Goal: Task Accomplishment & Management: Manage account settings

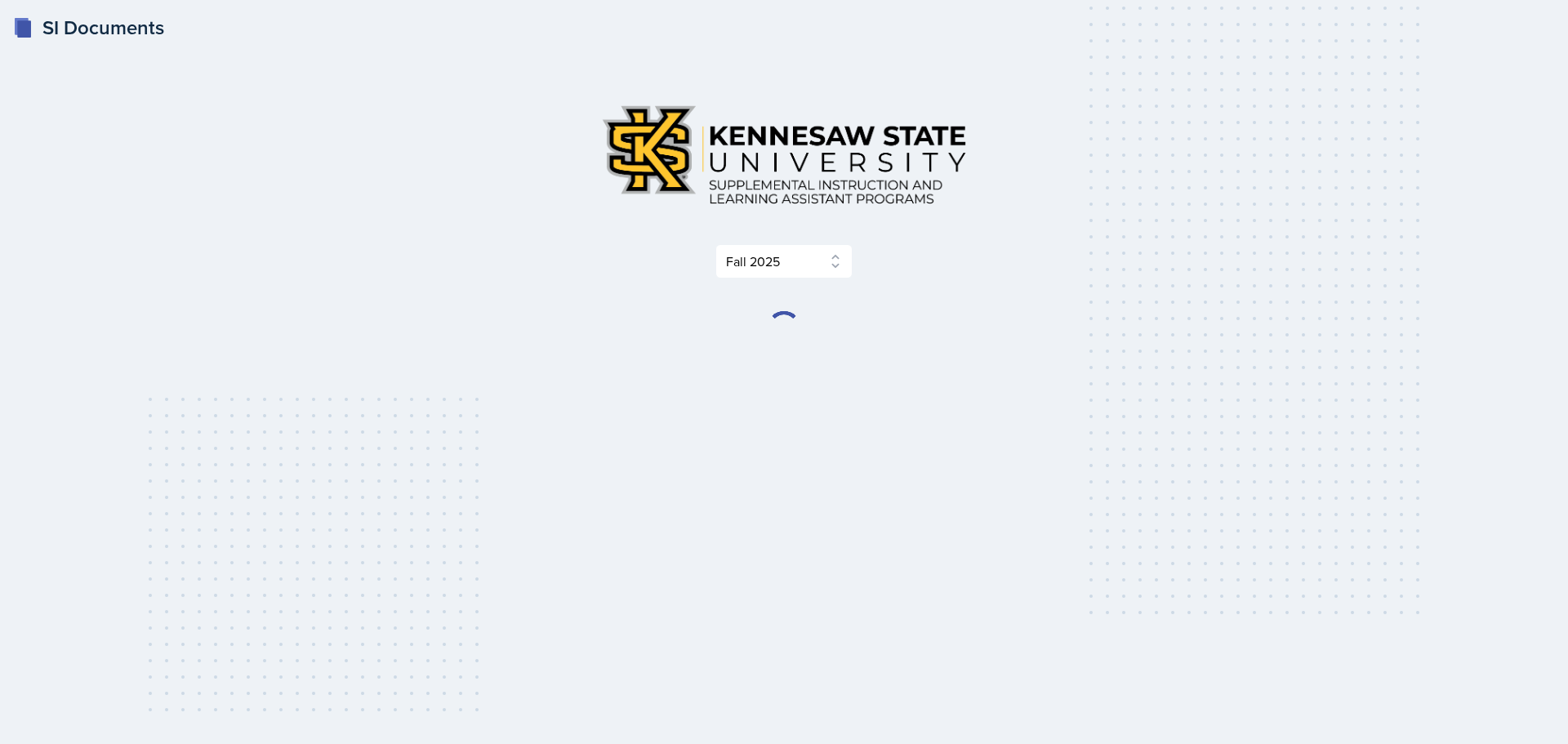
select select "2bed604d-1099-4043-b1bc-2365e8740244"
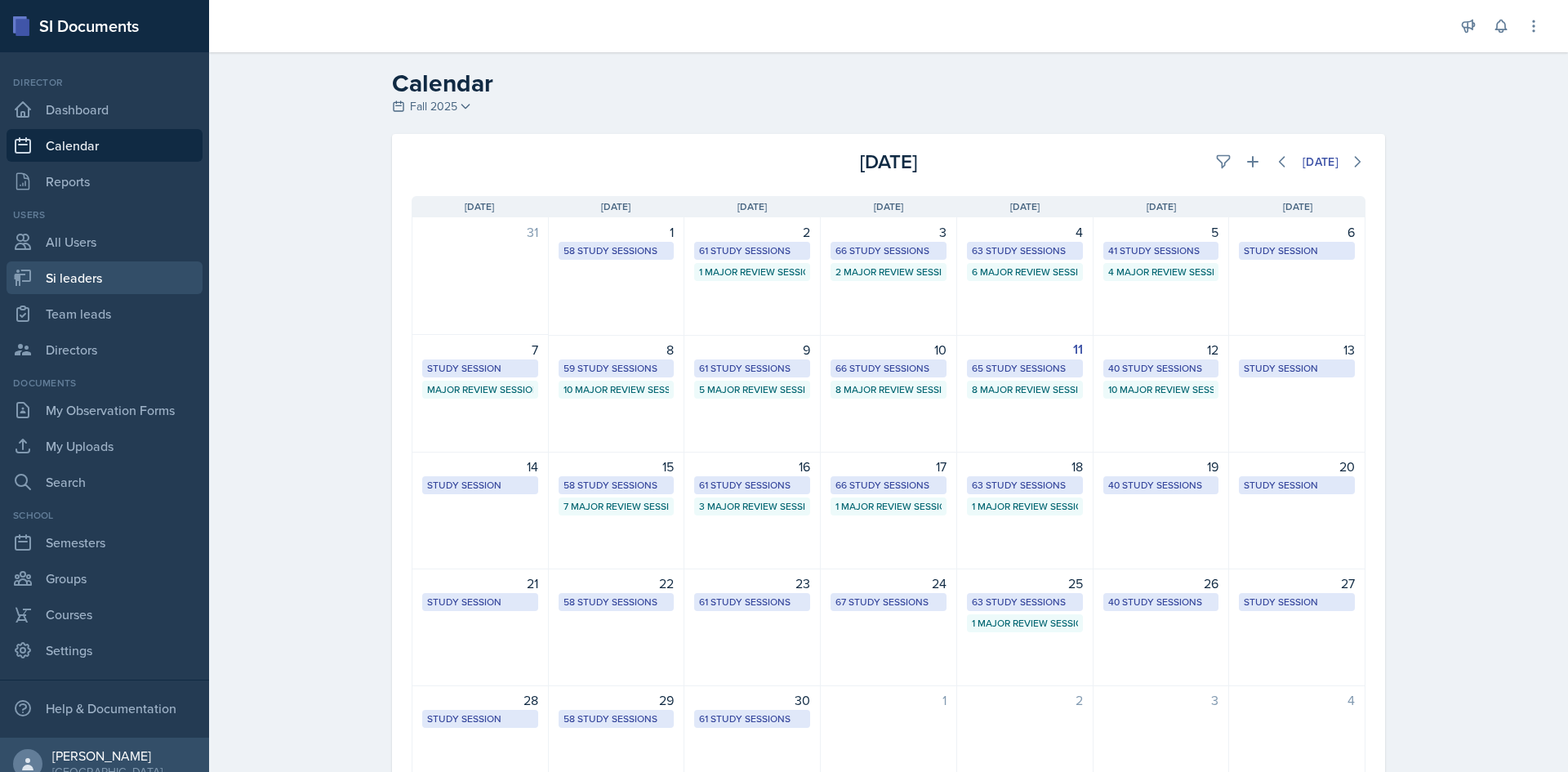
click at [63, 282] on link "Si leaders" at bounding box center [105, 277] width 196 height 32
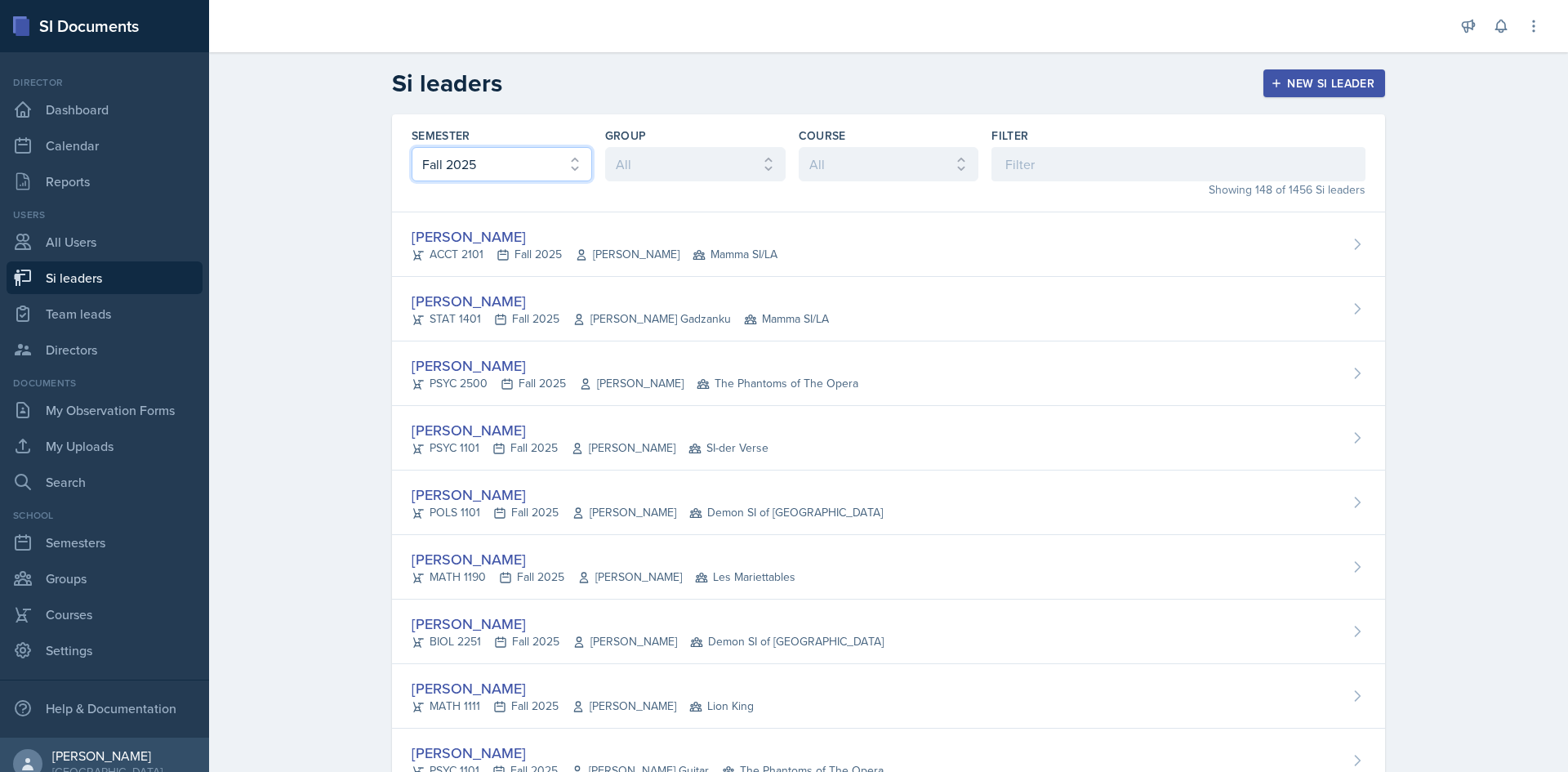
click at [540, 158] on select "All Fall 2025 Summer 2025 Spring 2025 Fall 2024 Summer 2024 Spring 2024 Fall 20…" at bounding box center [501, 164] width 181 height 34
select select "e2039551-f485-4c1b-a525-5b9893bb04c4"
click at [411, 147] on select "All Fall 2025 Summer 2025 Spring 2025 Fall 2024 Summer 2024 Spring 2024 Fall 20…" at bounding box center [501, 164] width 181 height 34
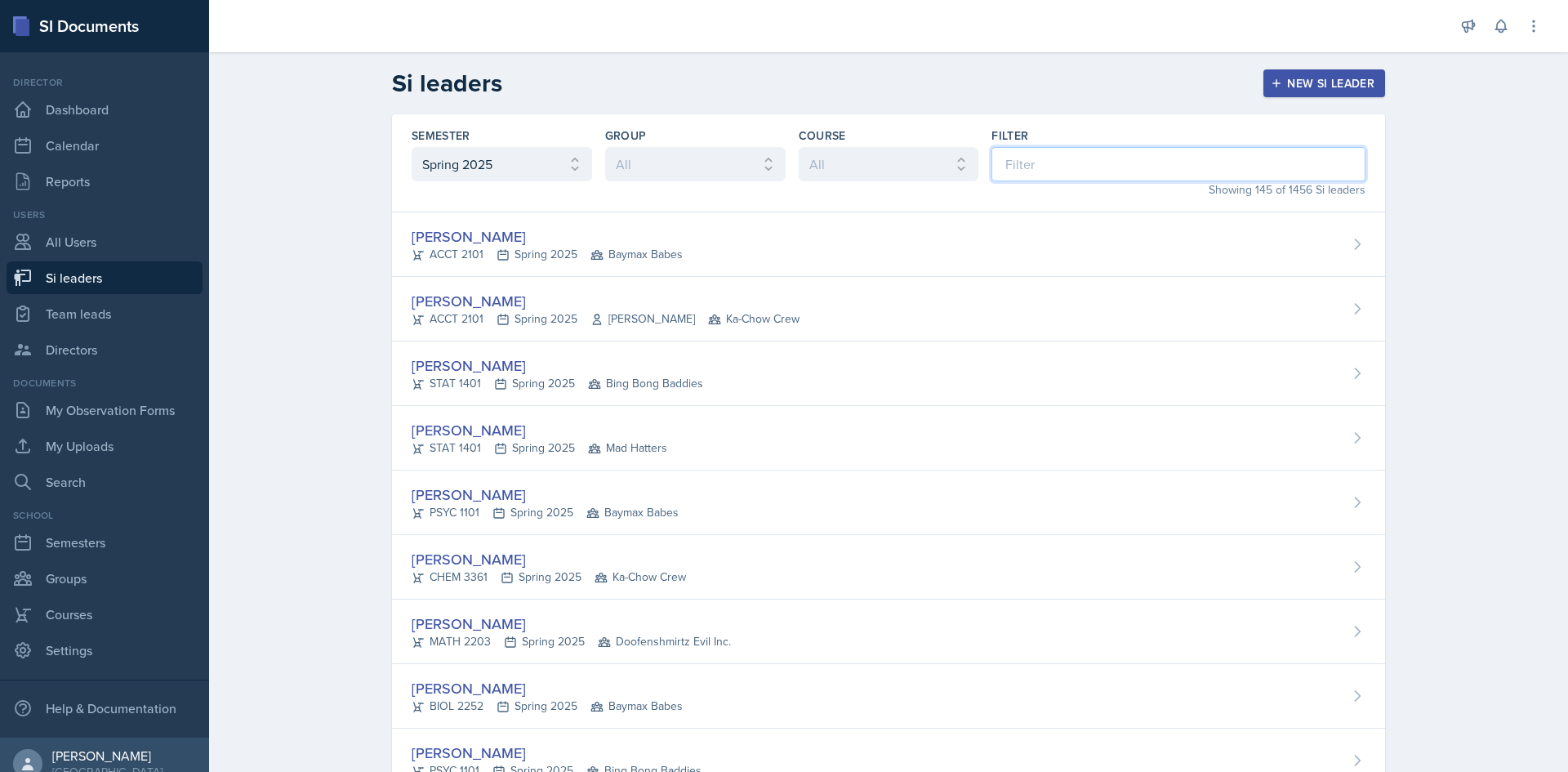
click at [1154, 180] on input at bounding box center [1177, 164] width 374 height 34
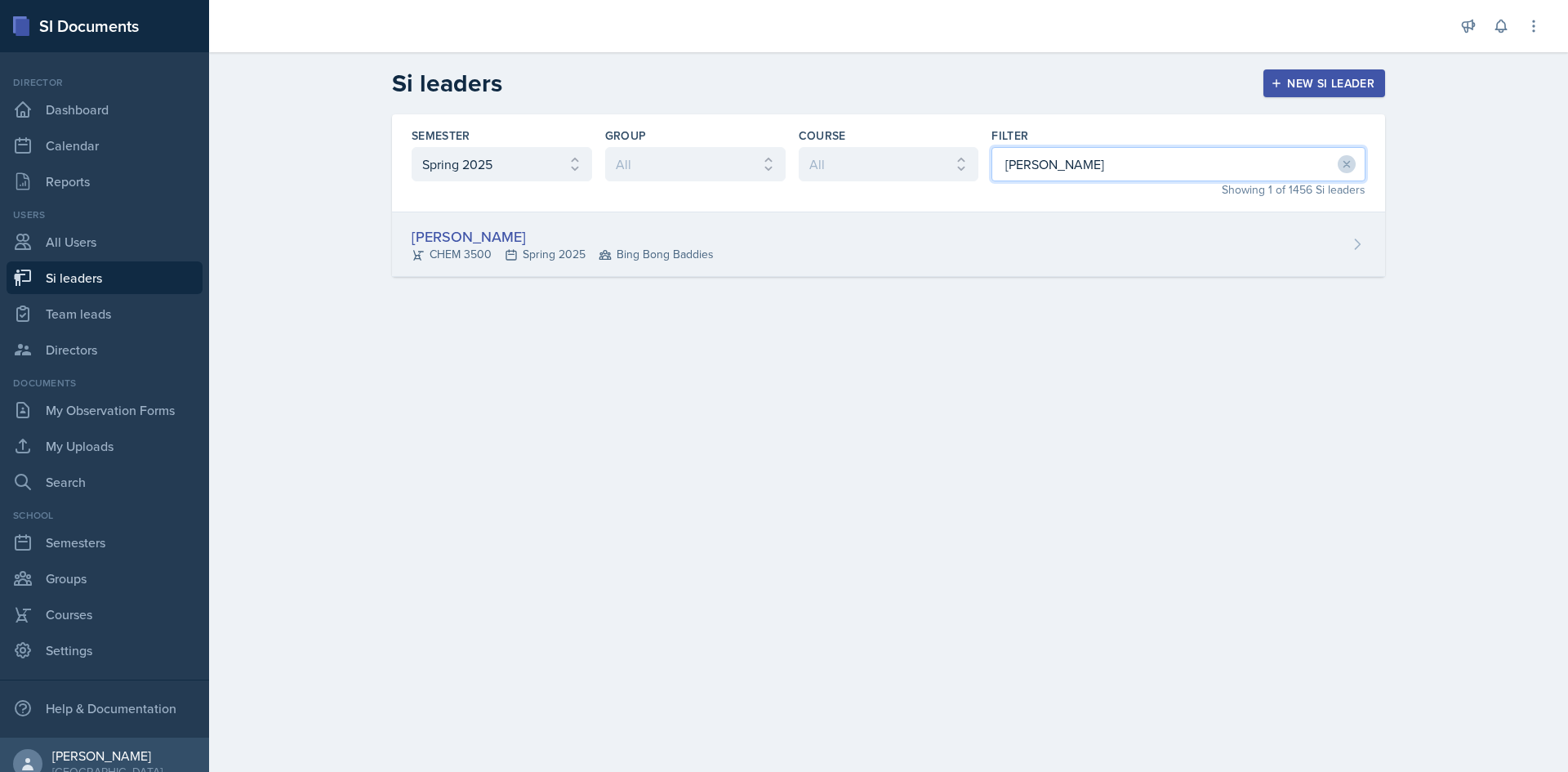
type input "mary"
click at [1069, 233] on div "Mary Smith CHEM 3500 Spring 2025 Bing Bong Baddies" at bounding box center [889, 244] width 993 height 65
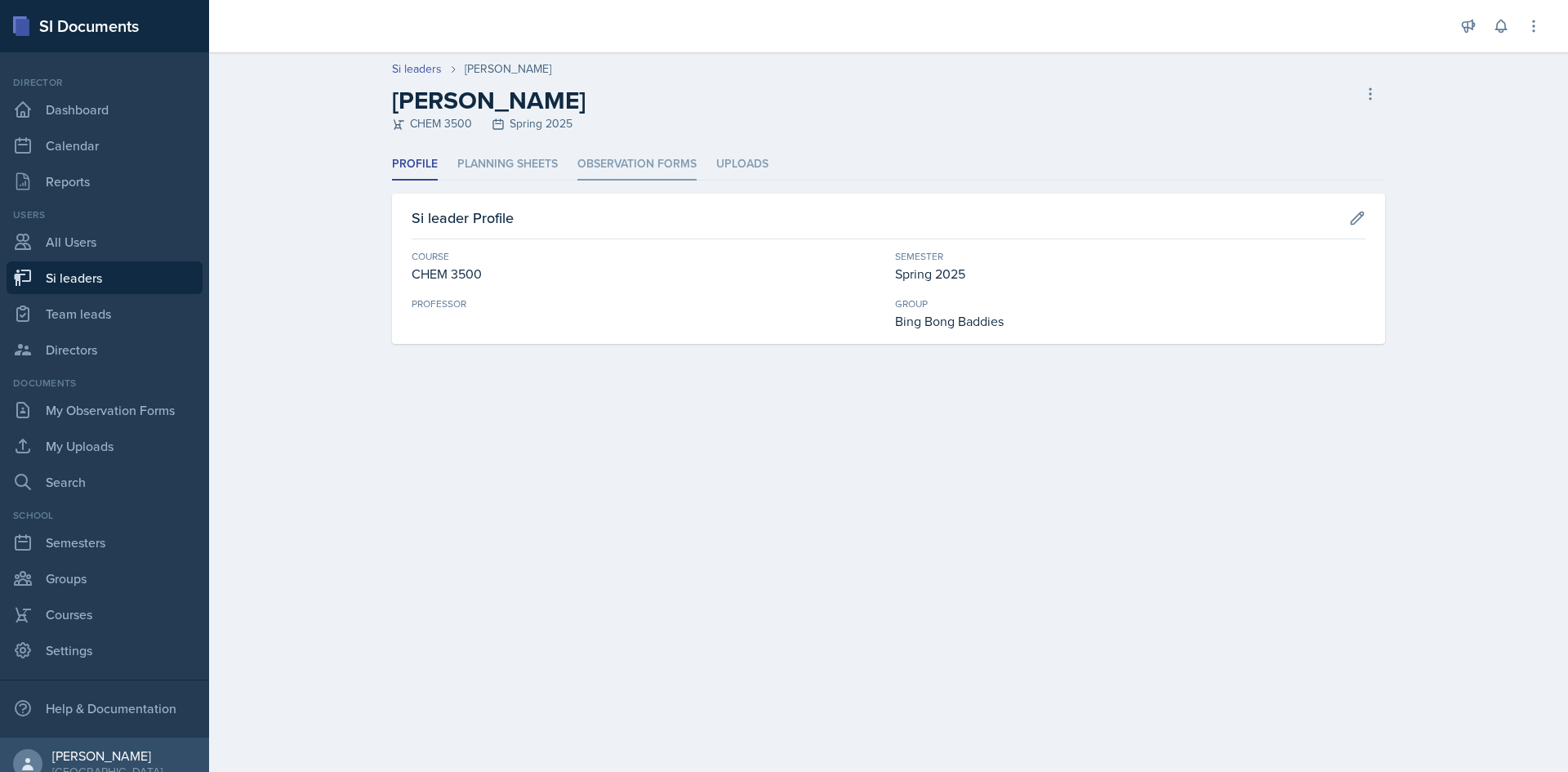
click at [641, 163] on li "Observation Forms" at bounding box center [637, 164] width 120 height 31
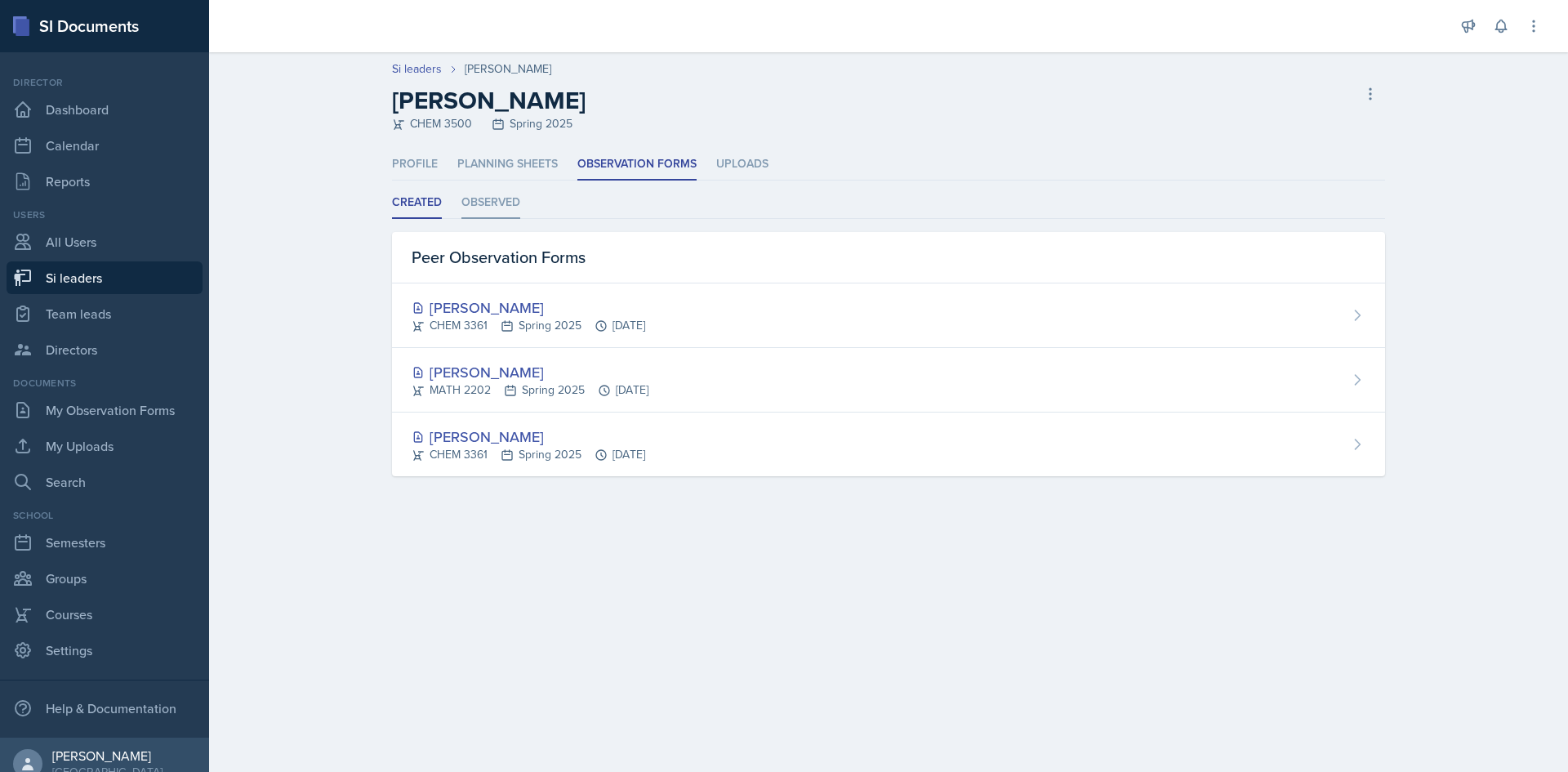
click at [519, 197] on li "Observed" at bounding box center [491, 203] width 59 height 31
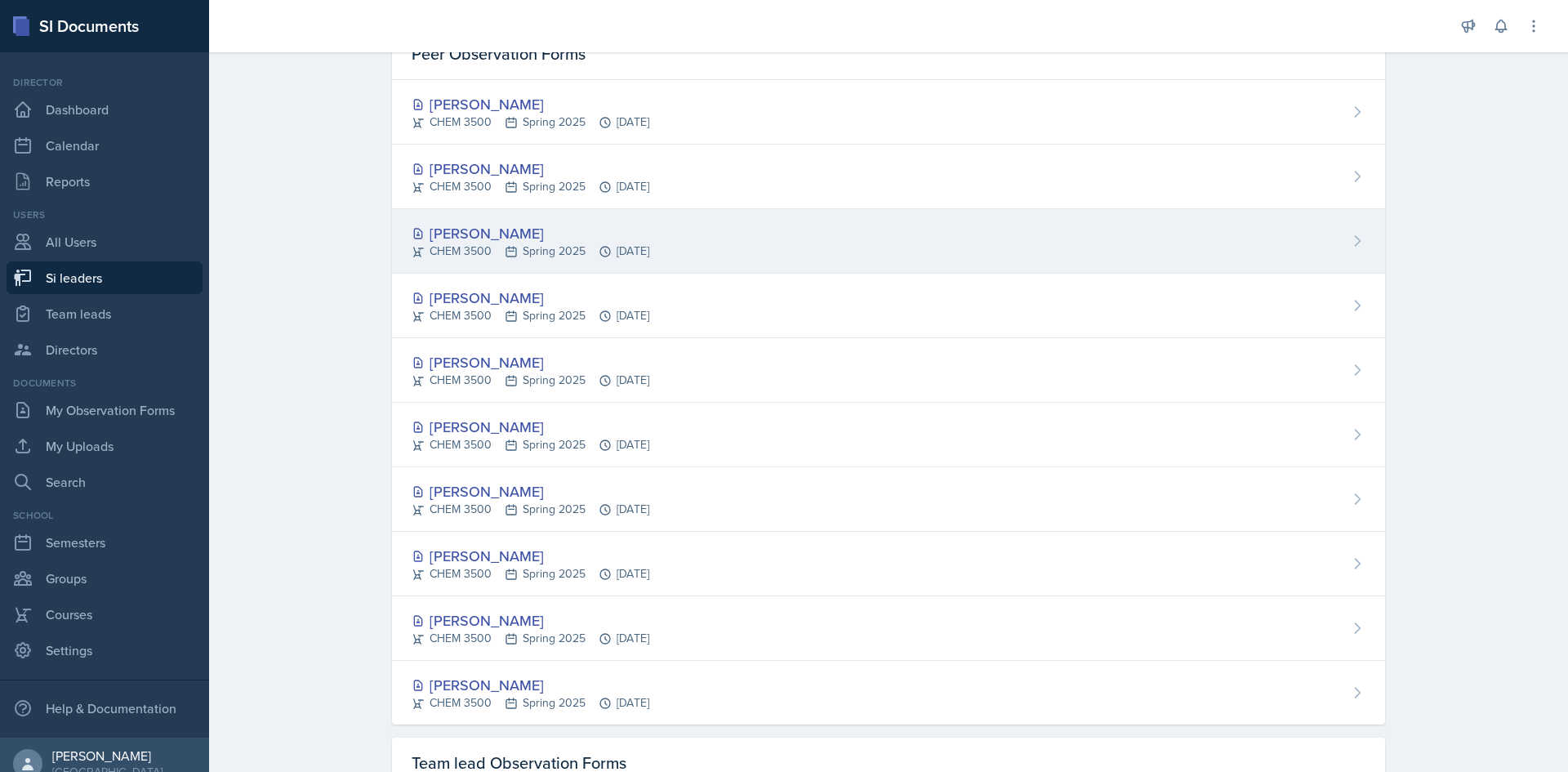
scroll to position [245, 0]
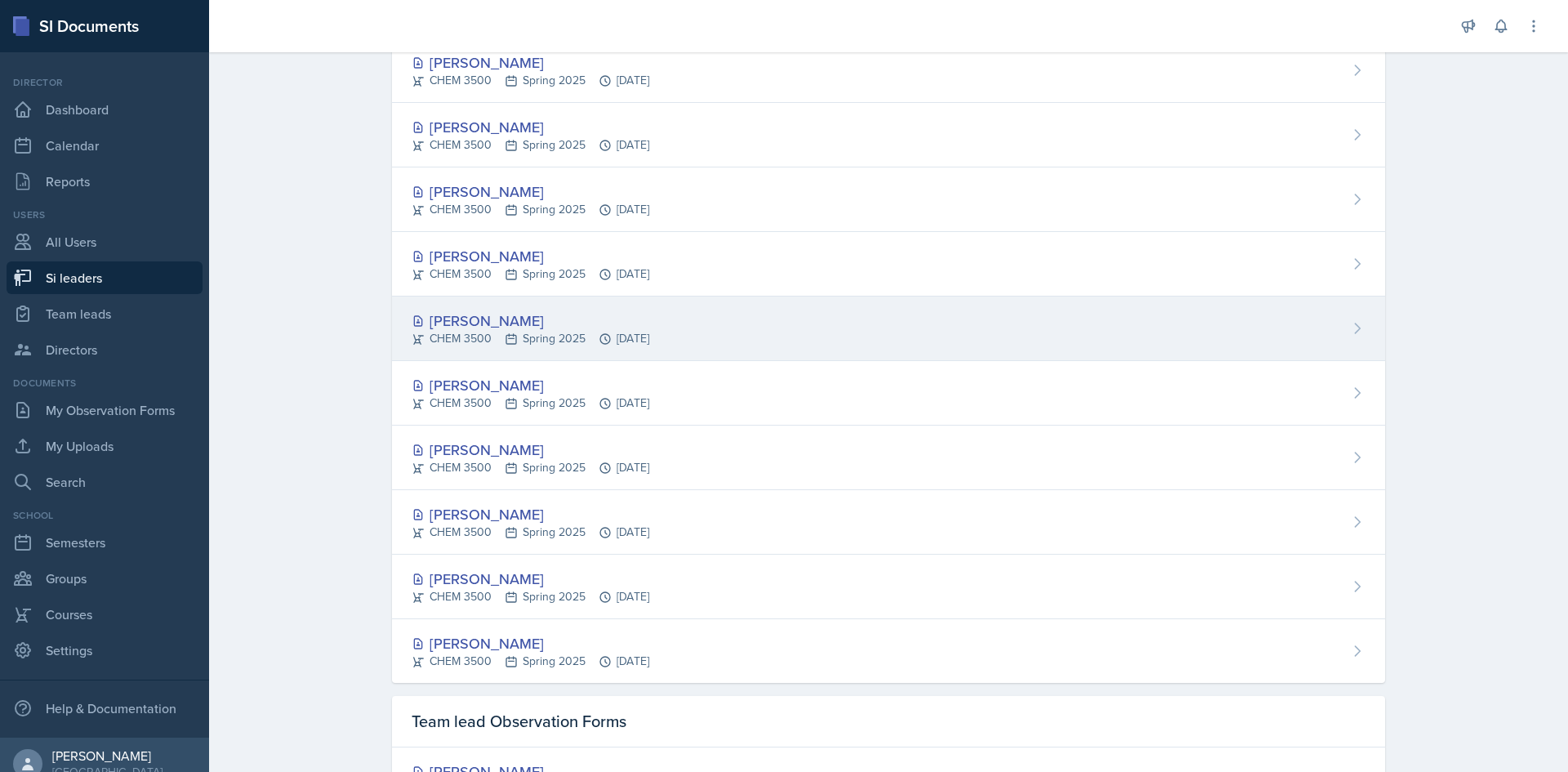
click at [528, 326] on div "[PERSON_NAME]" at bounding box center [530, 320] width 237 height 22
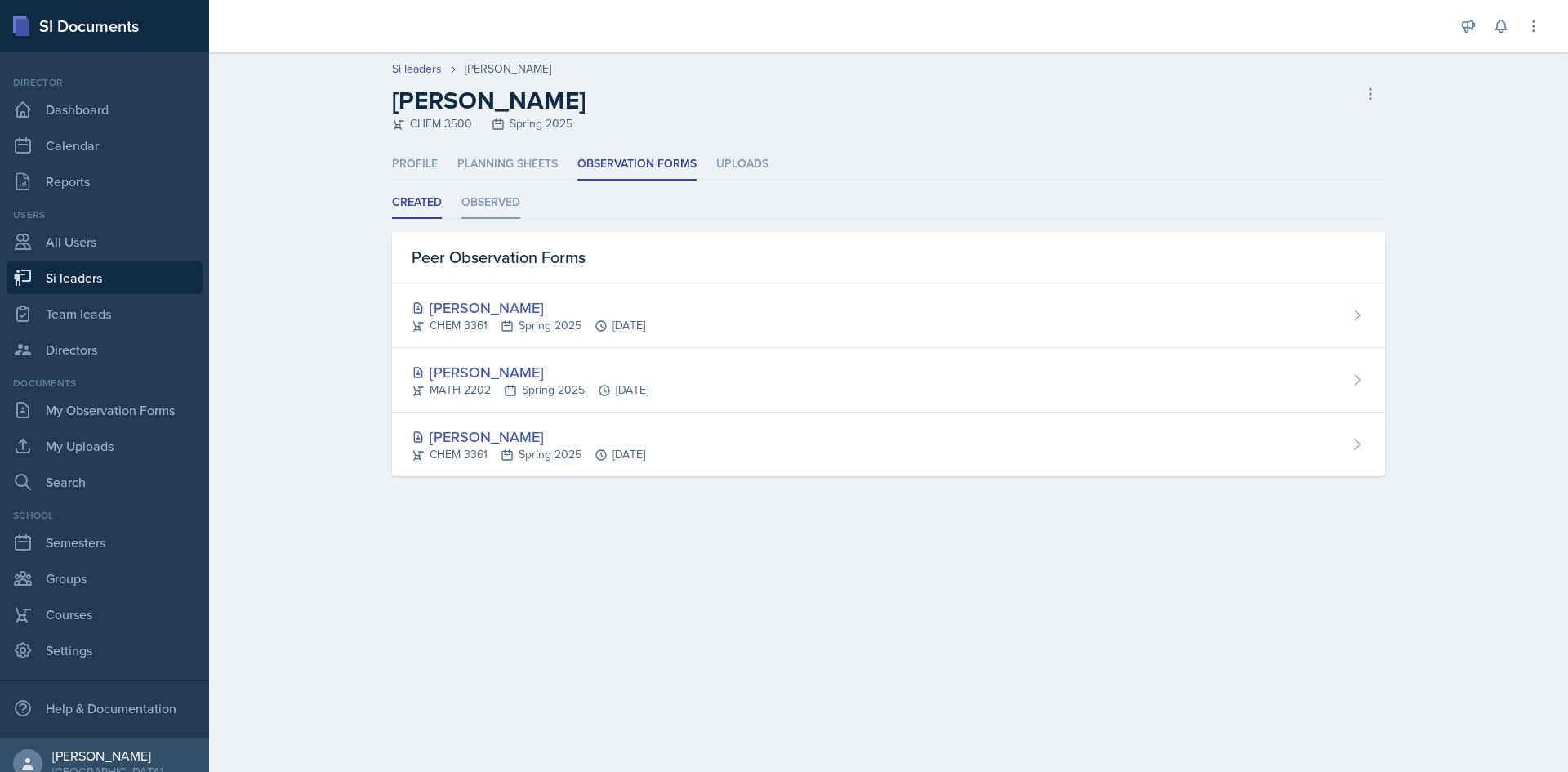
click at [506, 200] on li "Observed" at bounding box center [491, 203] width 59 height 31
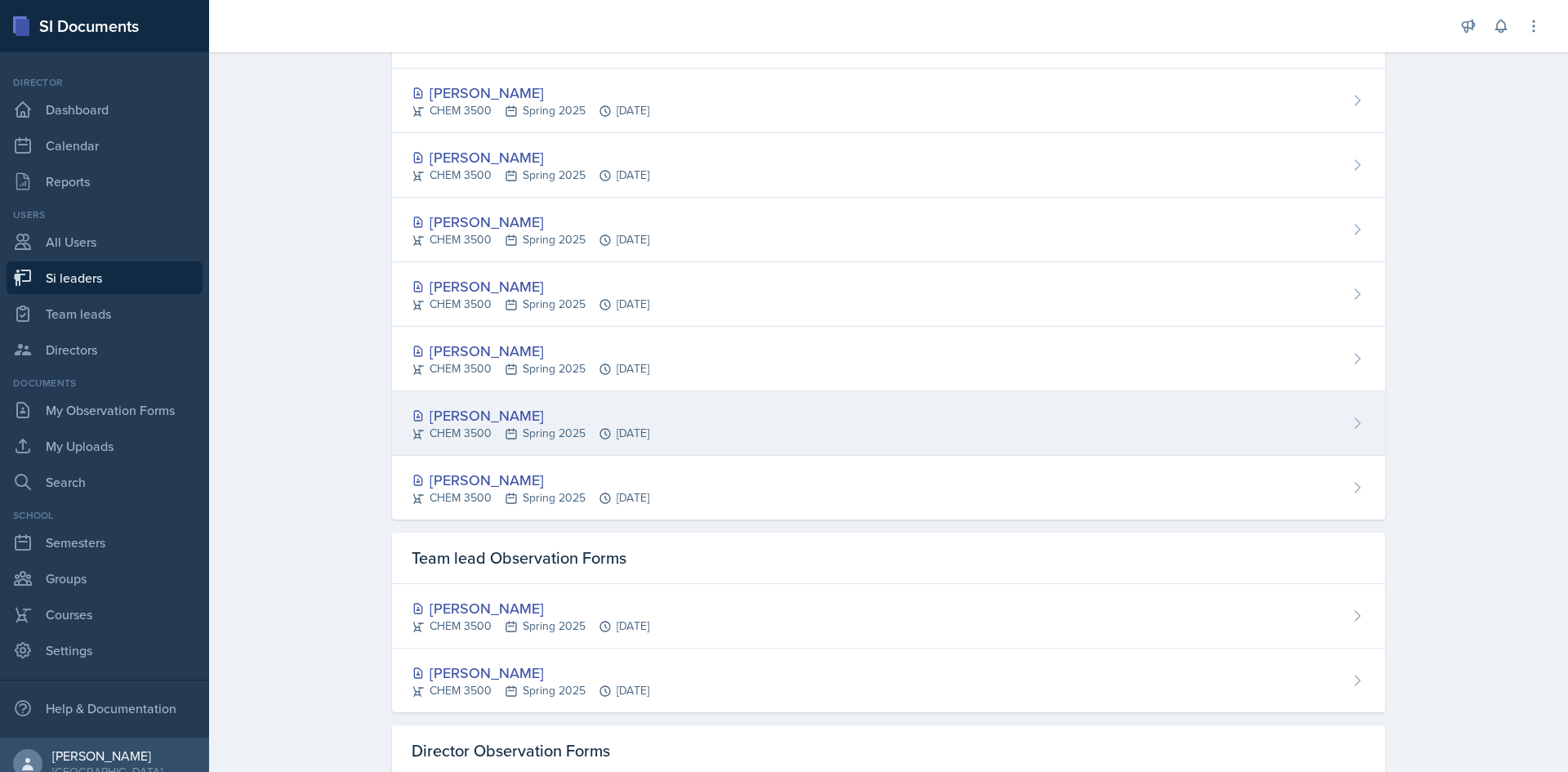
scroll to position [327, 0]
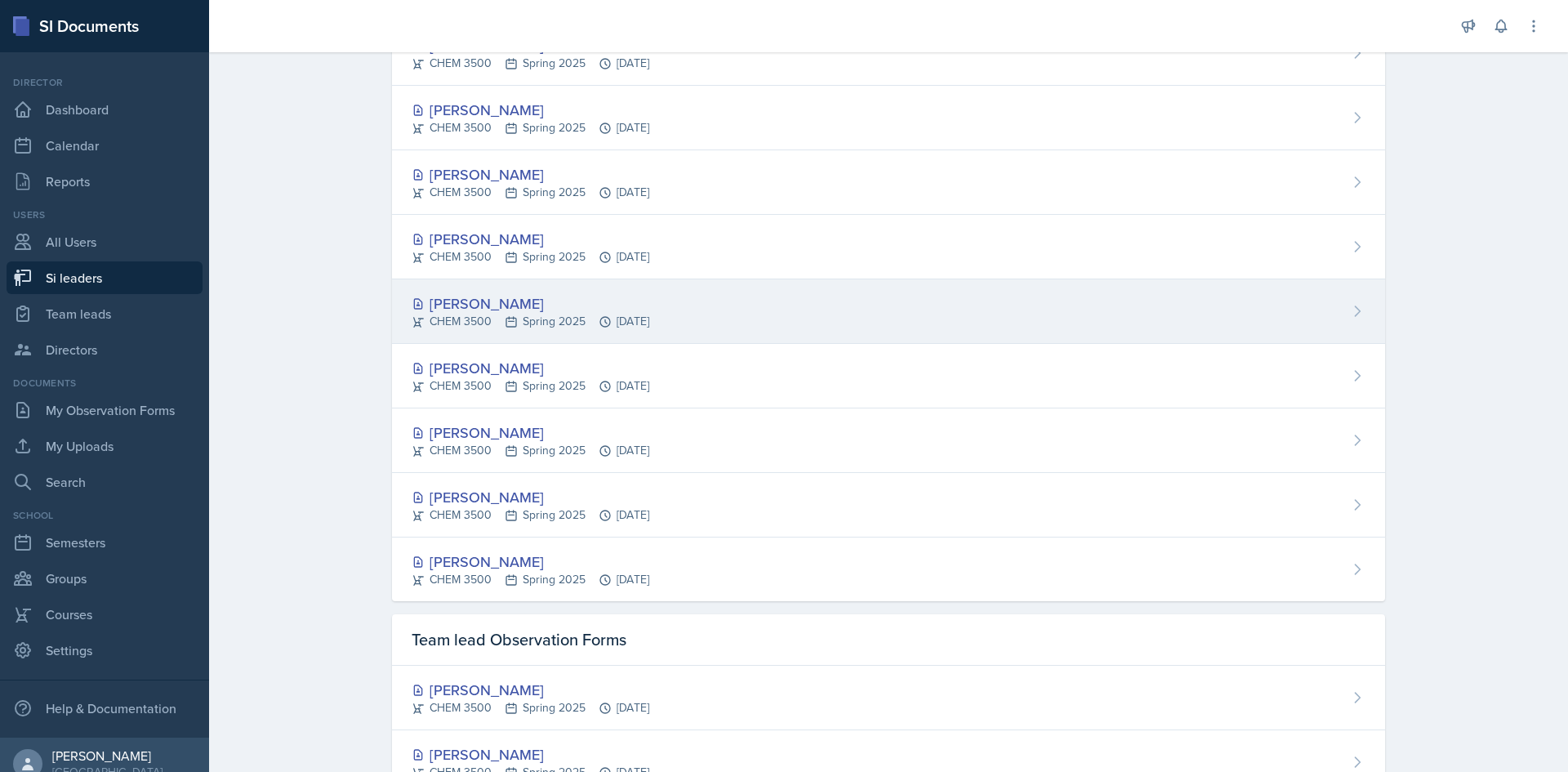
click at [495, 302] on div "[PERSON_NAME]" at bounding box center [530, 303] width 237 height 22
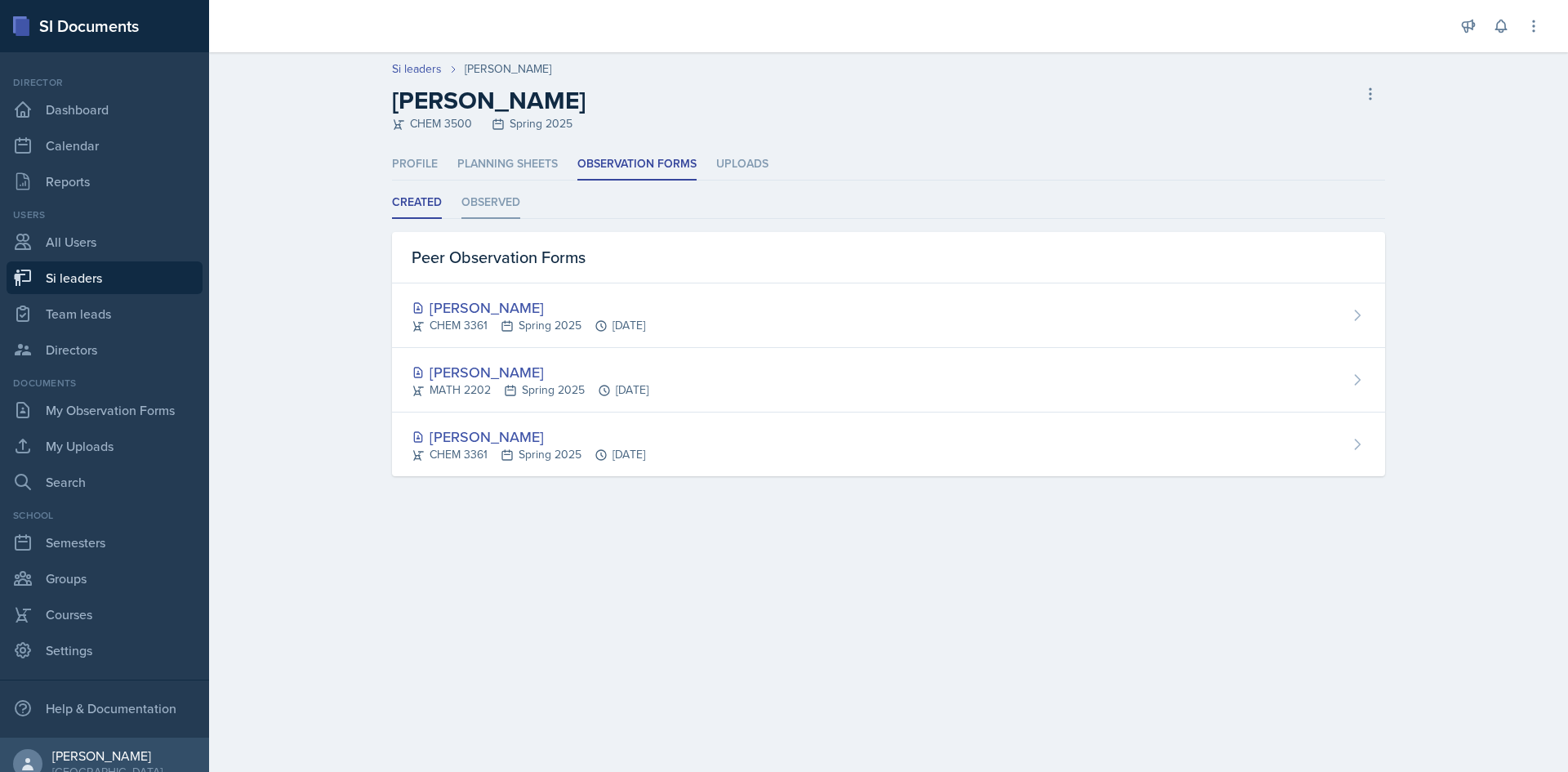
click at [503, 201] on li "Observed" at bounding box center [491, 203] width 59 height 31
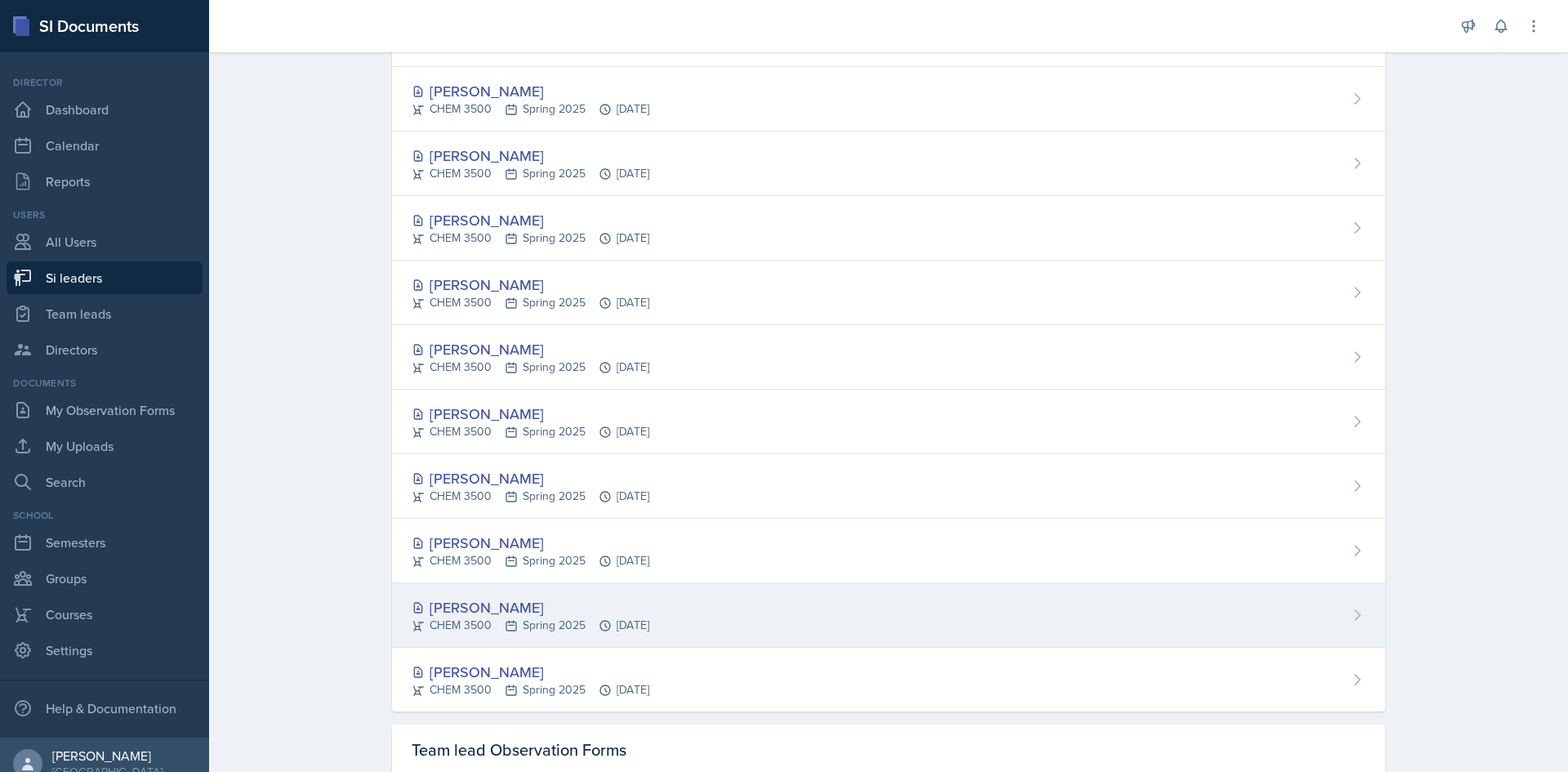
scroll to position [245, 0]
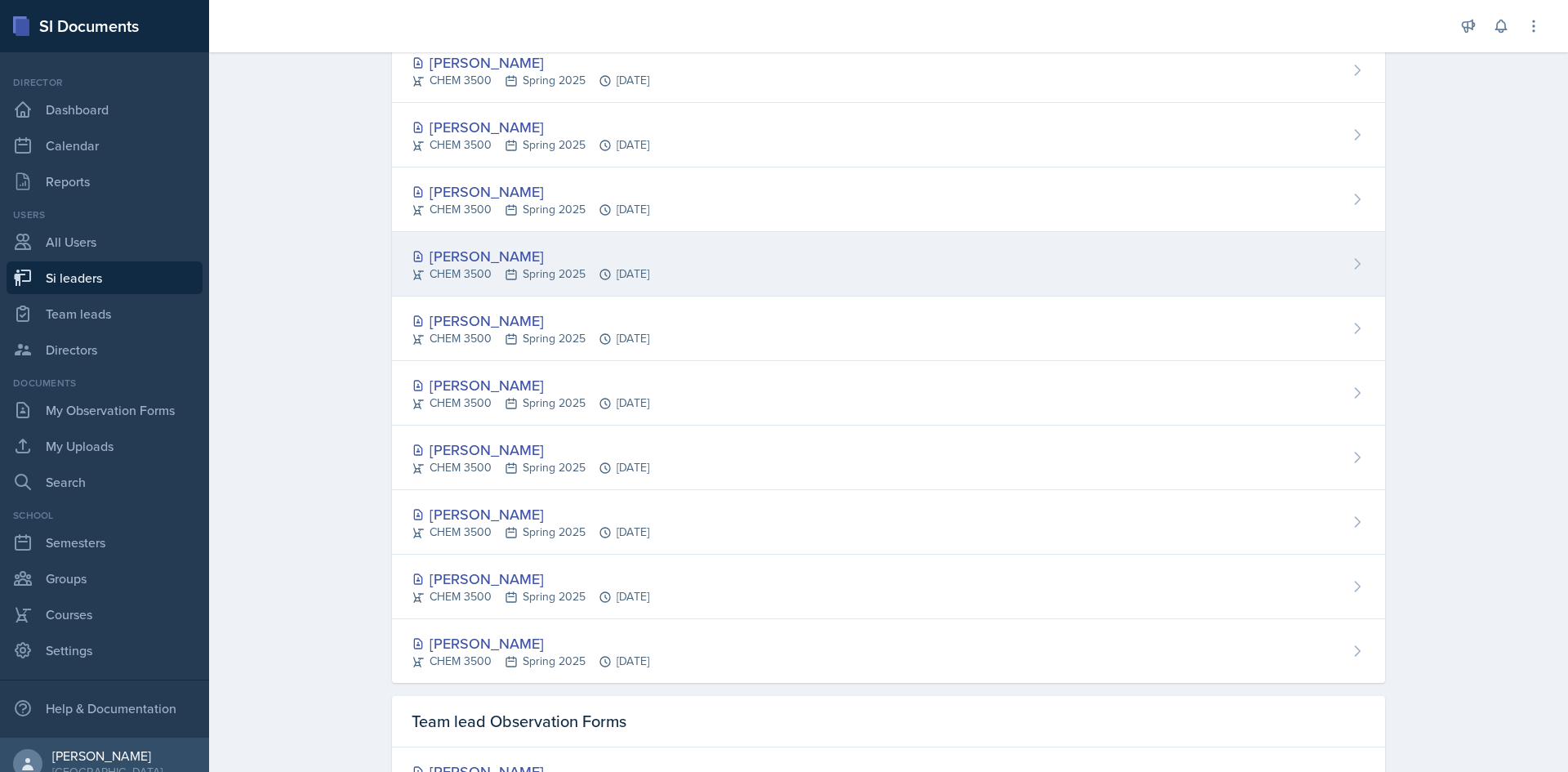
drag, startPoint x: 562, startPoint y: 202, endPoint x: 853, endPoint y: 263, distance: 297.3
click at [853, 263] on div "Mary Smith CHEM 3500 Spring 2025 Feb 6th, 2025" at bounding box center [889, 264] width 993 height 65
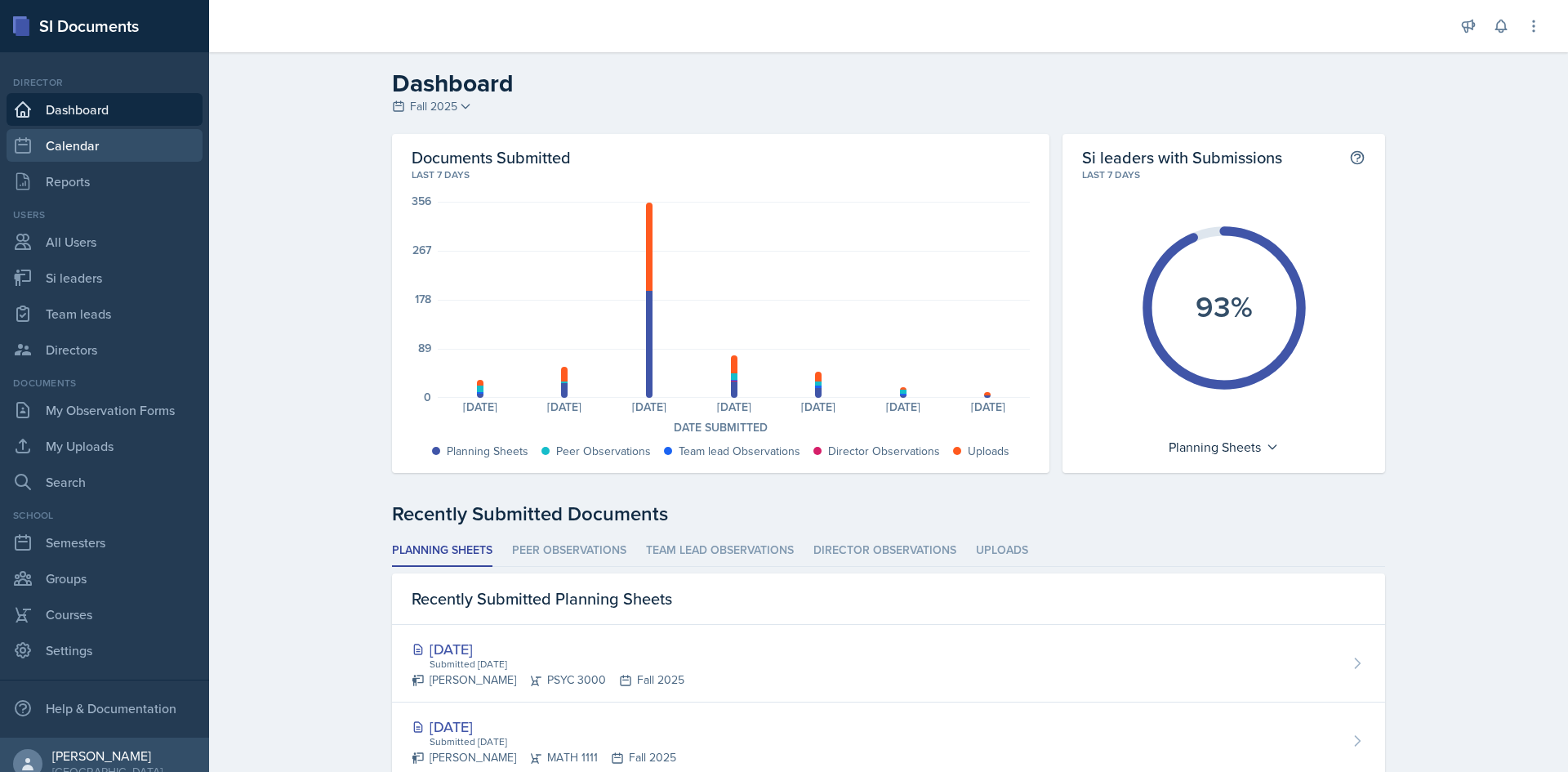
click at [59, 147] on link "Calendar" at bounding box center [105, 145] width 196 height 32
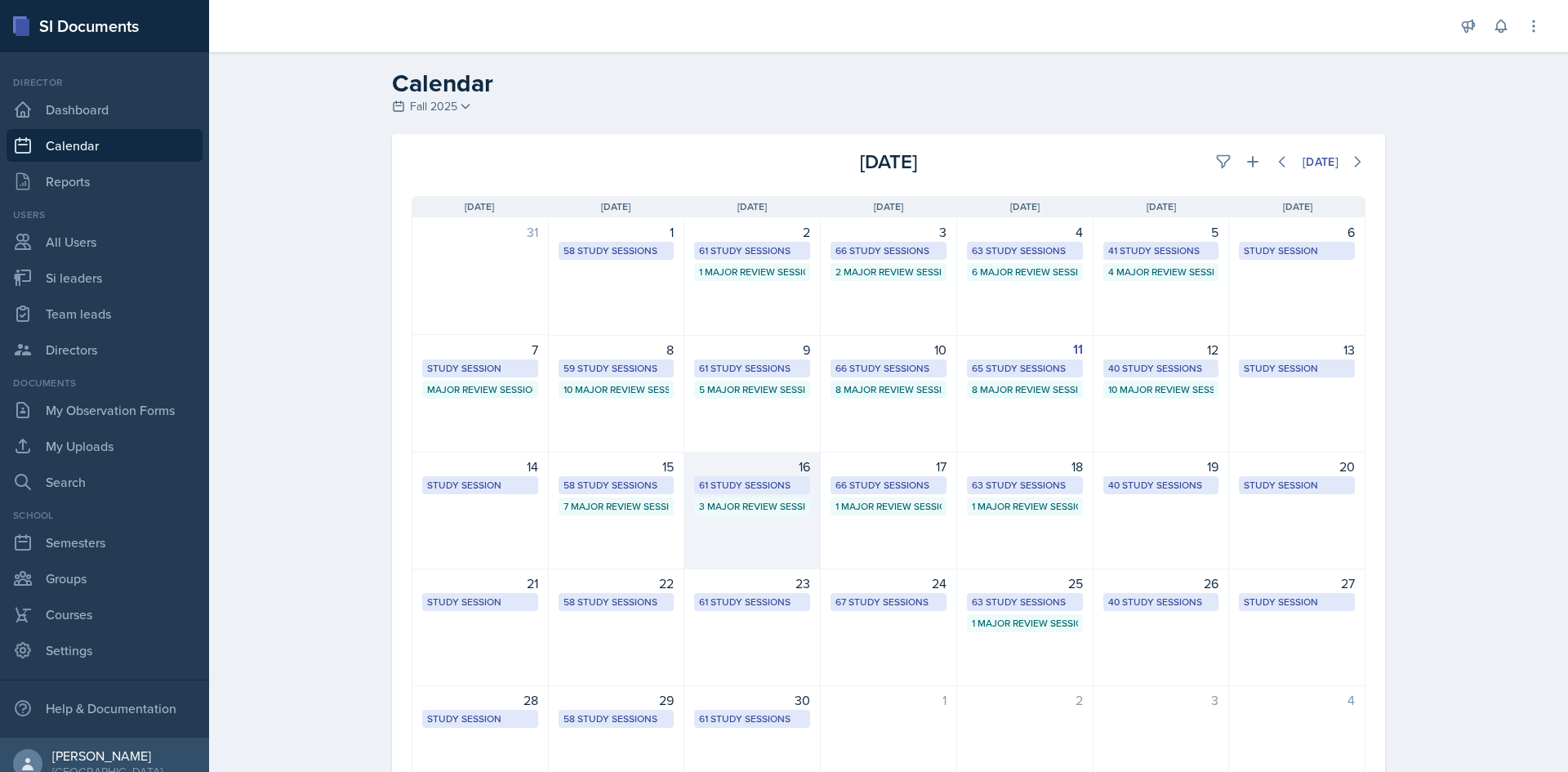
click at [723, 485] on div "61 Study Sessions" at bounding box center [752, 485] width 106 height 15
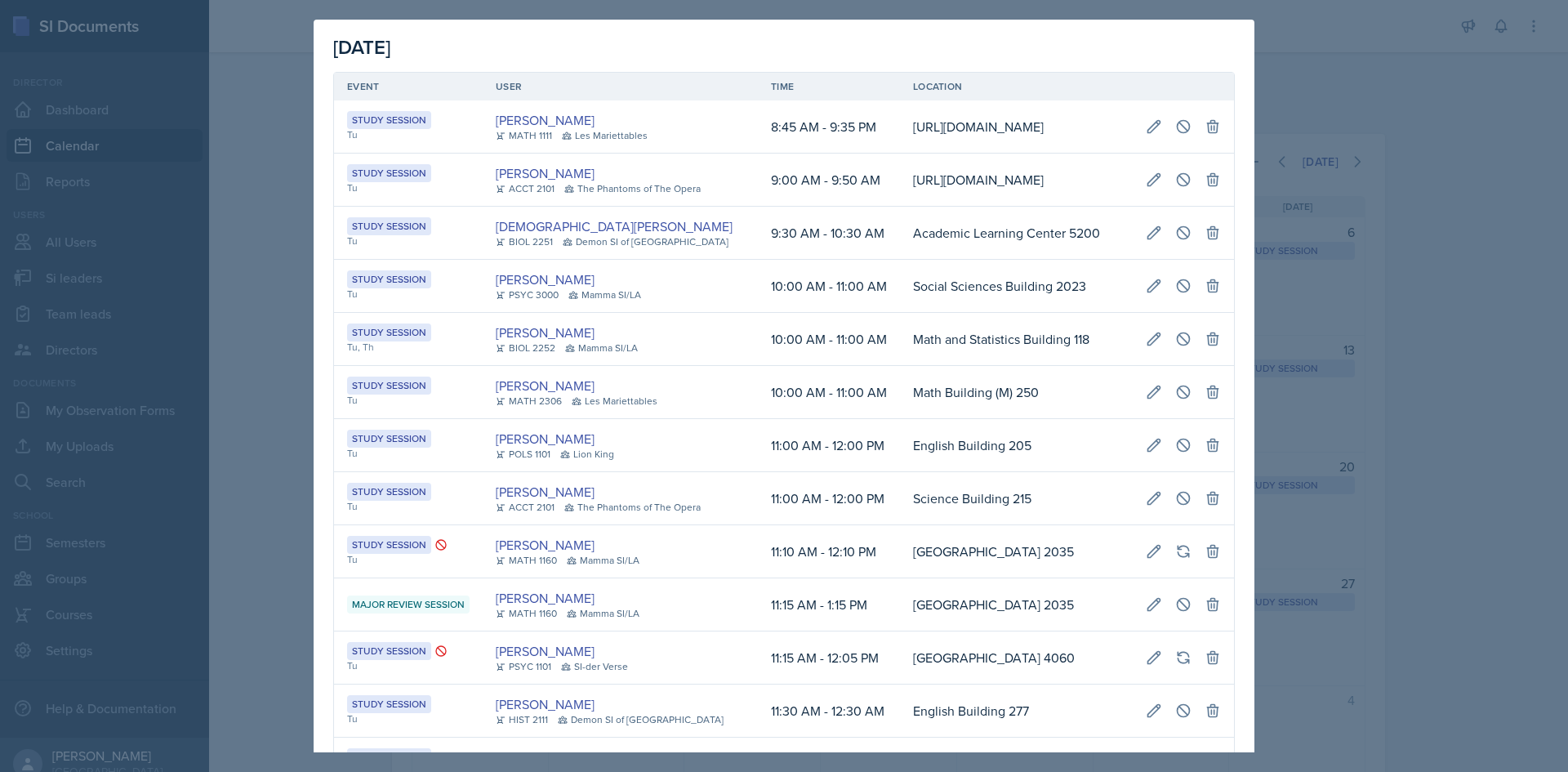
click at [700, 366] on td "William Talley BIOL 2252 Mamma SI/LA" at bounding box center [620, 339] width 275 height 53
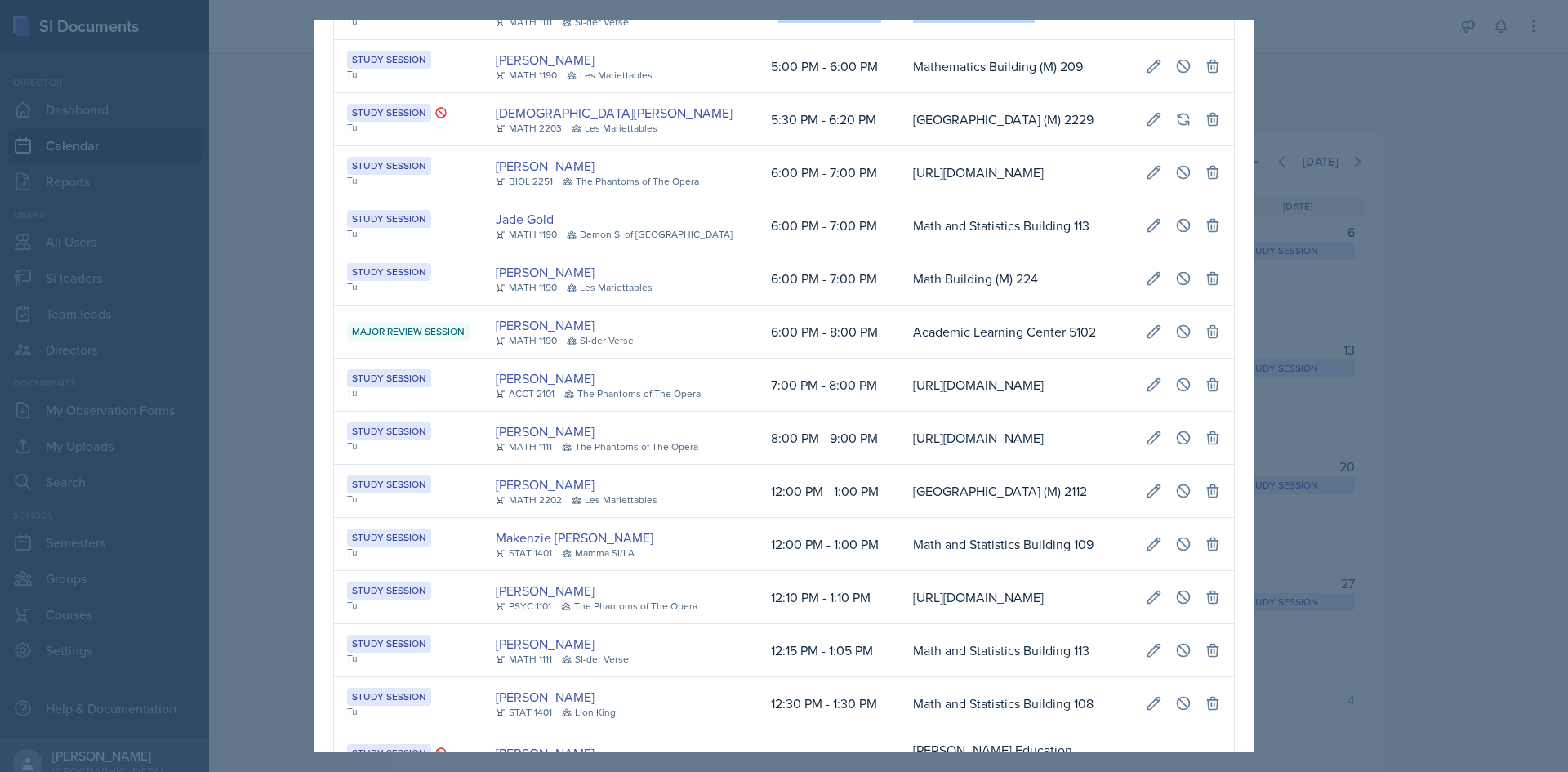
scroll to position [0, 371]
drag, startPoint x: 749, startPoint y: 397, endPoint x: 1191, endPoint y: 396, distance: 442.0
click at [1191, 40] on tr "Study Session Tu Janette Vasquez-Ortega MATH 1111 SI-der Verse 5:00 PM - 6:00 P…" at bounding box center [783, 14] width 900 height 53
click at [1176, 22] on icon at bounding box center [1183, 13] width 17 height 17
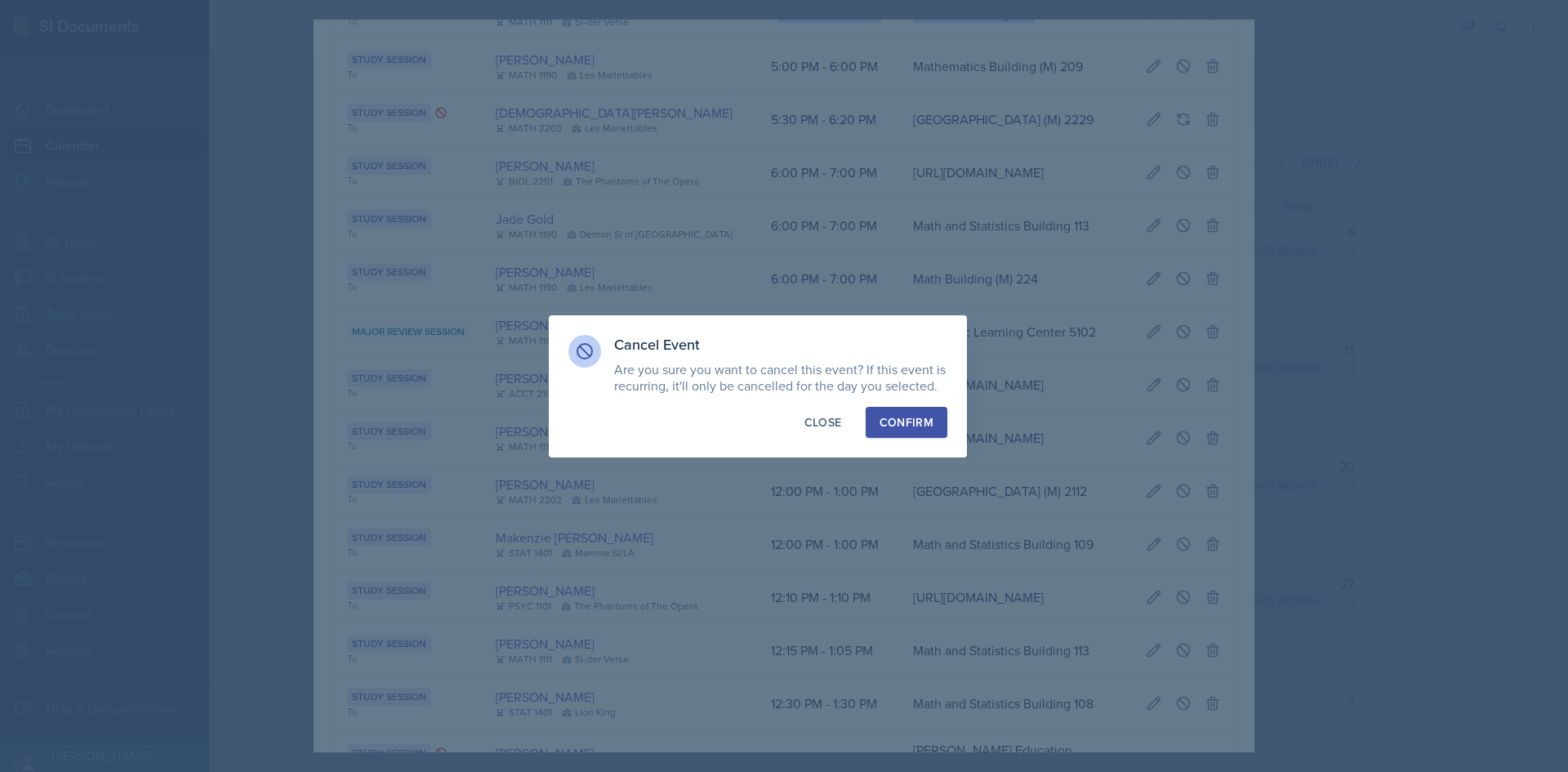
click at [917, 430] on div "Confirm" at bounding box center [906, 422] width 54 height 17
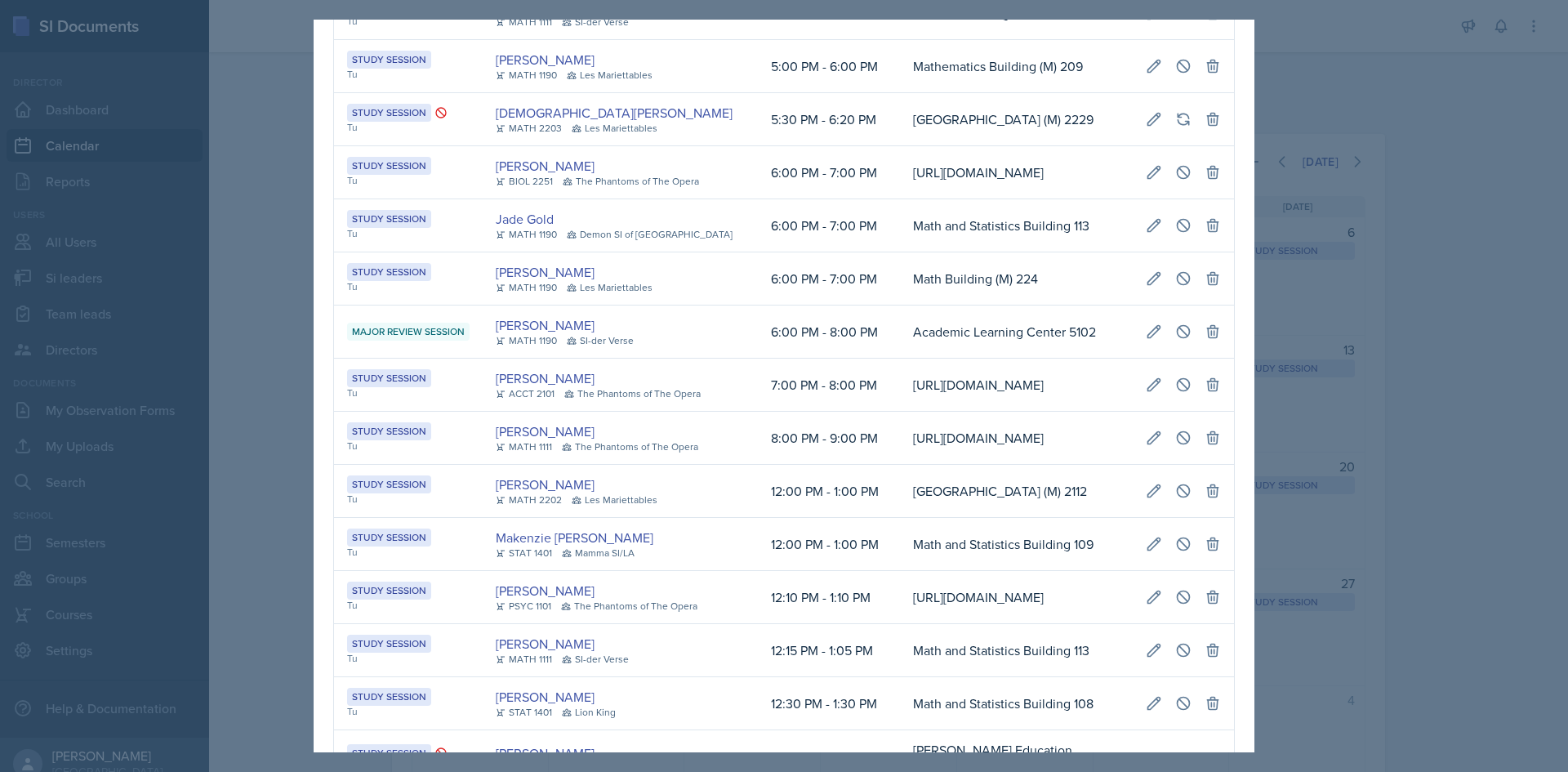
click at [212, 481] on div at bounding box center [784, 386] width 1568 height 772
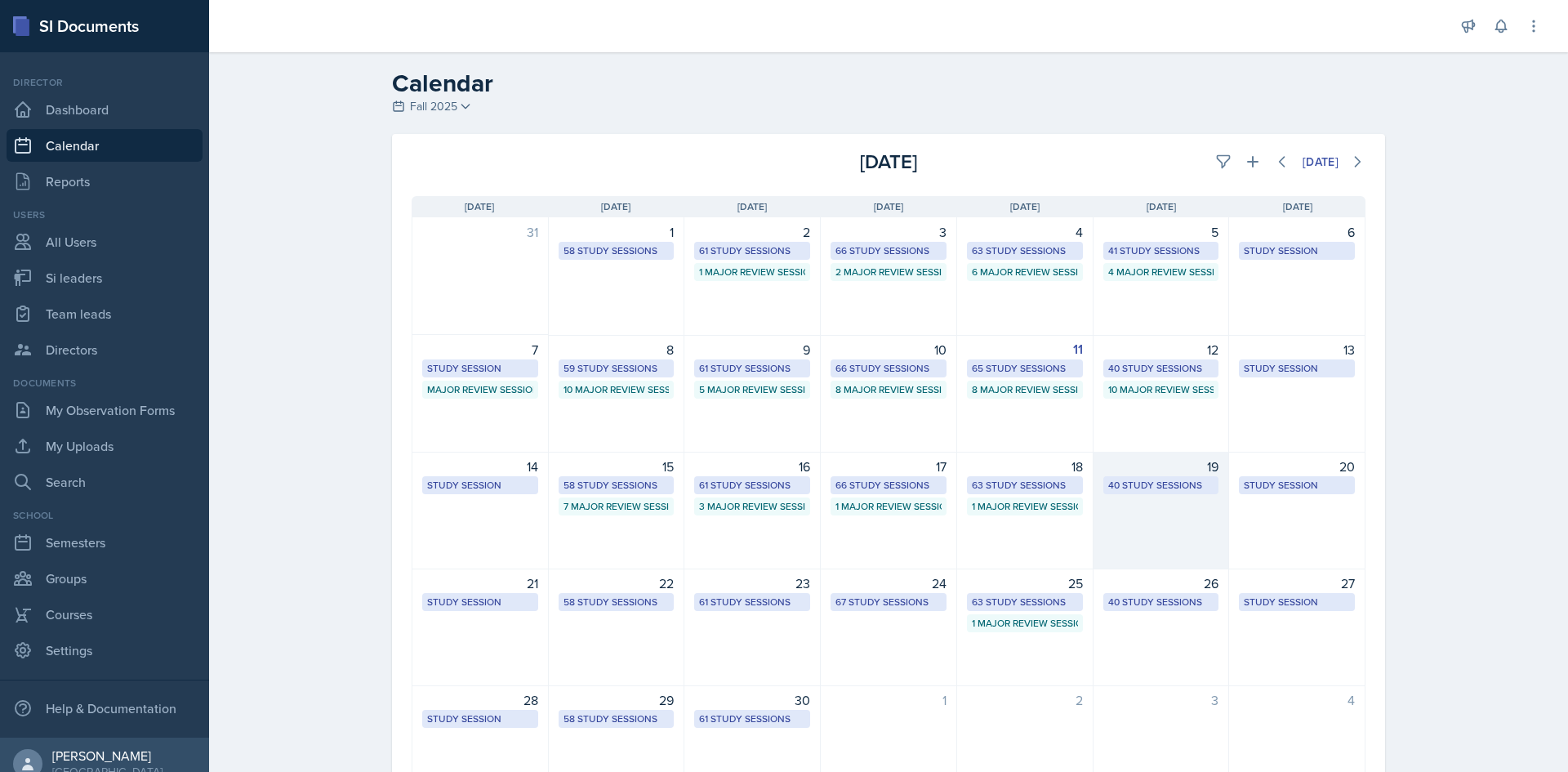
click at [1136, 488] on div "40 Study Sessions" at bounding box center [1161, 485] width 106 height 15
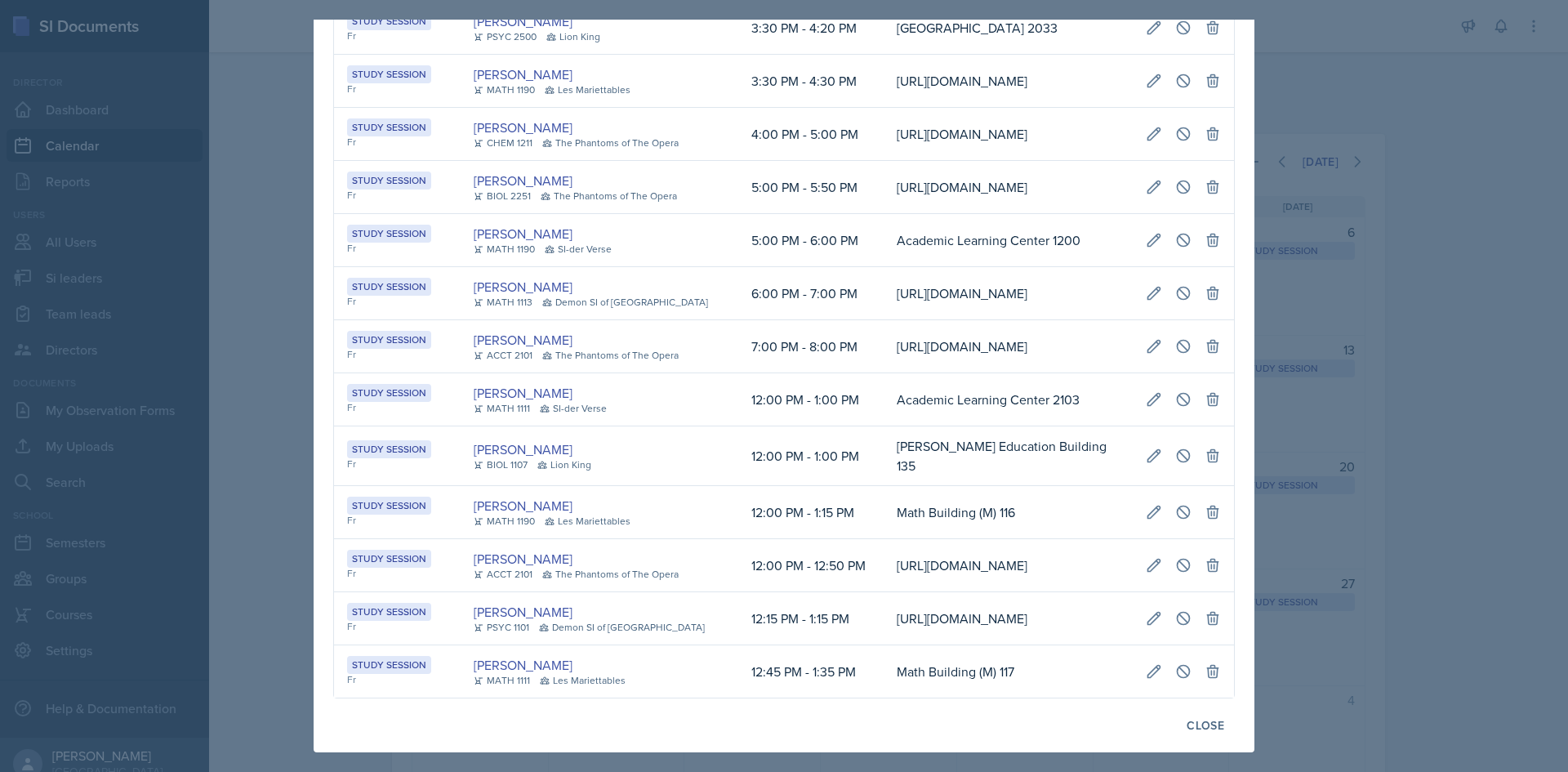
click at [884, 486] on td "Math Building (M) 116" at bounding box center [1009, 512] width 249 height 53
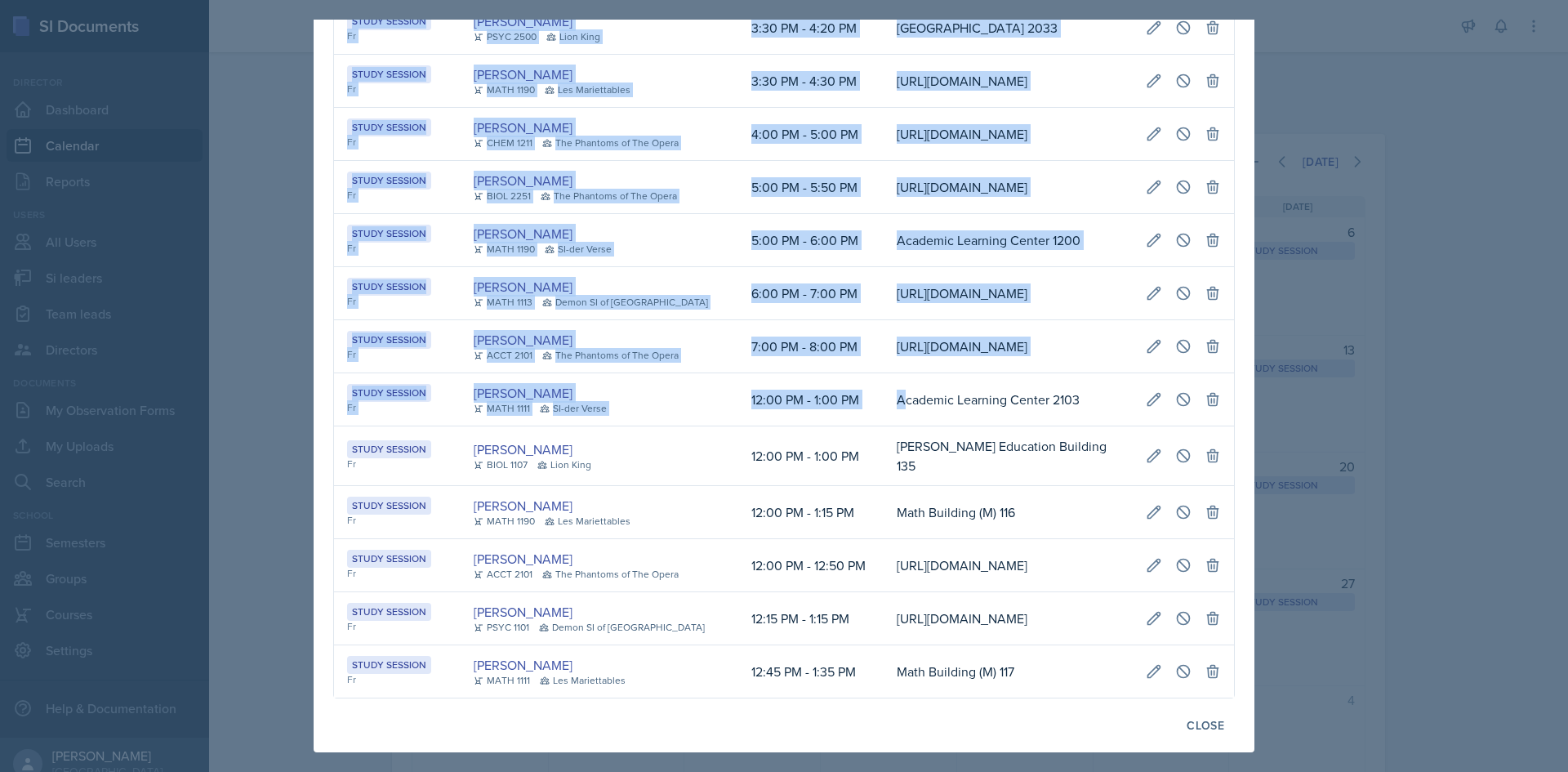
drag, startPoint x: 903, startPoint y: 306, endPoint x: 1250, endPoint y: 304, distance: 347.0
click at [1250, 304] on div "September 19th, 2025 Event User Time Location Study Session We, Fr Ariana Mitch…" at bounding box center [784, 386] width 941 height 733
click at [1177, 392] on icon at bounding box center [1183, 398] width 12 height 12
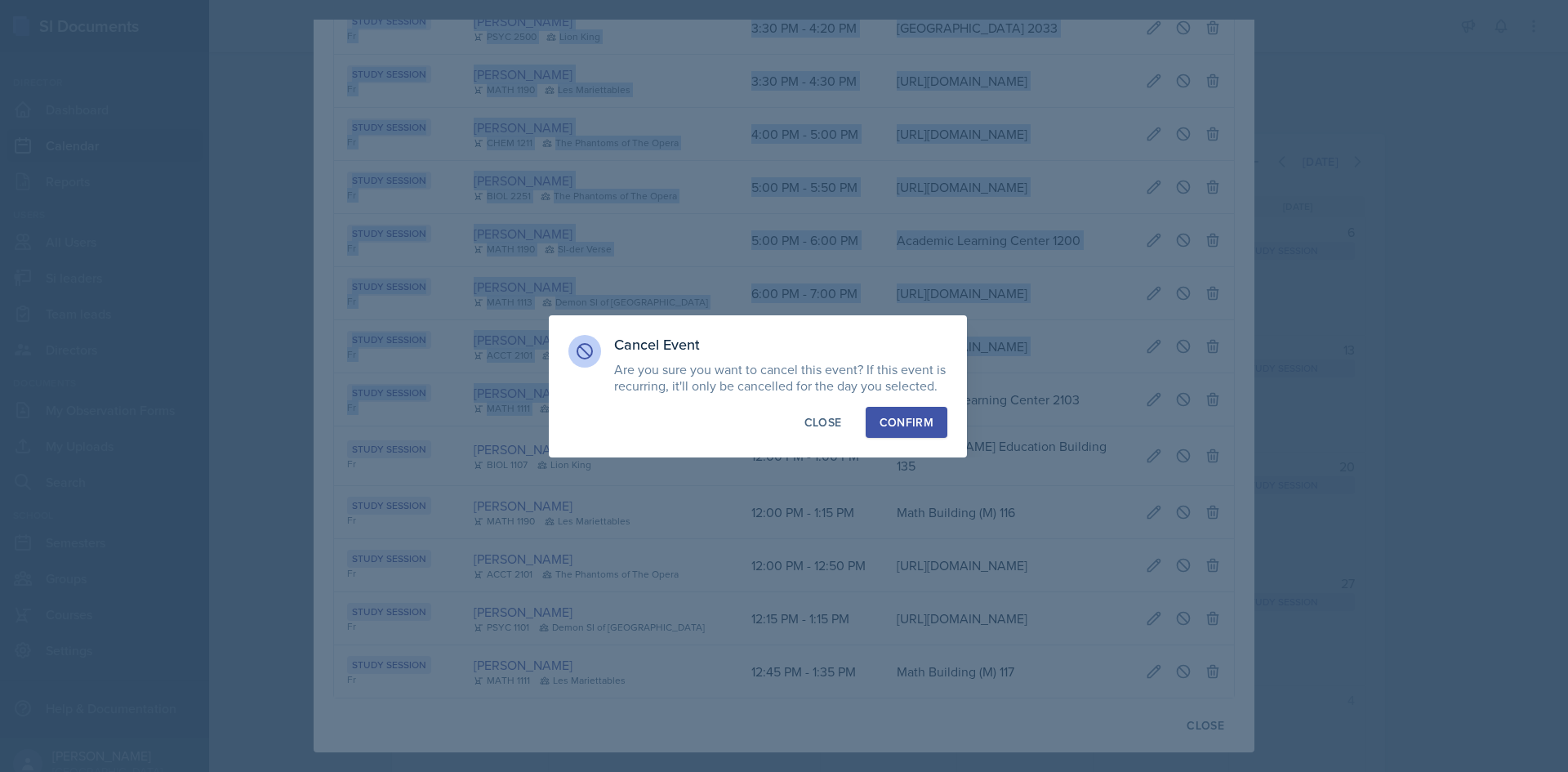
click at [901, 427] on div "Confirm" at bounding box center [906, 422] width 54 height 17
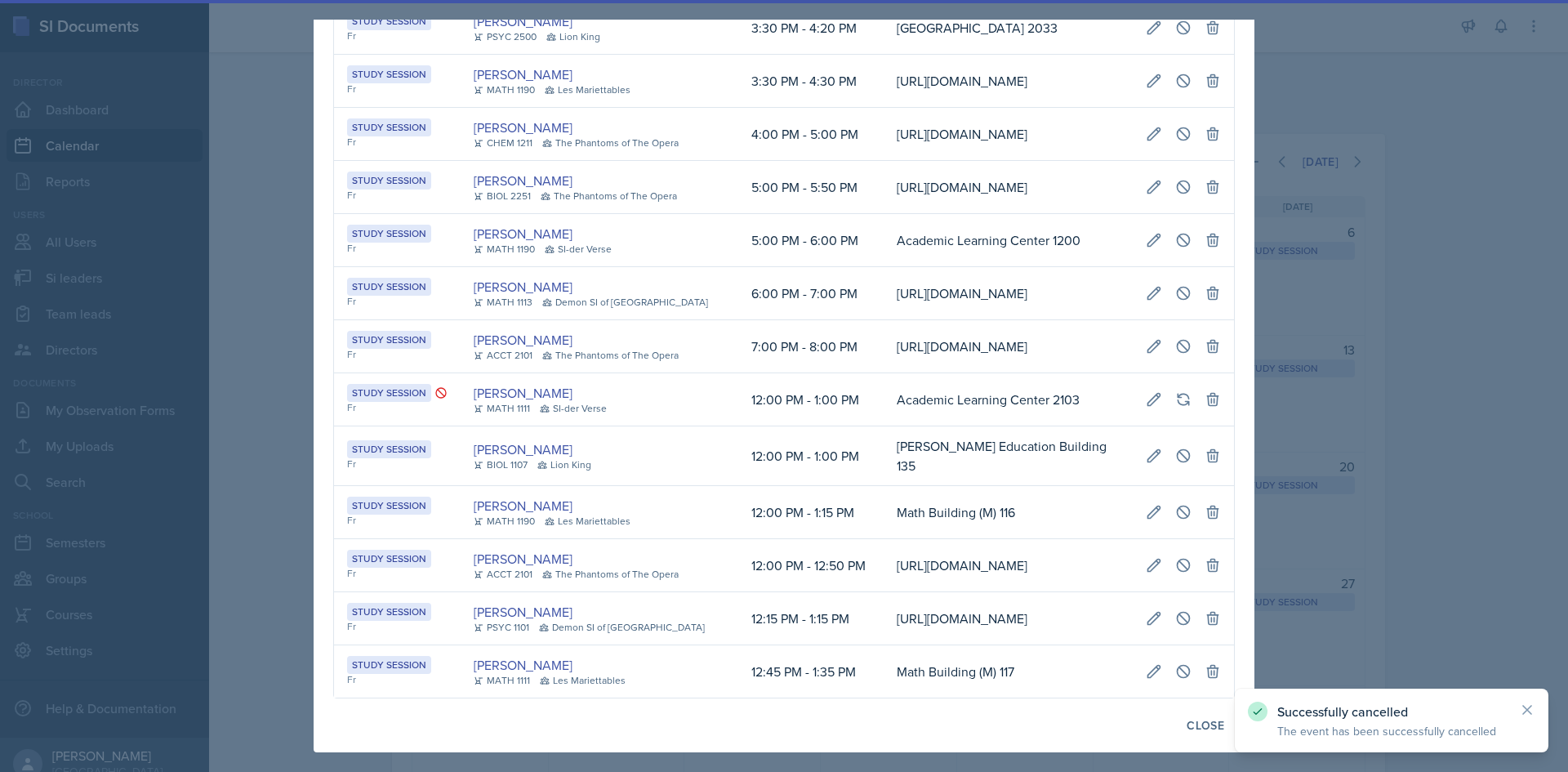
click at [248, 321] on div at bounding box center [784, 386] width 1568 height 772
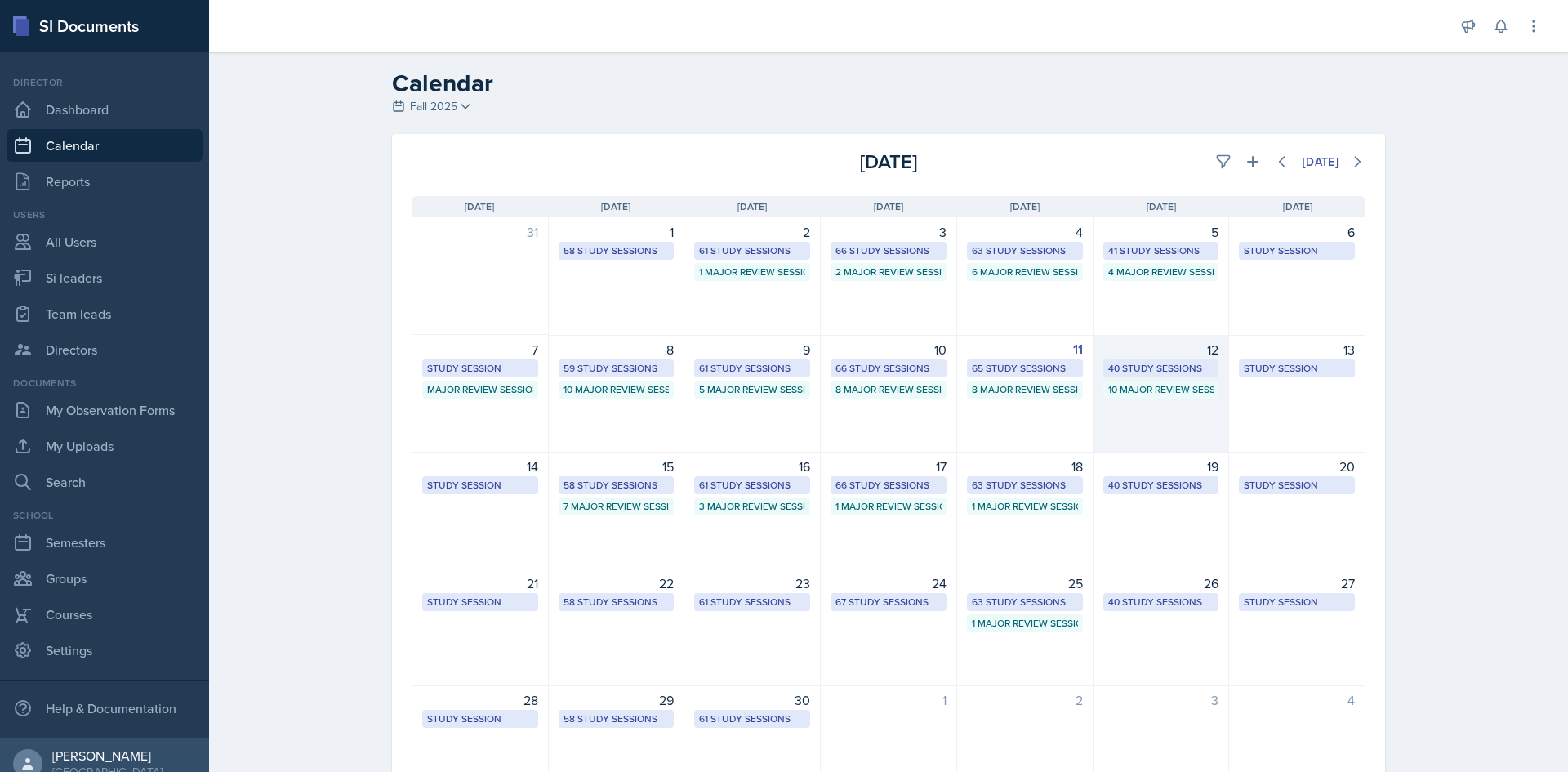
click at [1156, 369] on div "40 Study Sessions" at bounding box center [1161, 368] width 106 height 15
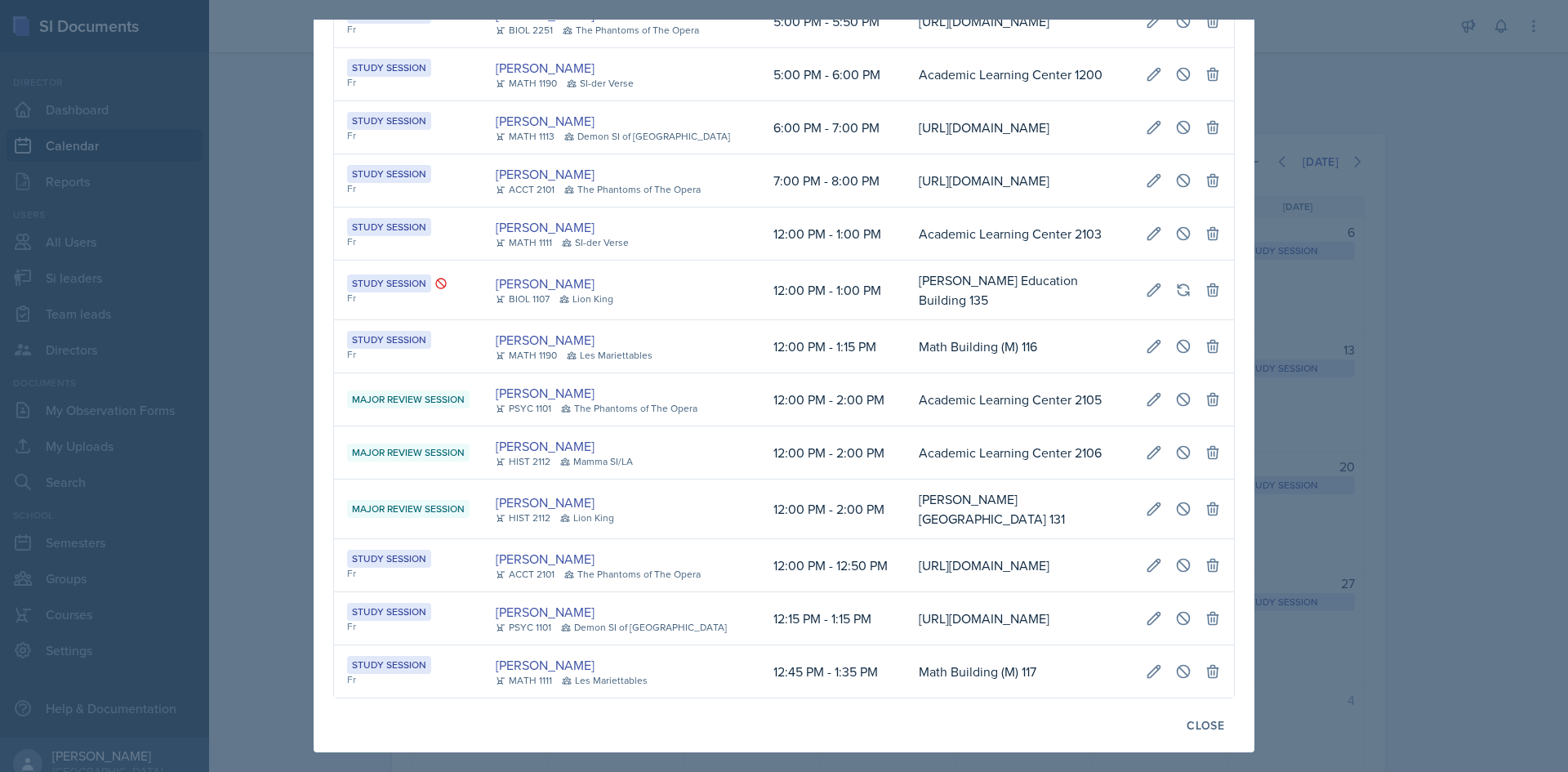
click at [922, 48] on td "https://teams.microsoft.com/l/meetup-join/19%3ameeting_ZWYwNjBmNjQtMDdmZS00MTM0…" at bounding box center [1019, 22] width 227 height 53
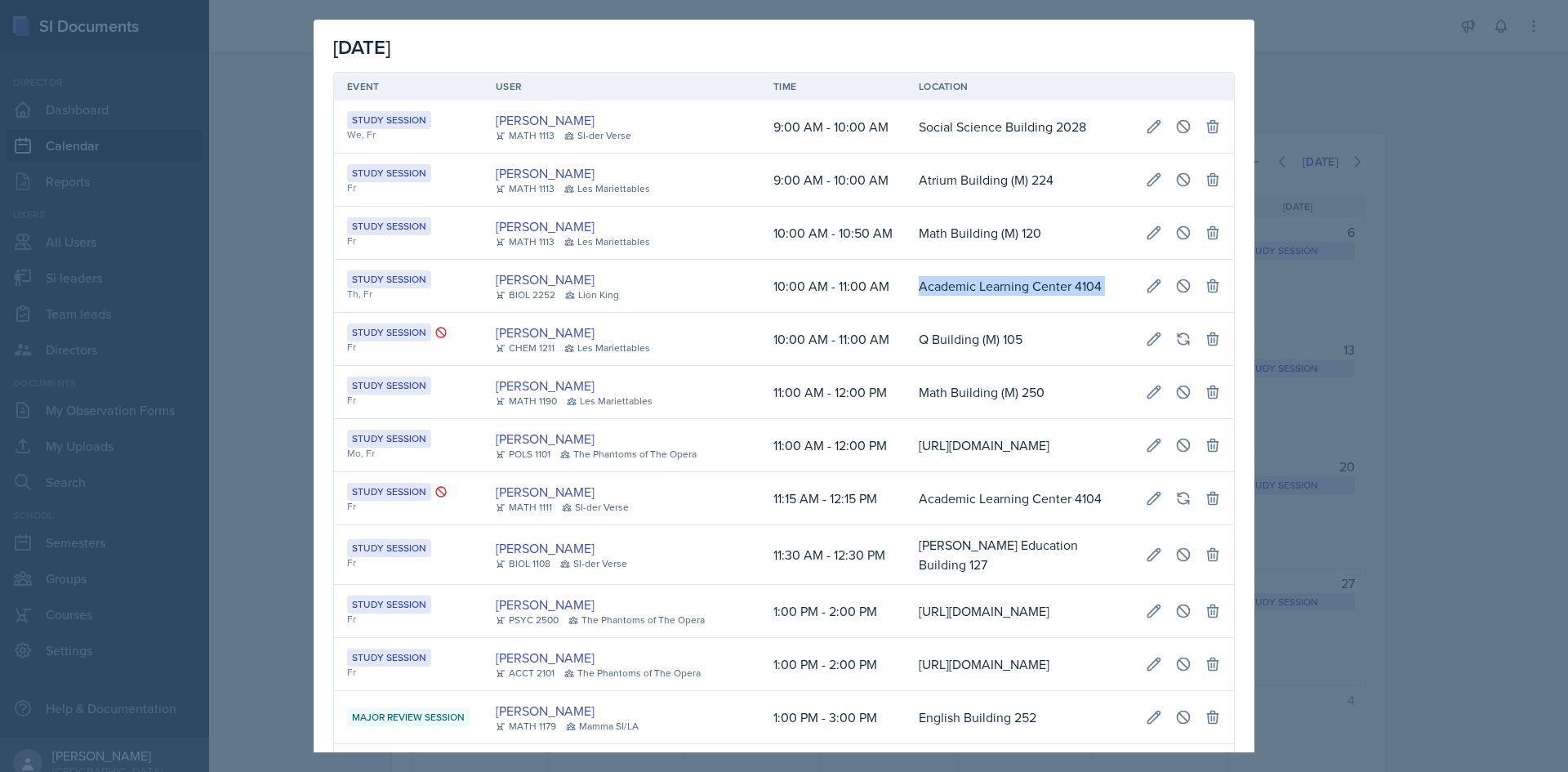
scroll to position [0, 374]
drag, startPoint x: 899, startPoint y: 280, endPoint x: 1223, endPoint y: 280, distance: 324.0
click at [1176, 281] on icon at bounding box center [1183, 285] width 17 height 17
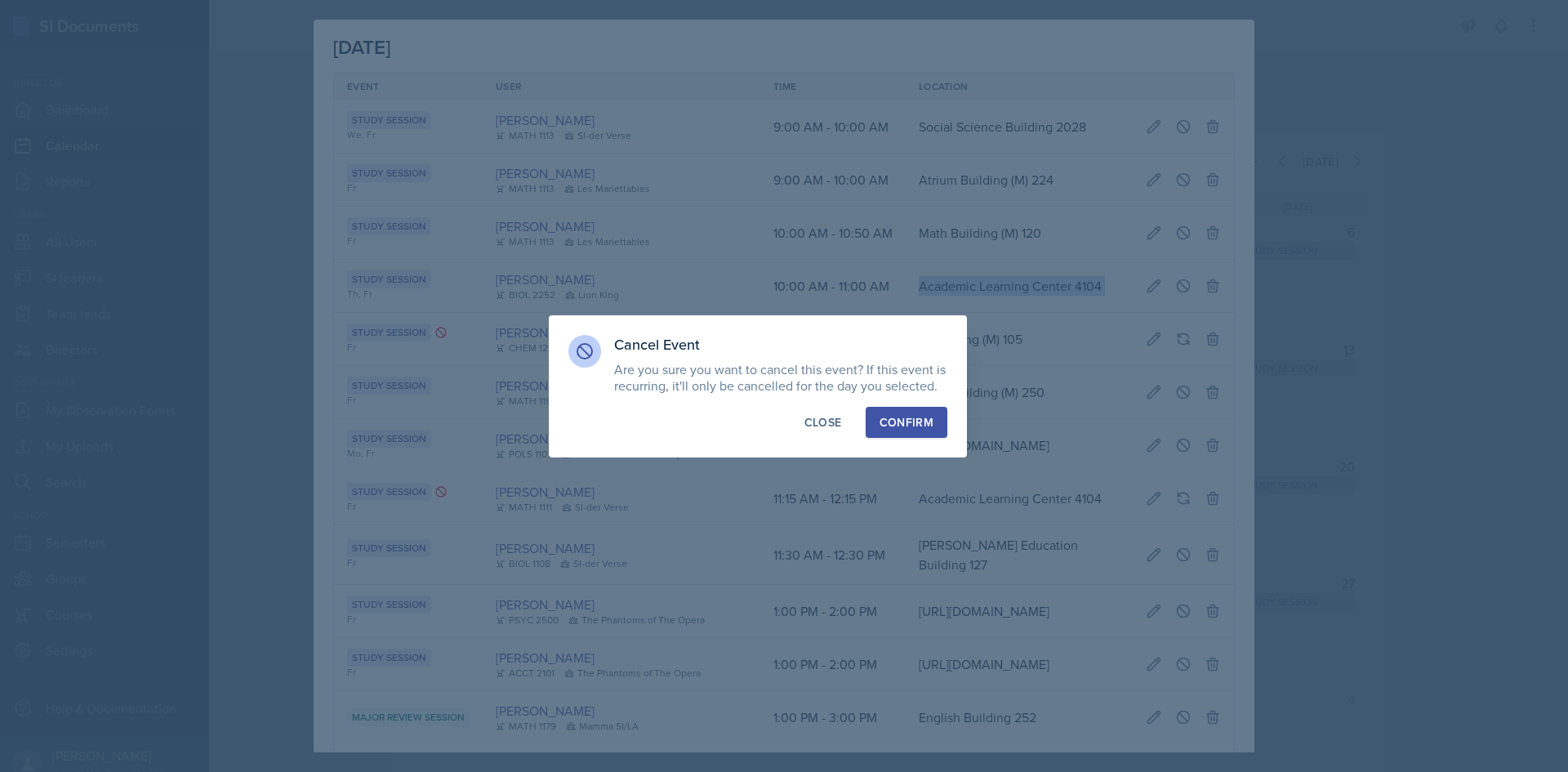
click at [936, 419] on button "Confirm" at bounding box center [906, 422] width 81 height 31
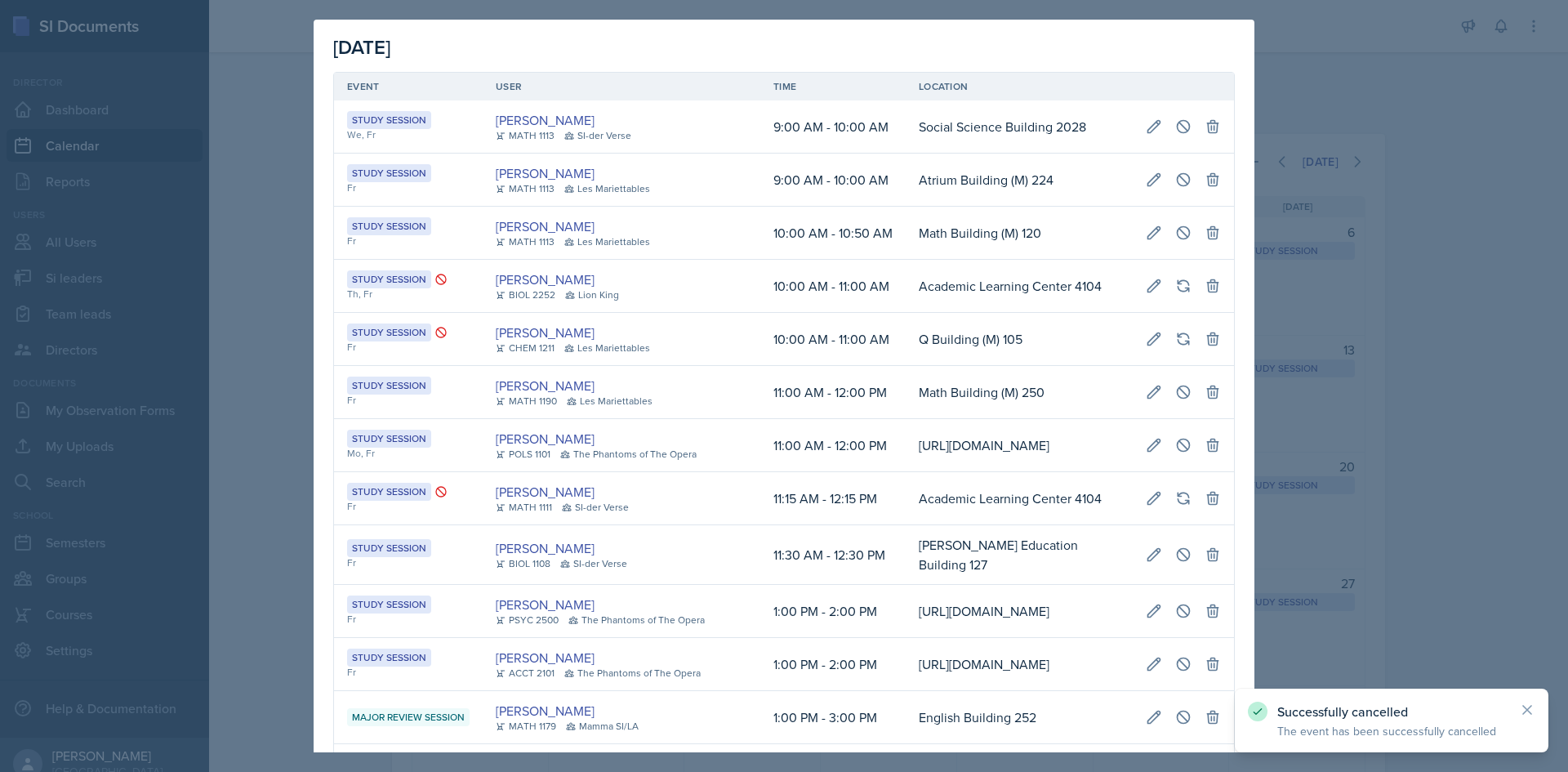
click at [280, 334] on div at bounding box center [784, 386] width 1568 height 772
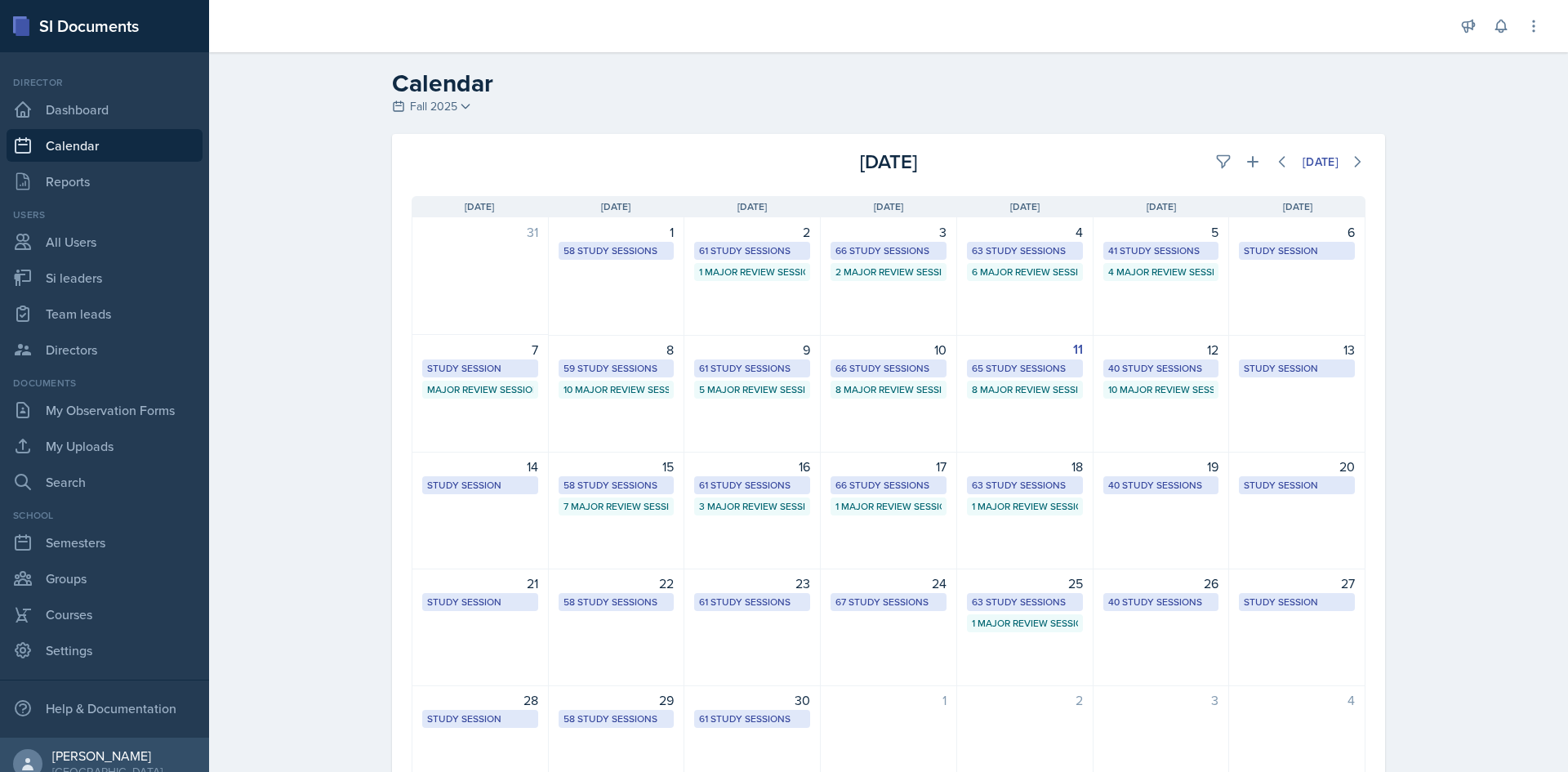
drag, startPoint x: 1041, startPoint y: 480, endPoint x: 982, endPoint y: 467, distance: 60.4
click at [1041, 480] on div "63 Study Sessions" at bounding box center [1024, 485] width 106 height 15
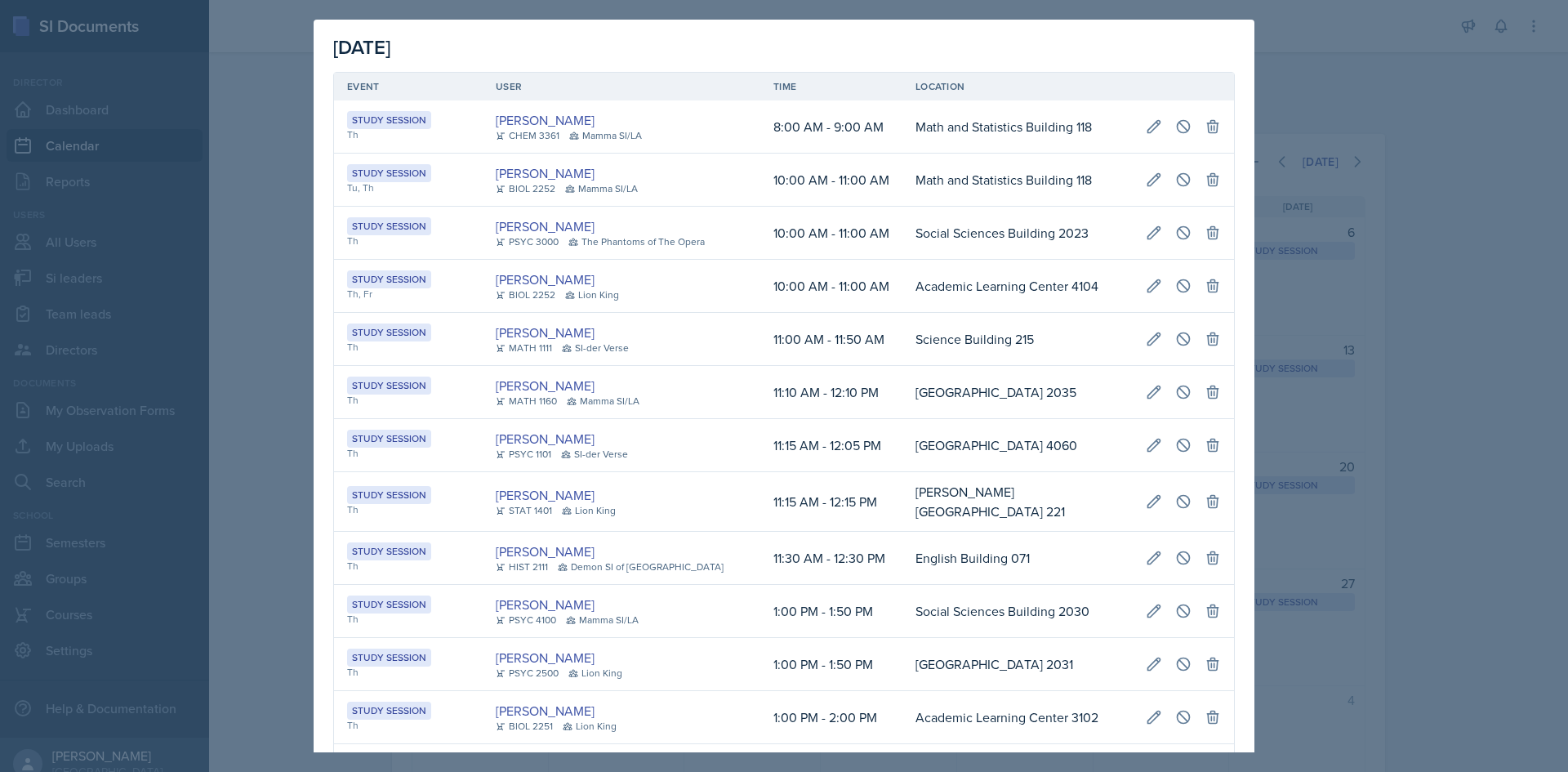
click at [903, 430] on td "Social Sciences Building 4060" at bounding box center [1018, 445] width 231 height 53
drag, startPoint x: 738, startPoint y: 335, endPoint x: 1218, endPoint y: 334, distance: 480.0
click at [1218, 334] on tr "Study Session Th Anna Bintliff MATH 1111 SI-der Verse 11:00 AM - 11:50 AM Scien…" at bounding box center [783, 339] width 900 height 53
click at [1176, 337] on icon at bounding box center [1183, 338] width 17 height 17
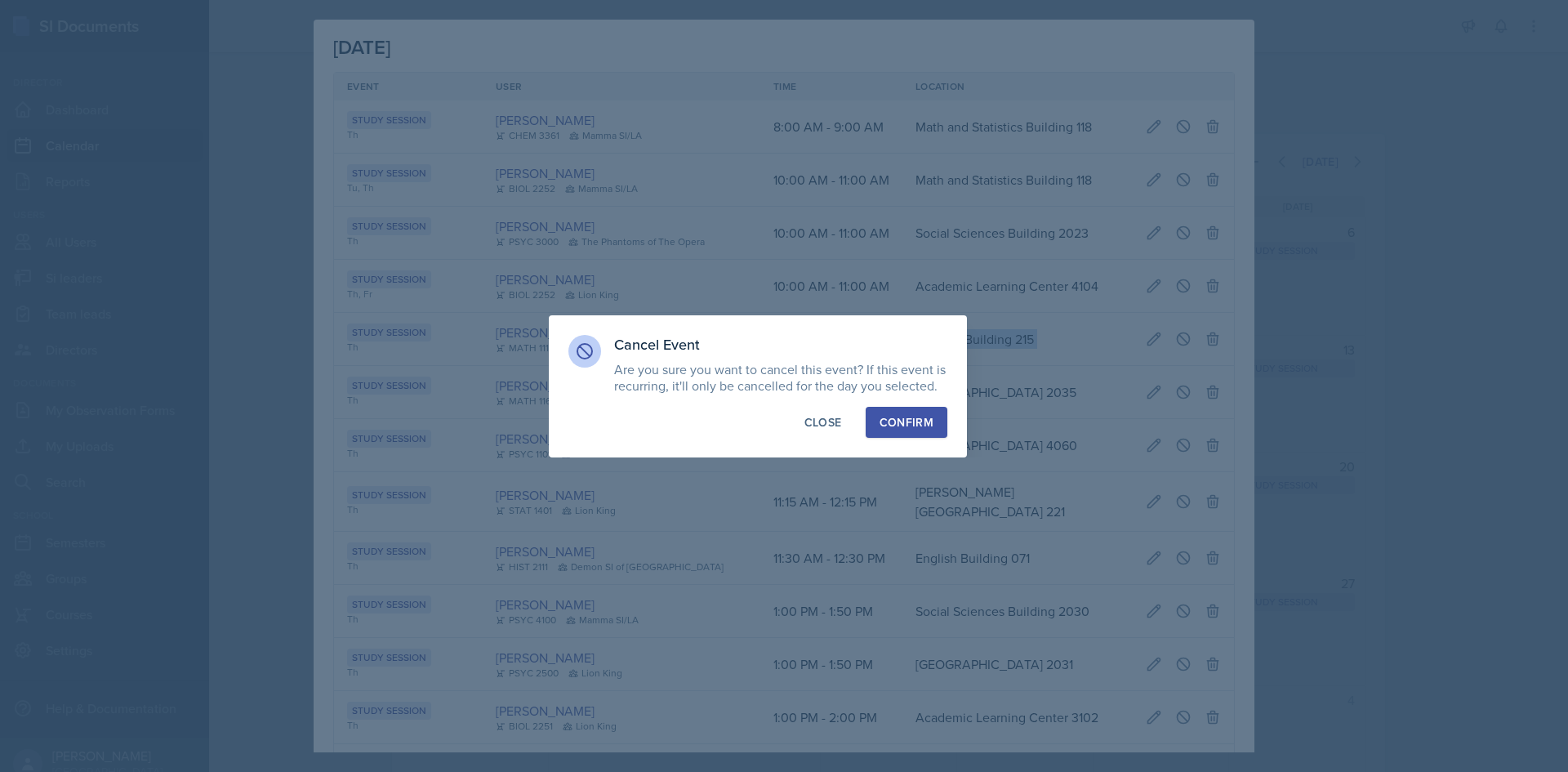
click at [908, 414] on div "Confirm" at bounding box center [906, 422] width 54 height 17
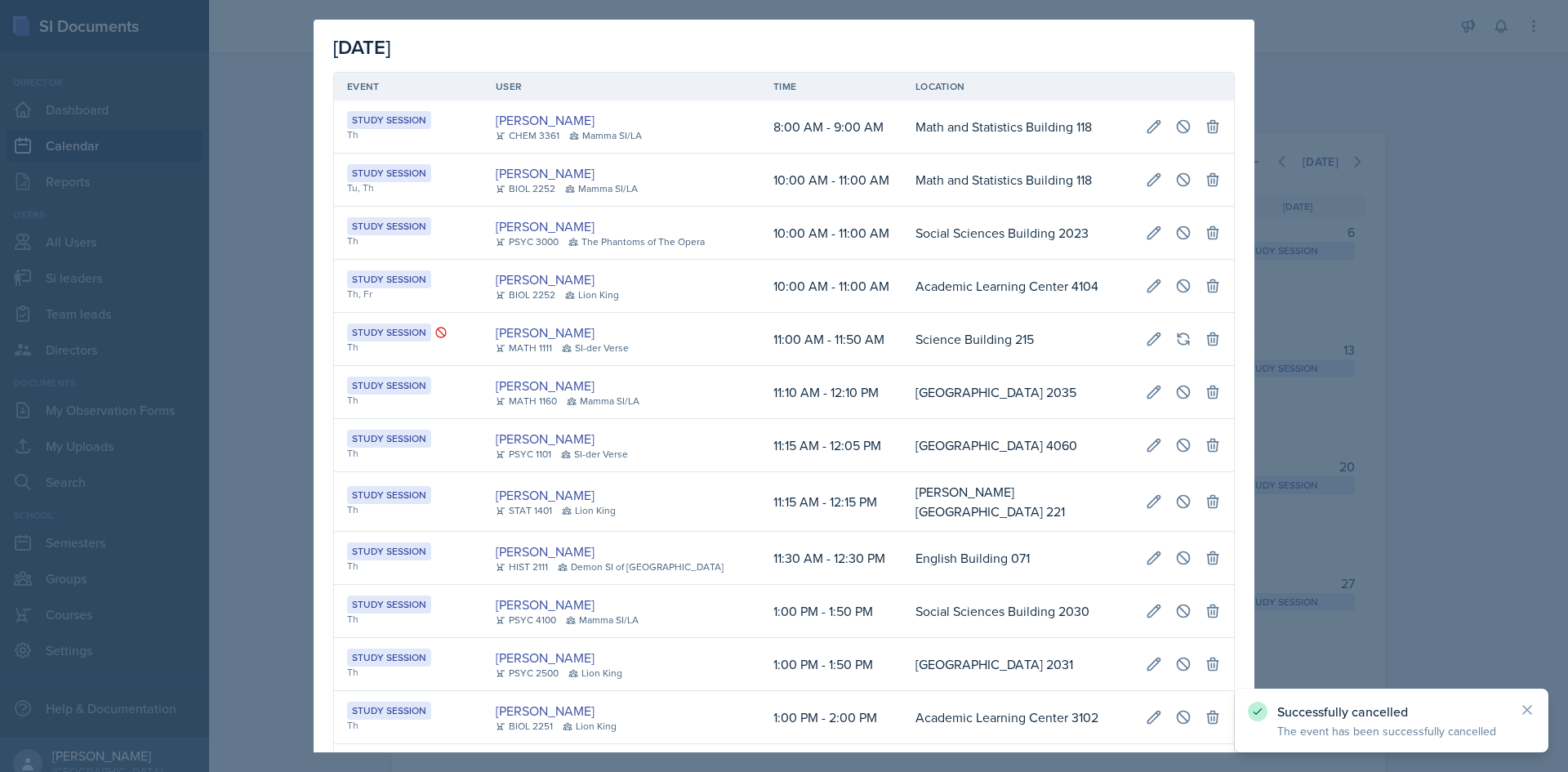
click at [258, 214] on div at bounding box center [784, 386] width 1568 height 772
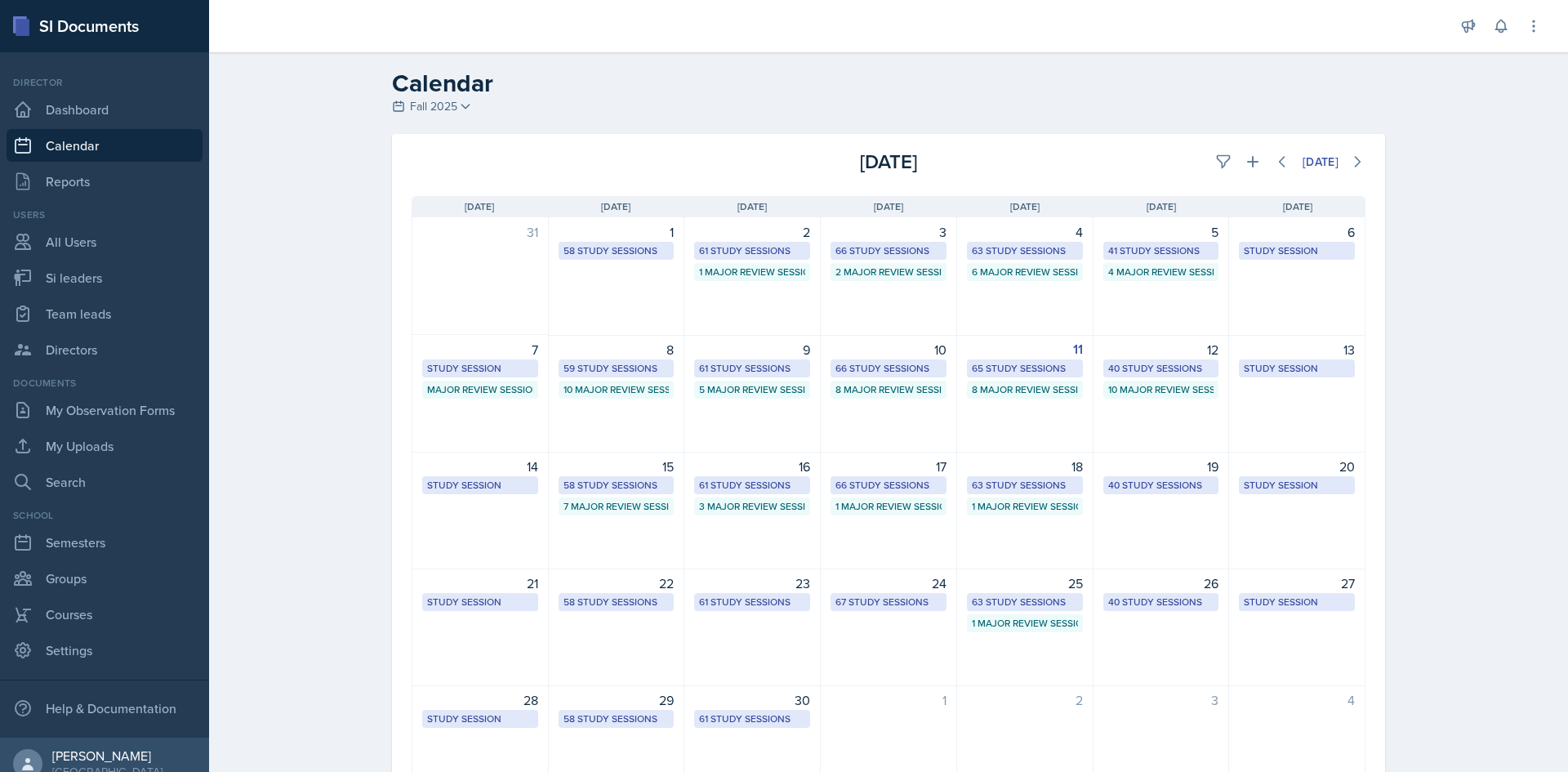
click at [1019, 359] on div "65 Study Sessions" at bounding box center [1024, 368] width 116 height 18
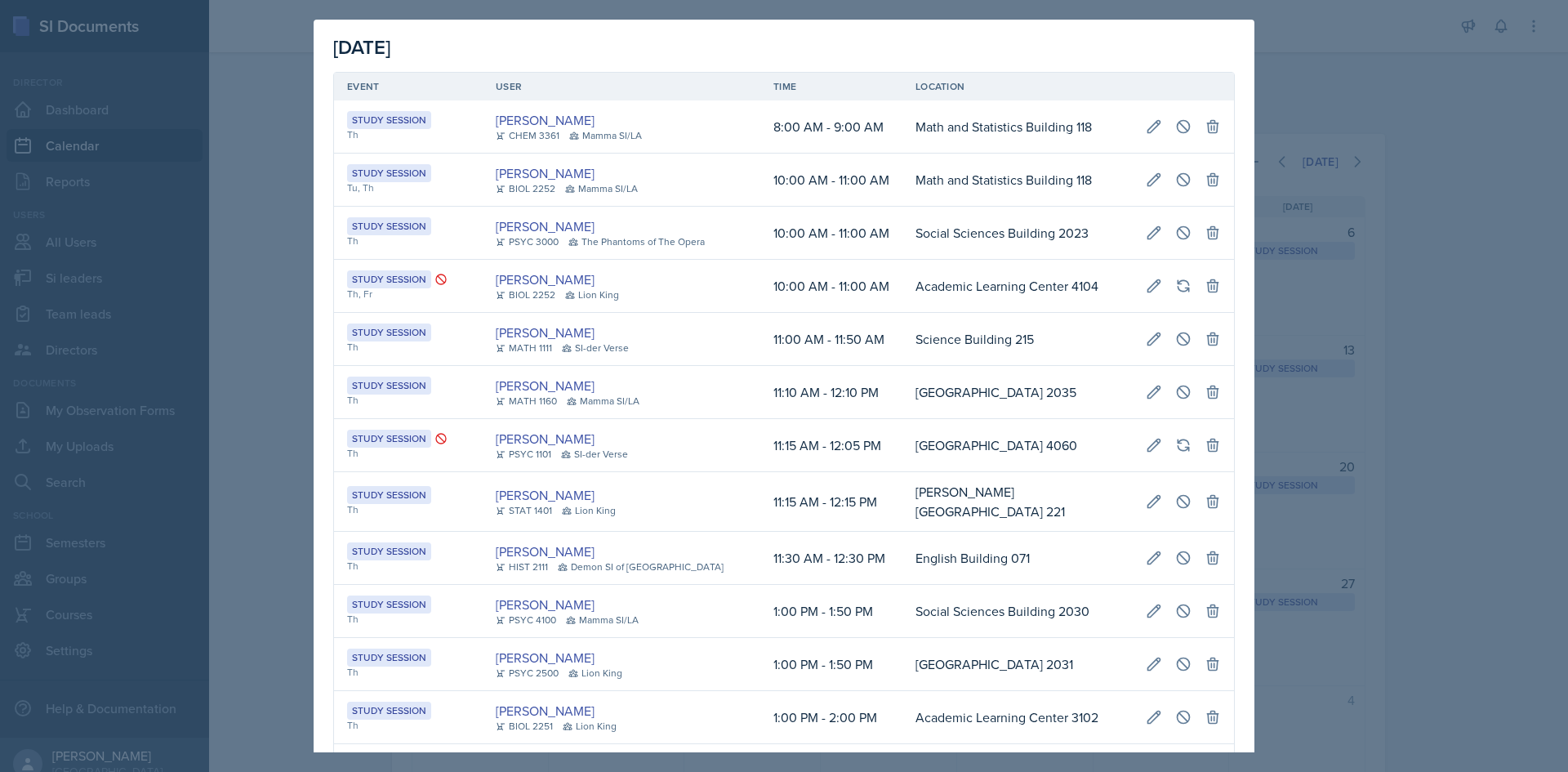
click at [903, 343] on td "Science Building 215" at bounding box center [1018, 339] width 231 height 53
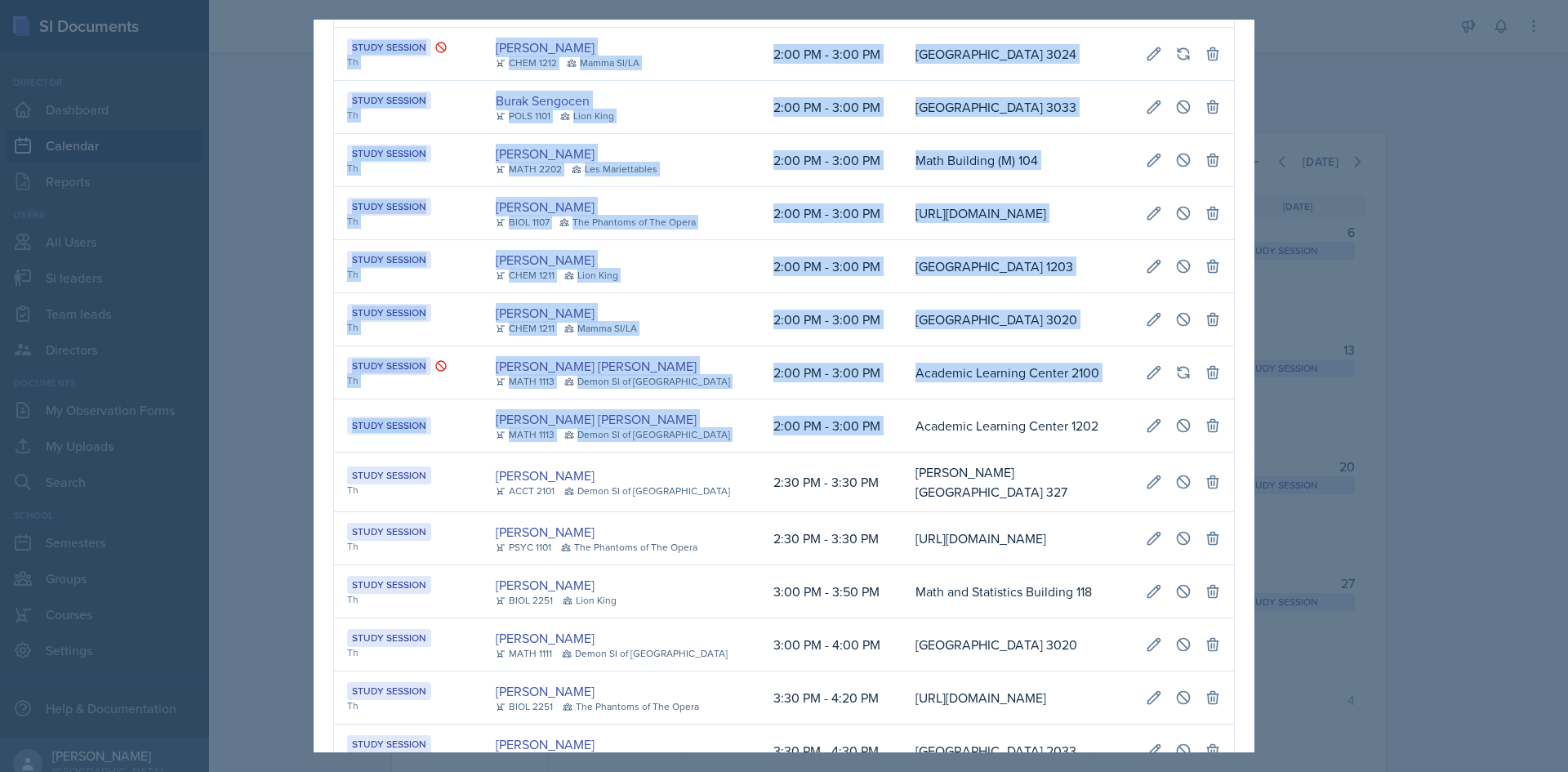
drag, startPoint x: 889, startPoint y: 447, endPoint x: 1224, endPoint y: 438, distance: 335.1
click at [1224, 438] on div "September 11th, 2025 Event User Time Location Study Session Th Octavia Kaham CH…" at bounding box center [784, 650] width 941 height 4074
click at [1180, 440] on button at bounding box center [1183, 426] width 29 height 29
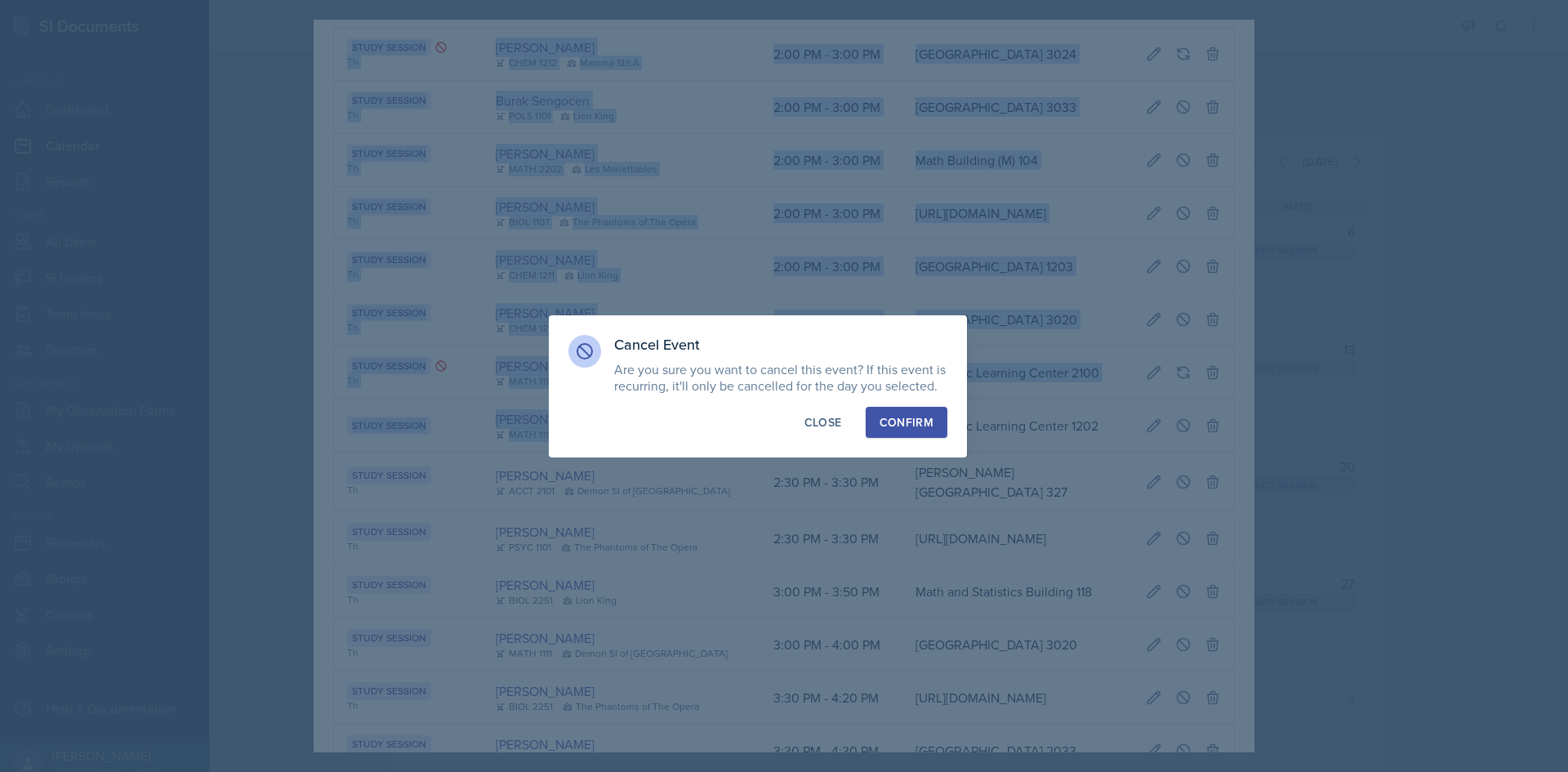
click at [932, 412] on button "Confirm" at bounding box center [906, 422] width 81 height 31
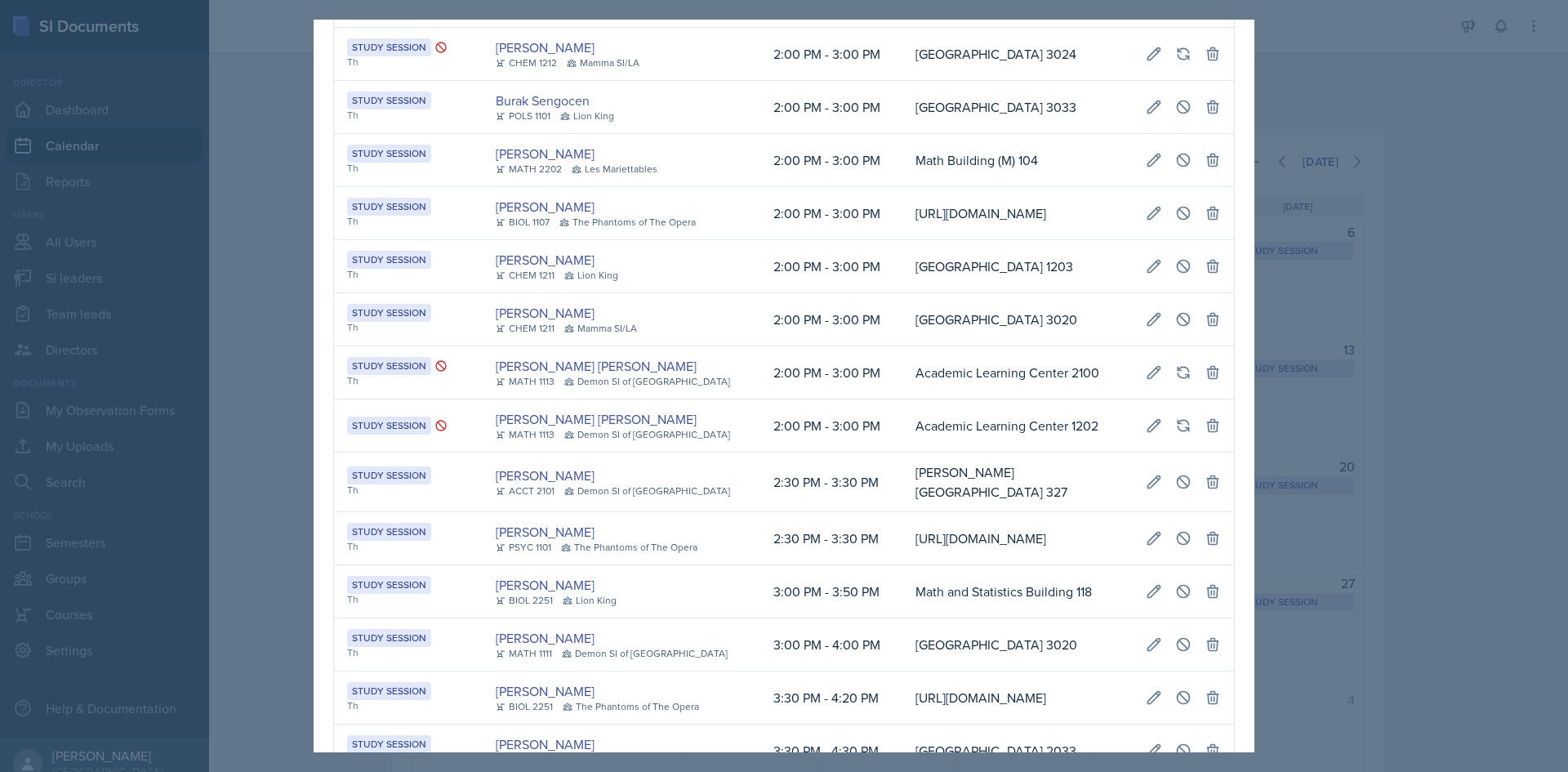
click at [214, 399] on div at bounding box center [784, 386] width 1568 height 772
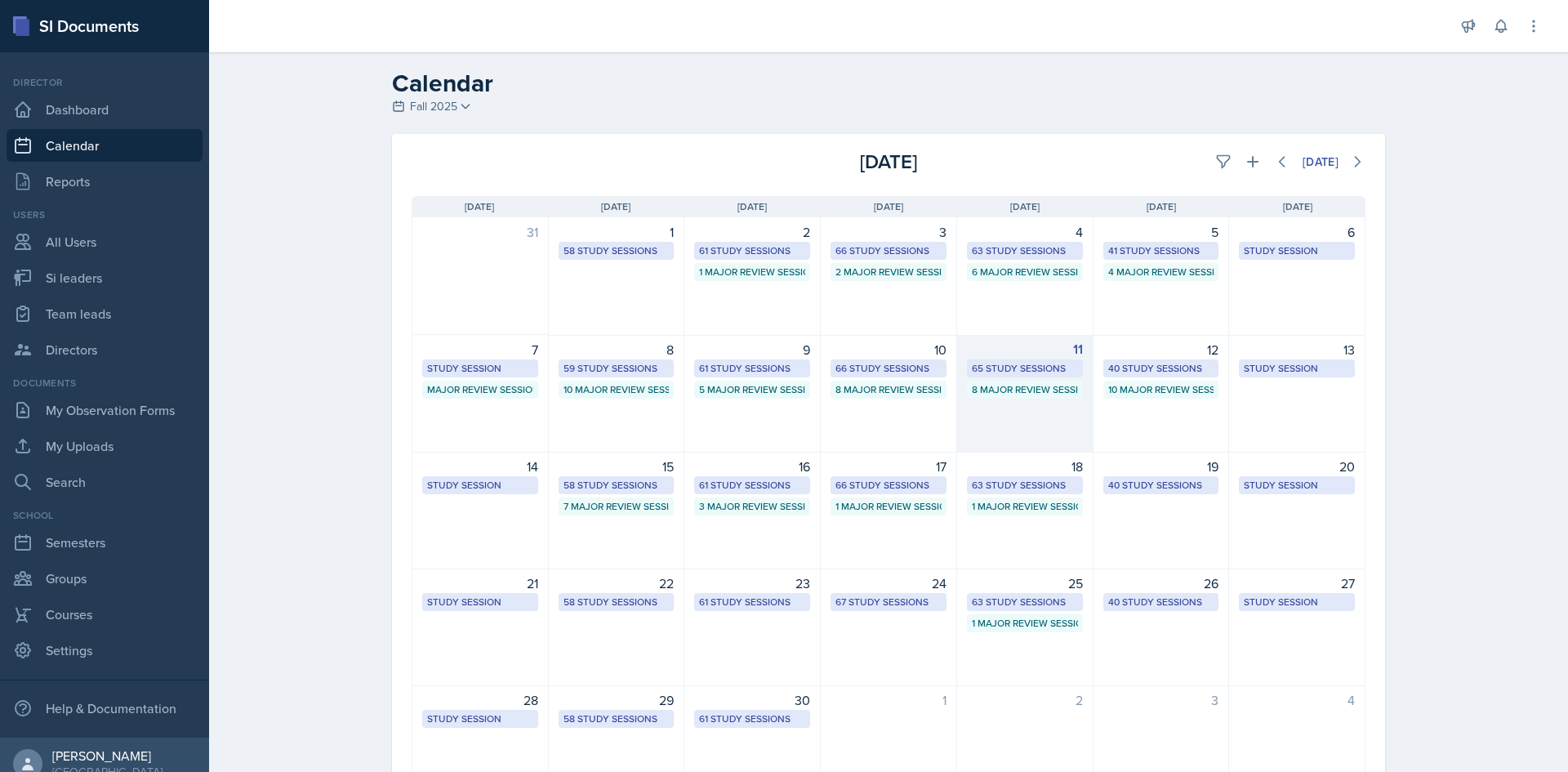
click at [994, 359] on div "65 Study Sessions" at bounding box center [1024, 368] width 116 height 18
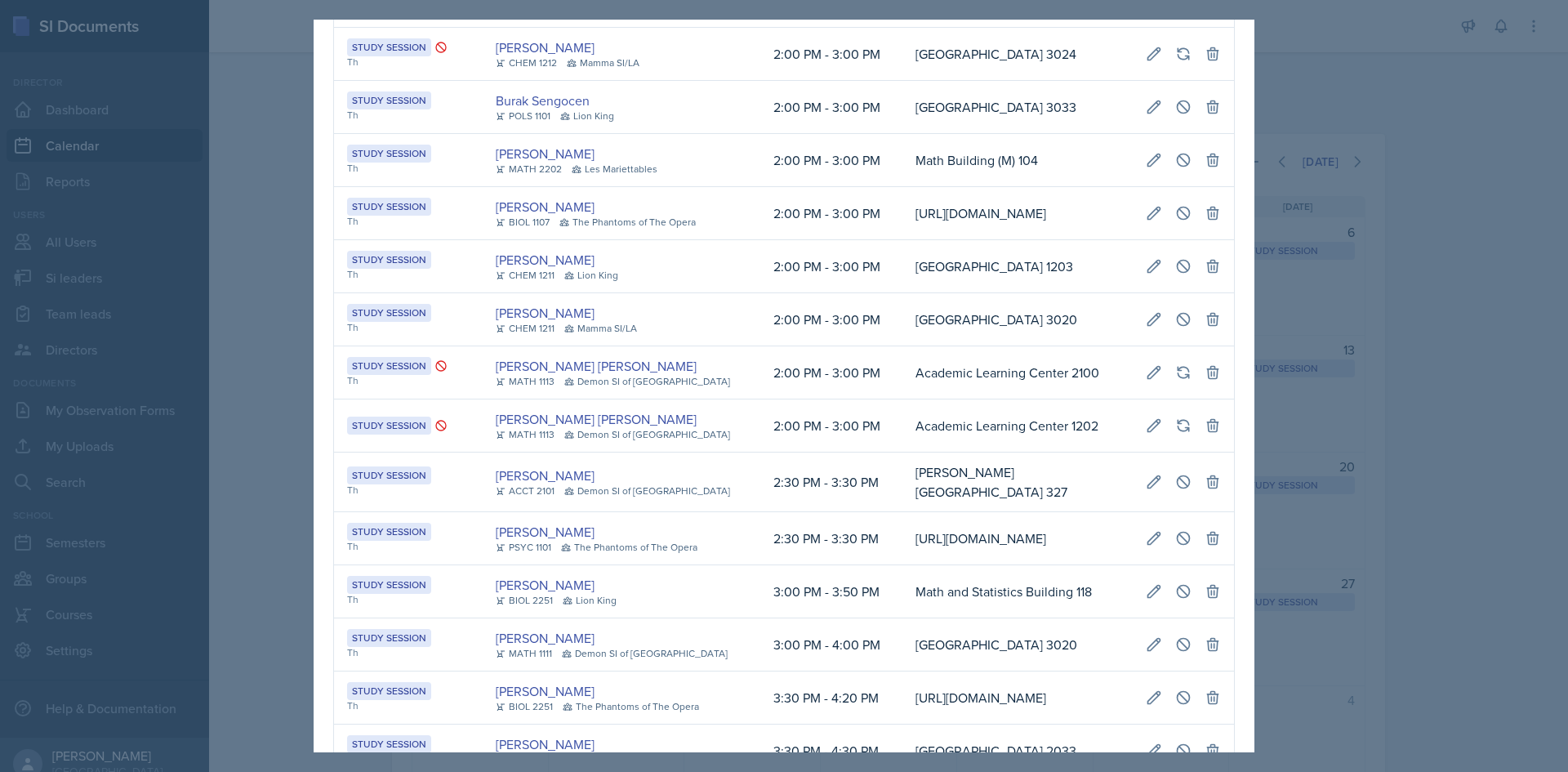
click at [903, 346] on td "Social Sciences Building 3020" at bounding box center [1018, 320] width 231 height 53
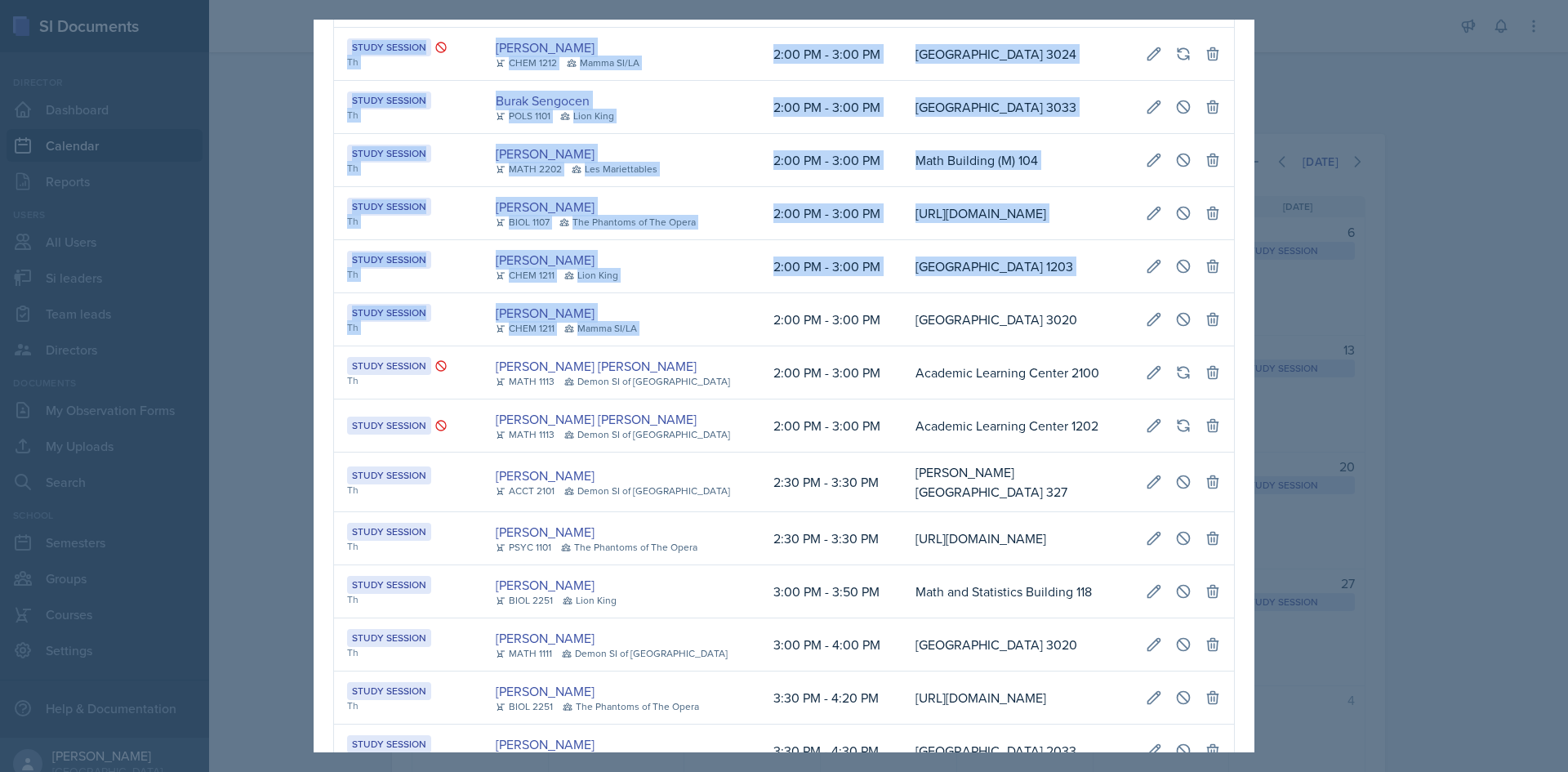
drag, startPoint x: 798, startPoint y: 339, endPoint x: 1237, endPoint y: 332, distance: 439.1
click at [1237, 332] on div "September 11th, 2025 Event User Time Location Study Session Th Octavia Kaham CH…" at bounding box center [784, 650] width 941 height 4074
click at [1176, 328] on icon at bounding box center [1183, 319] width 17 height 17
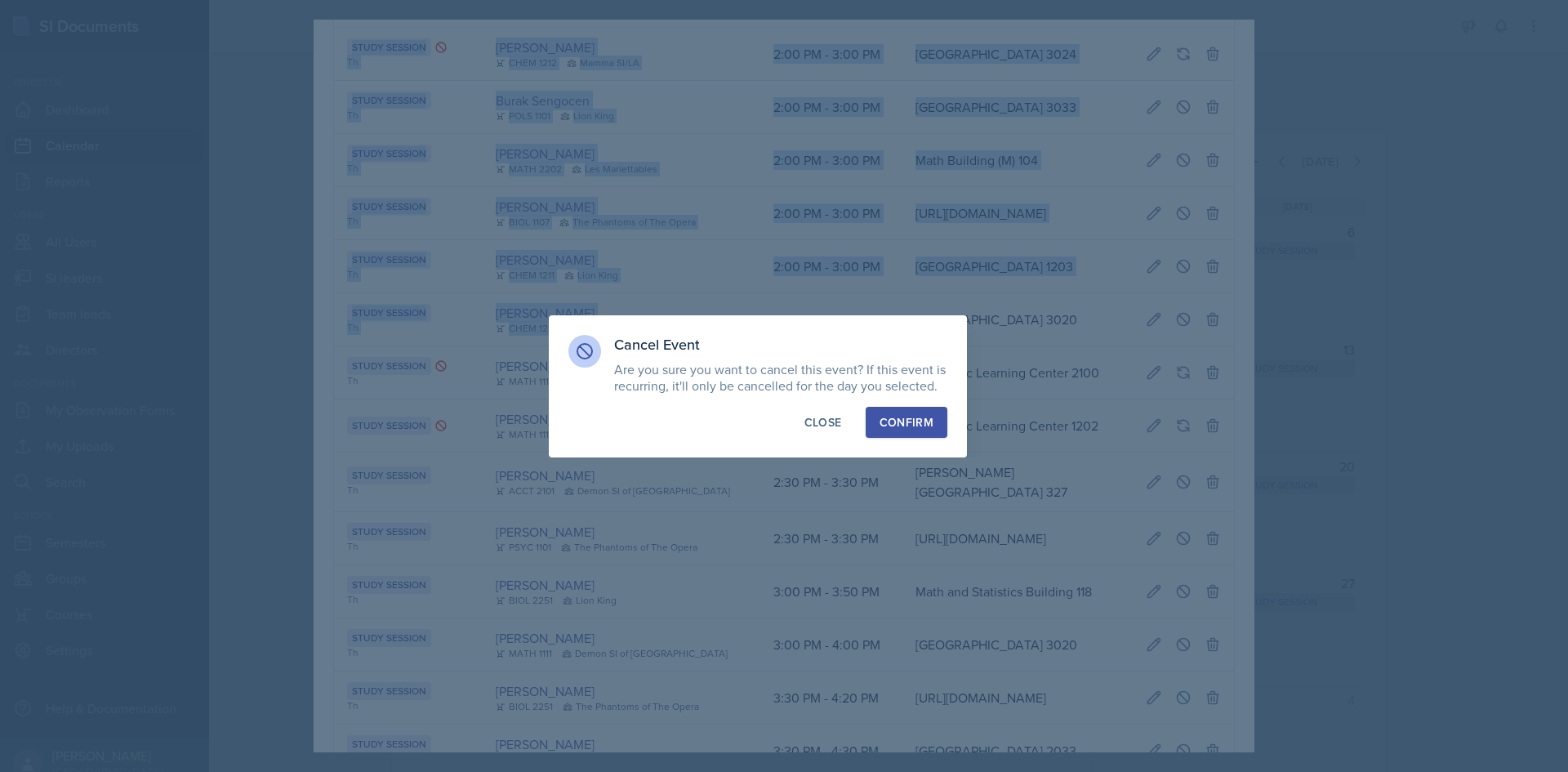
click at [915, 429] on div "Confirm" at bounding box center [906, 422] width 54 height 17
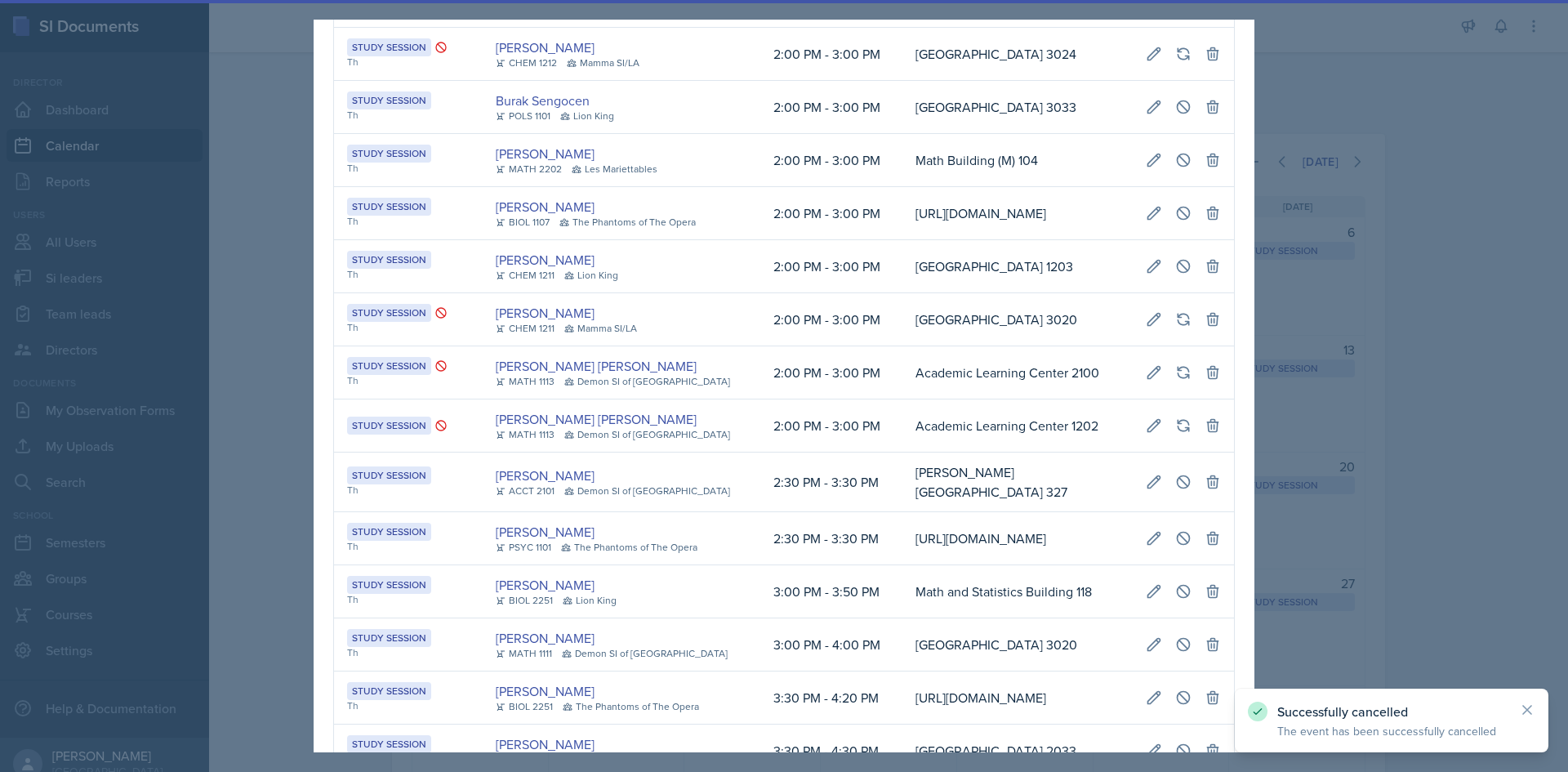
click at [203, 358] on div at bounding box center [784, 386] width 1568 height 772
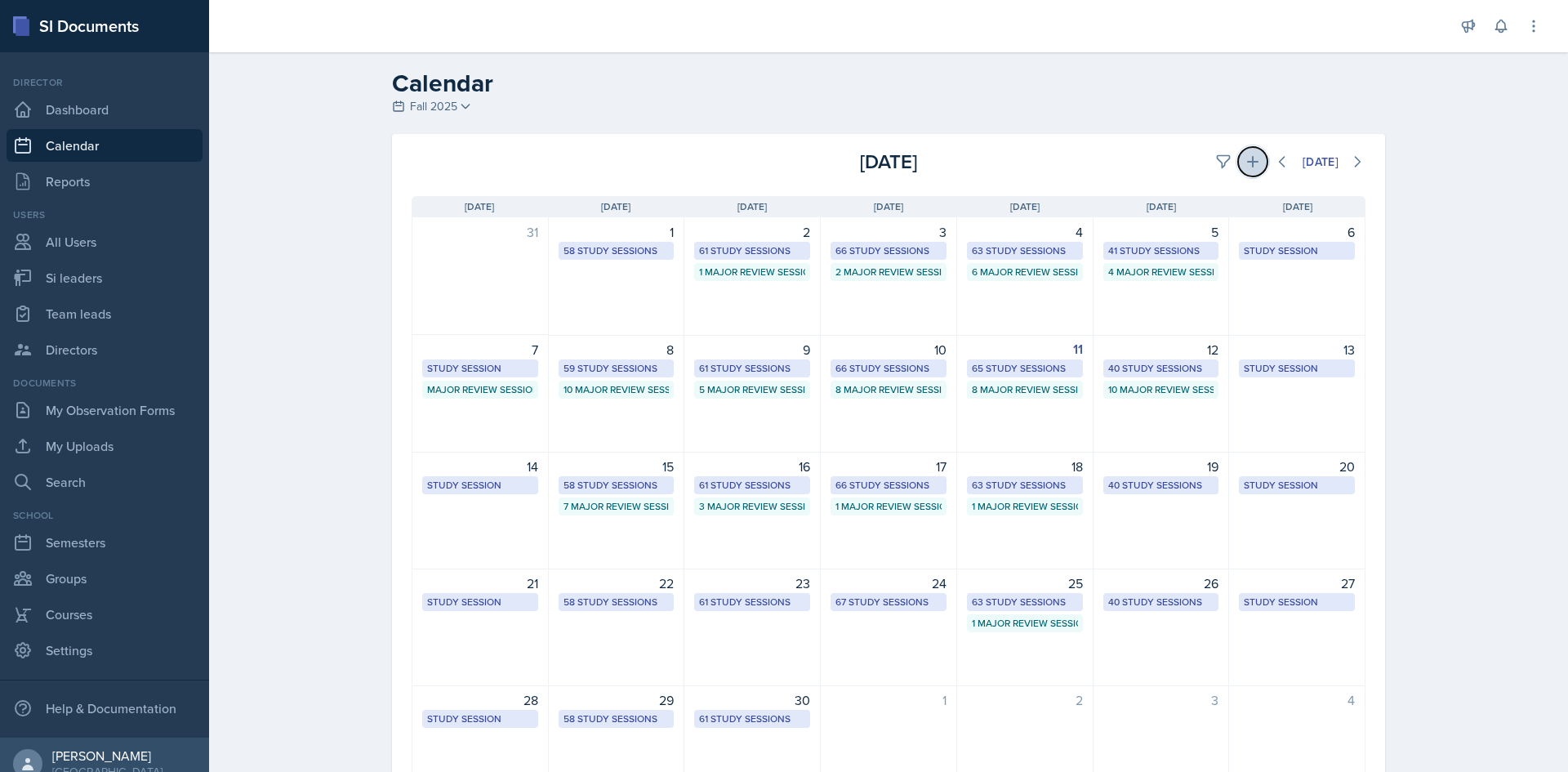
click at [1247, 161] on icon at bounding box center [1253, 162] width 12 height 12
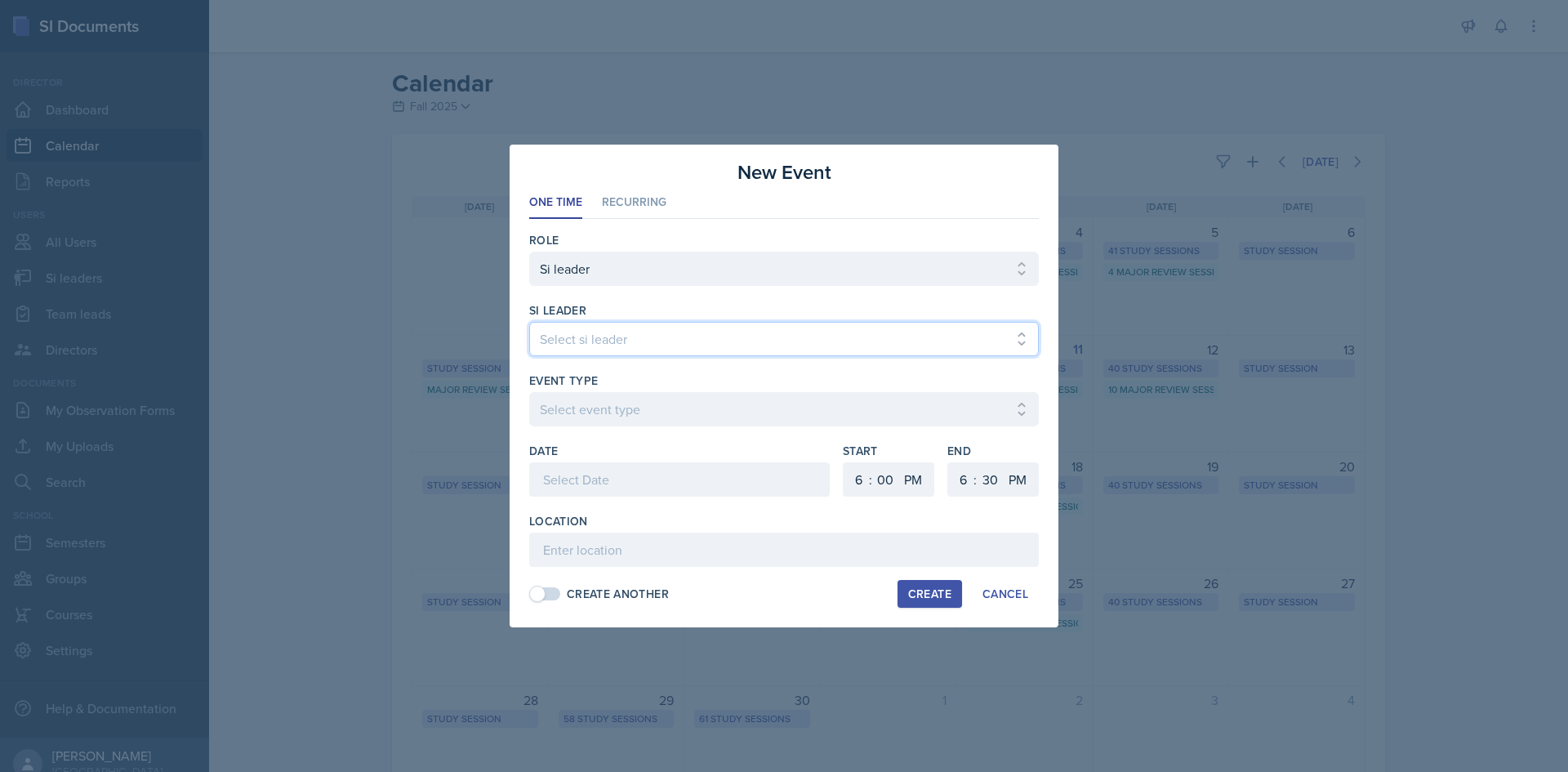
click at [571, 335] on select "Select si leader Abeer Kayser Aditya Chauhan Aissa Sylla Alberto Di Stanislao A…" at bounding box center [783, 338] width 509 height 34
click at [586, 338] on select "Select si leader Abeer Kayser Aditya Chauhan Aissa Sylla Alberto Di Stanislao A…" at bounding box center [783, 338] width 509 height 34
select select "a2aae13e-62a0-4f72-86bd-3f9d91a07923"
click at [529, 322] on select "Select si leader Abeer Kayser Aditya Chauhan Aissa Sylla Alberto Di Stanislao A…" at bounding box center [783, 338] width 509 height 34
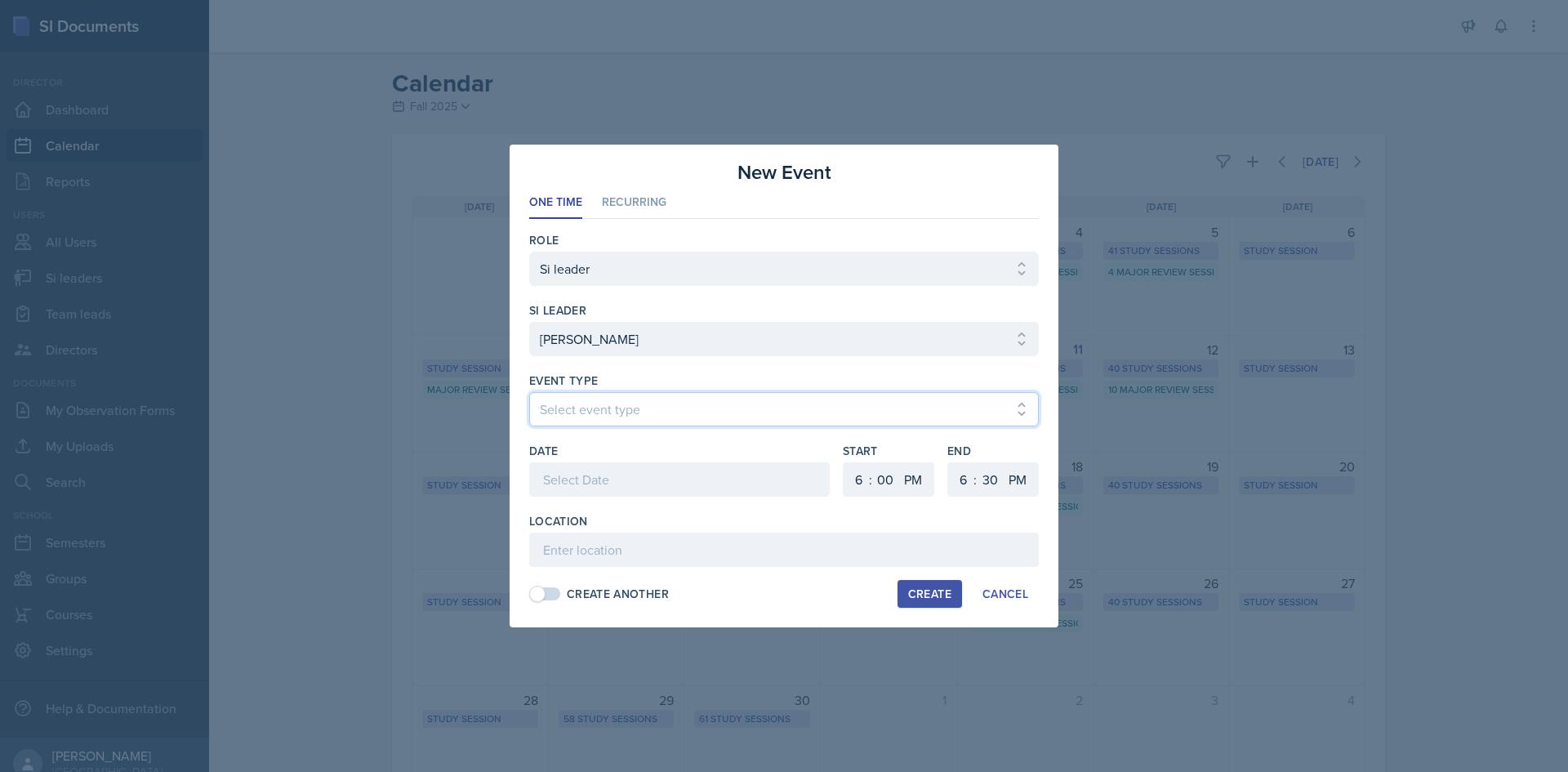
click at [590, 411] on select "Select event type Major Review Session Study Session" at bounding box center [783, 409] width 509 height 34
select select "66bb7cbf-e419-488b-a7ef-f63bc5f9ed04"
click at [529, 392] on select "Select event type Major Review Session Study Session" at bounding box center [783, 409] width 509 height 34
click at [608, 480] on div at bounding box center [679, 479] width 300 height 34
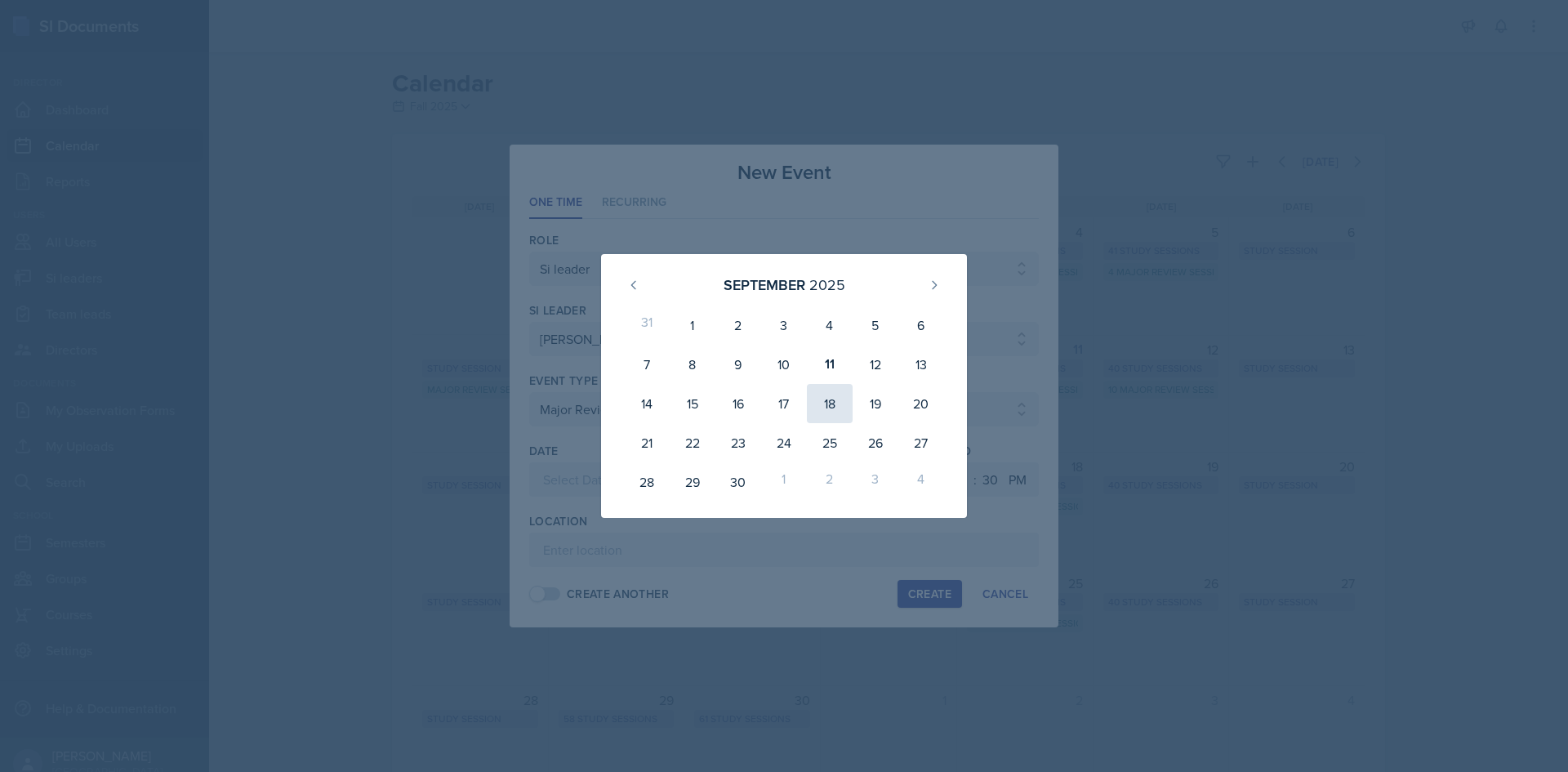
click at [834, 399] on div "18" at bounding box center [829, 403] width 46 height 39
type input "September 18th, 2025"
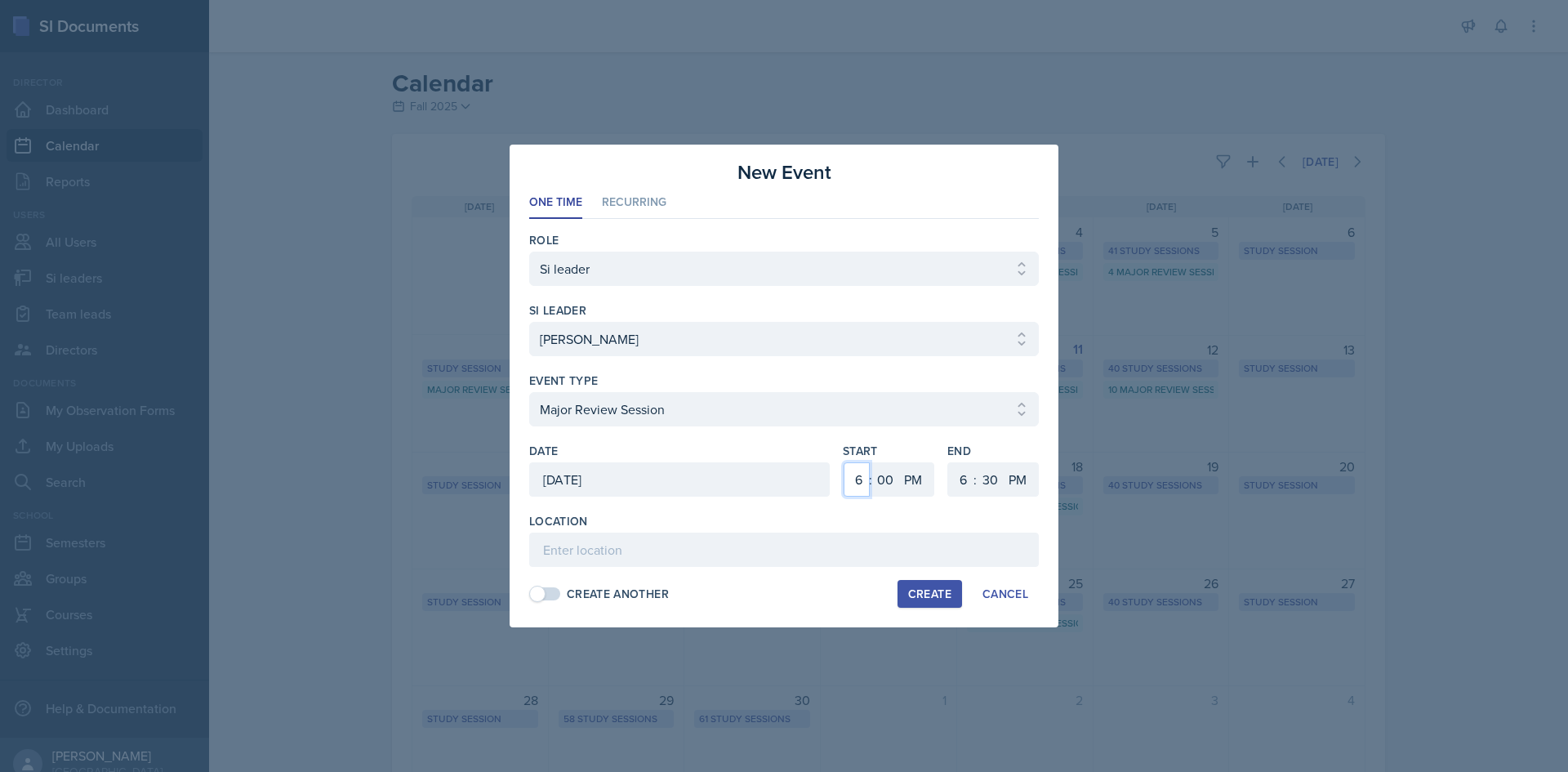
click at [850, 479] on select "1 2 3 4 5 6 7 8 9 10 11 12" at bounding box center [857, 479] width 26 height 34
select select "2"
click at [844, 462] on select "1 2 3 4 5 6 7 8 9 10 11 12" at bounding box center [857, 479] width 26 height 34
click at [965, 479] on select "1 2 3 4 5 6 7 8 9 10 11 12" at bounding box center [961, 479] width 26 height 34
select select "4"
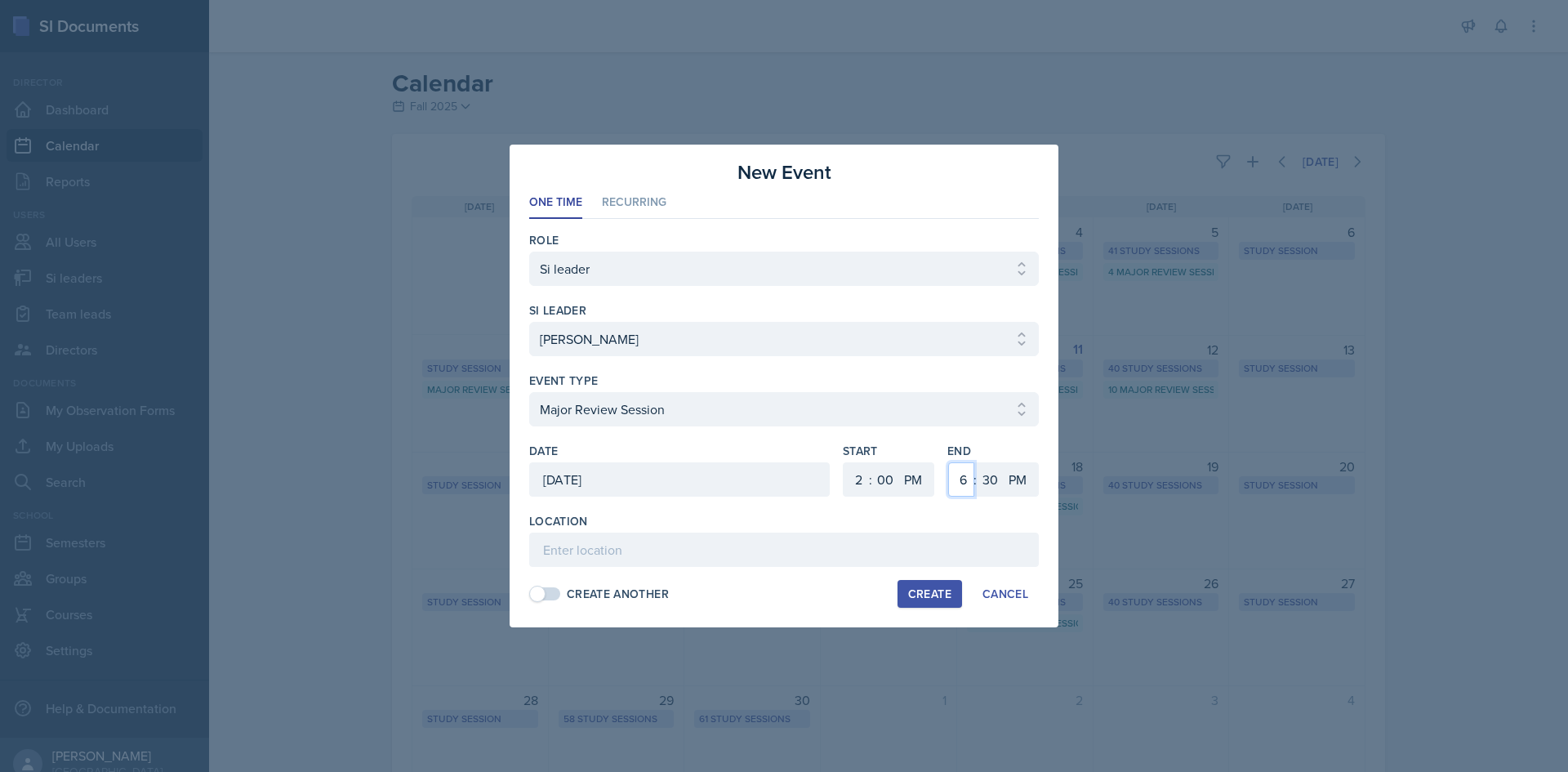
click at [948, 462] on select "1 2 3 4 5 6 7 8 9 10 11 12" at bounding box center [961, 479] width 26 height 34
drag, startPoint x: 1000, startPoint y: 486, endPoint x: 996, endPoint y: 470, distance: 16.5
click at [1000, 486] on select "00 05 10 15 20 25 30 35 40 45 50 55" at bounding box center [989, 479] width 26 height 34
select select "0"
click at [976, 462] on select "00 05 10 15 20 25 30 35 40 45 50 55" at bounding box center [989, 479] width 26 height 34
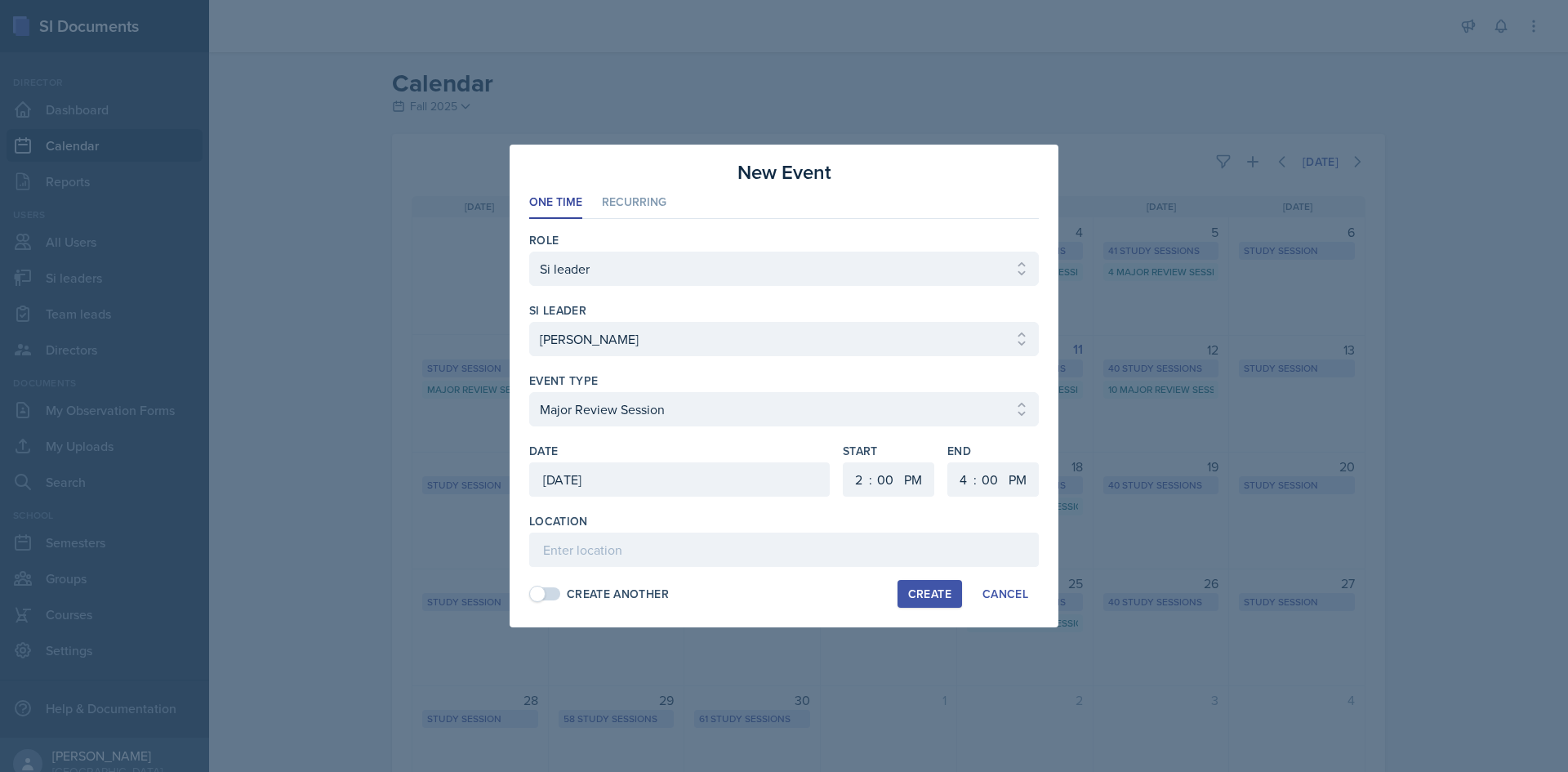
click at [611, 580] on div "Create Another Create Cancel" at bounding box center [783, 593] width 509 height 27
click at [616, 556] on input at bounding box center [783, 549] width 509 height 34
type input "Academic Learning Center 1202"
click at [796, 586] on div "Create Another Create Cancel" at bounding box center [783, 593] width 509 height 27
click at [925, 589] on div "Create" at bounding box center [930, 592] width 43 height 13
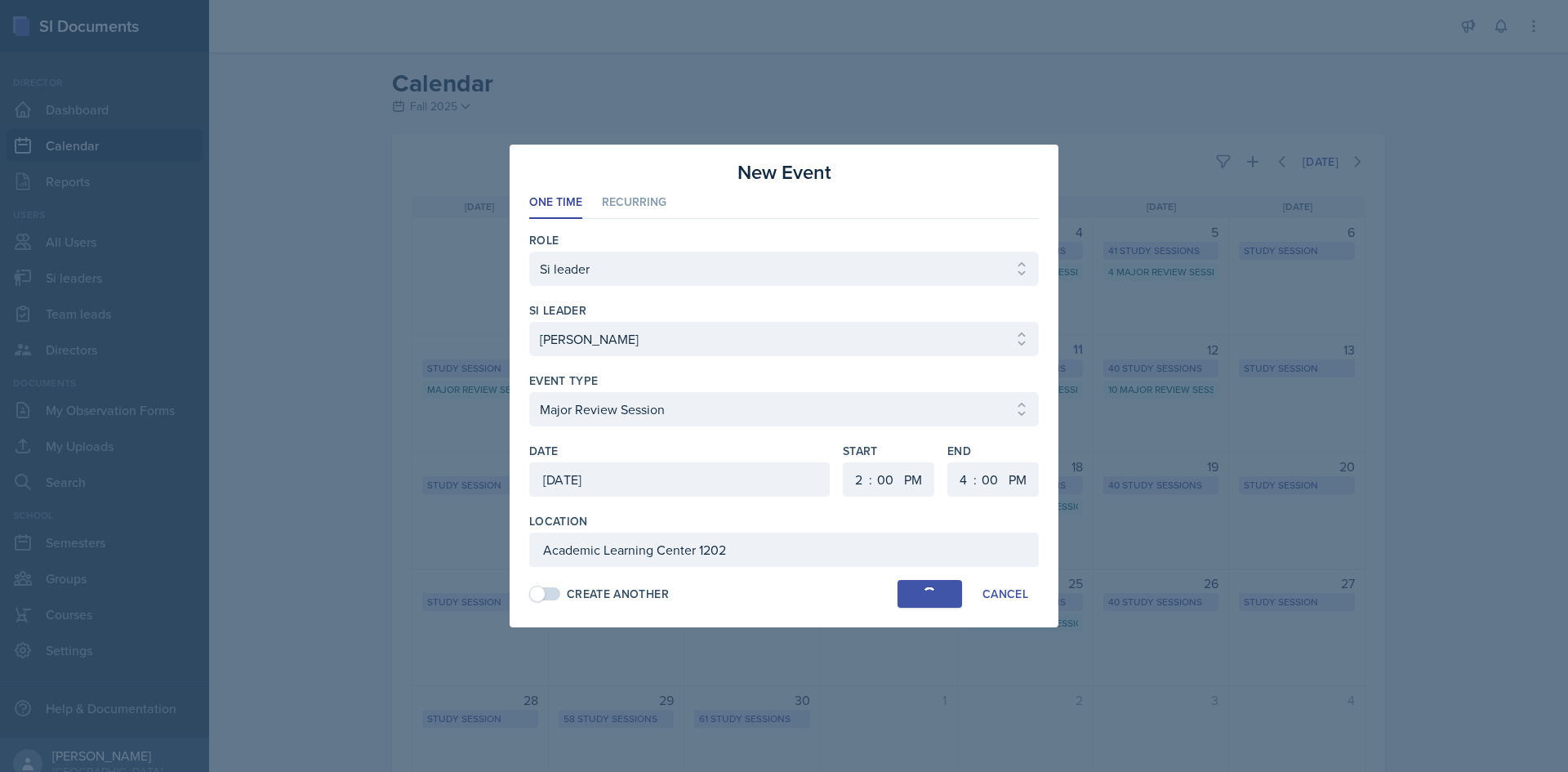
select select
select select "6"
select select "30"
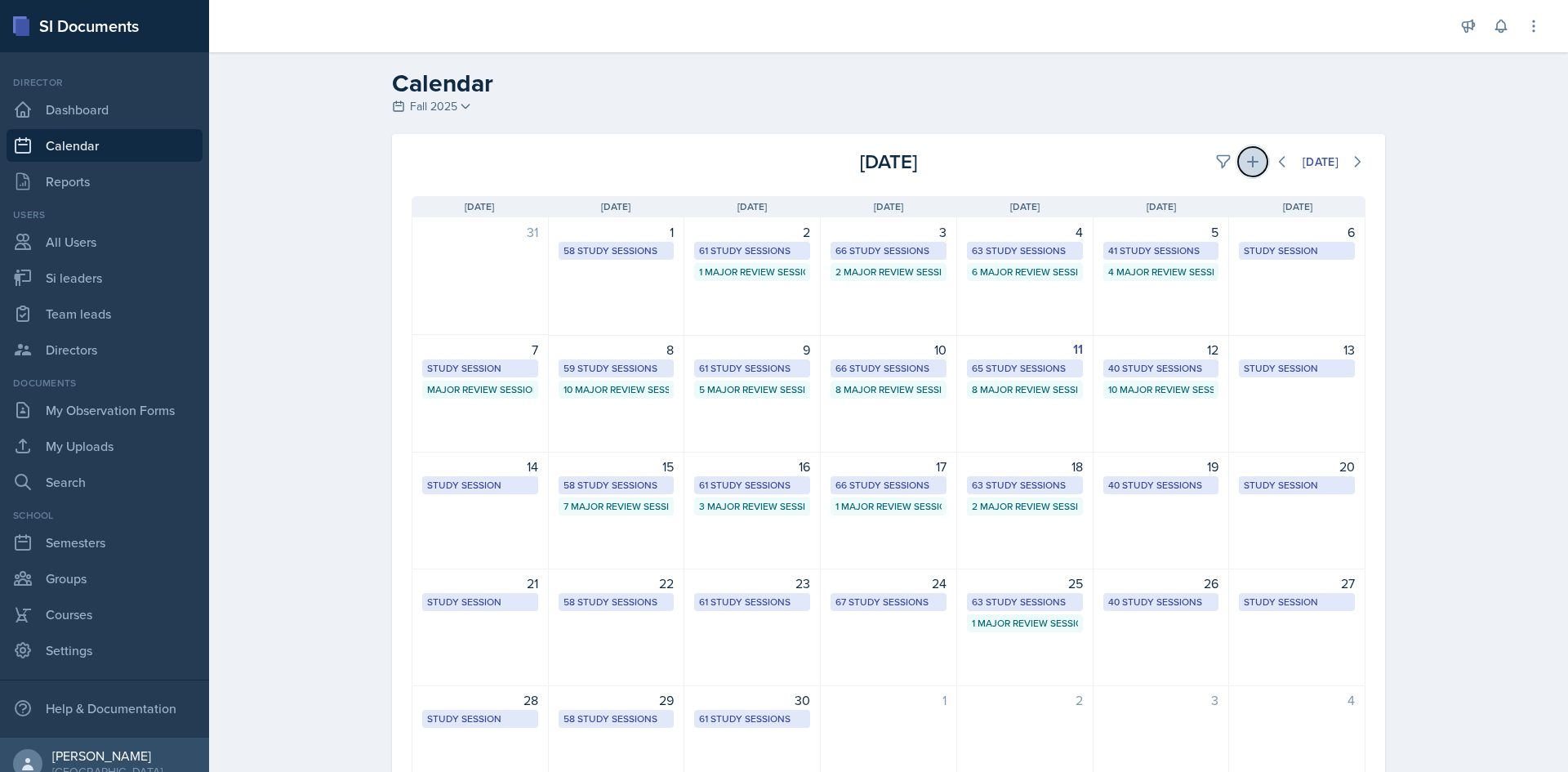
click at [1255, 168] on button at bounding box center [1253, 162] width 29 height 29
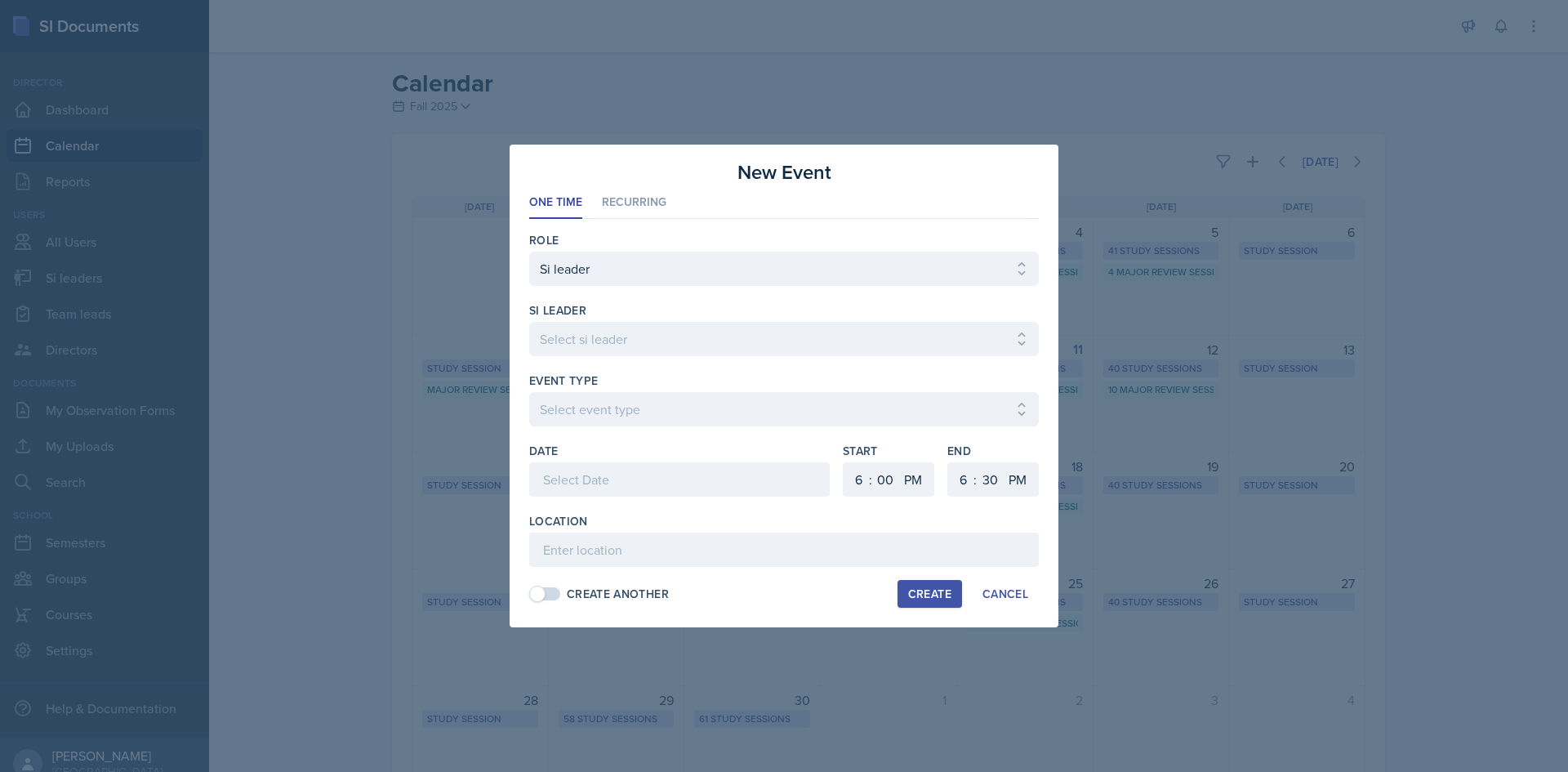
drag, startPoint x: 695, startPoint y: 313, endPoint x: 692, endPoint y: 342, distance: 29.2
click at [694, 320] on div "si leader Select si leader Abeer Kayser Aditya Chauhan Aissa Sylla Alberto Di S…" at bounding box center [783, 337] width 509 height 71
click at [692, 342] on select "Select si leader Abeer Kayser Aditya Chauhan Aissa Sylla Alberto Di Stanislao A…" at bounding box center [783, 338] width 509 height 34
select select "cd07fcfc-885b-4eb0-a3a9-1eb858304071"
click at [529, 322] on select "Select si leader Abeer Kayser Aditya Chauhan Aissa Sylla Alberto Di Stanislao A…" at bounding box center [783, 338] width 509 height 34
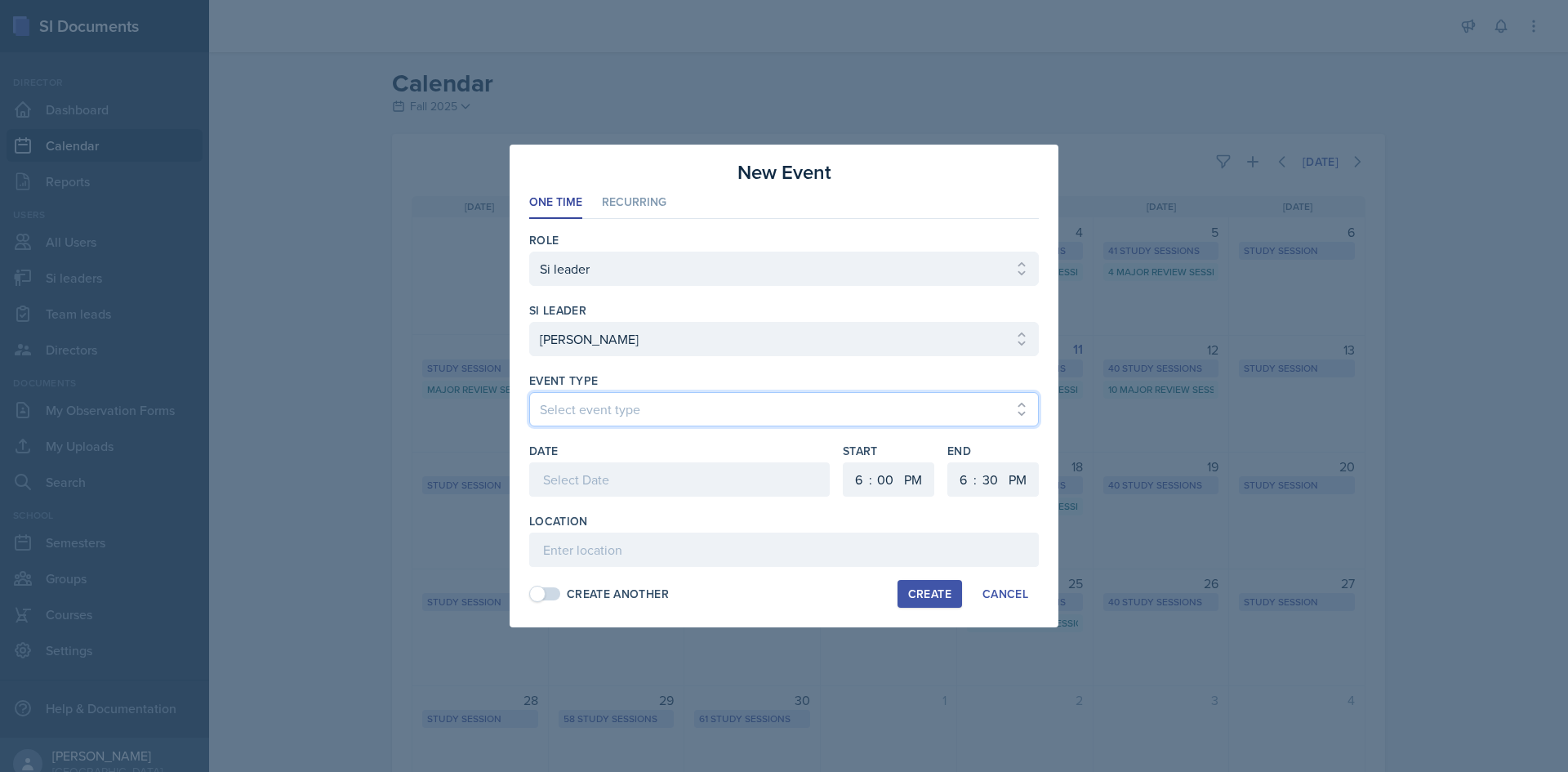
click at [694, 416] on select "Select event type Major Review Session Study Session" at bounding box center [783, 409] width 509 height 34
select select "66bb7cbf-e419-488b-a7ef-f63bc5f9ed04"
click at [529, 392] on select "Select event type Major Review Session Study Session" at bounding box center [783, 409] width 509 height 34
click at [661, 494] on div at bounding box center [679, 479] width 300 height 34
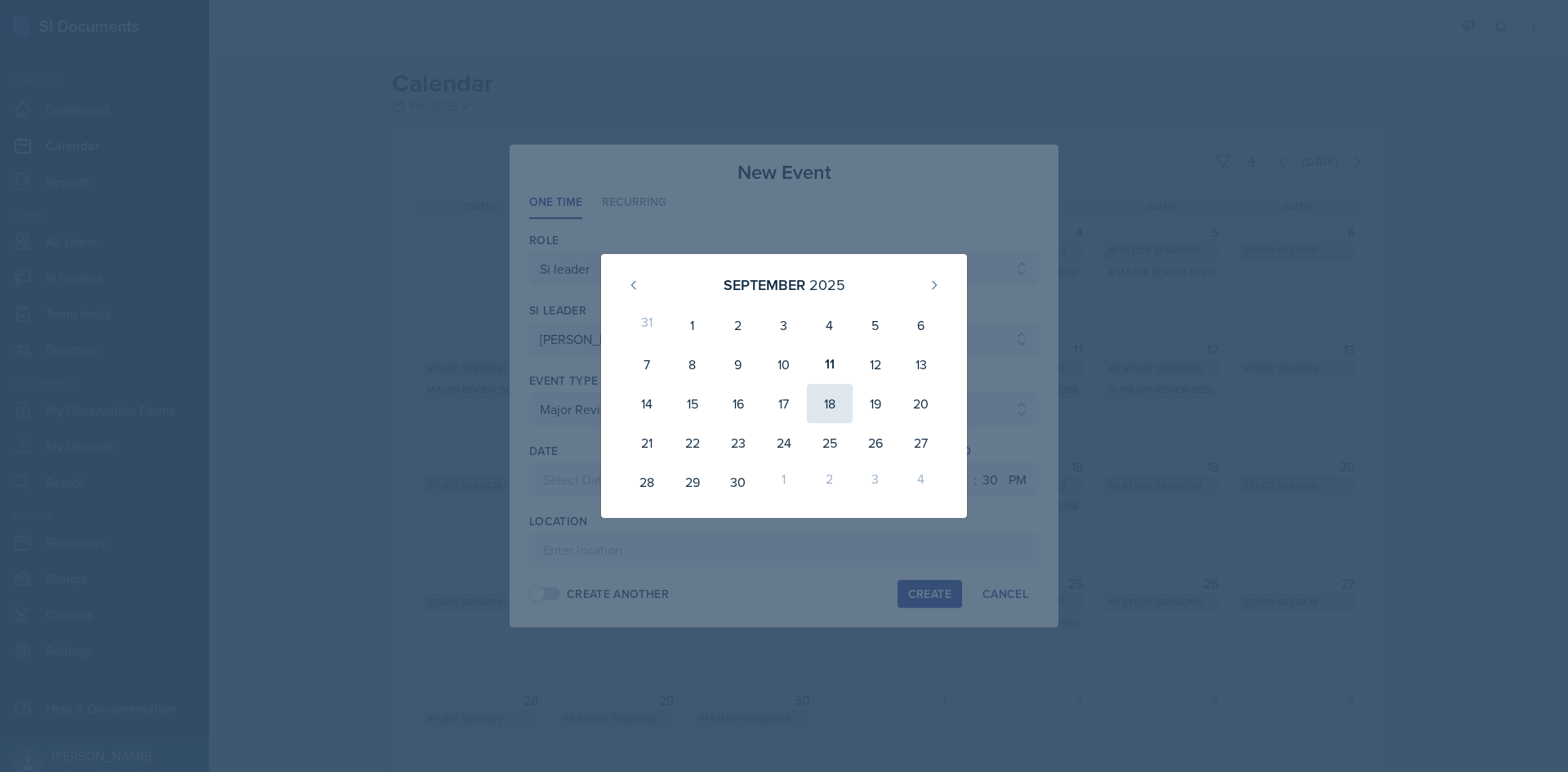
drag, startPoint x: 829, startPoint y: 396, endPoint x: 864, endPoint y: 456, distance: 69.5
click at [829, 397] on div "18" at bounding box center [829, 403] width 46 height 39
type input "September 18th, 2025"
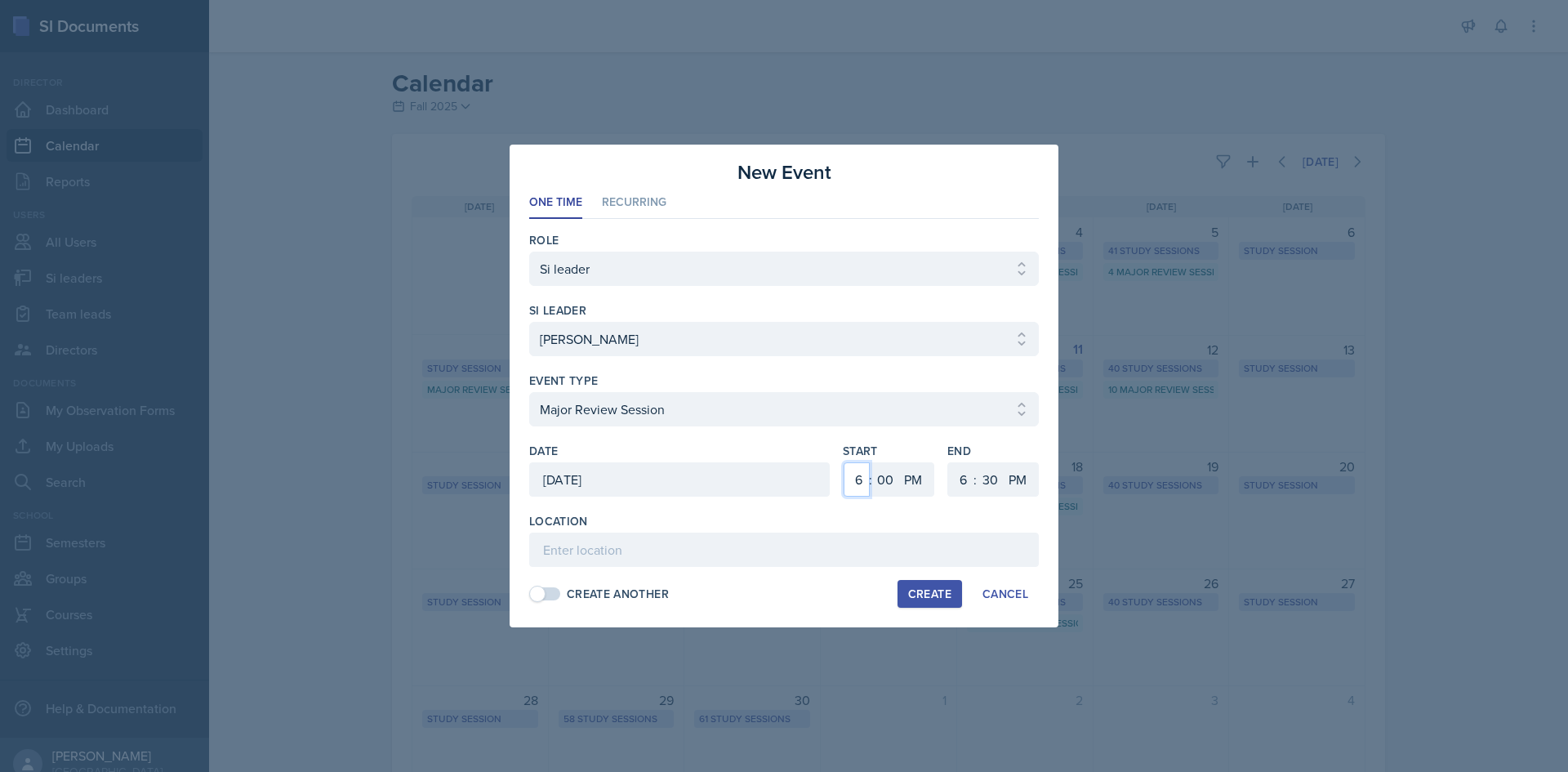
click at [860, 479] on select "1 2 3 4 5 6 7 8 9 10 11 12" at bounding box center [857, 479] width 26 height 34
click at [907, 475] on select "AM PM" at bounding box center [915, 479] width 32 height 34
click at [889, 481] on select "00 05 10 15 20 25 30 35 40 45 50 55" at bounding box center [885, 479] width 26 height 34
select select "15"
click at [872, 462] on select "00 05 10 15 20 25 30 35 40 45 50 55" at bounding box center [885, 479] width 26 height 34
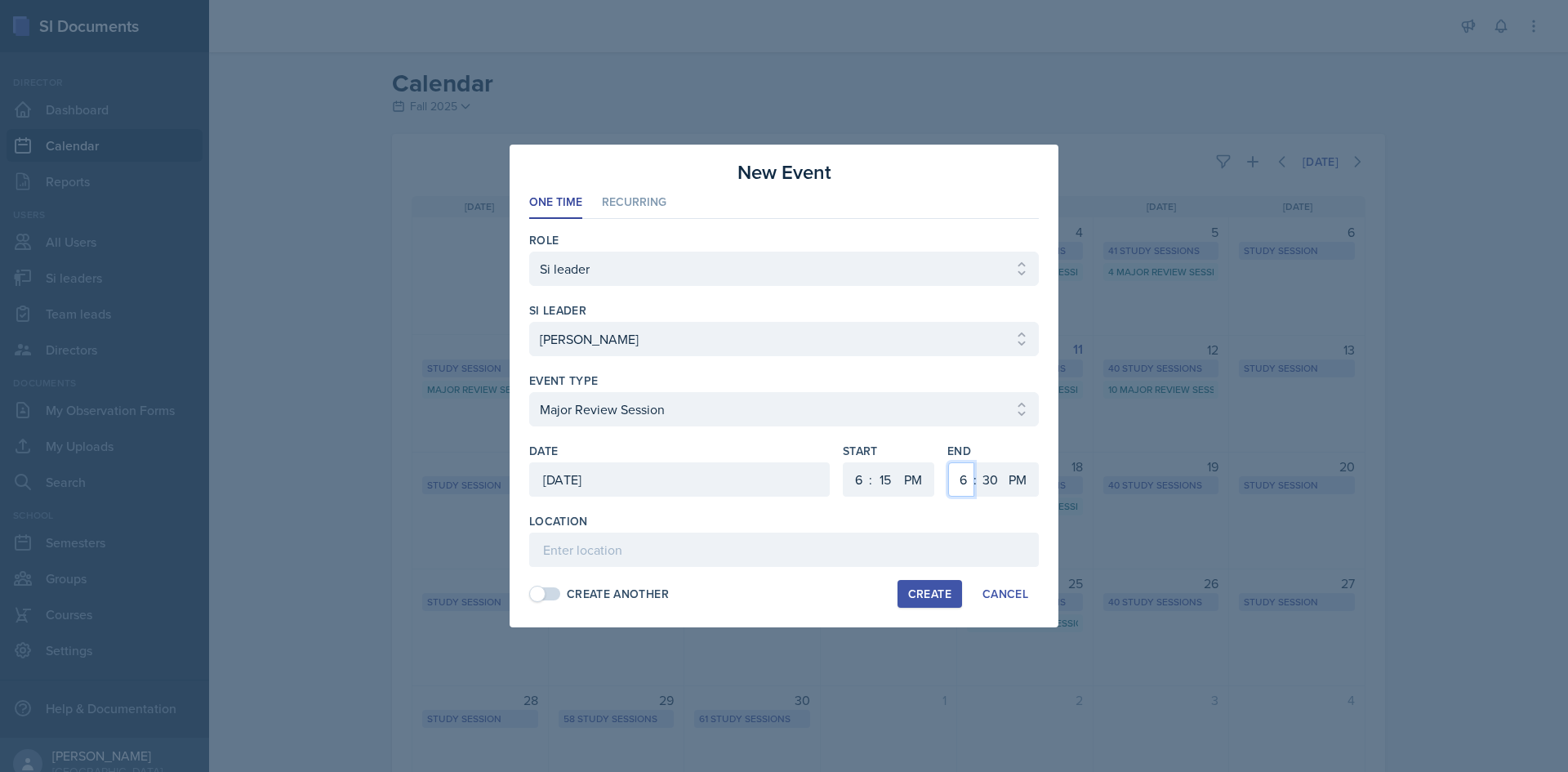
click at [966, 479] on select "1 2 3 4 5 6 7 8 9 10 11 12" at bounding box center [961, 479] width 26 height 34
select select "8"
click at [948, 462] on select "1 2 3 4 5 6 7 8 9 10 11 12" at bounding box center [961, 479] width 26 height 34
click at [990, 462] on div "End 1 2 3 4 5 6 7 8 9 10 11 12 : 00 05 10 15 20 25 30 35 40 45 50 55 AM PM" at bounding box center [992, 478] width 91 height 71
click at [990, 470] on select "00 05 10 15 20 25 30 35 40 45 50 55" at bounding box center [989, 479] width 26 height 34
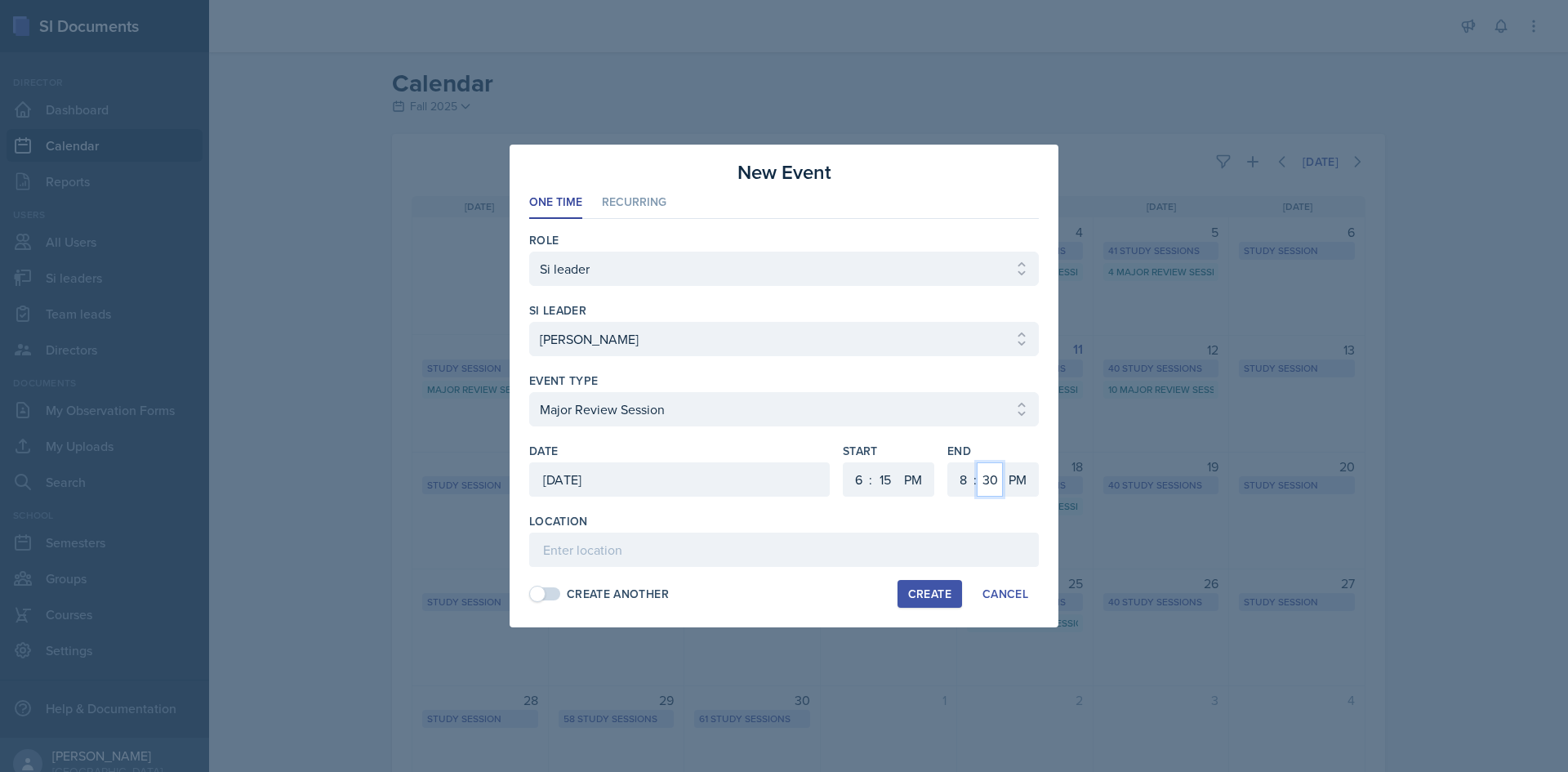
select select "15"
click at [976, 462] on select "00 05 10 15 20 25 30 35 40 45 50 55" at bounding box center [989, 479] width 26 height 34
click at [804, 550] on input at bounding box center [783, 549] width 509 height 34
type input "Academic Learning Center 2110"
click at [918, 578] on div "Location Academic Learning Center 2110 Create Another Create Cancel" at bounding box center [783, 560] width 509 height 95
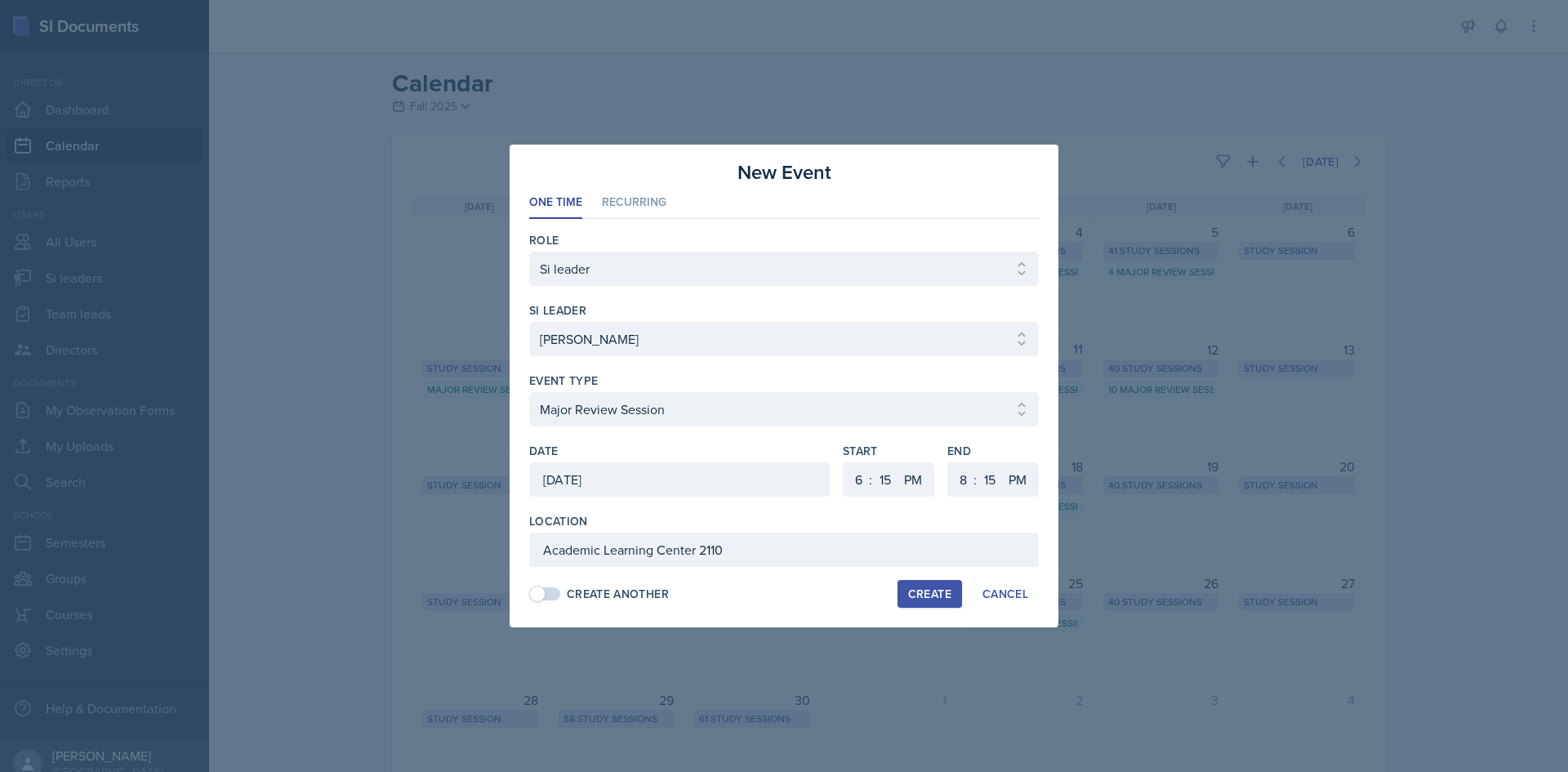
click at [922, 587] on div "Create" at bounding box center [930, 592] width 43 height 13
select select
select select "0"
select select "6"
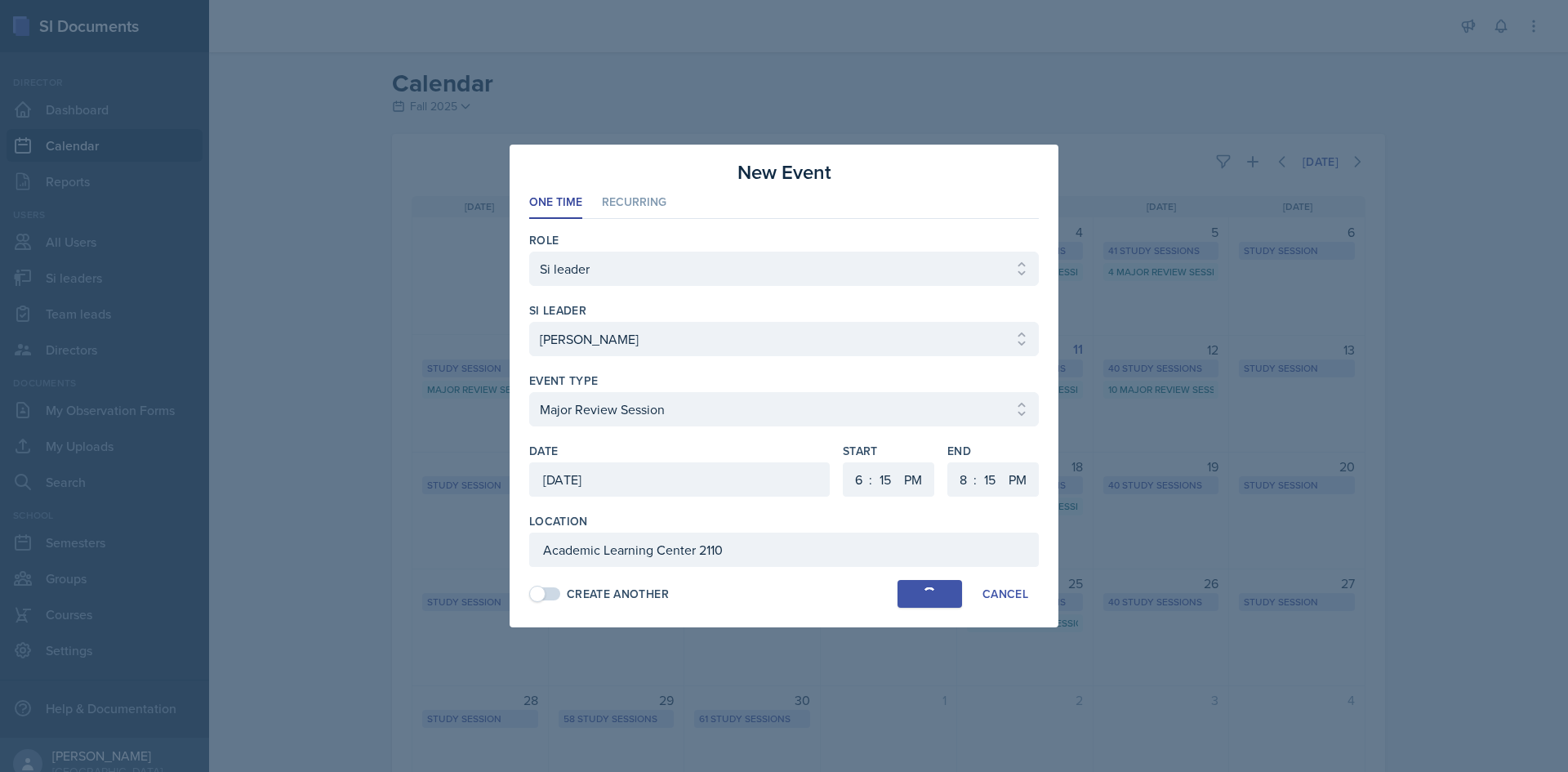
select select "30"
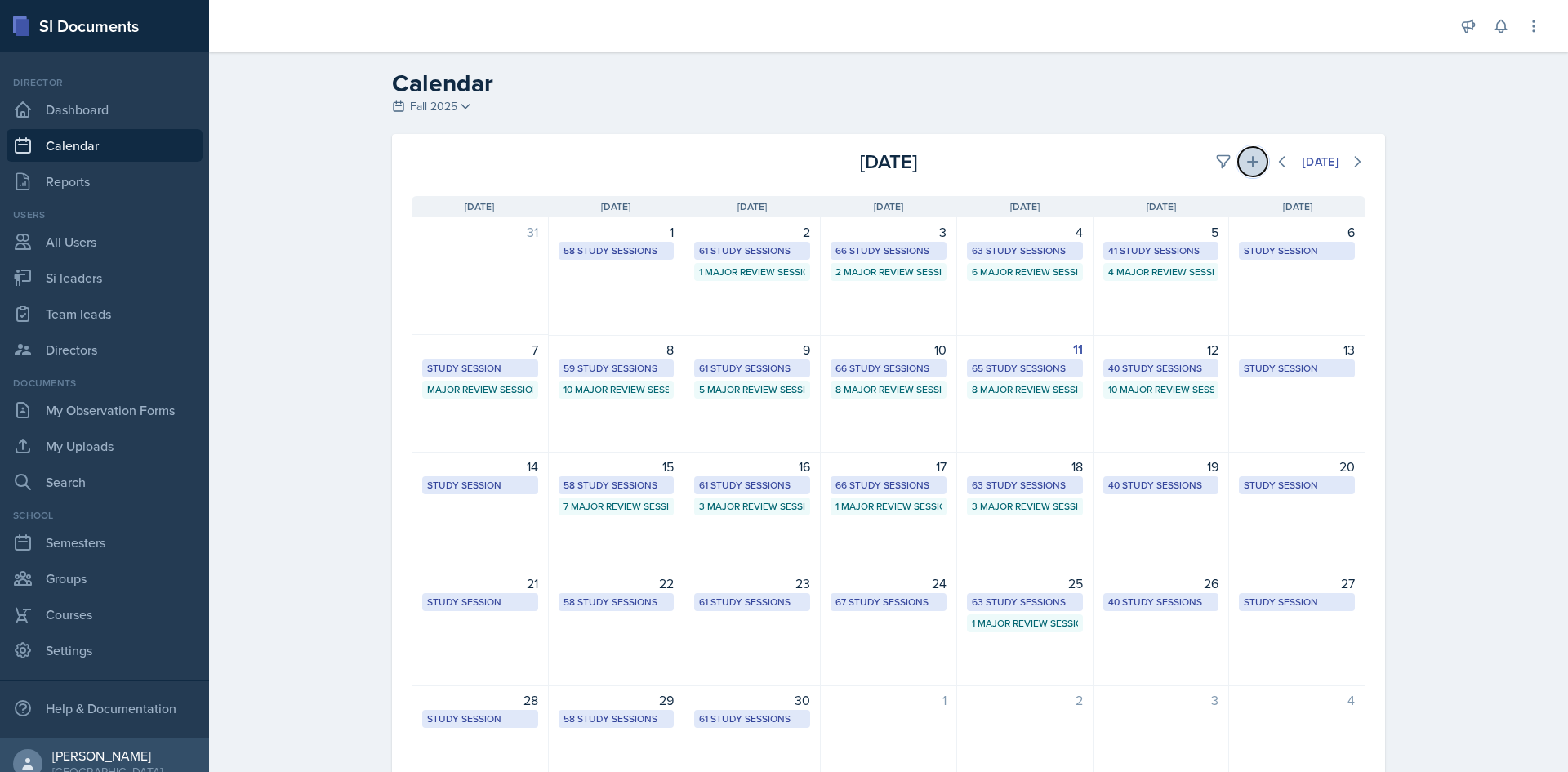
click at [1244, 154] on icon at bounding box center [1252, 161] width 17 height 17
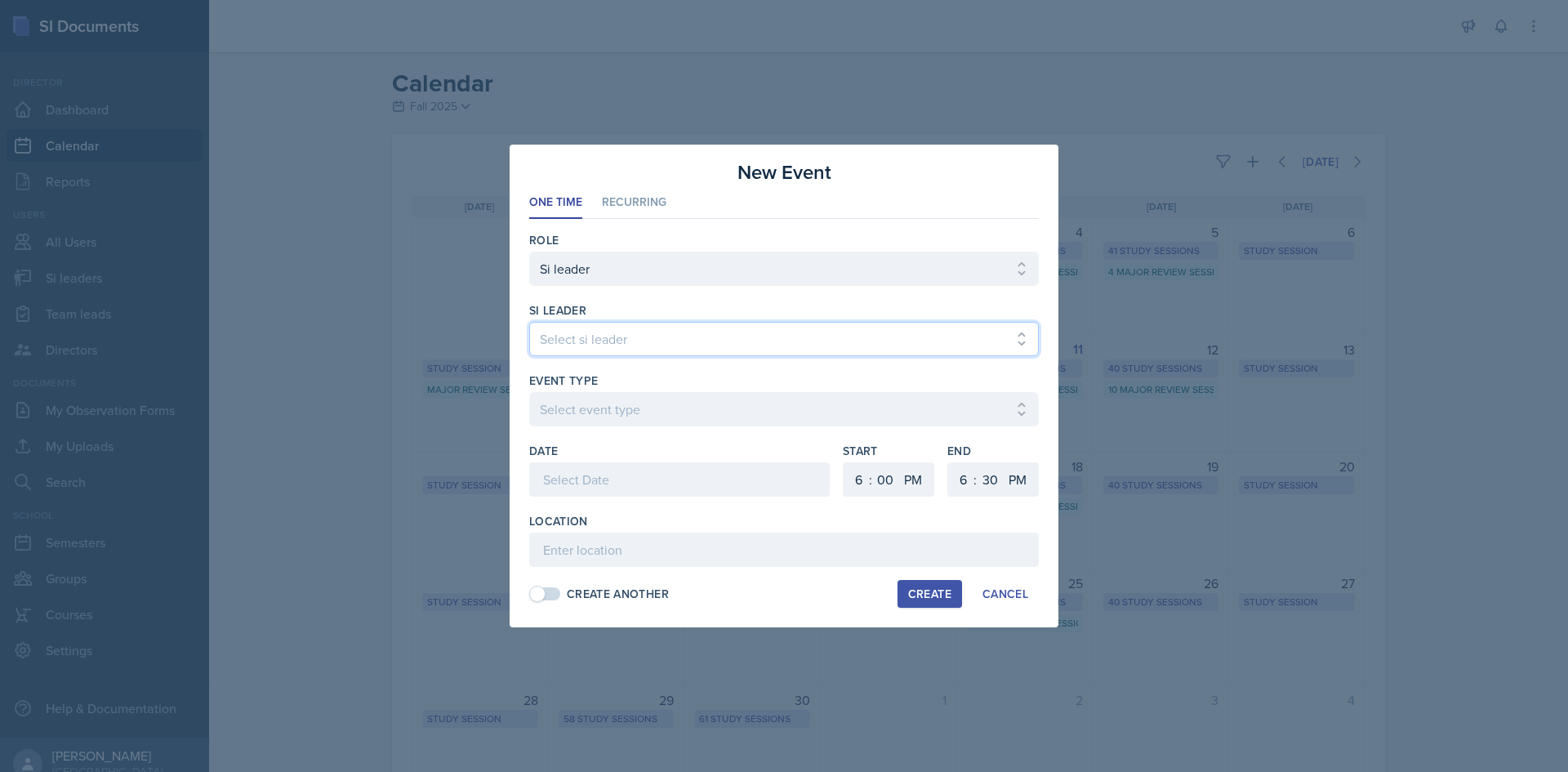
click at [731, 341] on select "Select si leader Abeer Kayser Aditya Chauhan Aissa Sylla Alberto Di Stanislao A…" at bounding box center [783, 338] width 509 height 34
select select "0f444dca-ea37-466a-b946-2abaaae34be2"
click at [529, 322] on select "Select si leader Abeer Kayser Aditya Chauhan Aissa Sylla Alberto Di Stanislao A…" at bounding box center [783, 338] width 509 height 34
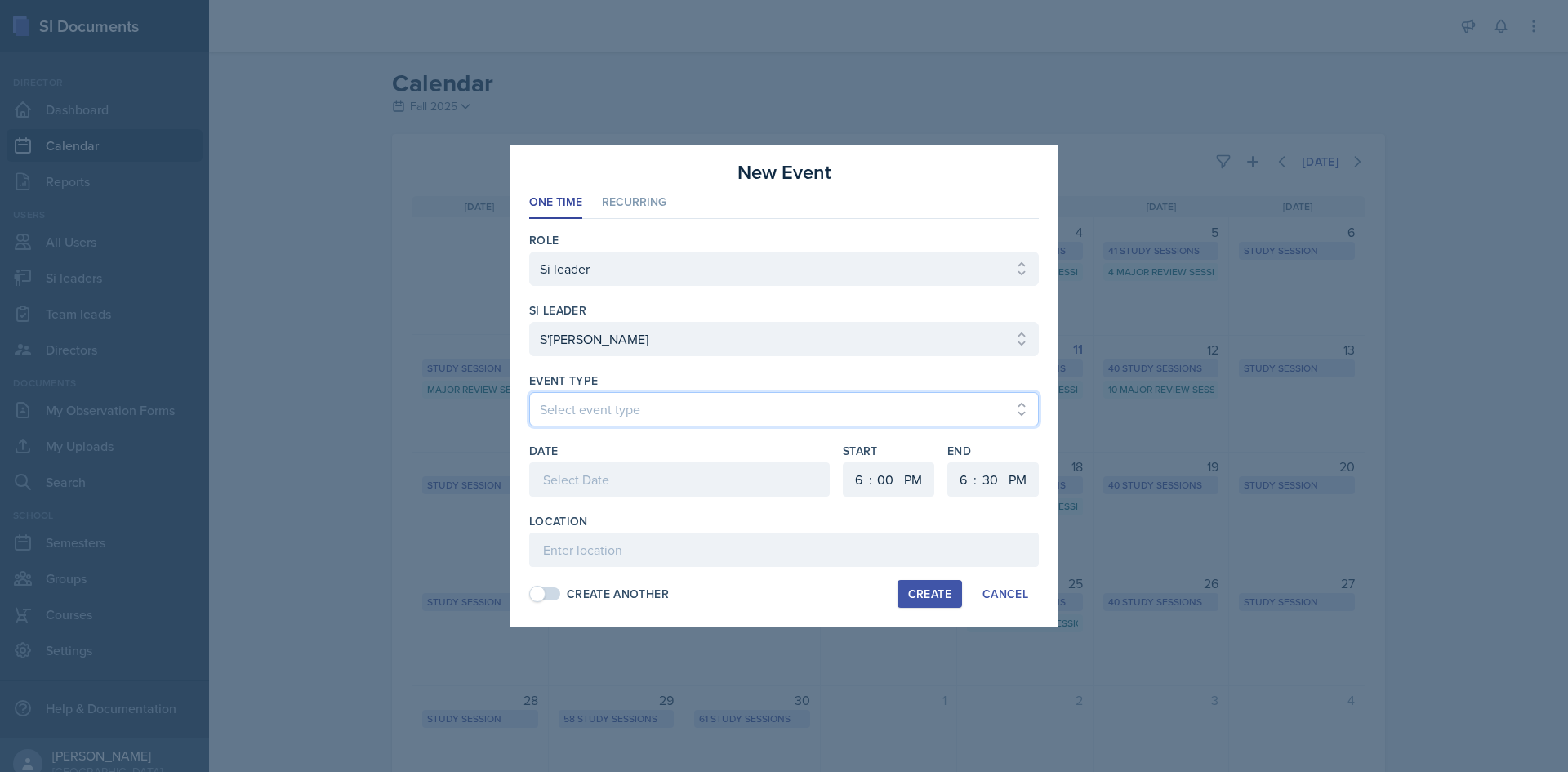
click at [672, 425] on select "Select event type Major Review Session Study Session" at bounding box center [783, 409] width 509 height 34
select select "66bb7cbf-e419-488b-a7ef-f63bc5f9ed04"
click at [529, 392] on select "Select event type Major Review Session Study Session" at bounding box center [783, 409] width 509 height 34
click at [623, 469] on div at bounding box center [679, 479] width 300 height 34
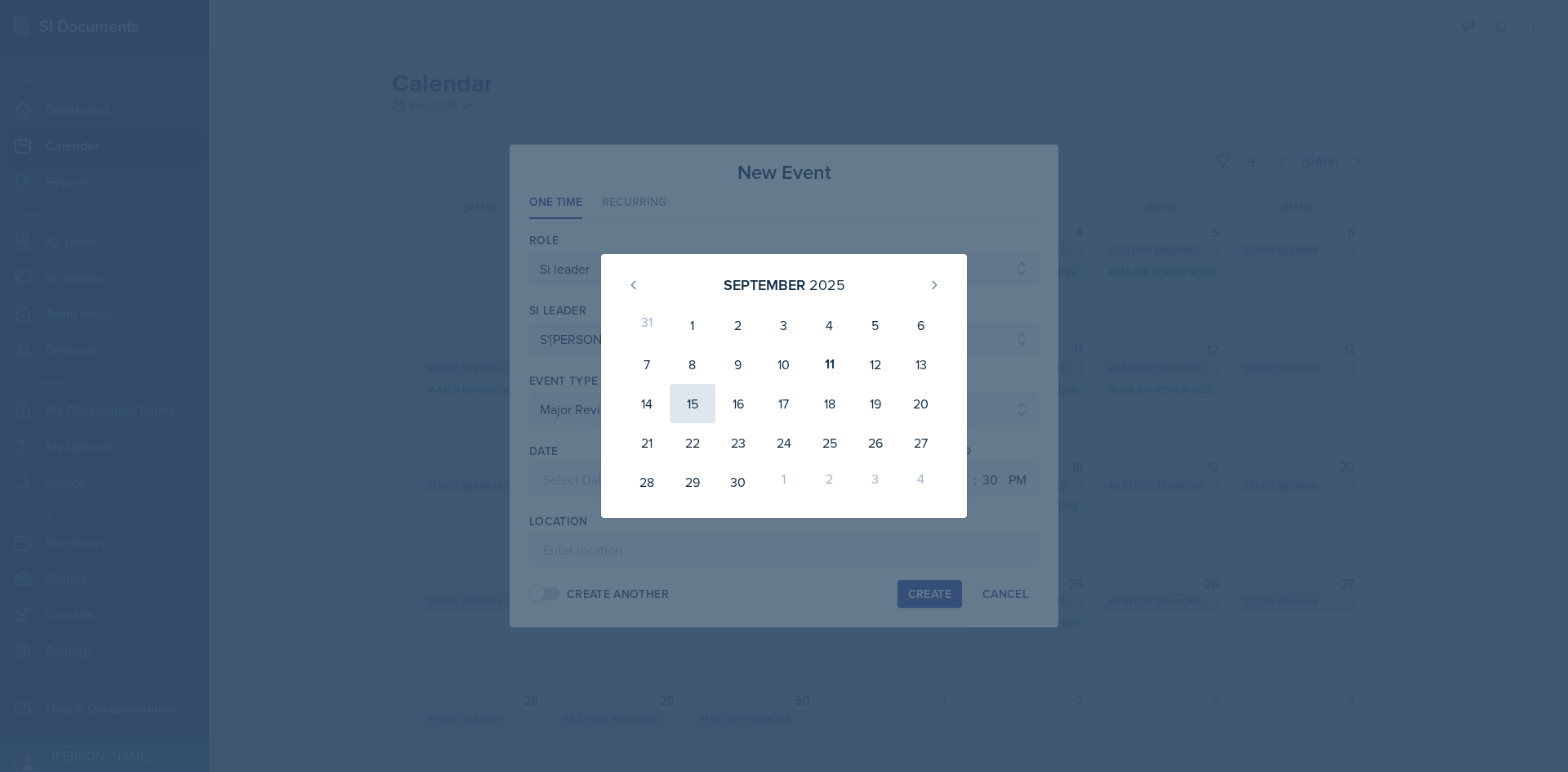
click at [698, 406] on div "15" at bounding box center [692, 403] width 46 height 39
type input "September 15th, 2025"
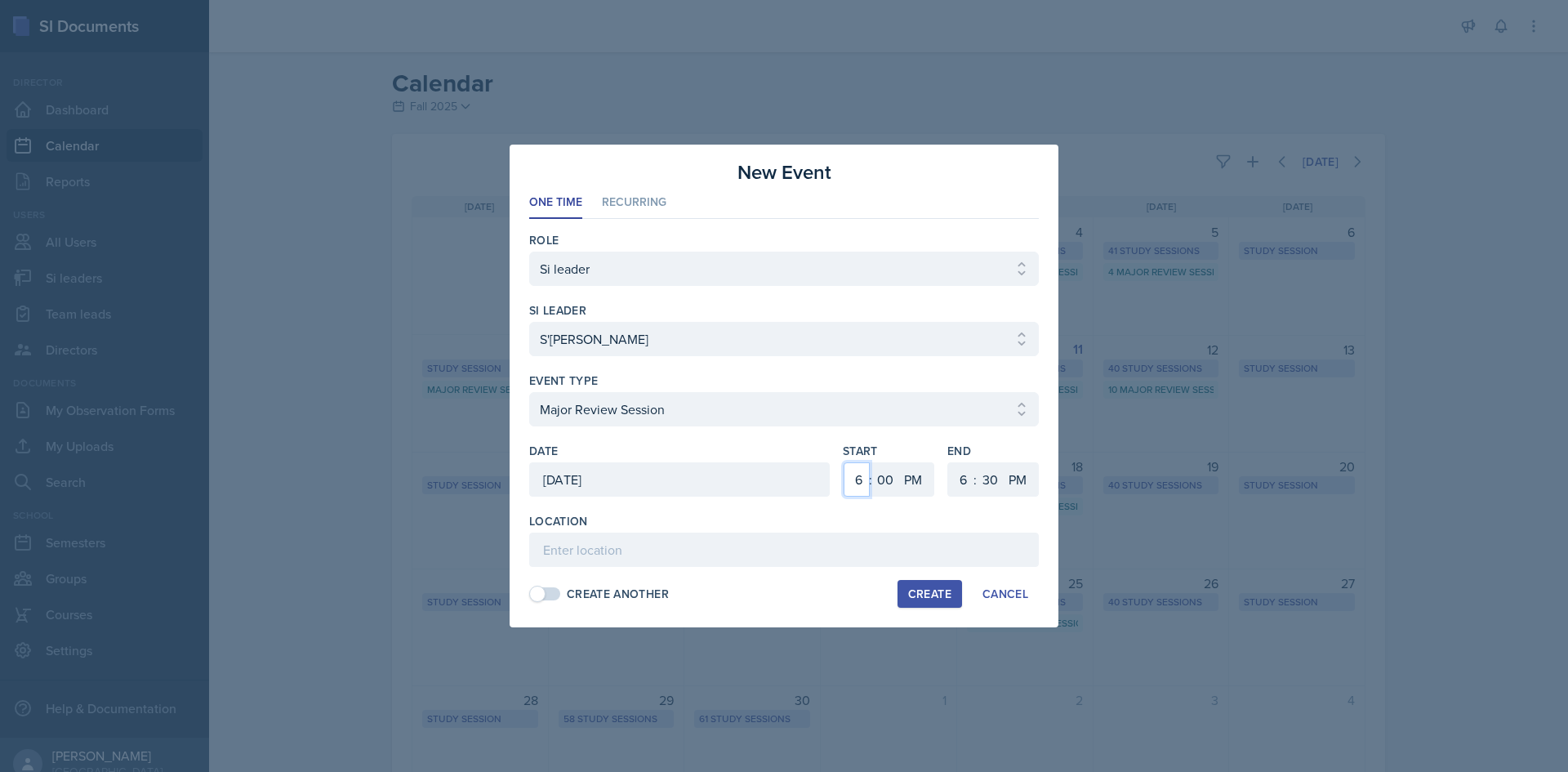
click at [850, 475] on select "1 2 3 4 5 6 7 8 9 10 11 12" at bounding box center [857, 479] width 26 height 34
select select "2"
click at [844, 462] on select "1 2 3 4 5 6 7 8 9 10 11 12" at bounding box center [857, 479] width 26 height 34
drag, startPoint x: 961, startPoint y: 478, endPoint x: 965, endPoint y: 465, distance: 13.6
click at [961, 479] on select "1 2 3 4 5 6 7 8 9 10 11 12" at bounding box center [961, 479] width 26 height 34
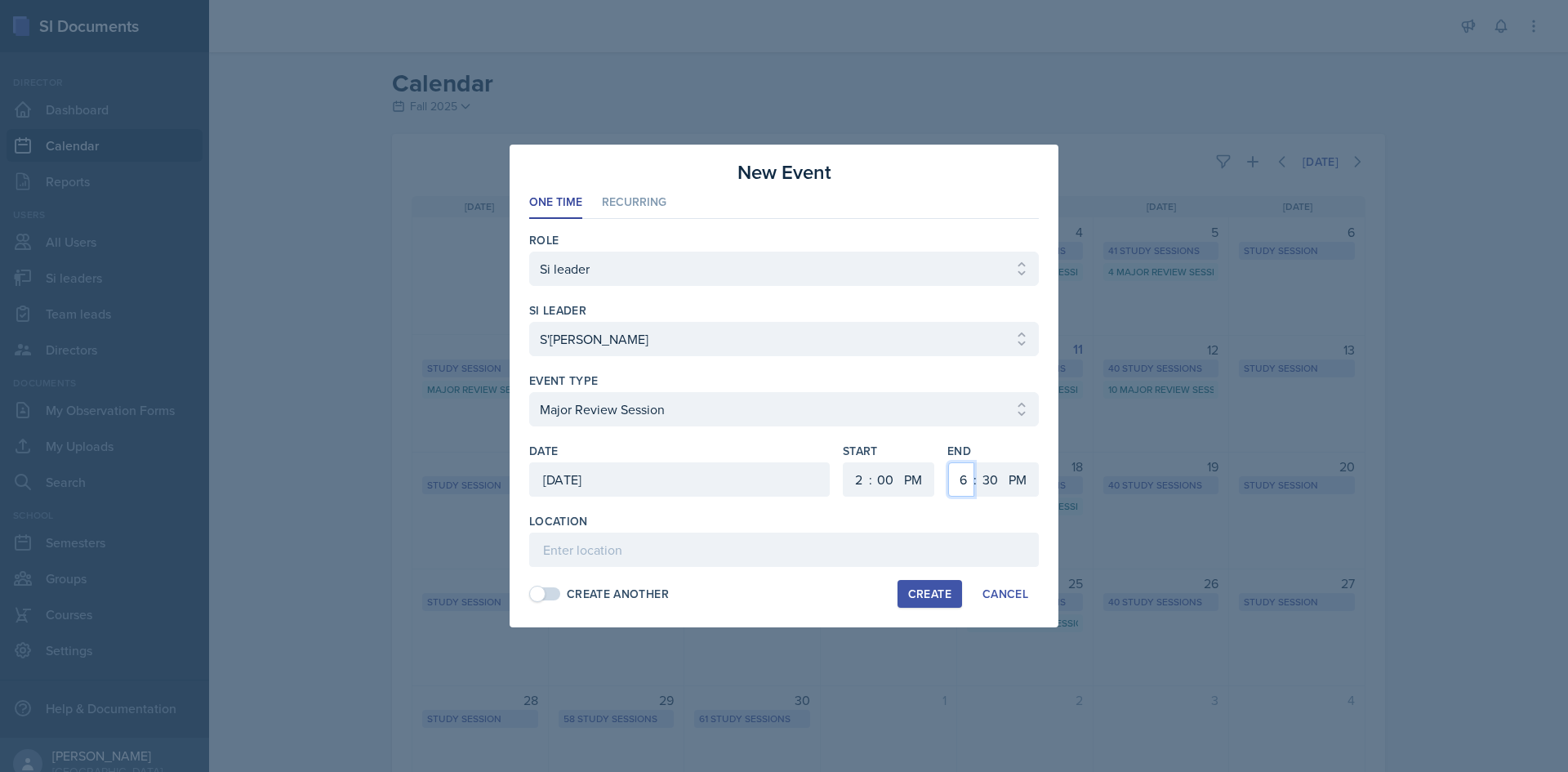
select select "4"
click at [948, 462] on select "1 2 3 4 5 6 7 8 9 10 11 12" at bounding box center [961, 479] width 26 height 34
drag, startPoint x: 986, startPoint y: 457, endPoint x: 986, endPoint y: 482, distance: 25.0
click at [986, 460] on div "End 1 2 3 4 5 6 7 8 9 10 11 12 : 00 05 10 15 20 25 30 35 40 45 50 55 AM PM" at bounding box center [992, 478] width 91 height 71
drag, startPoint x: 986, startPoint y: 482, endPoint x: 988, endPoint y: 462, distance: 20.1
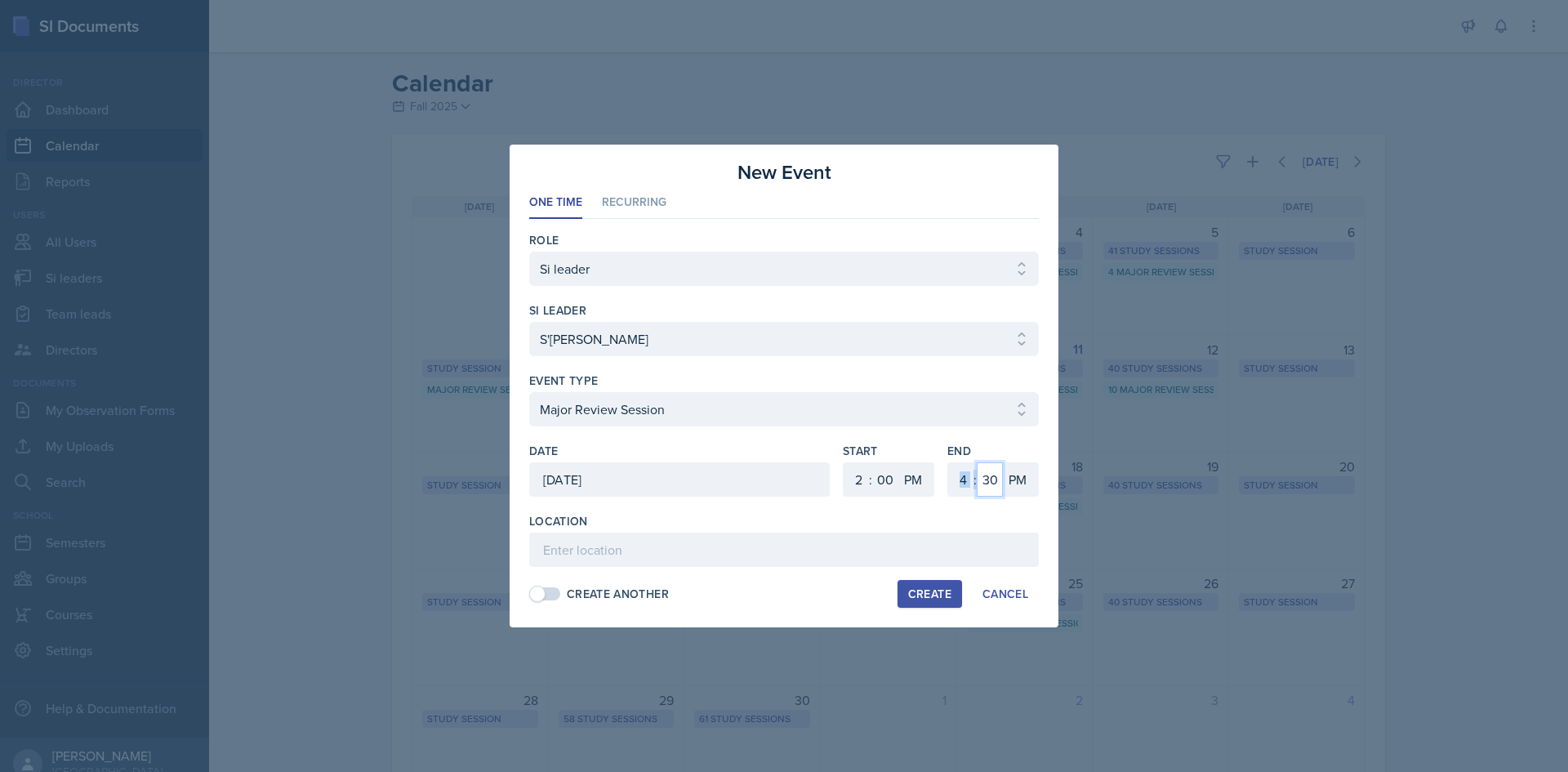
click at [986, 482] on select "00 05 10 15 20 25 30 35 40 45 50 55" at bounding box center [989, 479] width 26 height 34
select select "0"
click at [976, 462] on select "00 05 10 15 20 25 30 35 40 45 50 55" at bounding box center [989, 479] width 26 height 34
click at [890, 530] on div "Location" at bounding box center [783, 540] width 509 height 54
click at [890, 542] on input at bounding box center [783, 549] width 509 height 34
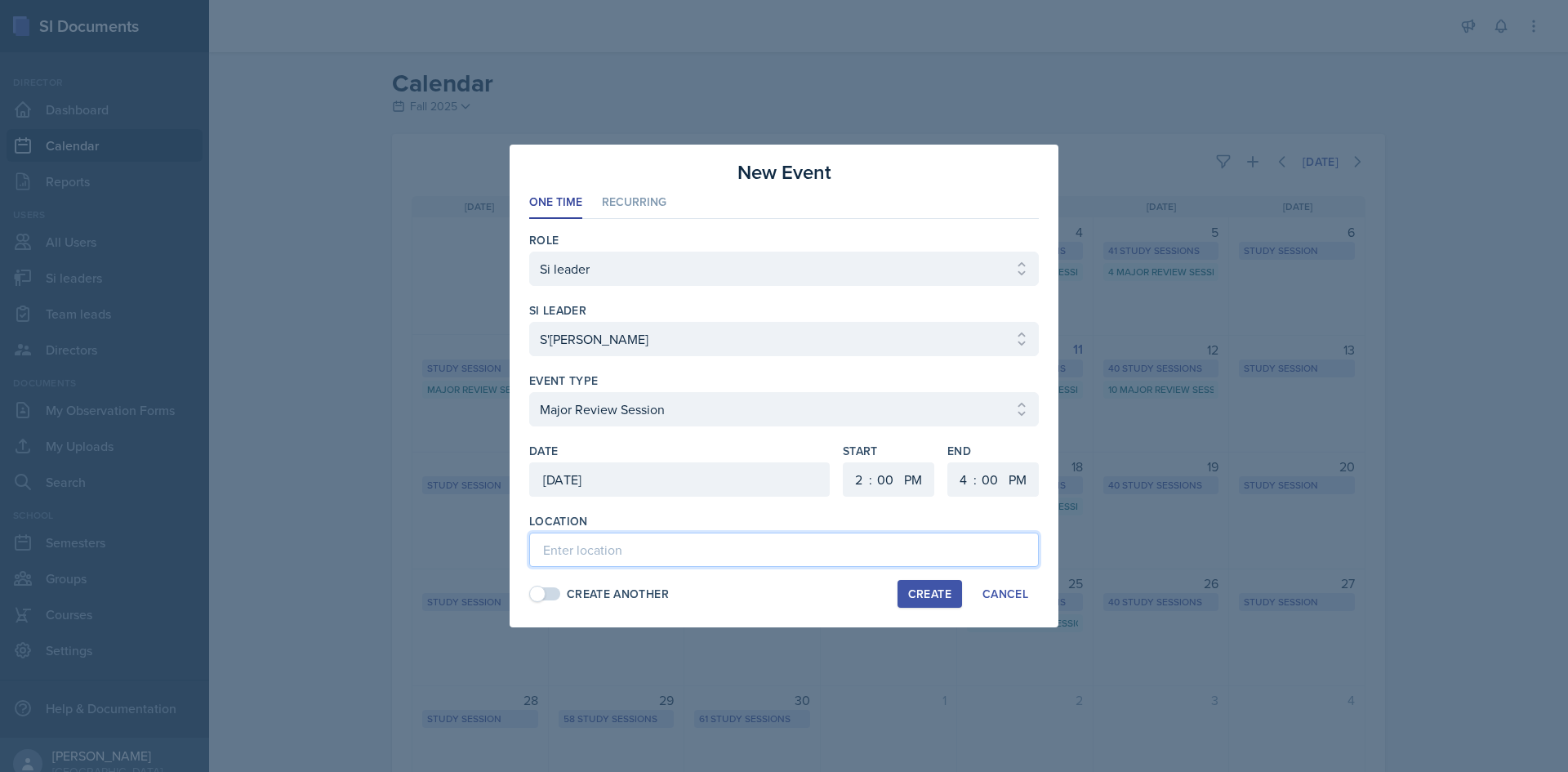
paste input "Math Building 117"
click at [626, 547] on input "Math Building 117" at bounding box center [783, 549] width 509 height 34
type input "Math Building (M) 117"
click at [927, 603] on button "Create" at bounding box center [930, 593] width 65 height 27
select select
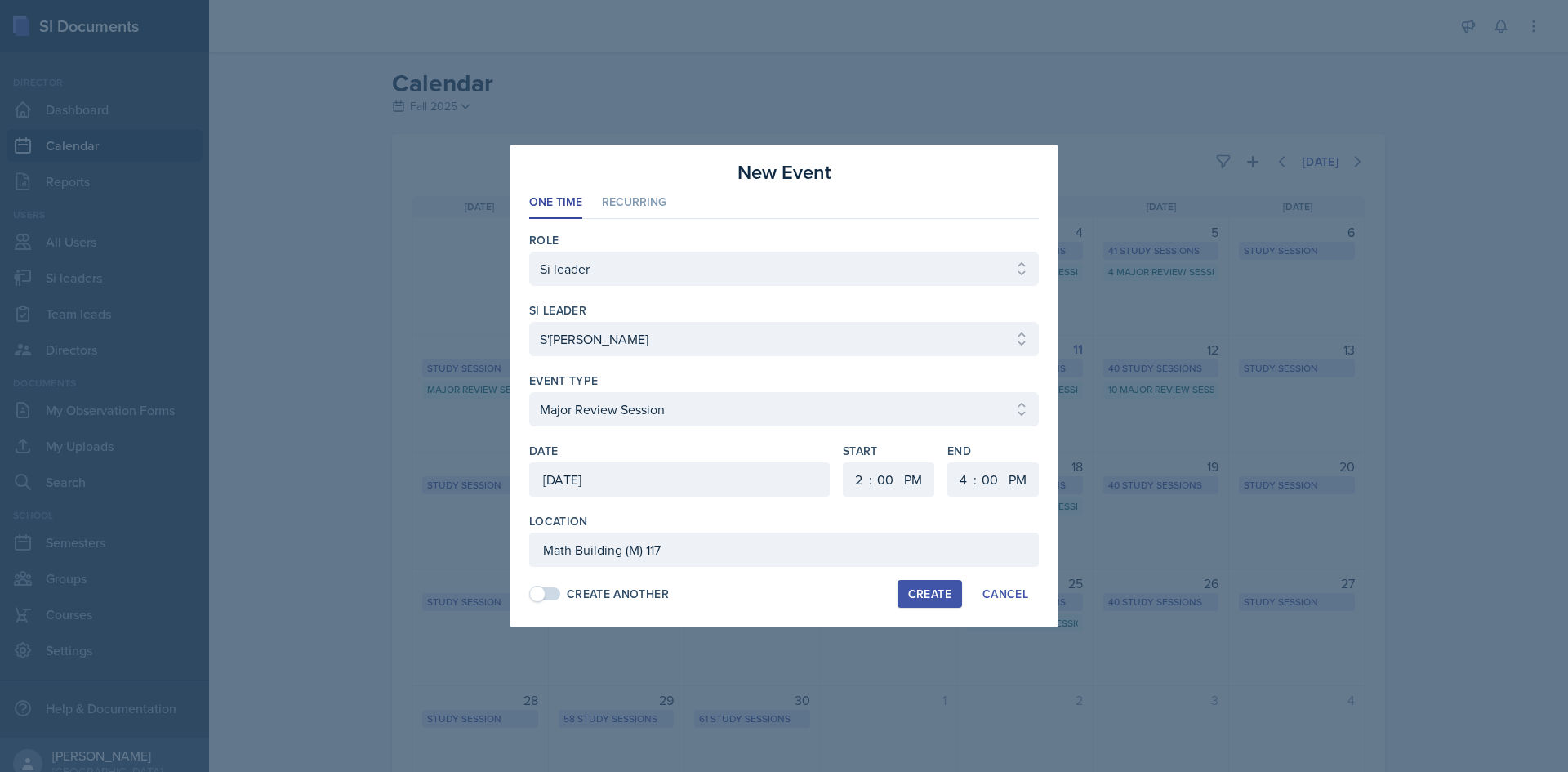
select select
select select "6"
select select "30"
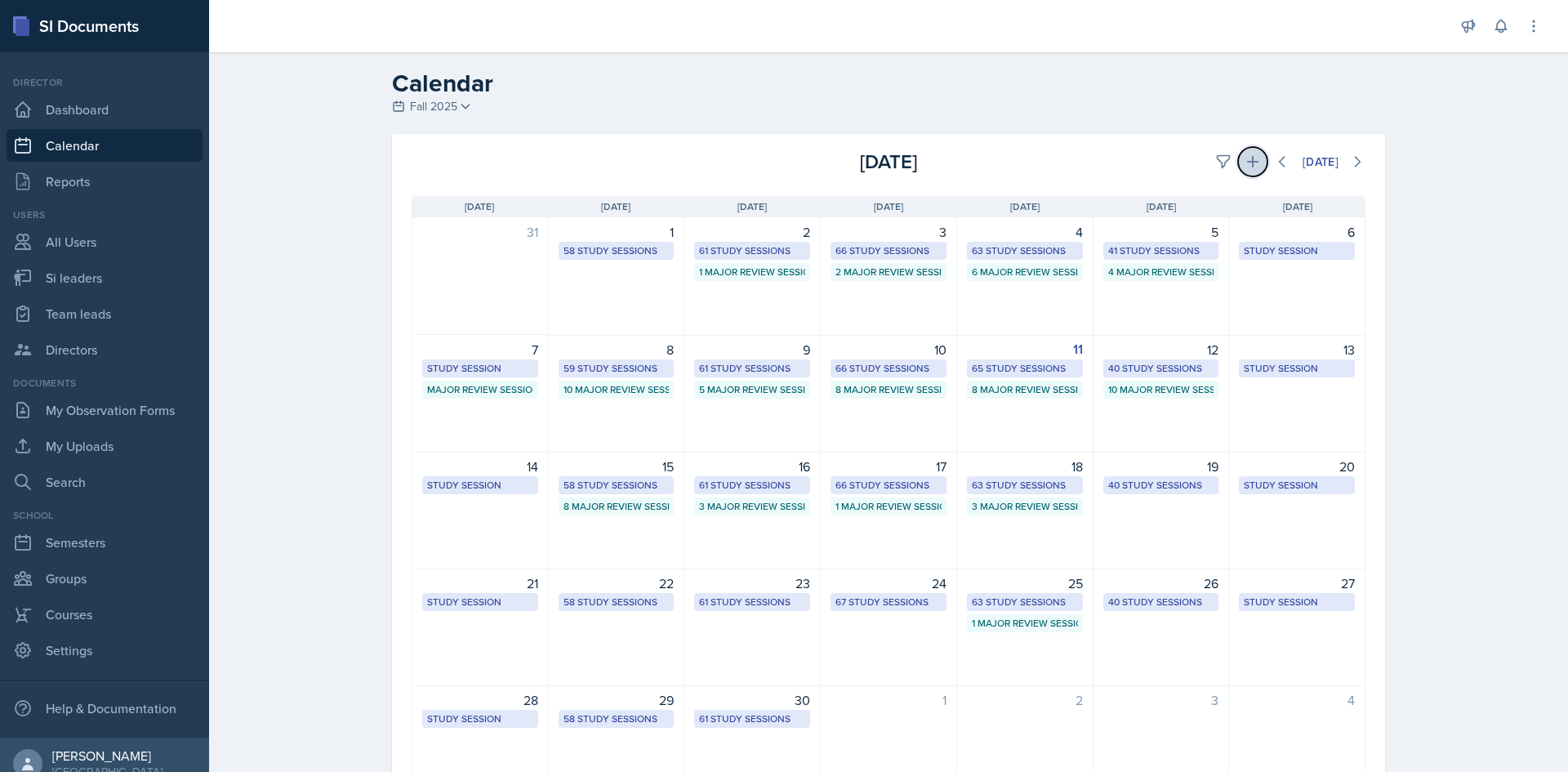
click at [1248, 158] on icon at bounding box center [1252, 161] width 17 height 17
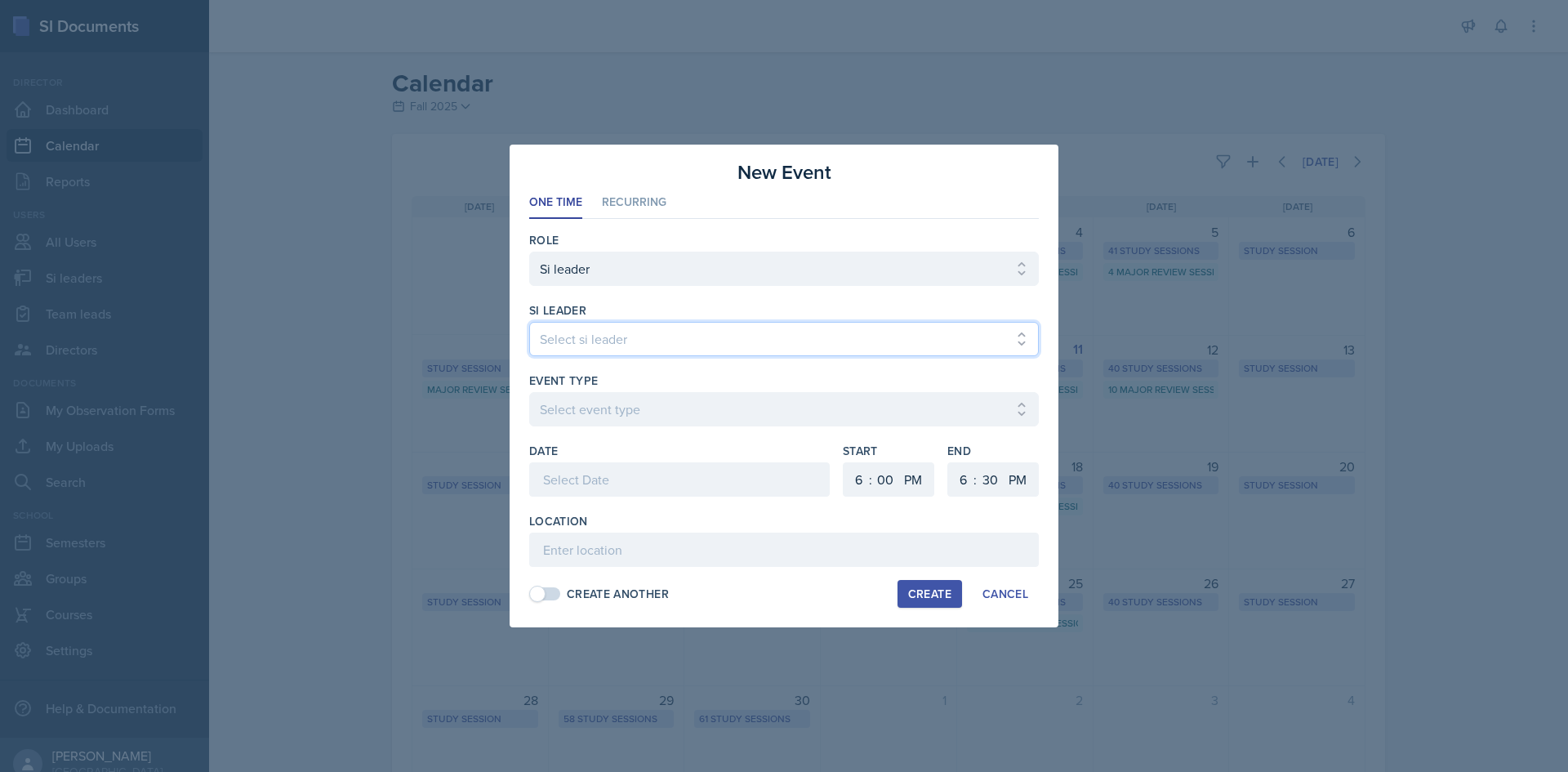
click at [626, 336] on select "Select si leader Abeer Kayser Aditya Chauhan Aissa Sylla Alberto Di Stanislao A…" at bounding box center [783, 338] width 509 height 34
select select "1014c3a6-0091-42eb-b5ff-548d9c73685c"
click at [529, 322] on select "Select si leader Abeer Kayser Aditya Chauhan Aissa Sylla Alberto Di Stanislao A…" at bounding box center [783, 338] width 509 height 34
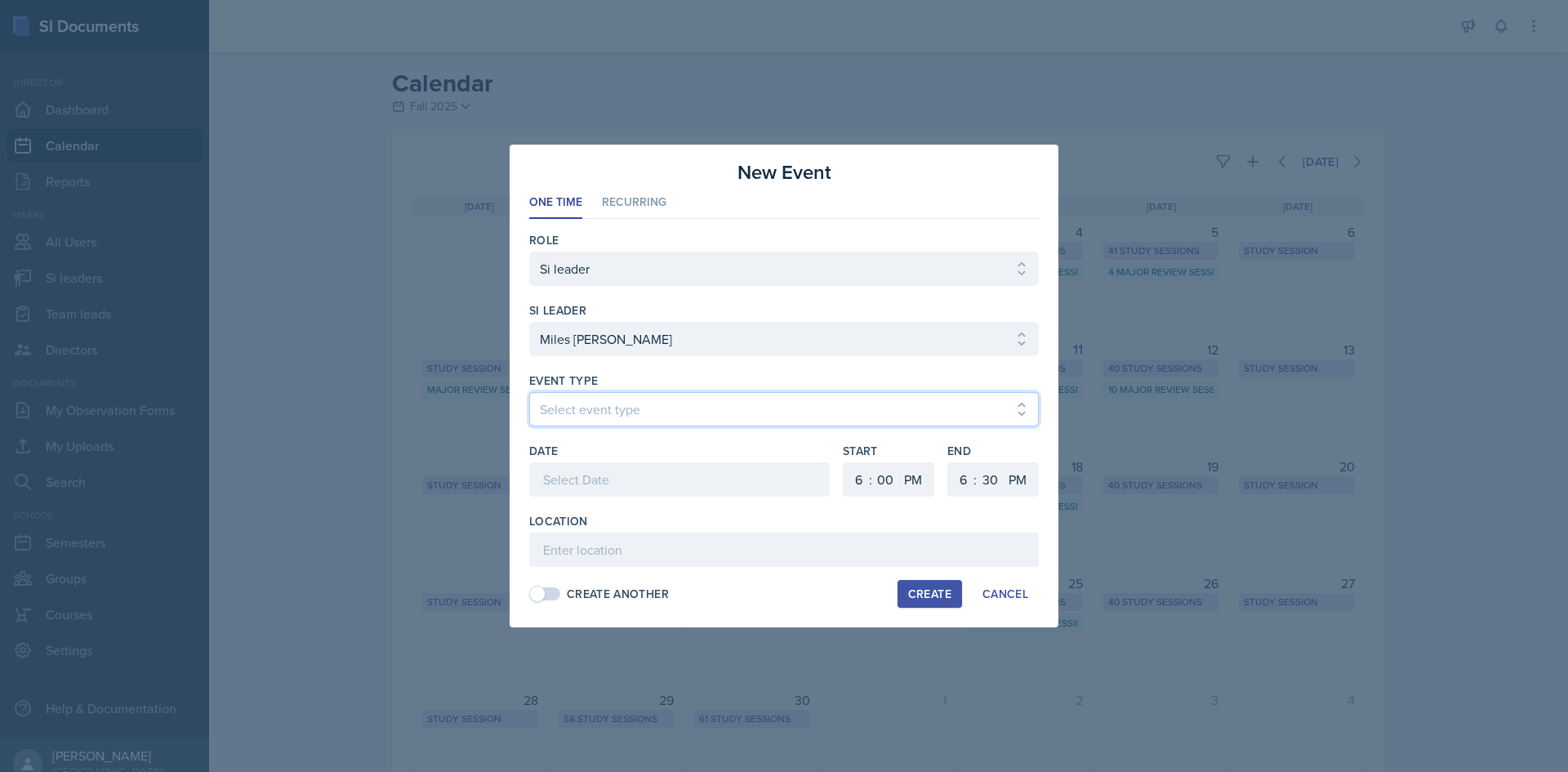
click at [620, 424] on select "Select event type Major Review Session Study Session" at bounding box center [783, 409] width 509 height 34
click at [529, 392] on select "Select event type Major Review Session Study Session" at bounding box center [783, 409] width 509 height 34
click at [629, 408] on select "Select event type Major Review Session Study Session" at bounding box center [783, 409] width 509 height 34
select select "66bb7cbf-e419-488b-a7ef-f63bc5f9ed04"
click at [529, 392] on select "Select event type Major Review Session Study Session" at bounding box center [783, 409] width 509 height 34
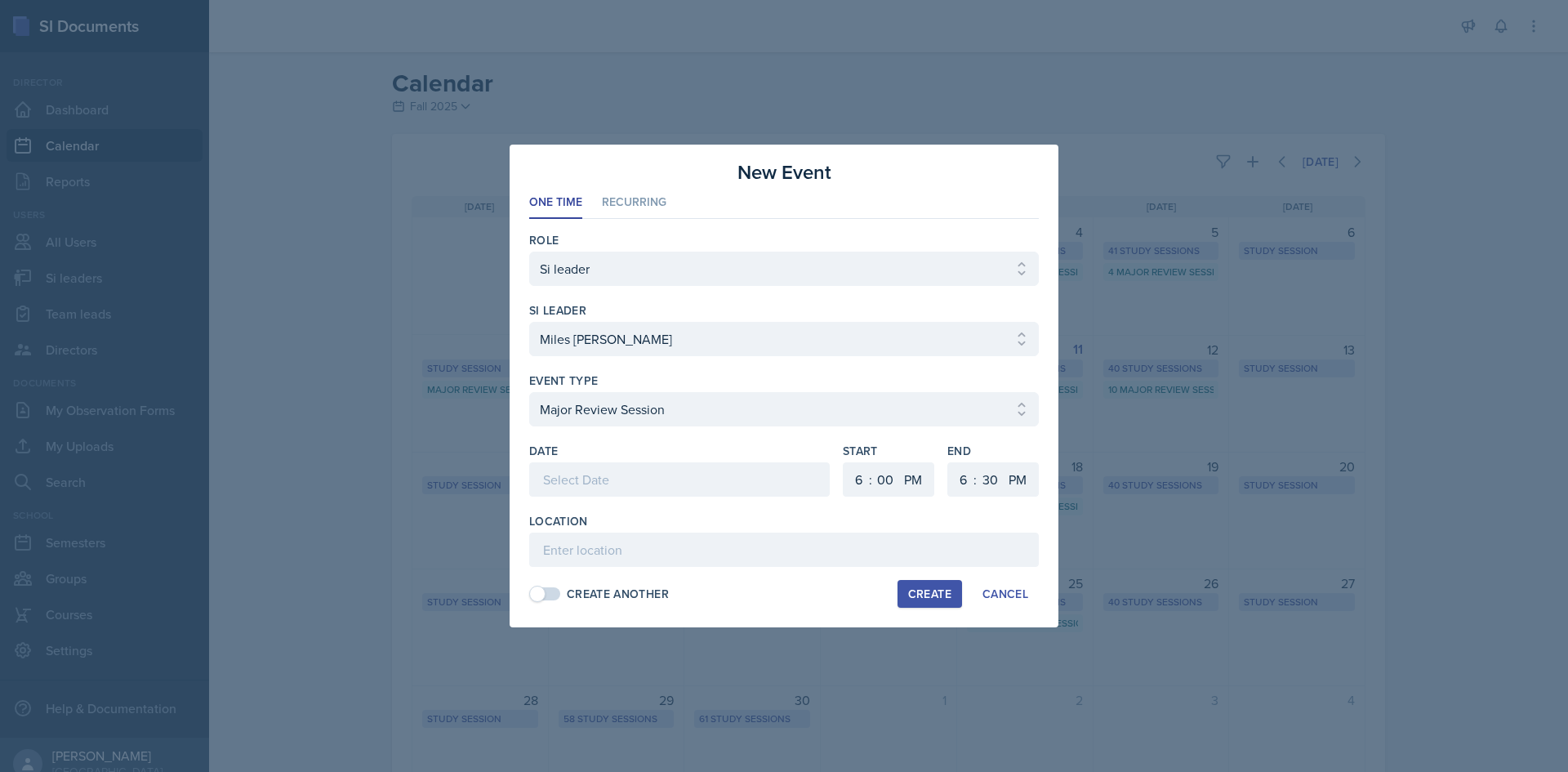
click at [712, 474] on div at bounding box center [679, 479] width 300 height 34
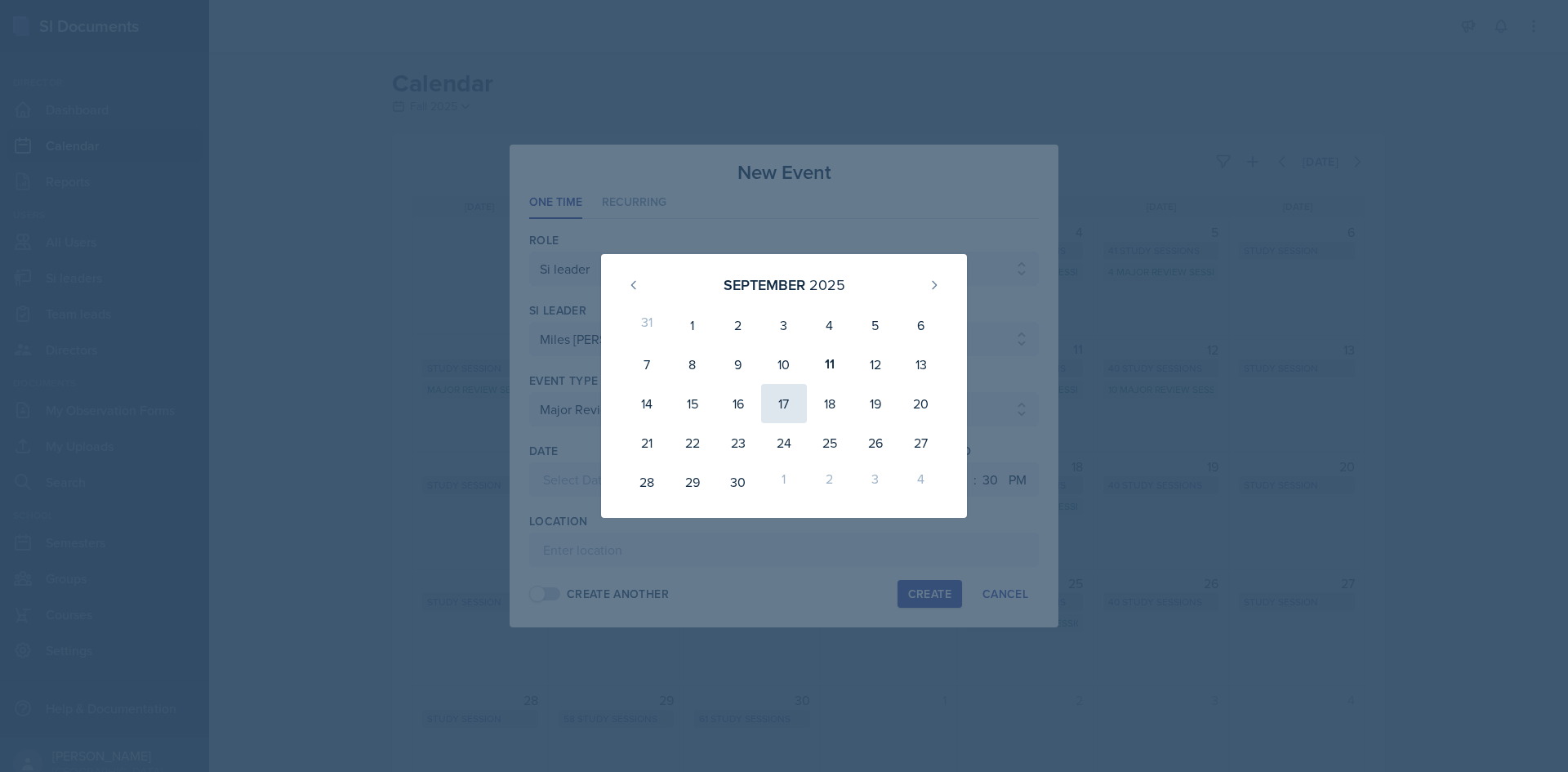
click at [788, 392] on div "17" at bounding box center [784, 403] width 46 height 39
type input "September 17th, 2025"
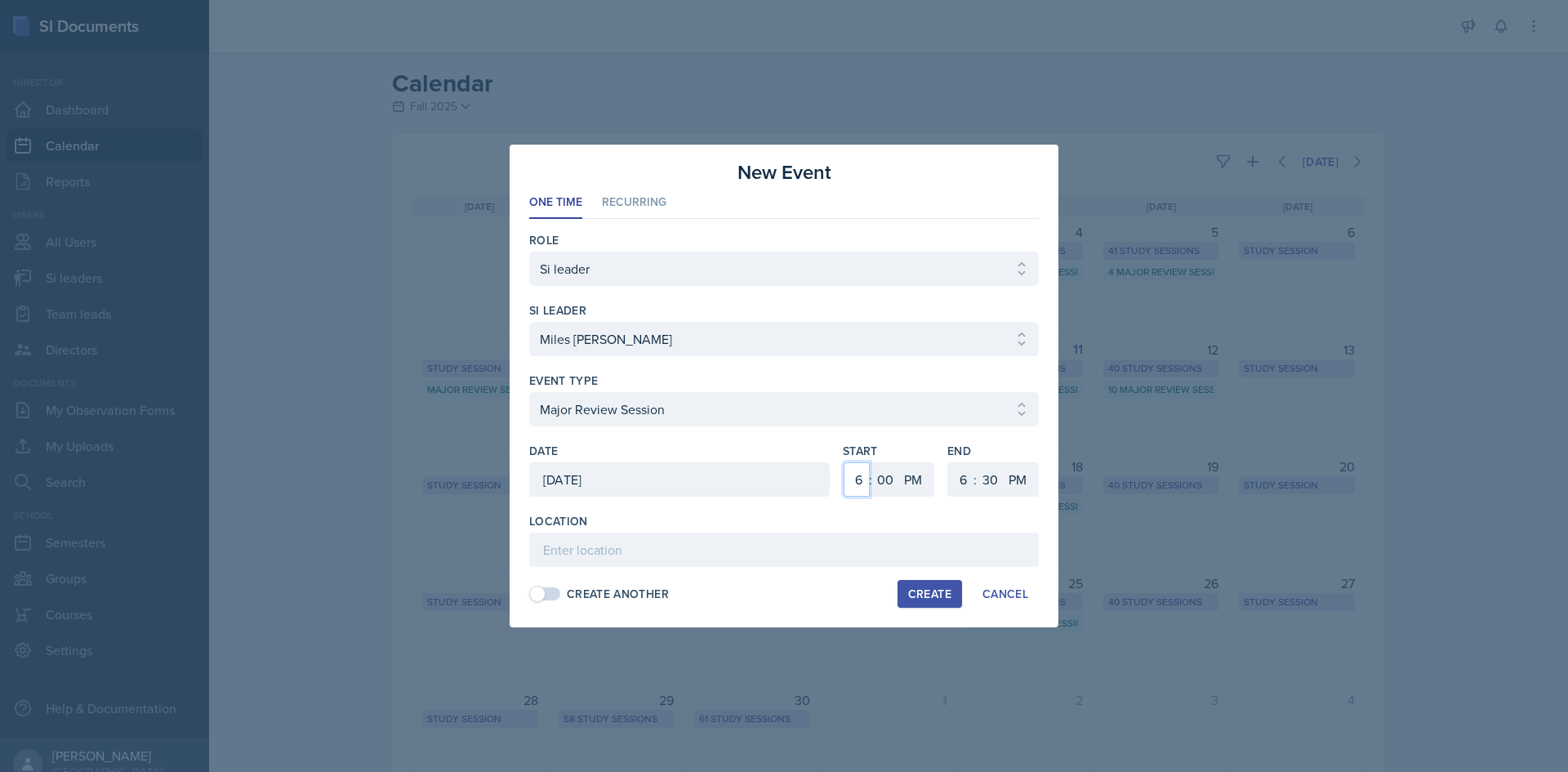
click at [855, 477] on select "1 2 3 4 5 6 7 8 9 10 11 12" at bounding box center [857, 479] width 26 height 34
click at [844, 462] on select "1 2 3 4 5 6 7 8 9 10 11 12" at bounding box center [857, 479] width 26 height 34
click at [861, 470] on select "1 2 3 4 5 6 7 8 9 10 11 12" at bounding box center [857, 479] width 26 height 34
select select "3"
click at [844, 462] on select "1 2 3 4 5 6 7 8 9 10 11 12" at bounding box center [857, 479] width 26 height 34
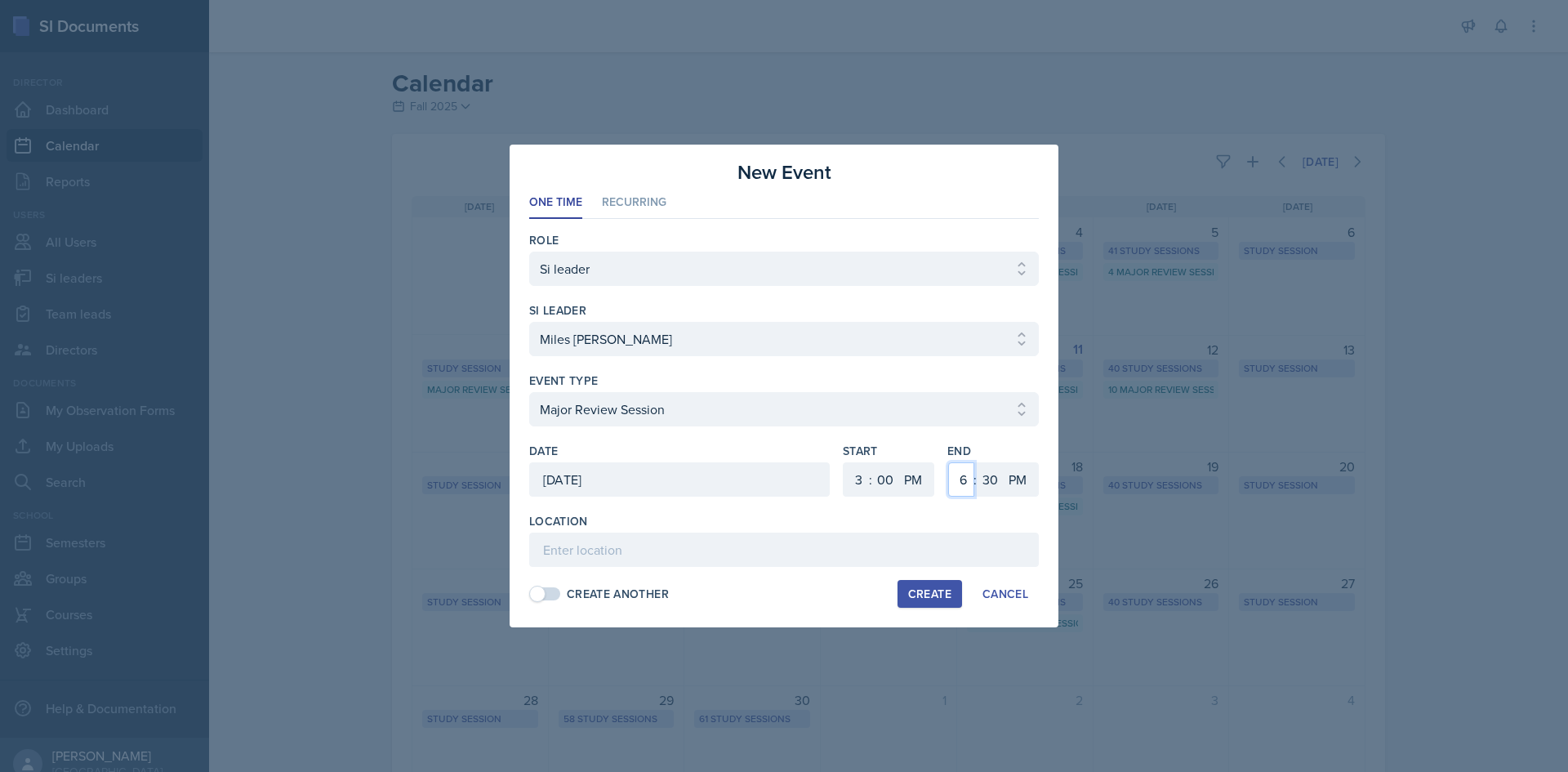
click at [965, 475] on select "1 2 3 4 5 6 7 8 9 10 11 12" at bounding box center [961, 479] width 26 height 34
select select "5"
click at [948, 462] on select "1 2 3 4 5 6 7 8 9 10 11 12" at bounding box center [961, 479] width 26 height 34
click at [992, 479] on select "00 05 10 15 20 25 30 35 40 45 50 55" at bounding box center [989, 479] width 26 height 34
click at [976, 462] on select "00 05 10 15 20 25 30 35 40 45 50 55" at bounding box center [989, 479] width 26 height 34
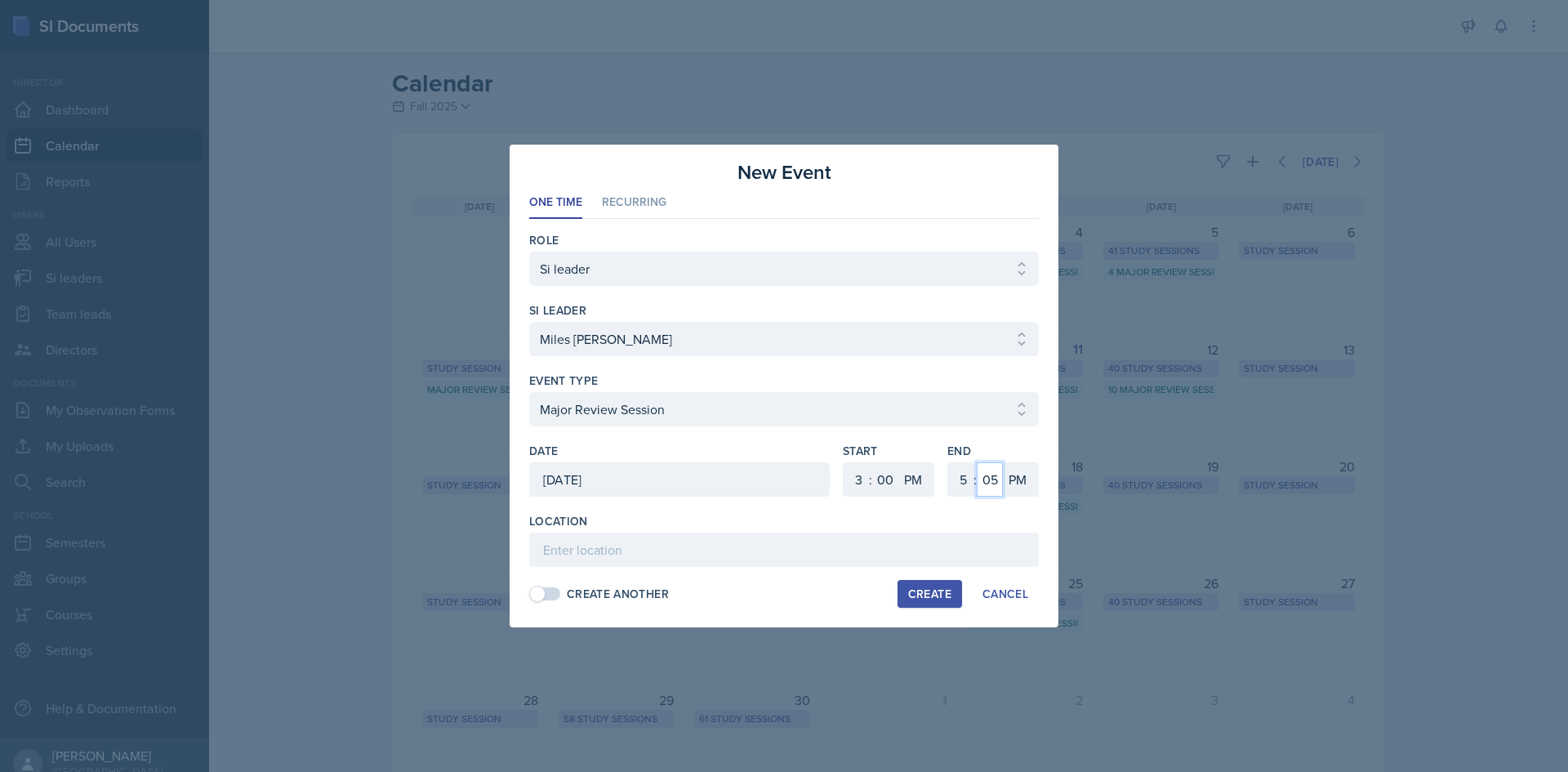
drag, startPoint x: 988, startPoint y: 485, endPoint x: 990, endPoint y: 467, distance: 18.1
click at [988, 484] on select "00 05 10 15 20 25 30 35 40 45 50 55" at bounding box center [989, 479] width 26 height 34
select select "0"
click at [976, 462] on select "00 05 10 15 20 25 30 35 40 45 50 55" at bounding box center [989, 479] width 26 height 34
click at [743, 557] on input at bounding box center [783, 549] width 509 height 34
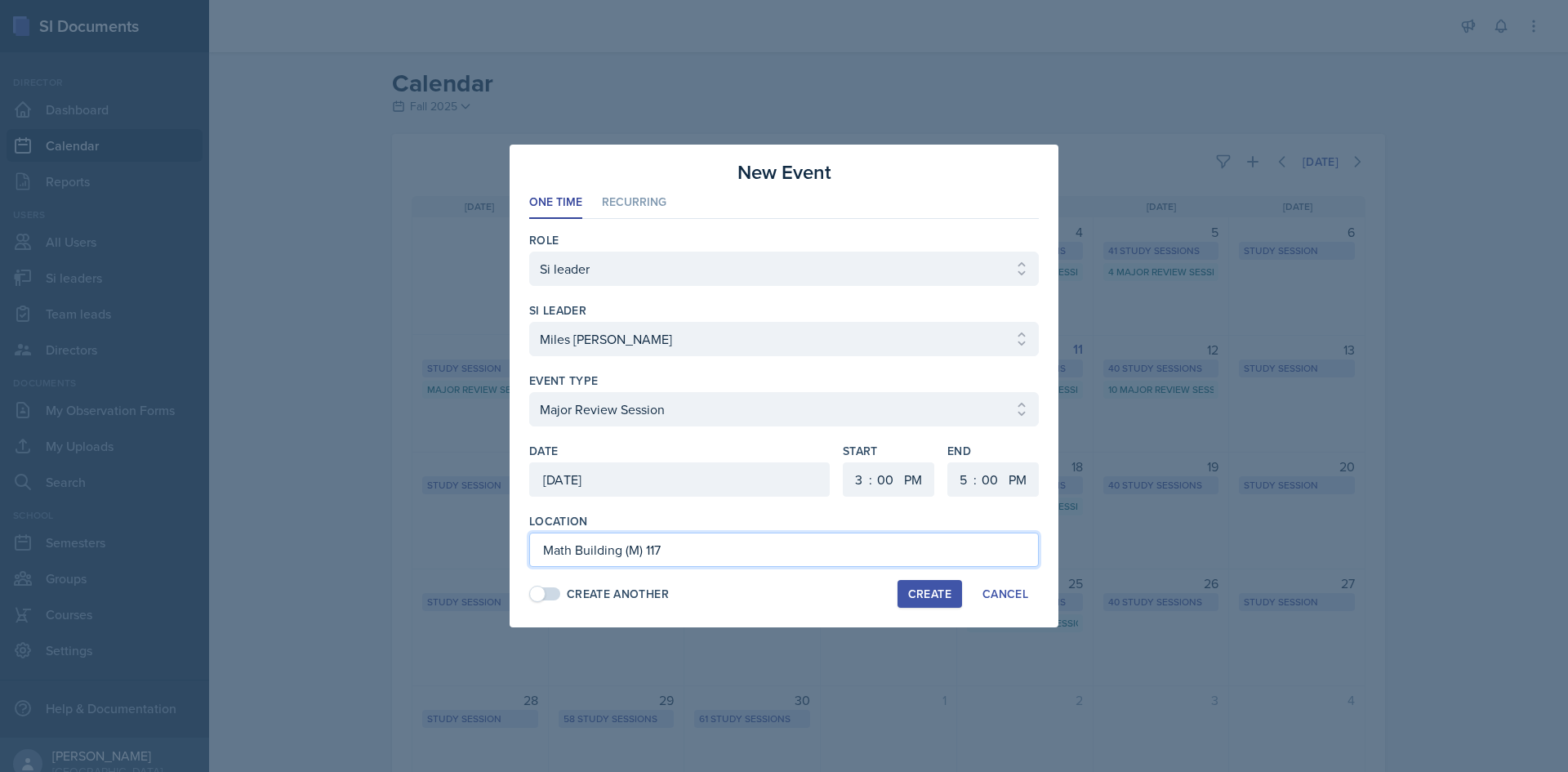
type input "Math Building (M) 117"
click at [958, 589] on button "Create" at bounding box center [930, 593] width 65 height 27
select select
select select "6"
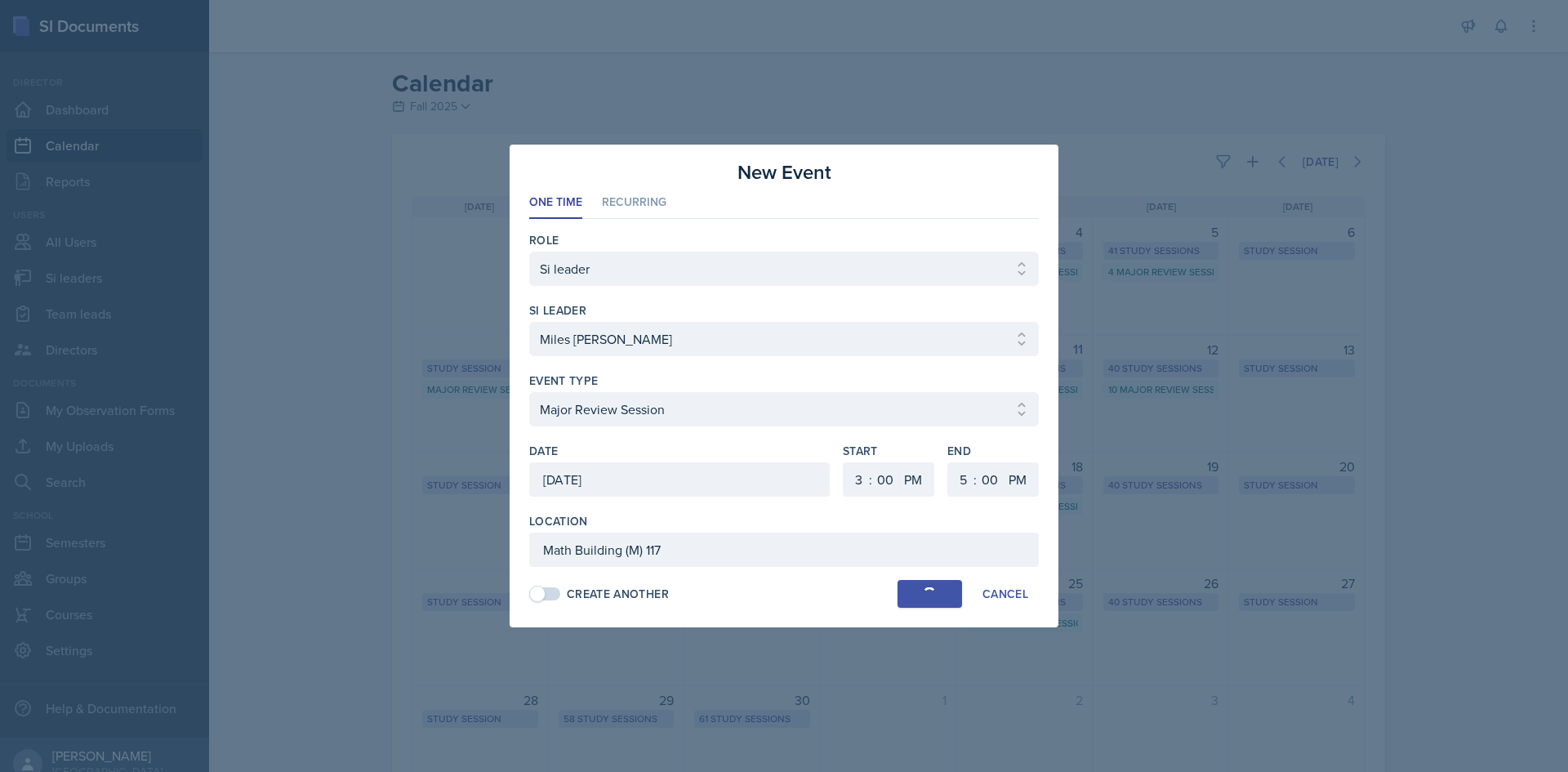
select select "6"
select select "30"
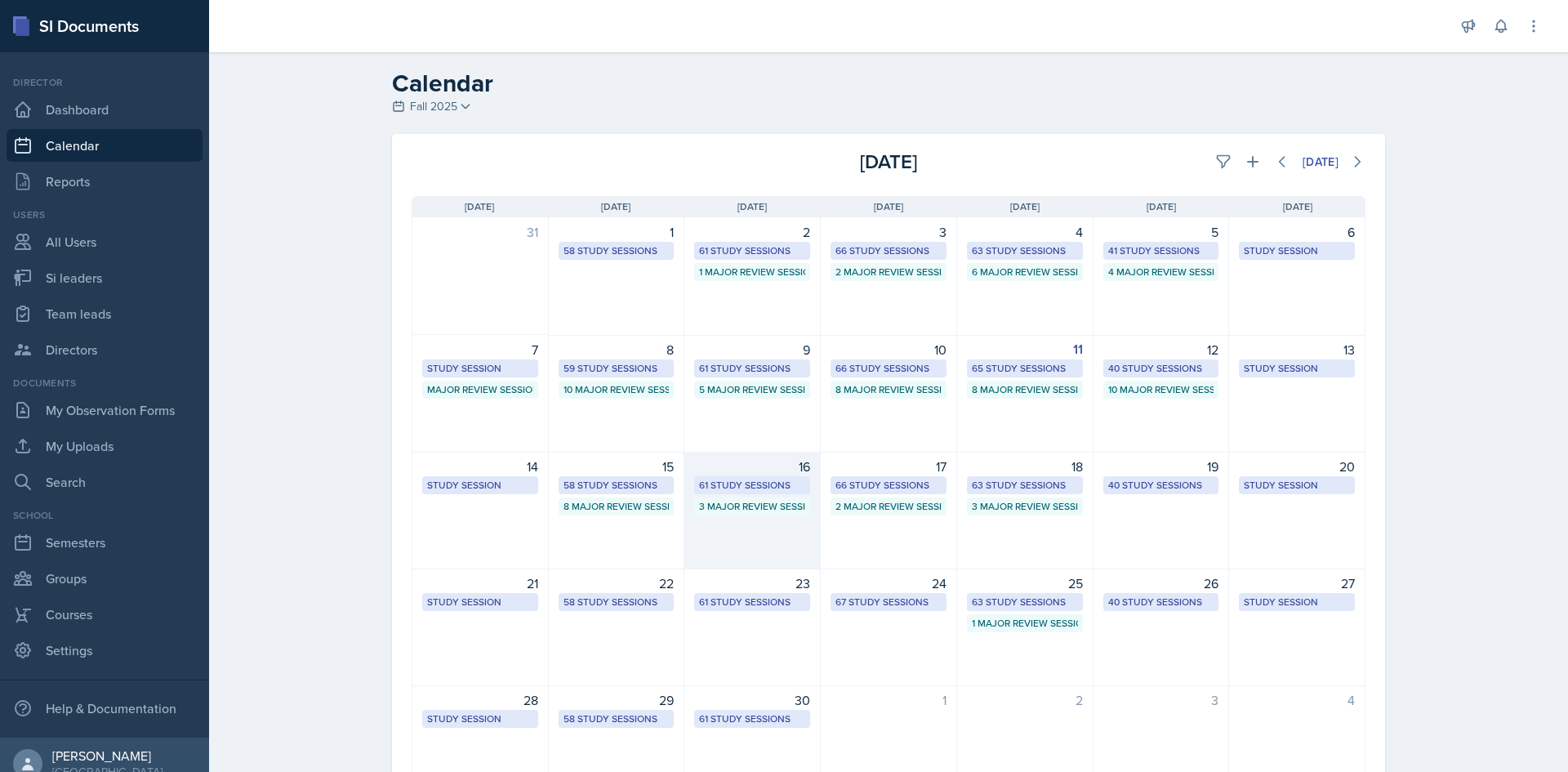
click at [741, 480] on div "61 Study Sessions" at bounding box center [752, 485] width 106 height 15
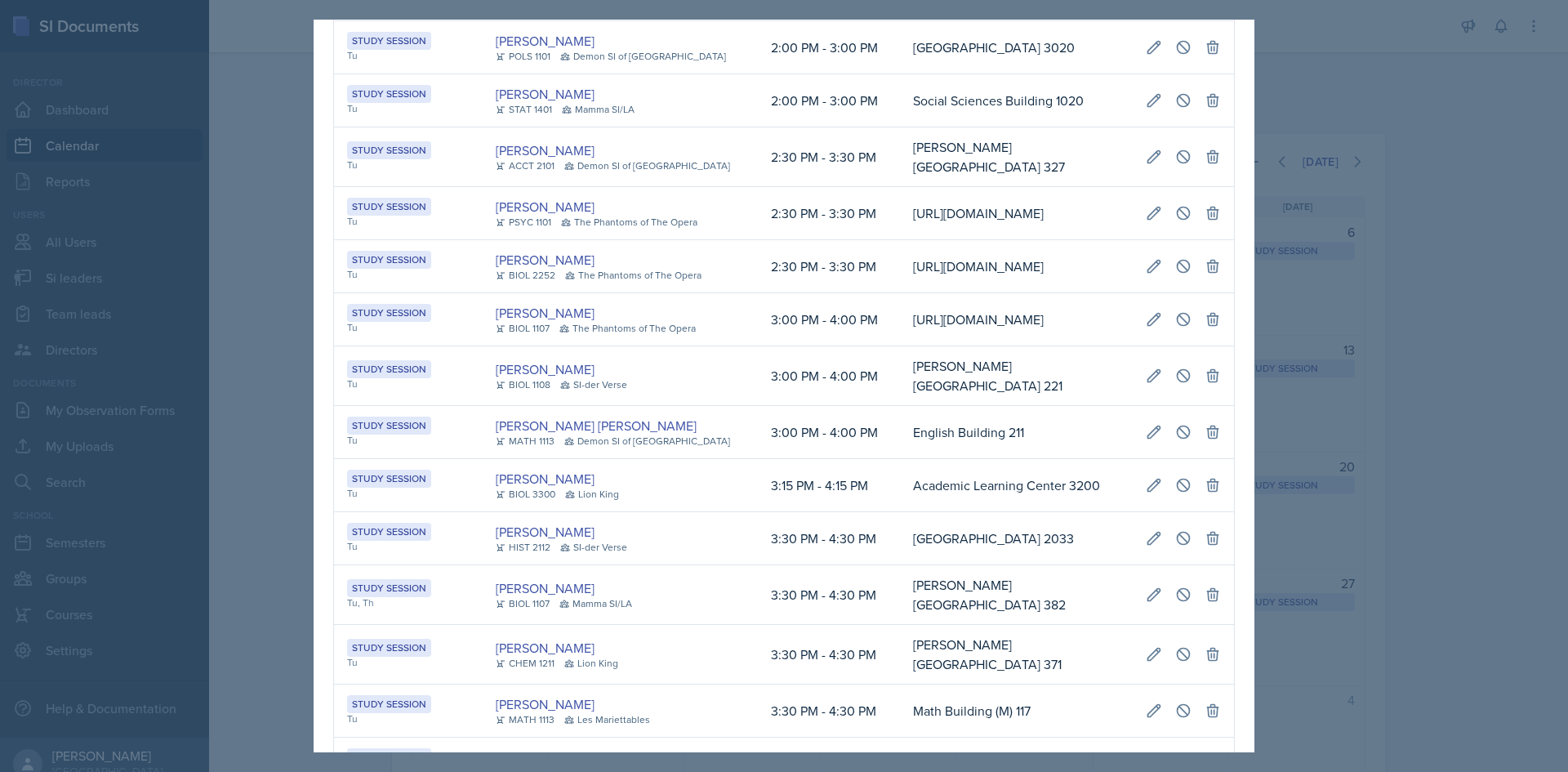
click at [900, 187] on td "[PERSON_NAME][GEOGRAPHIC_DATA] 327" at bounding box center [1016, 157] width 233 height 60
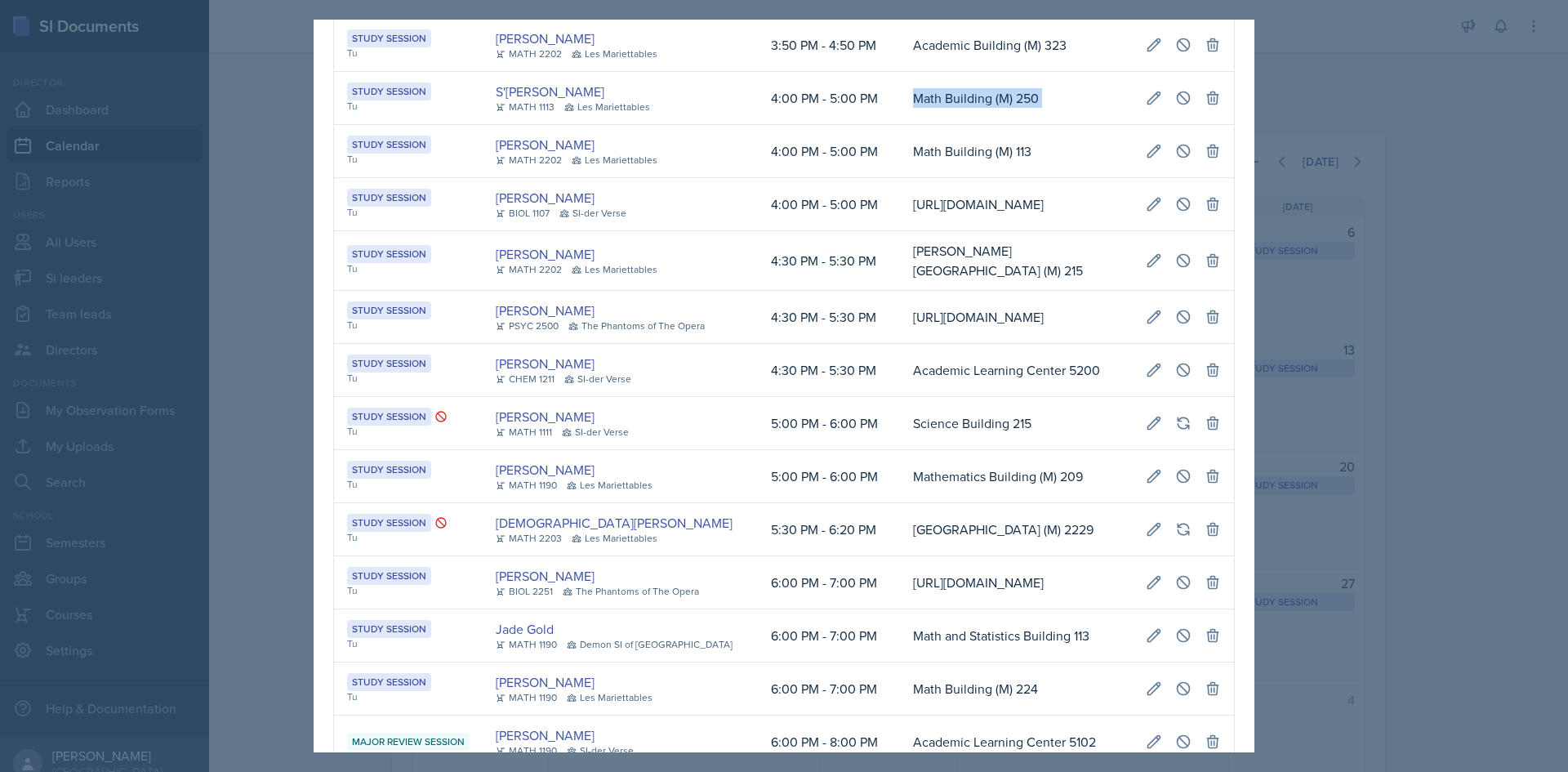
drag, startPoint x: 869, startPoint y: 387, endPoint x: 1223, endPoint y: 385, distance: 354.0
click at [1178, 106] on icon at bounding box center [1183, 98] width 17 height 17
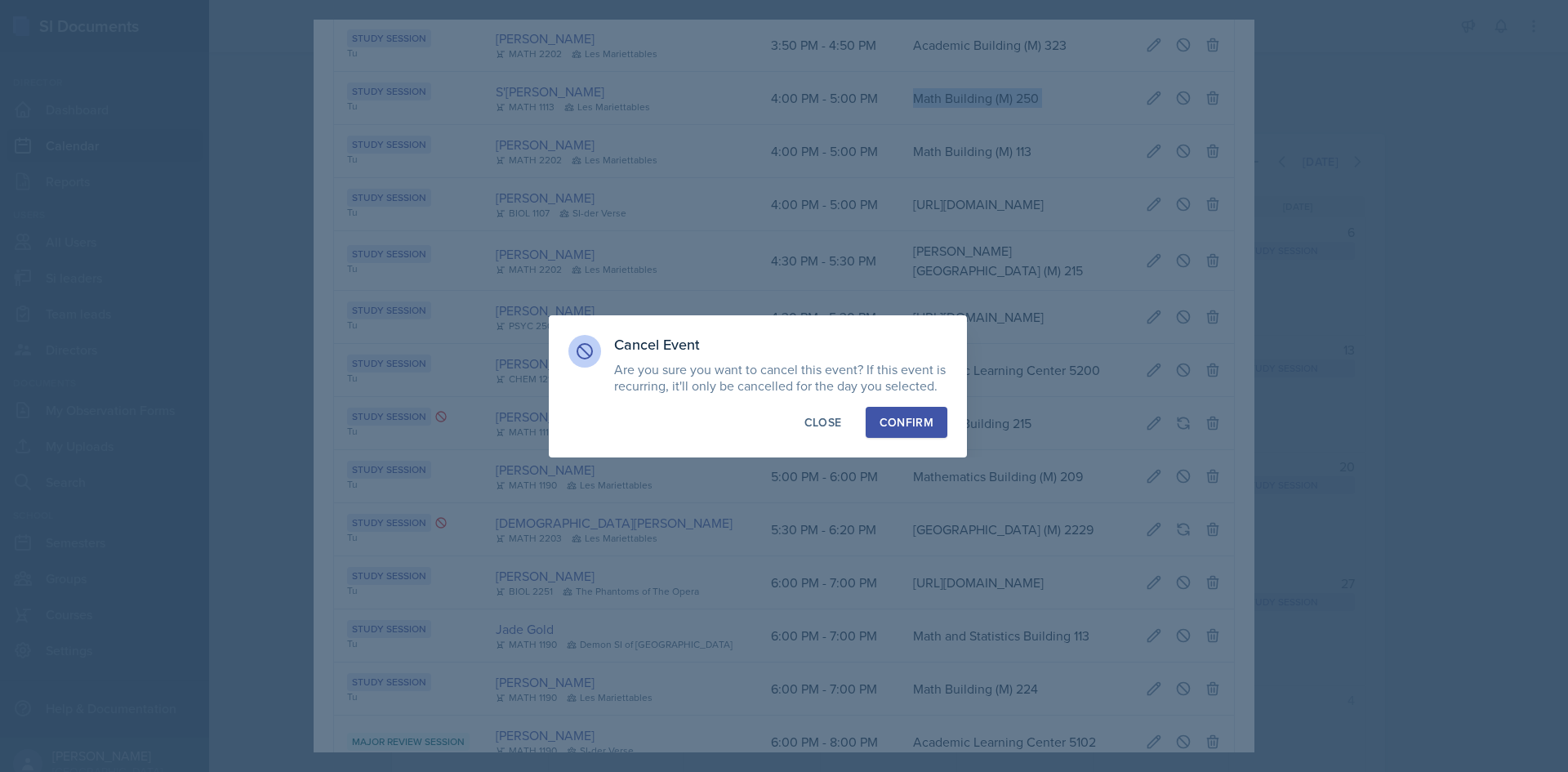
click at [882, 428] on div "Confirm" at bounding box center [906, 422] width 54 height 17
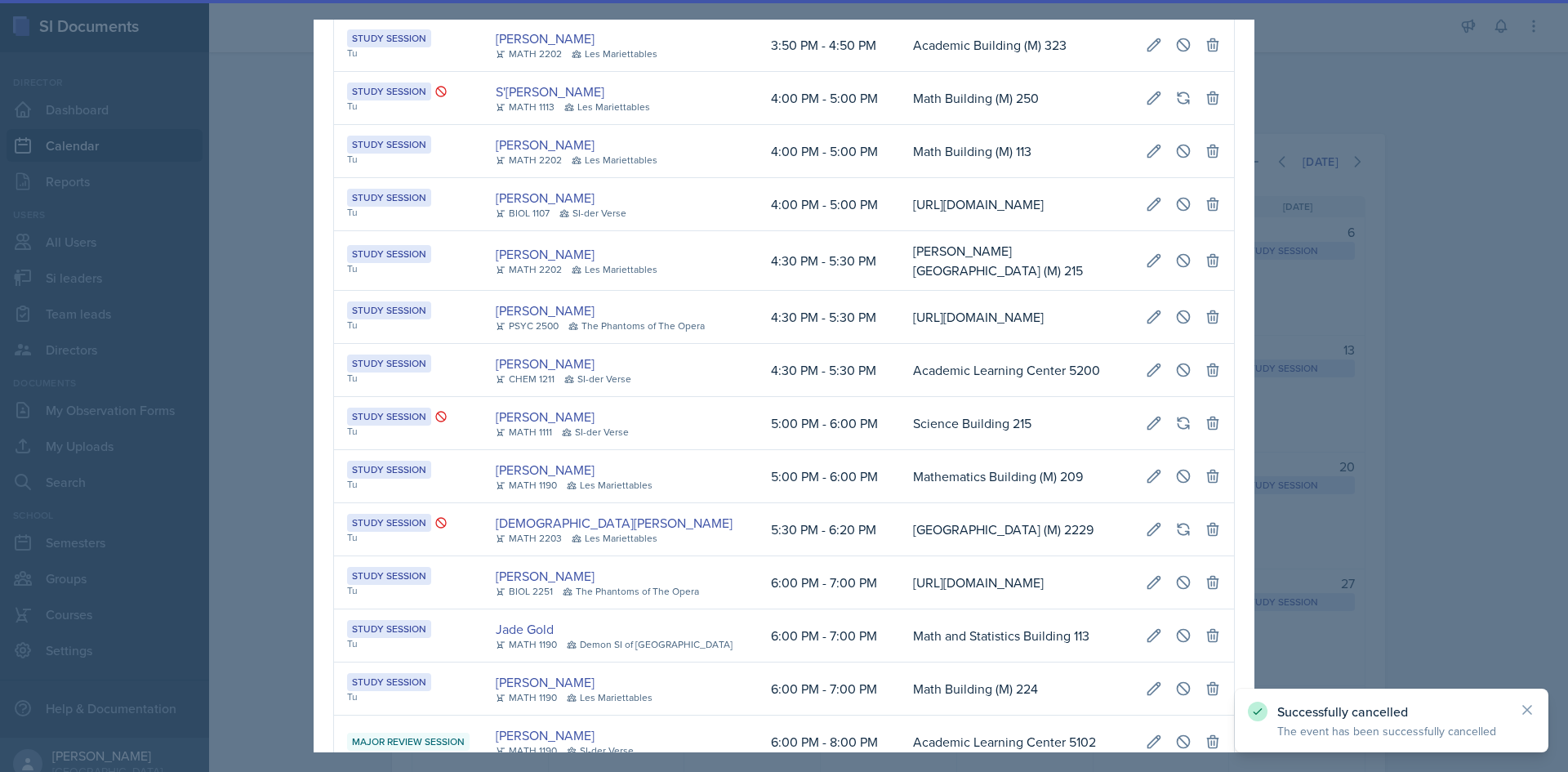
click at [1567, 411] on div at bounding box center [784, 386] width 1568 height 772
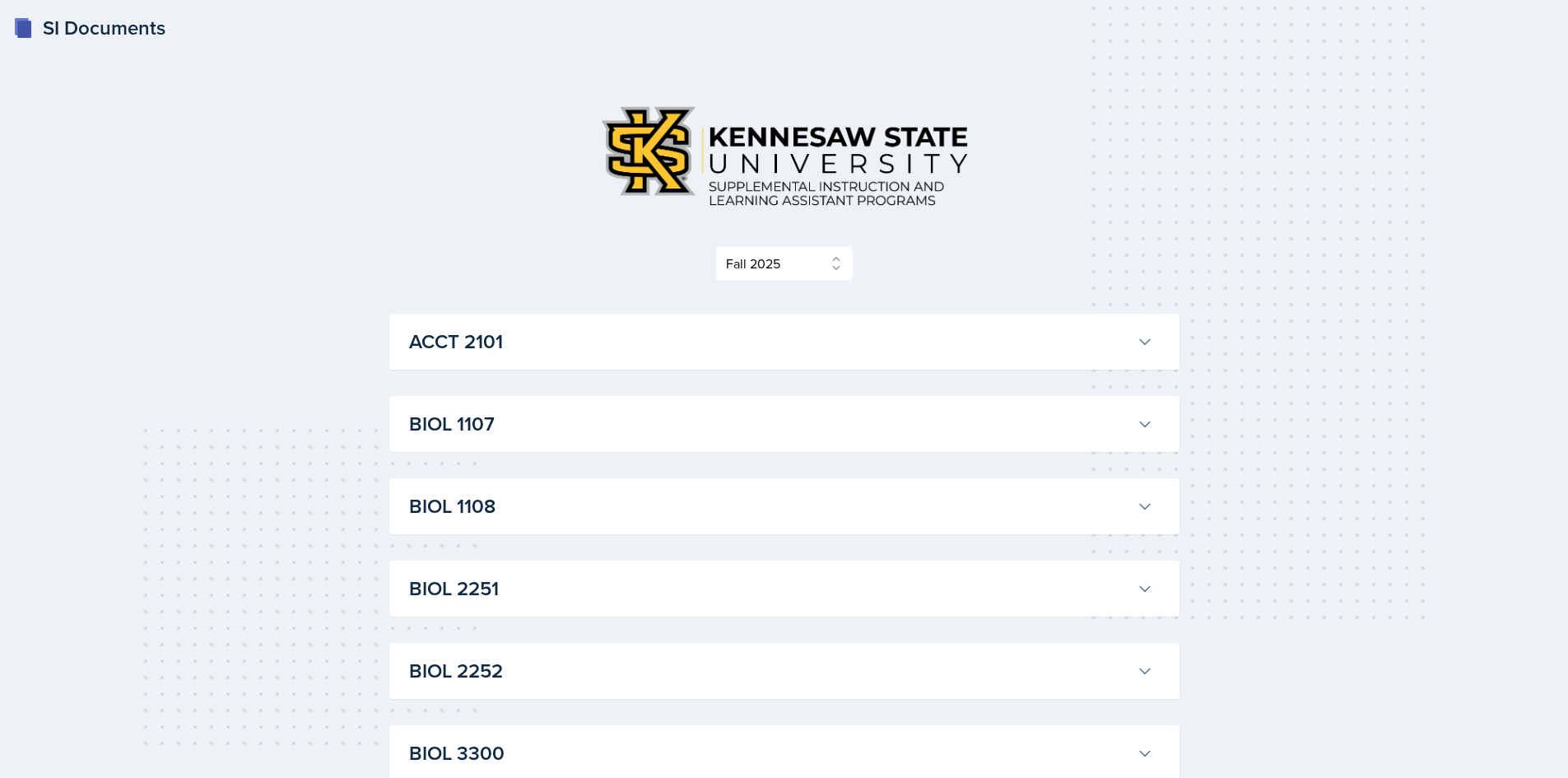
select select "2bed604d-1099-4043-b1bc-2365e8740244"
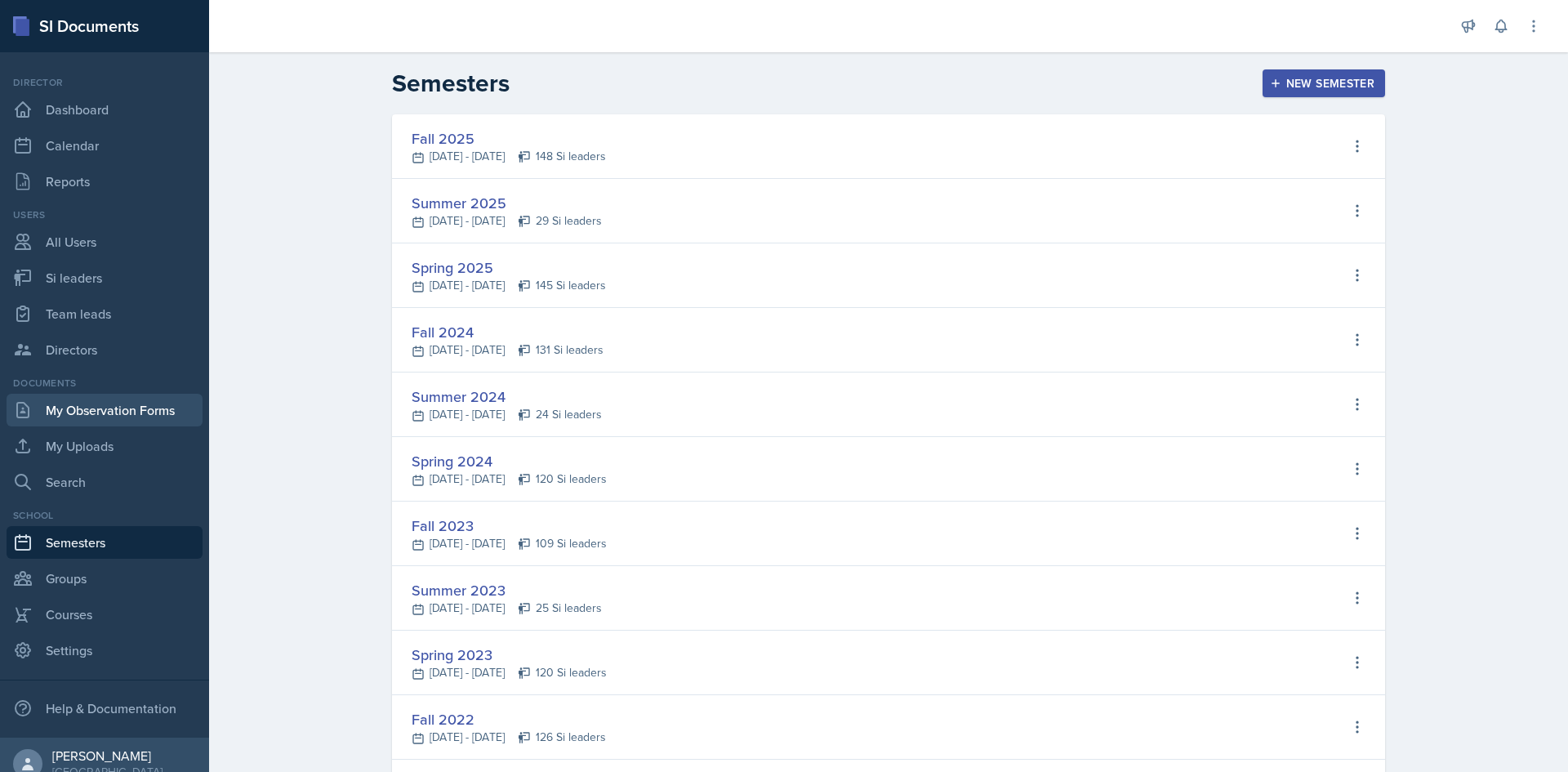
click at [118, 401] on link "My Observation Forms" at bounding box center [105, 409] width 196 height 32
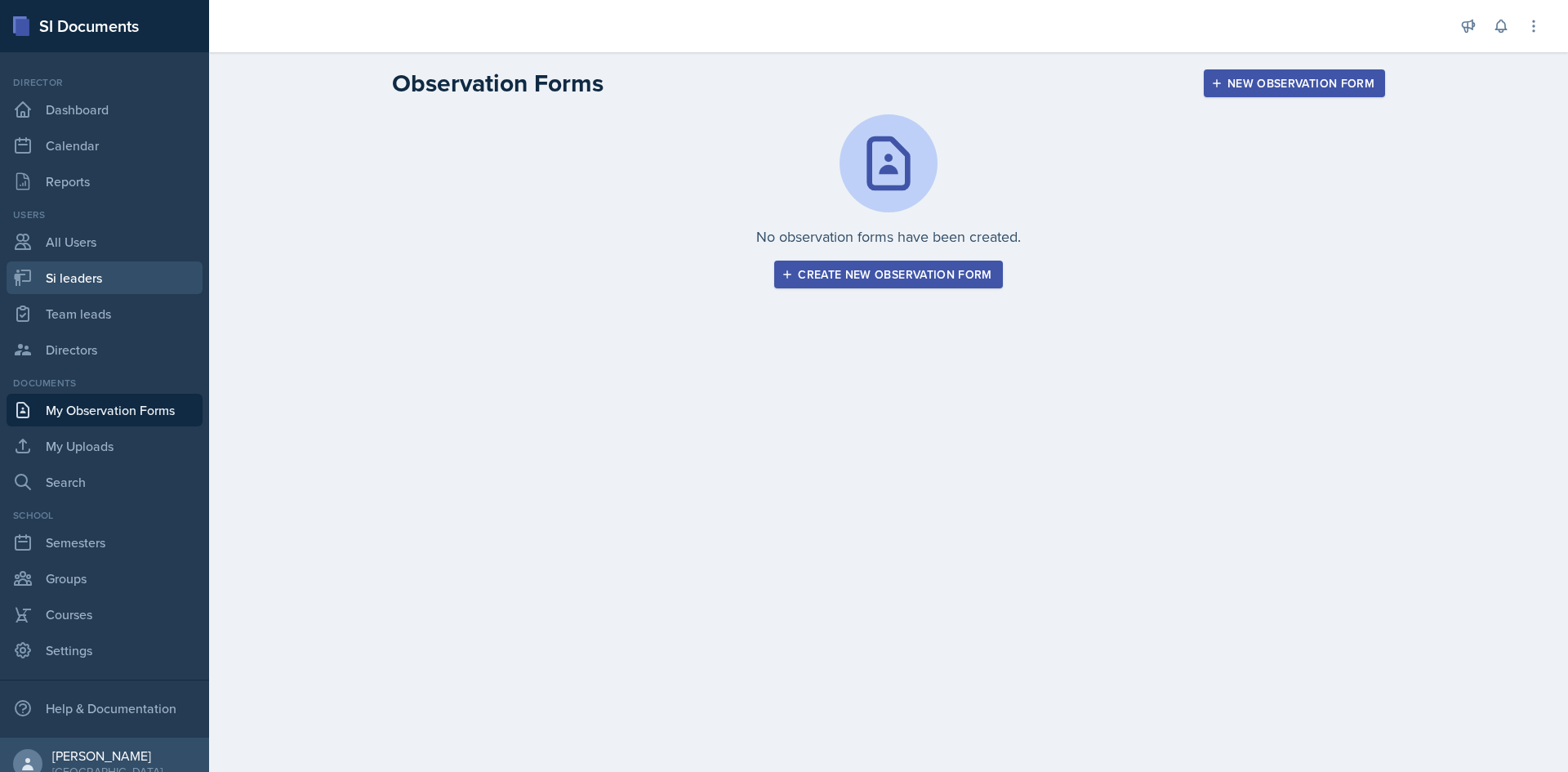
click at [144, 279] on link "Si leaders" at bounding box center [105, 277] width 196 height 32
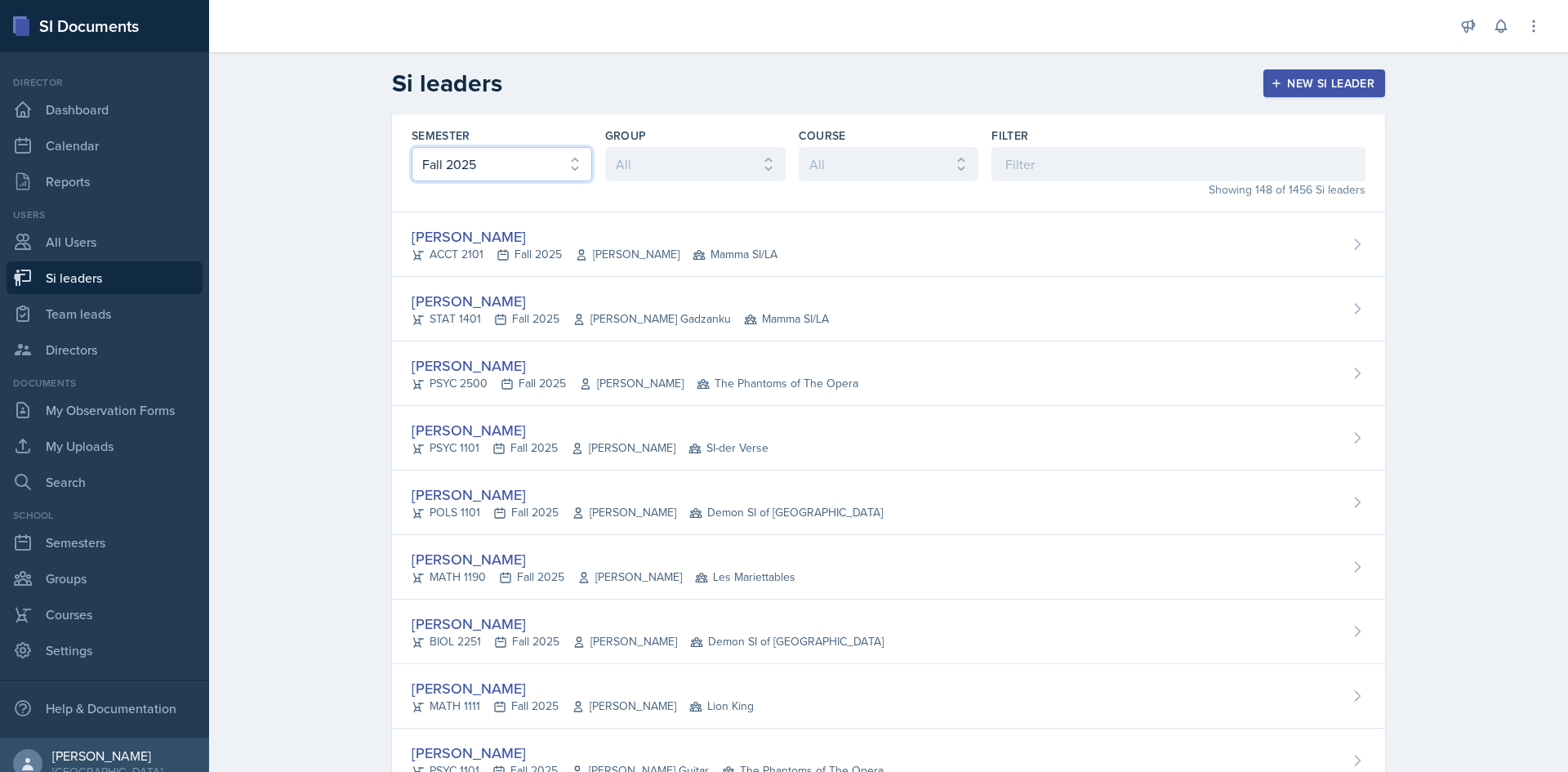
click at [516, 170] on select "All Fall 2025 Summer 2025 Spring 2025 Fall 2024 Summer 2024 Spring 2024 Fall 20…" at bounding box center [501, 164] width 181 height 34
select select "e2039551-f485-4c1b-a525-5b9893bb04c4"
click at [411, 147] on select "All Fall 2025 Summer 2025 Spring 2025 Fall 2024 Summer 2024 Spring 2024 Fall 20…" at bounding box center [501, 164] width 181 height 34
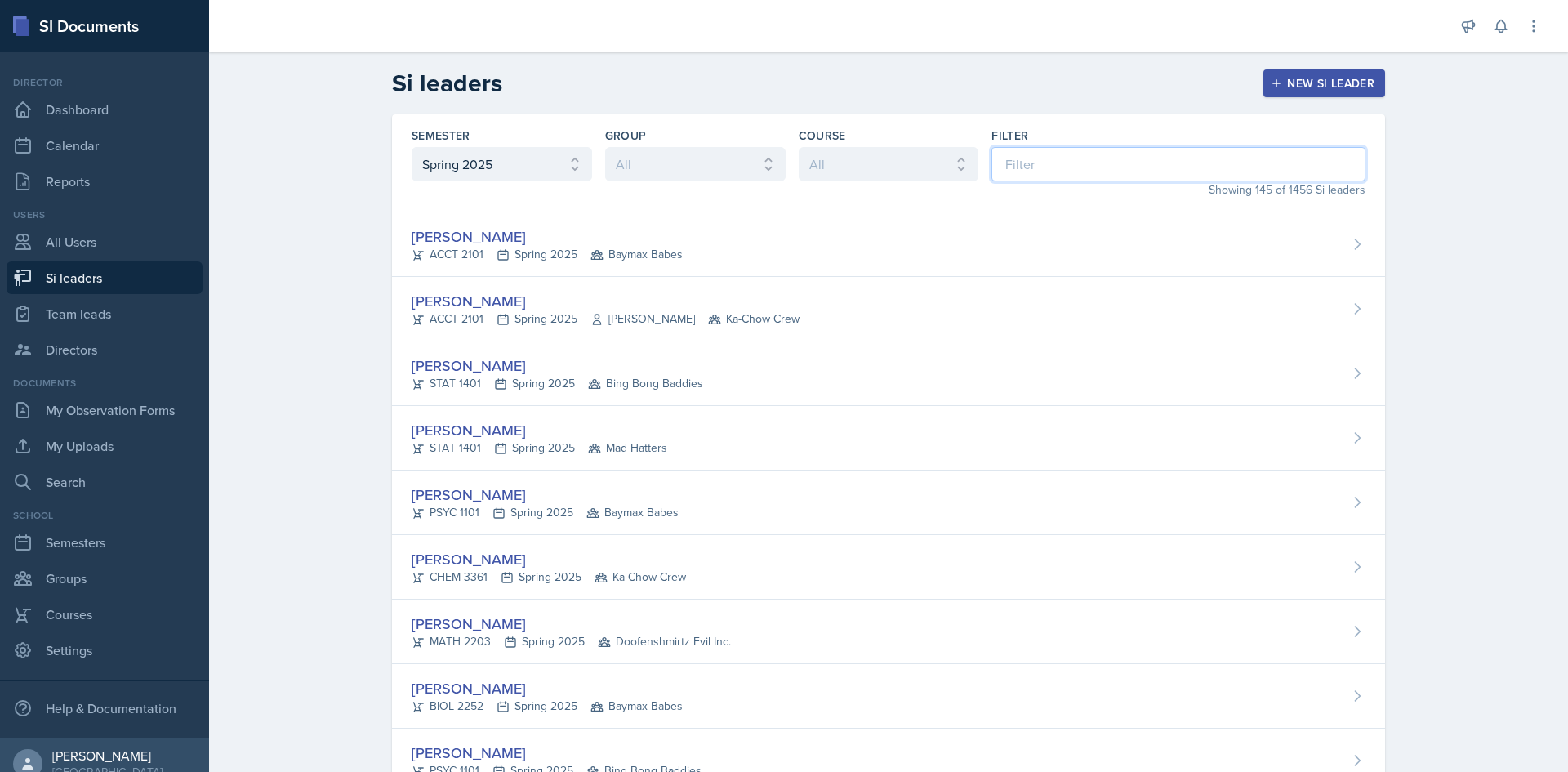
click at [1181, 163] on input at bounding box center [1177, 164] width 374 height 34
click at [1028, 157] on input at bounding box center [1177, 164] width 374 height 34
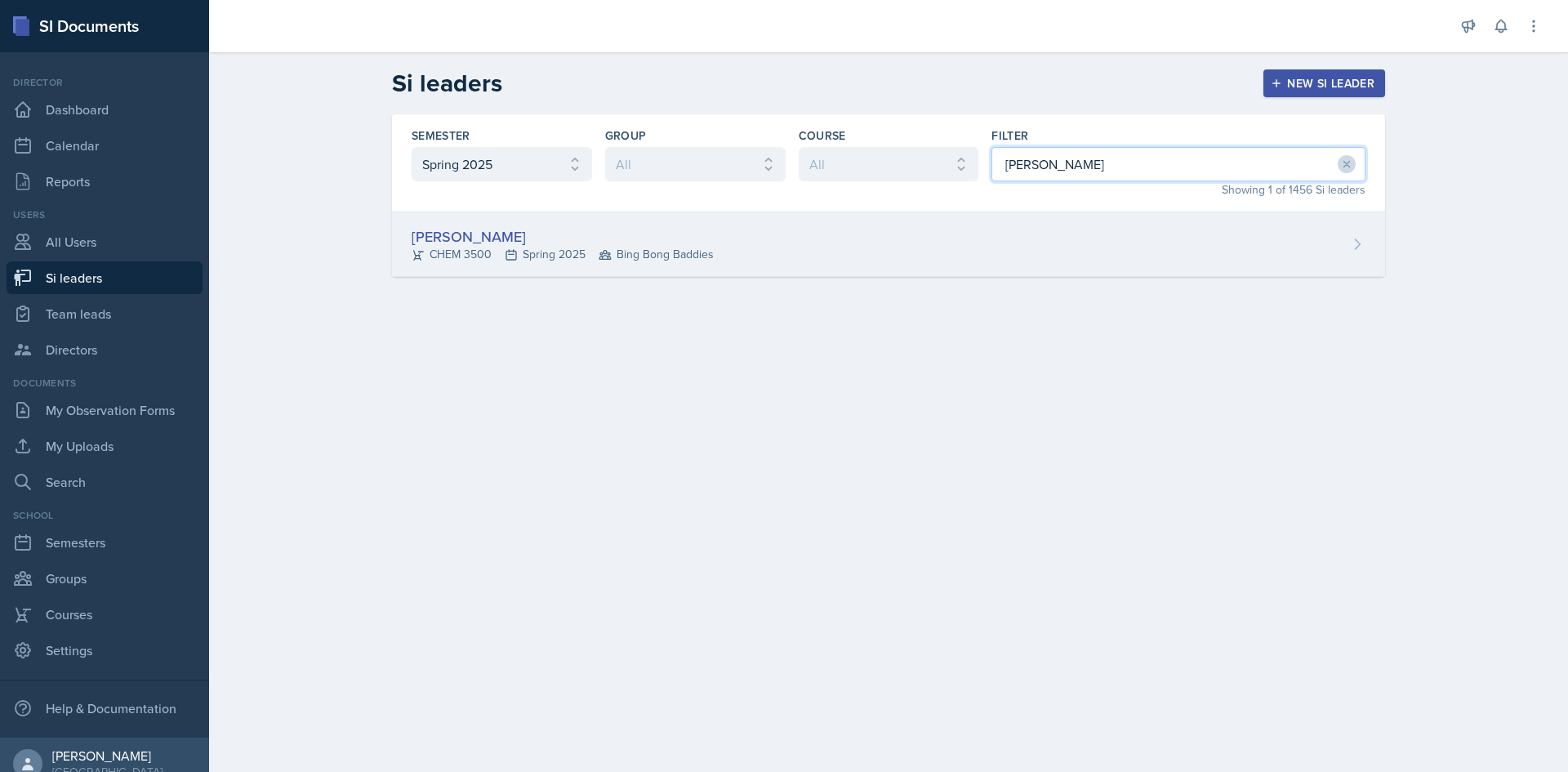
type input "mary"
click at [935, 221] on div "Mary Smith CHEM 3500 Spring 2025 Bing Bong Baddies" at bounding box center [889, 244] width 993 height 65
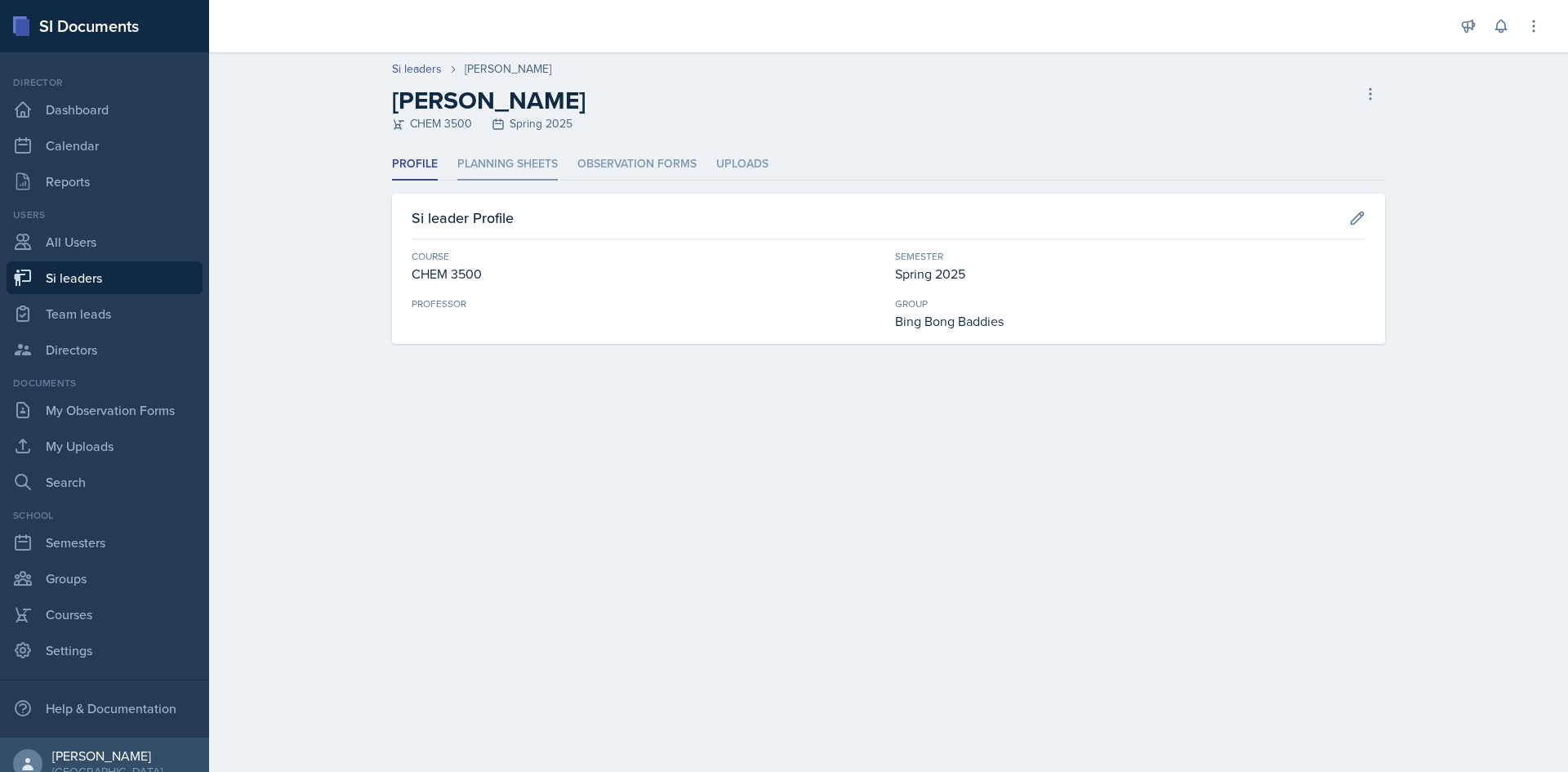
click at [528, 167] on li "Planning Sheets" at bounding box center [507, 164] width 100 height 31
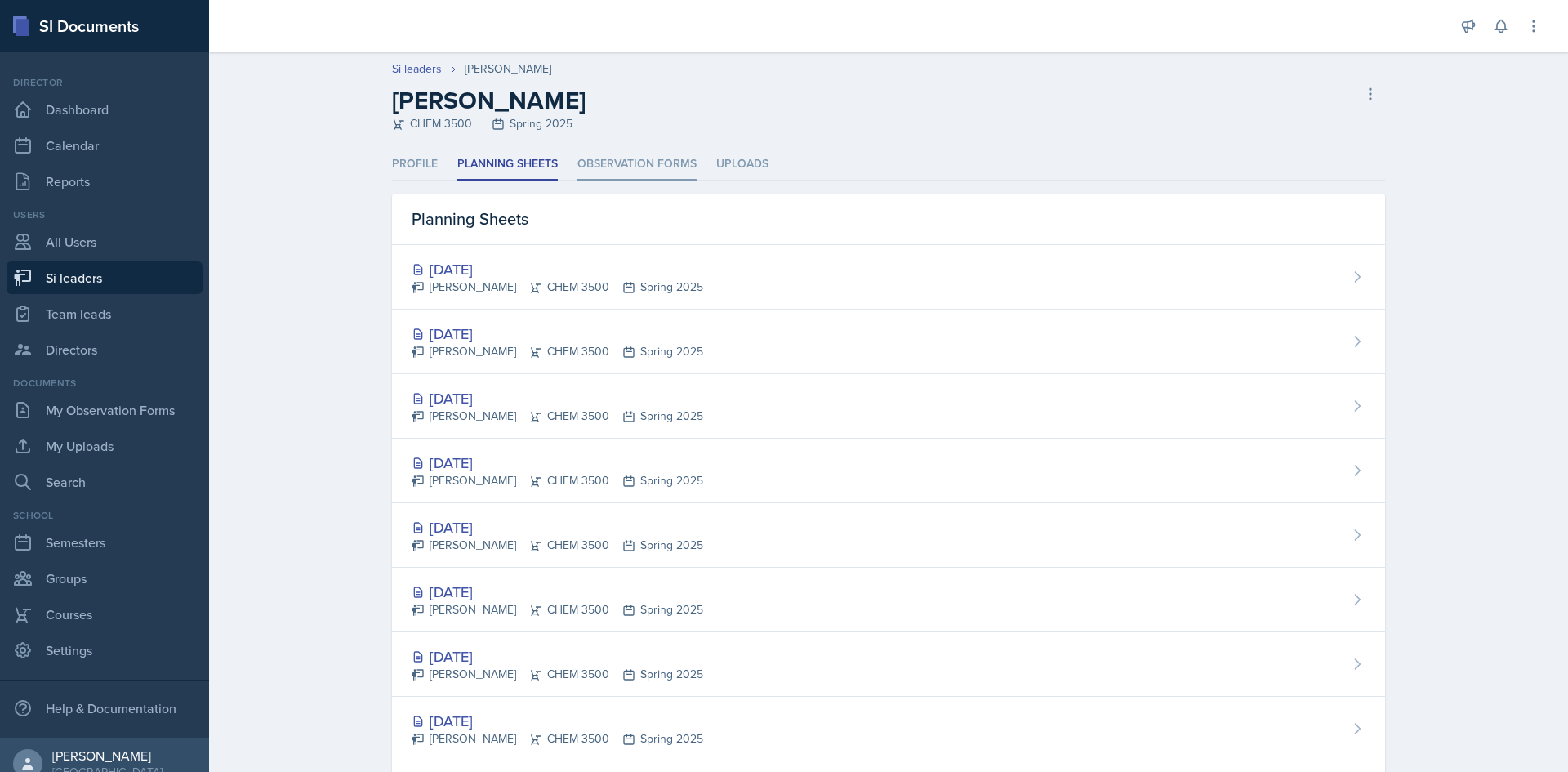
click at [617, 168] on li "Observation Forms" at bounding box center [637, 164] width 120 height 31
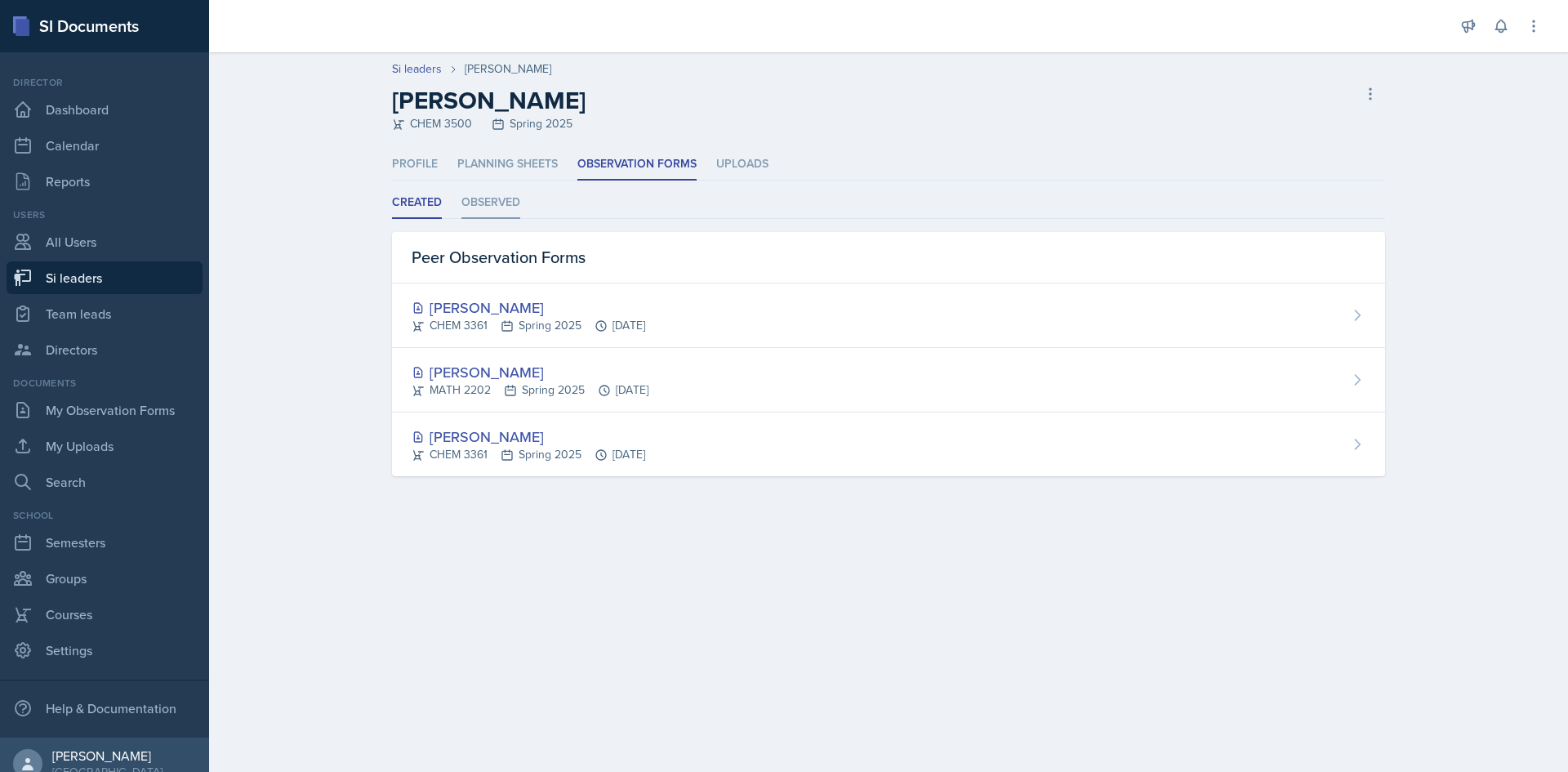
drag, startPoint x: 545, startPoint y: 197, endPoint x: 511, endPoint y: 200, distance: 34.1
click at [518, 199] on ul "Created Observed" at bounding box center [889, 203] width 993 height 31
click at [510, 200] on li "Observed" at bounding box center [491, 203] width 59 height 31
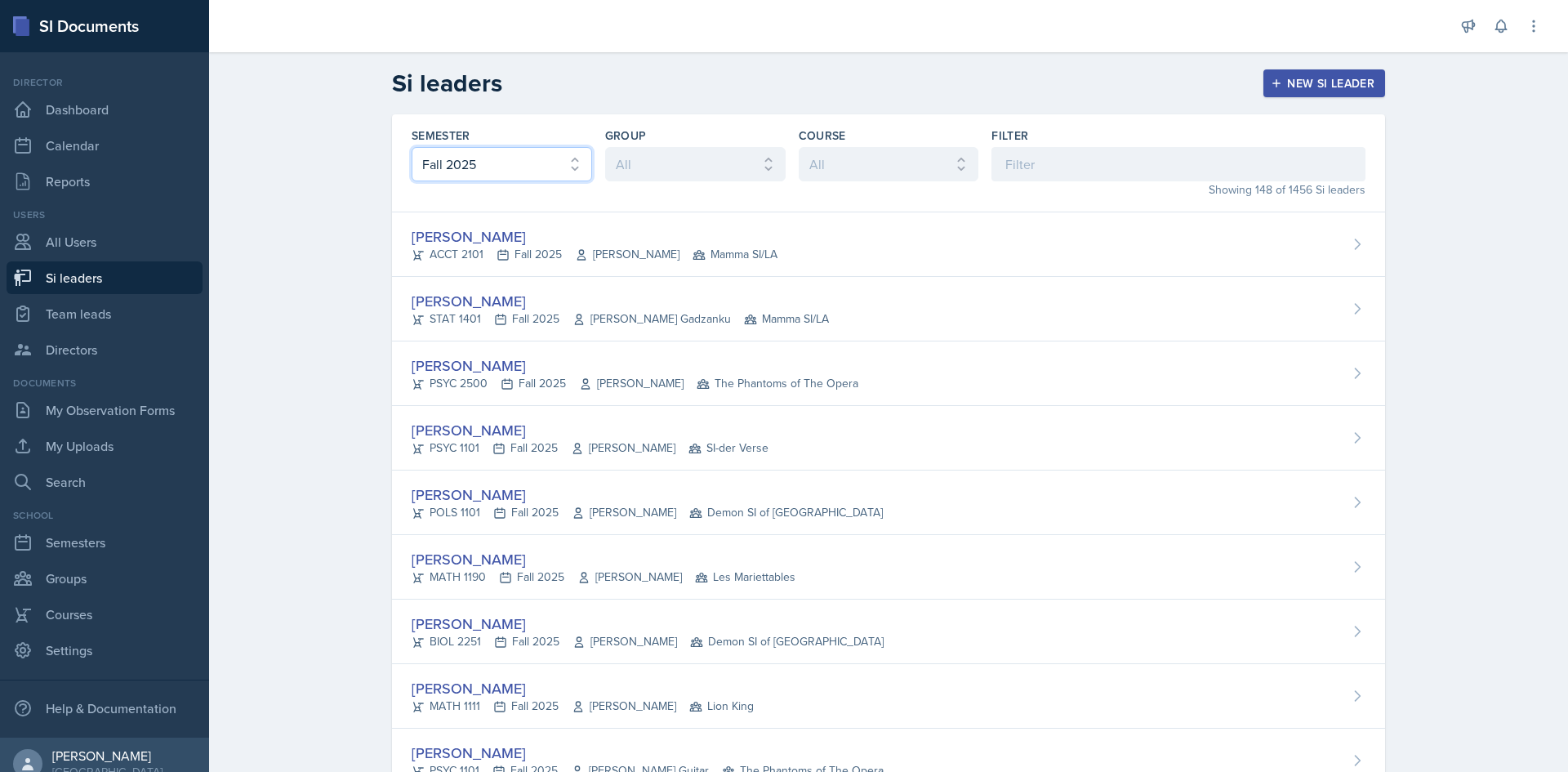
drag, startPoint x: 480, startPoint y: 150, endPoint x: 485, endPoint y: 163, distance: 13.9
click at [480, 153] on select "All Fall 2025 Summer 2025 Spring 2025 Fall 2024 Summer 2024 Spring 2024 Fall 20…" at bounding box center [501, 164] width 181 height 34
select select "e2039551-f485-4c1b-a525-5b9893bb04c4"
click at [411, 147] on select "All Fall 2025 Summer 2025 Spring 2025 Fall 2024 Summer 2024 Spring 2024 Fall 20…" at bounding box center [501, 164] width 181 height 34
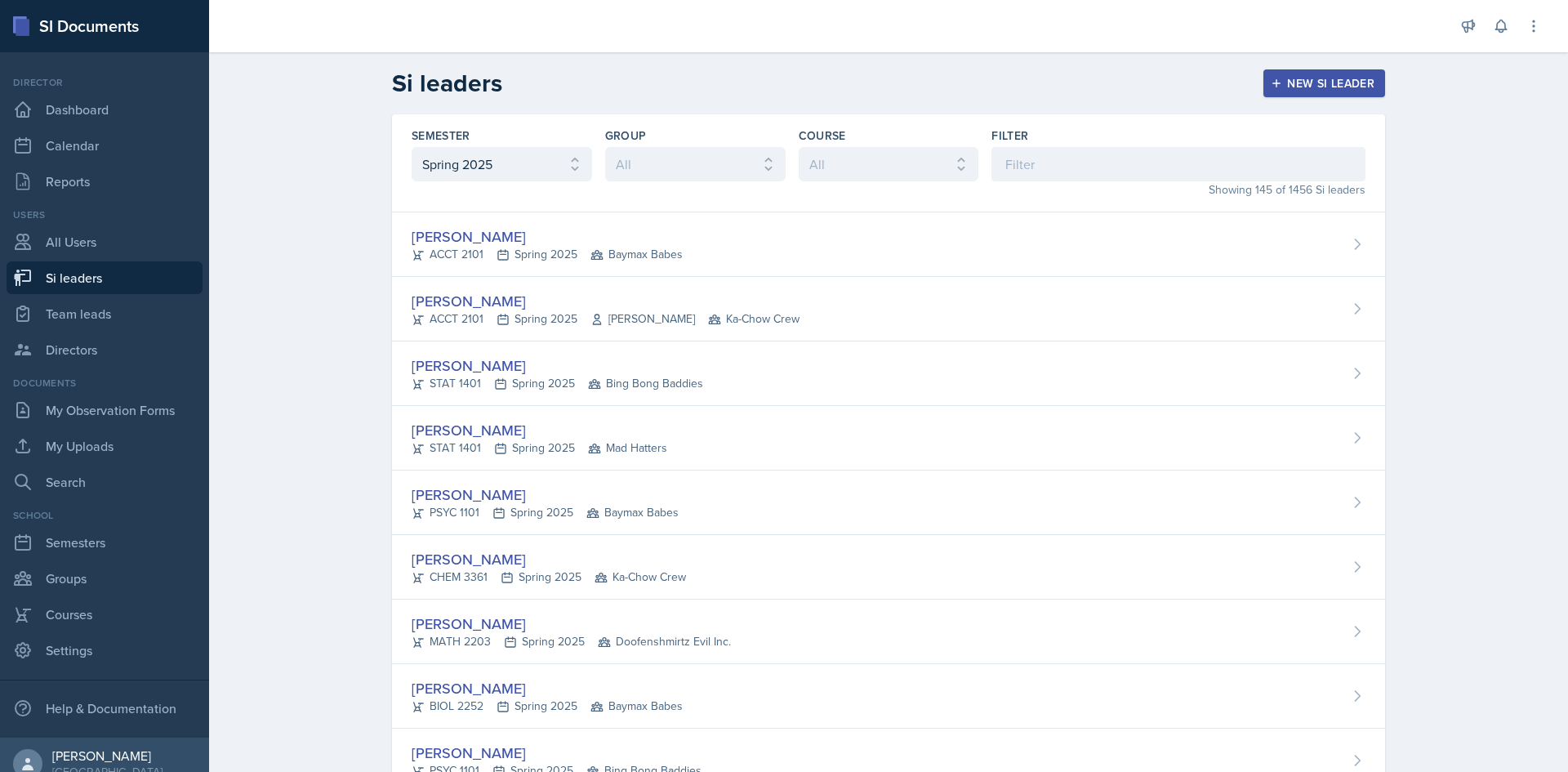
click at [1028, 142] on div "Filter" at bounding box center [1177, 135] width 374 height 17
click at [1030, 160] on input at bounding box center [1177, 164] width 374 height 34
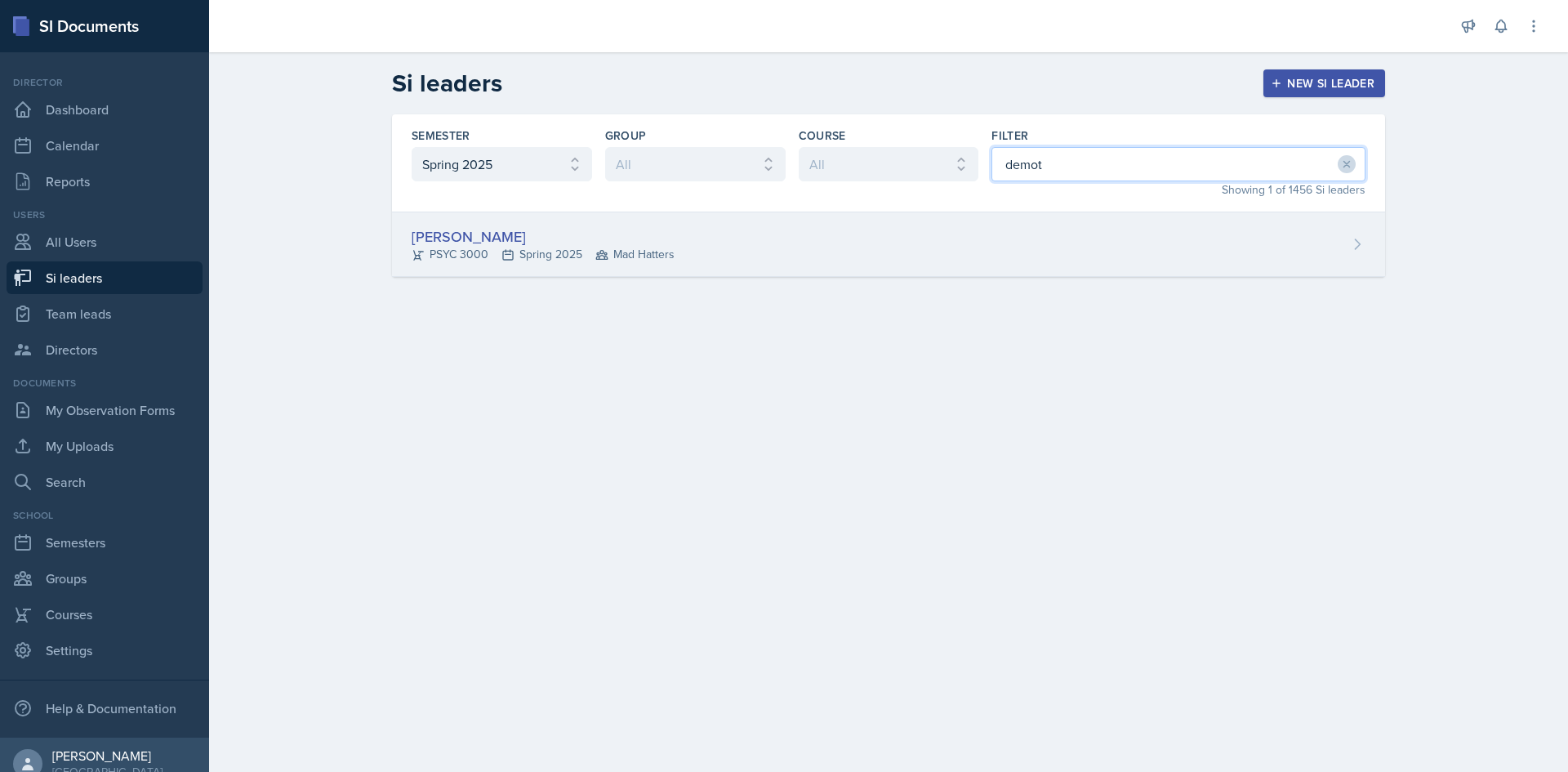
type input "demot"
click at [864, 271] on div "Maci DeMott PSYC 3000 Spring 2025 Mad Hatters" at bounding box center [889, 244] width 993 height 65
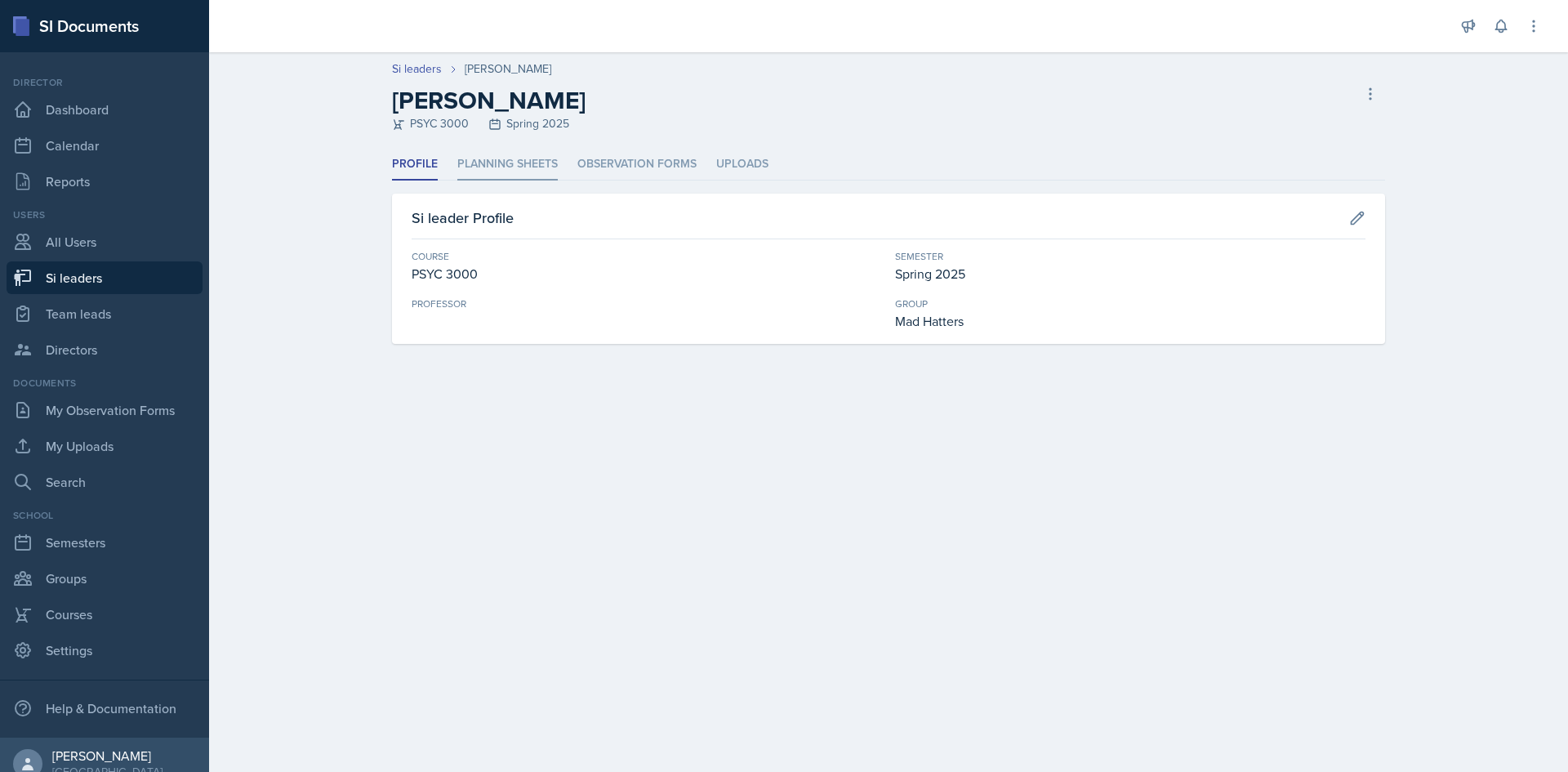
click at [518, 158] on li "Planning Sheets" at bounding box center [507, 164] width 100 height 31
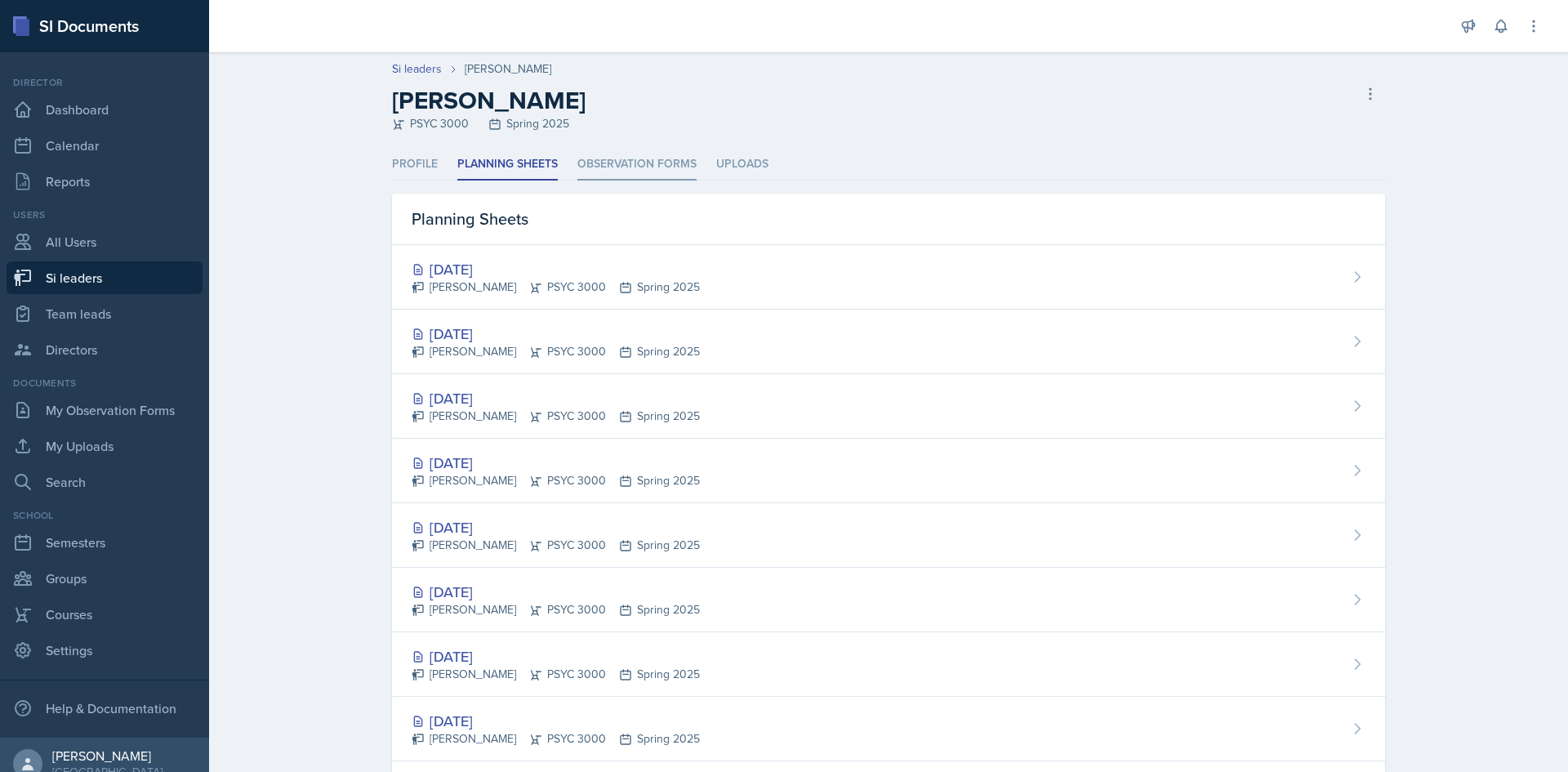
click at [592, 153] on li "Observation Forms" at bounding box center [637, 164] width 120 height 31
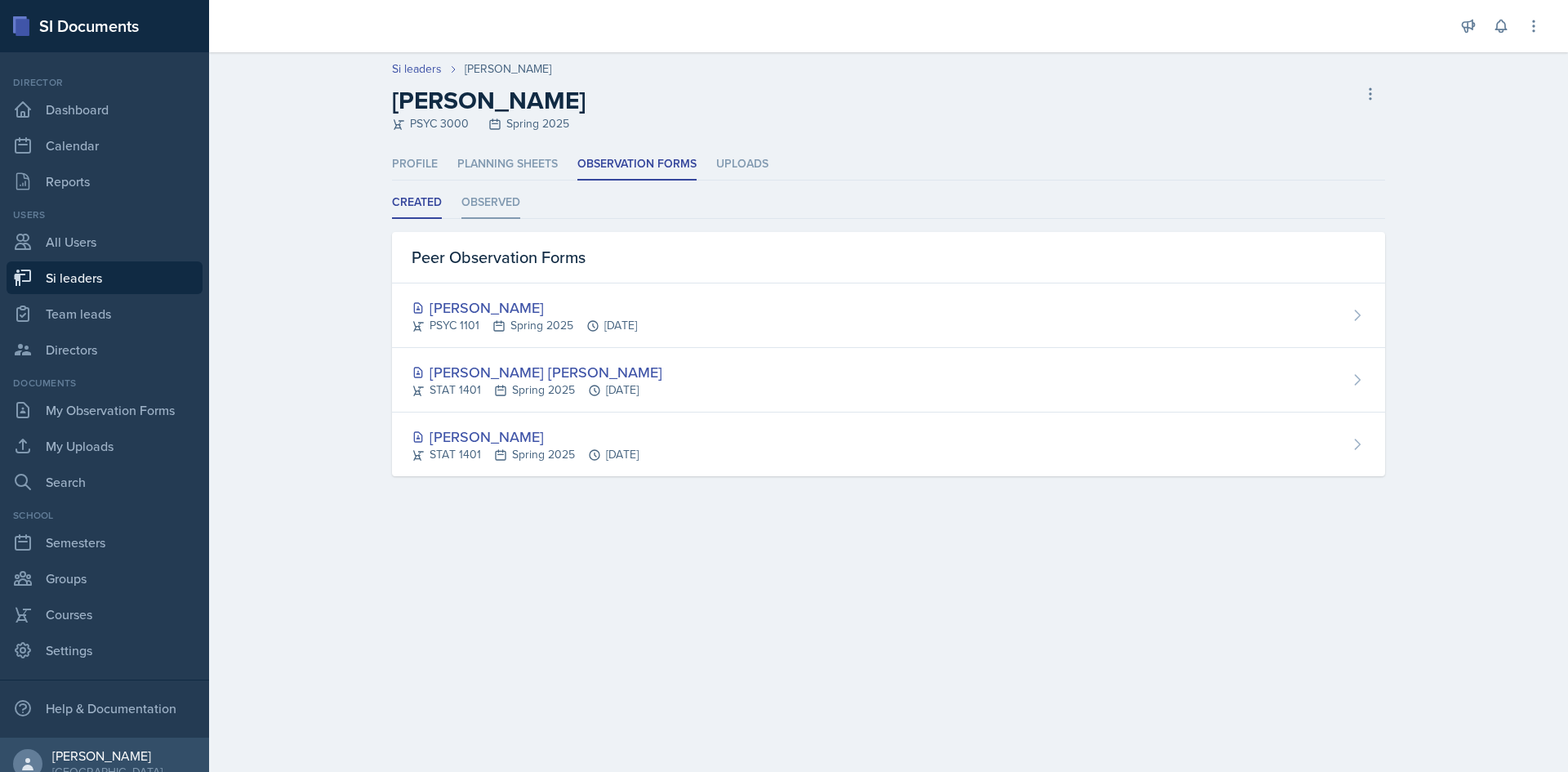
click at [490, 207] on li "Observed" at bounding box center [491, 203] width 59 height 31
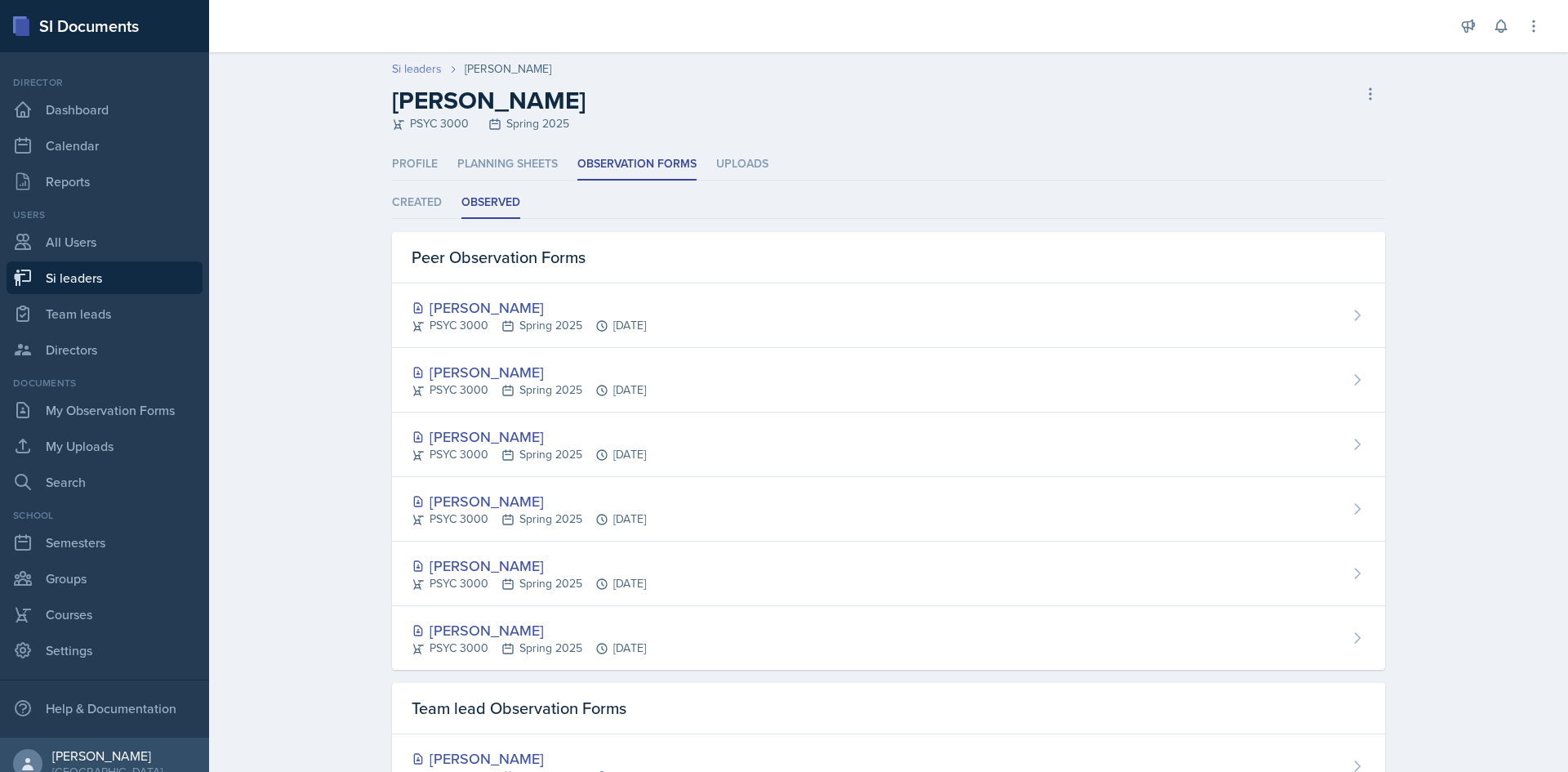
click at [417, 75] on link "Si leaders" at bounding box center [417, 69] width 50 height 17
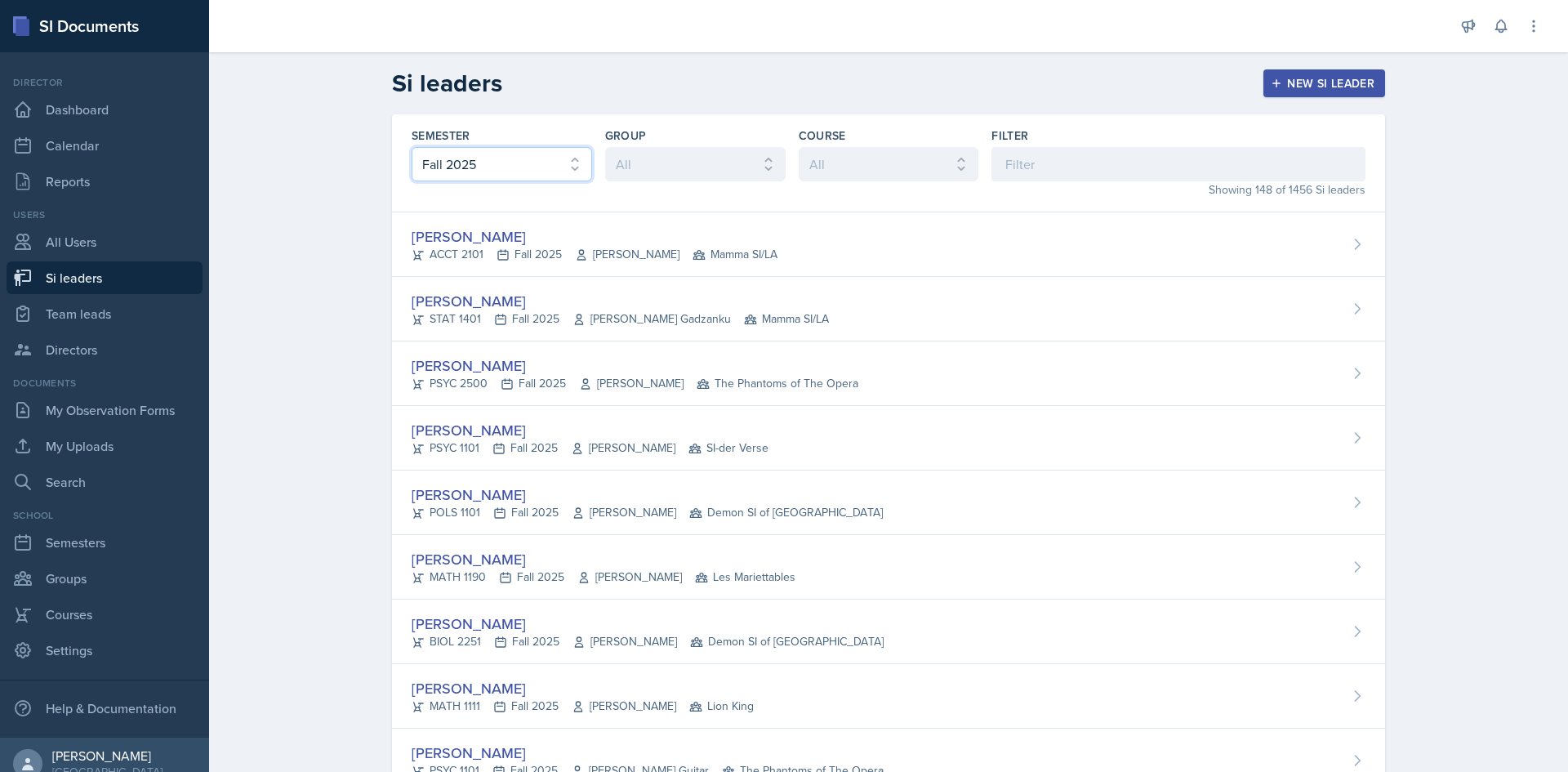
click at [539, 161] on select "All Fall 2025 Summer 2025 Spring 2025 Fall 2024 Summer 2024 Spring 2024 Fall 20…" at bounding box center [501, 164] width 181 height 34
select select "e2039551-f485-4c1b-a525-5b9893bb04c4"
click at [411, 147] on select "All Fall 2025 Summer 2025 Spring 2025 Fall 2024 Summer 2024 Spring 2024 Fall 20…" at bounding box center [501, 164] width 181 height 34
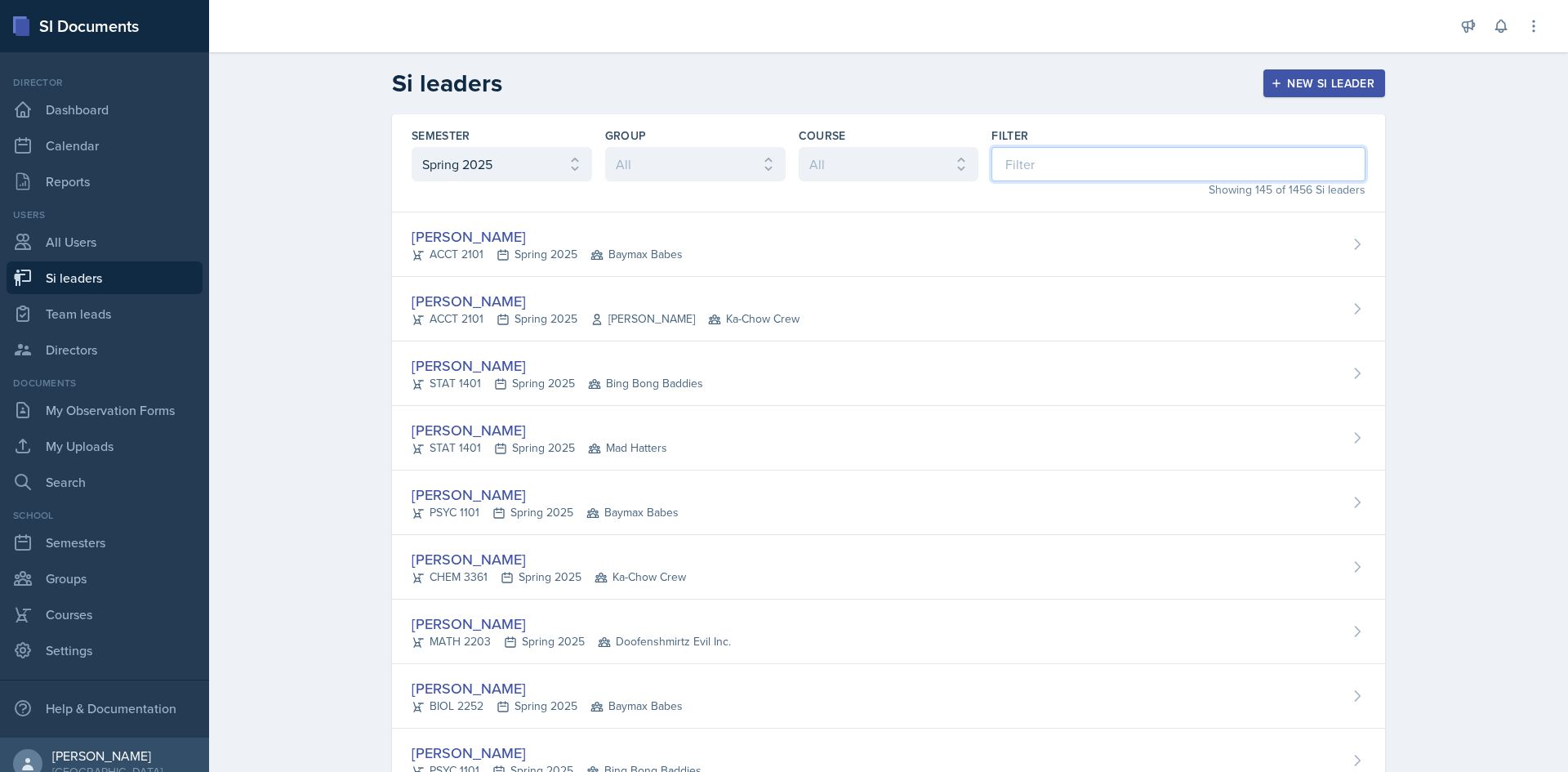
click at [1045, 169] on input at bounding box center [1177, 164] width 374 height 34
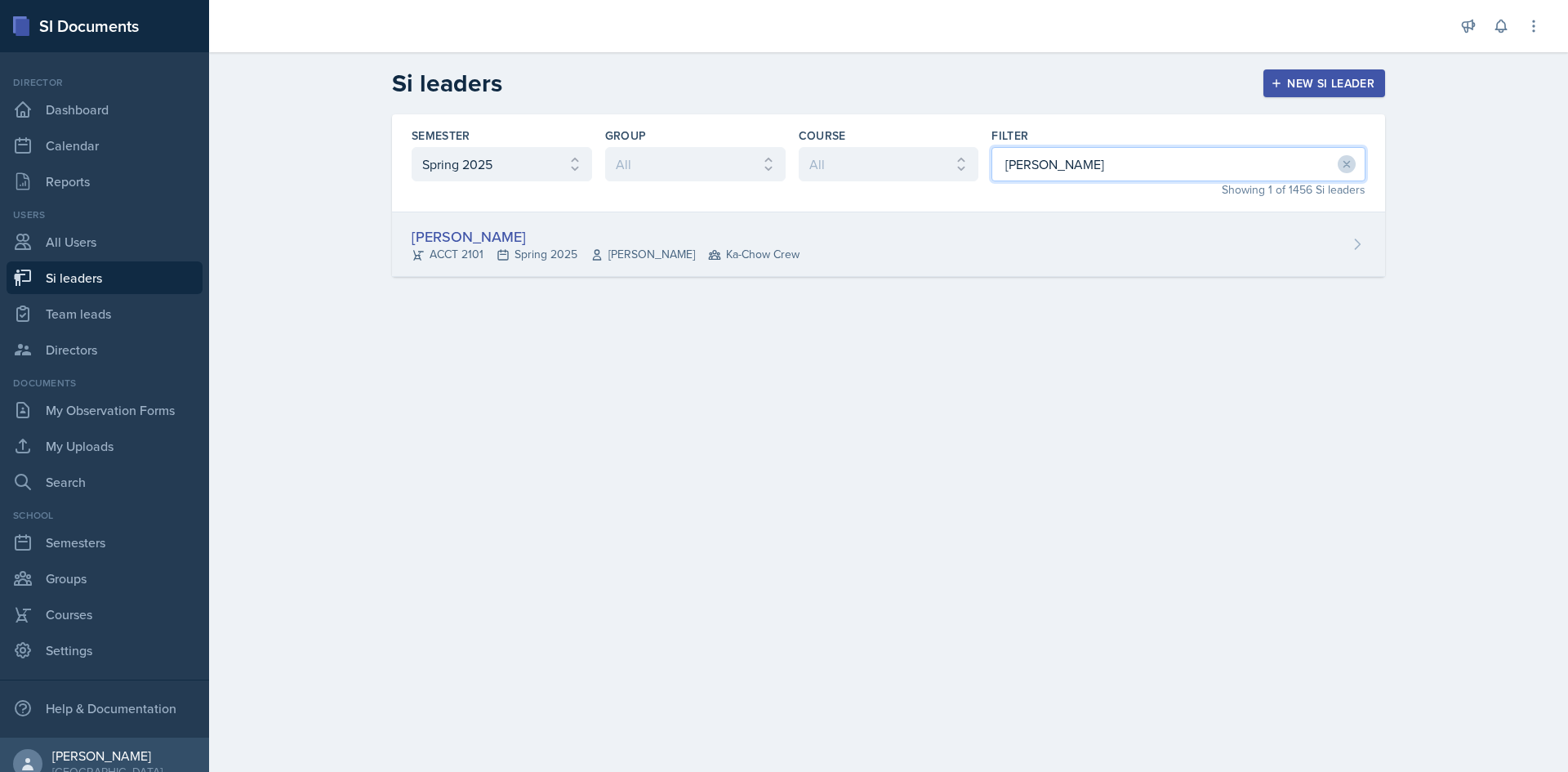
type input "adams"
click at [1006, 241] on div "Becca Adams ACCT 2101 Spring 2025 Andrew Trotman Ka-Chow Crew" at bounding box center [889, 244] width 993 height 65
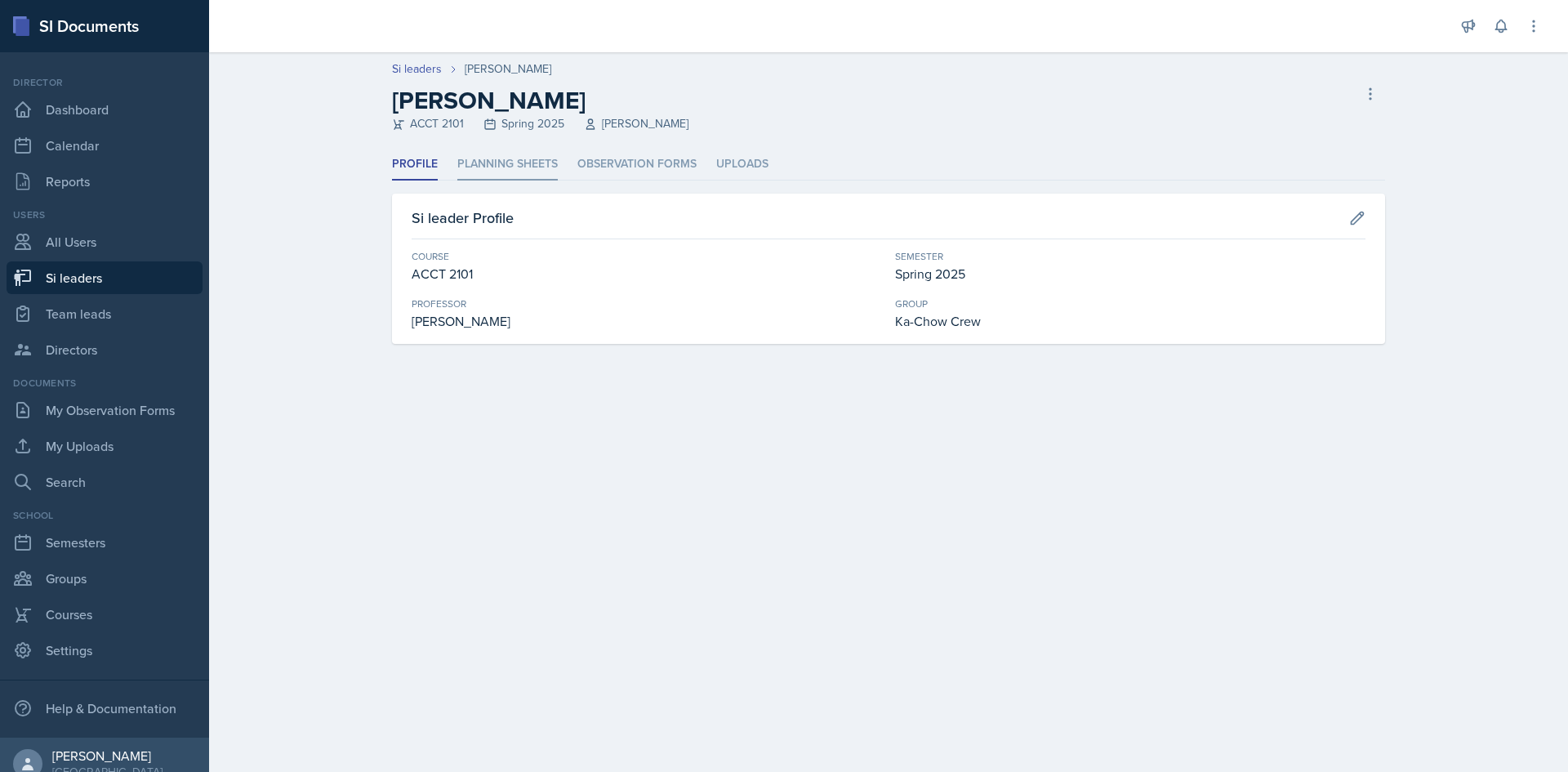
click at [552, 168] on li "Planning Sheets" at bounding box center [507, 164] width 100 height 31
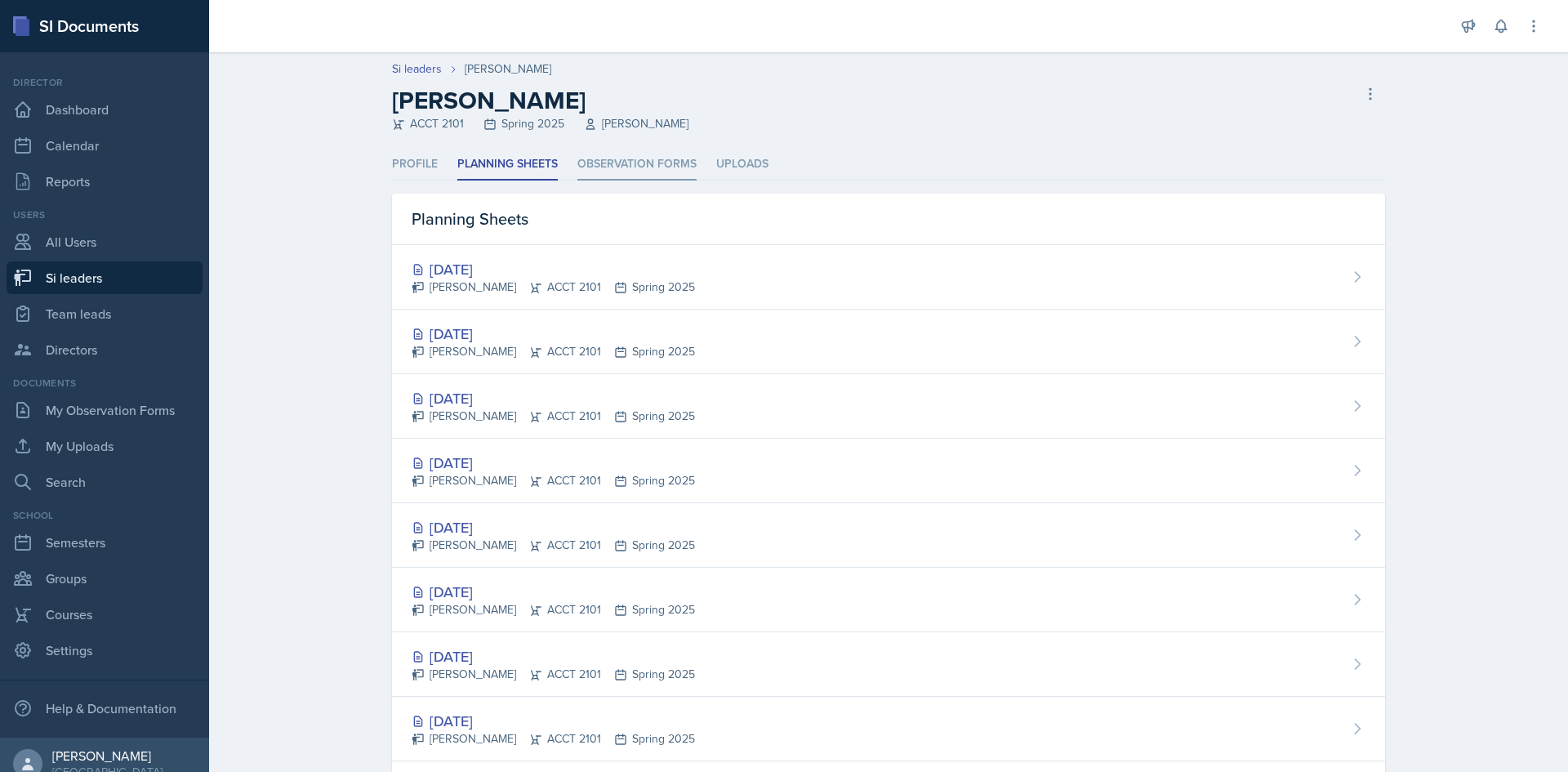
click at [605, 167] on li "Observation Forms" at bounding box center [637, 164] width 120 height 31
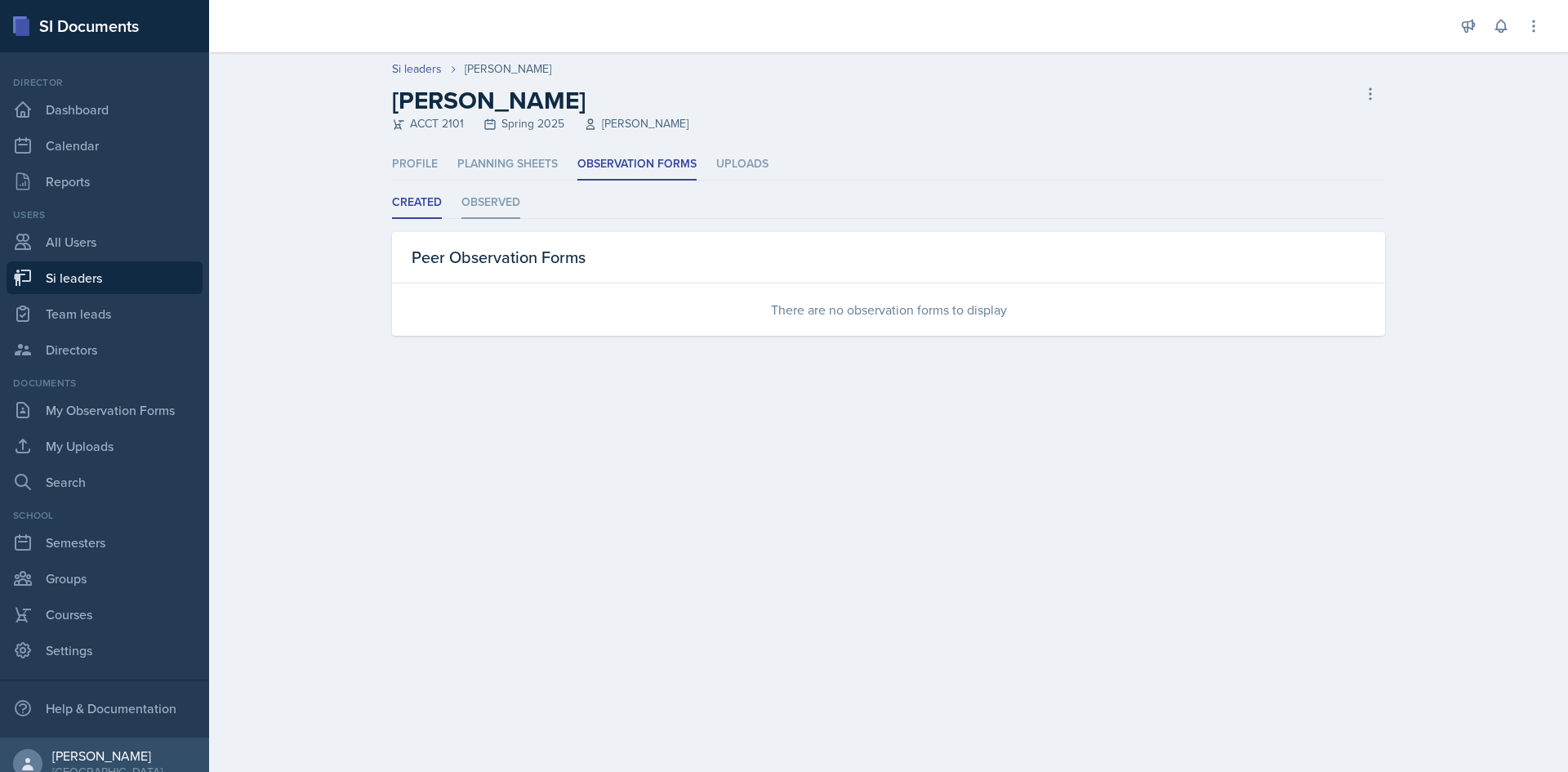
click at [501, 210] on li "Observed" at bounding box center [491, 203] width 59 height 31
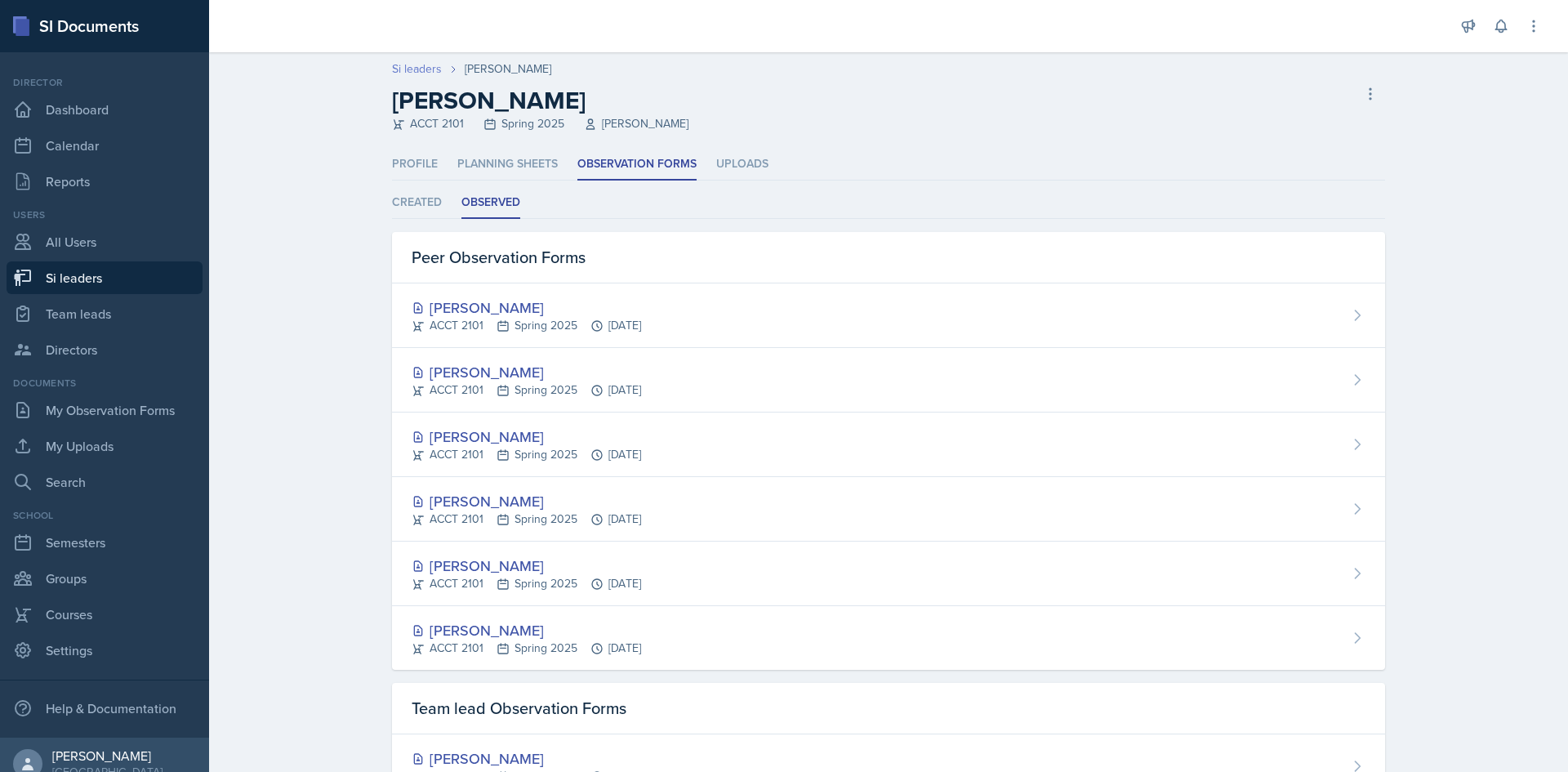
click at [421, 75] on link "Si leaders" at bounding box center [417, 69] width 50 height 17
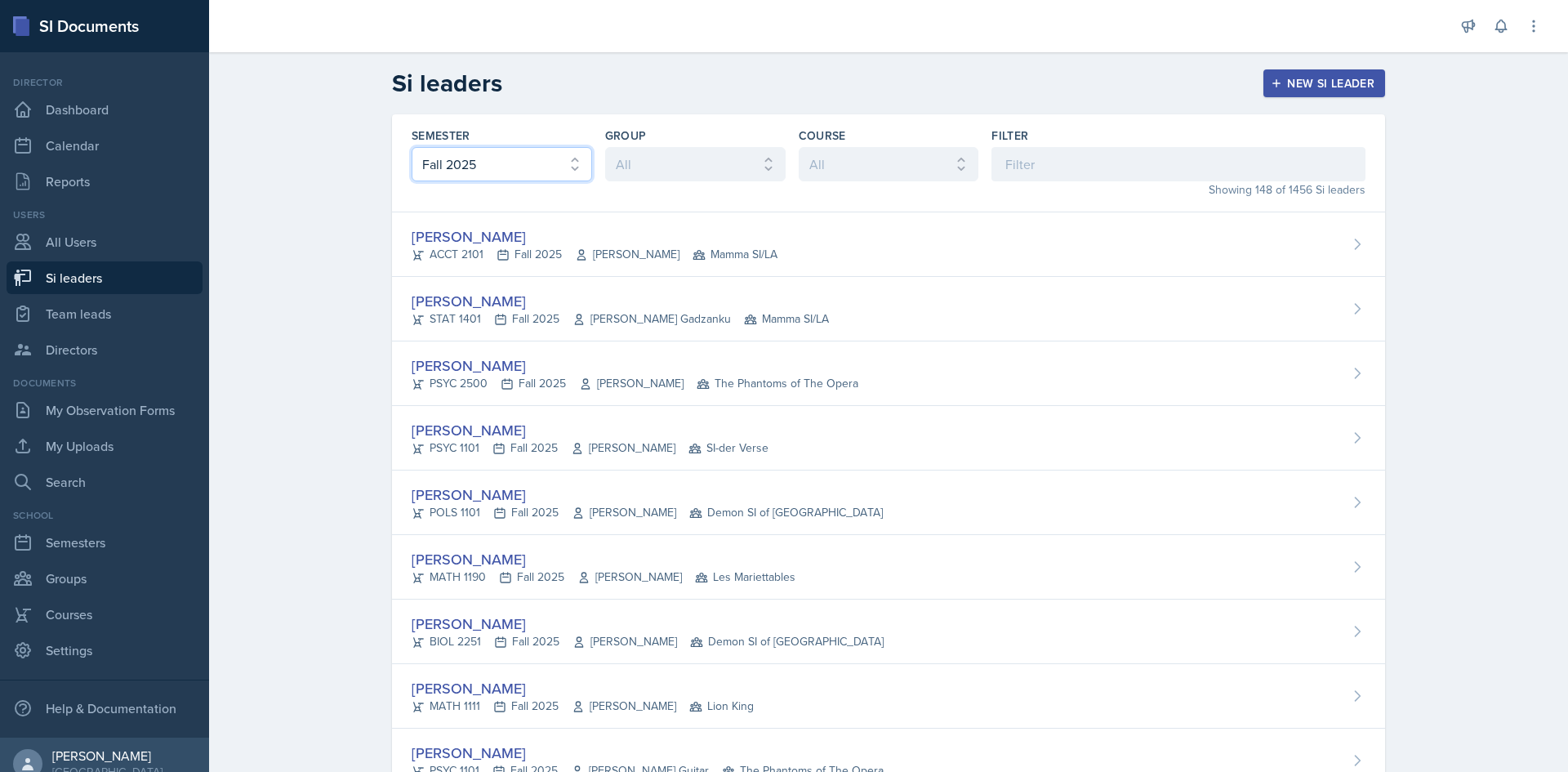
click at [451, 148] on select "All Fall 2025 Summer 2025 Spring 2025 Fall 2024 Summer 2024 Spring 2024 Fall 20…" at bounding box center [501, 164] width 181 height 34
select select "e2039551-f485-4c1b-a525-5b9893bb04c4"
click at [411, 147] on select "All Fall 2025 Summer 2025 Spring 2025 Fall 2024 Summer 2024 Spring 2024 Fall 20…" at bounding box center [501, 164] width 181 height 34
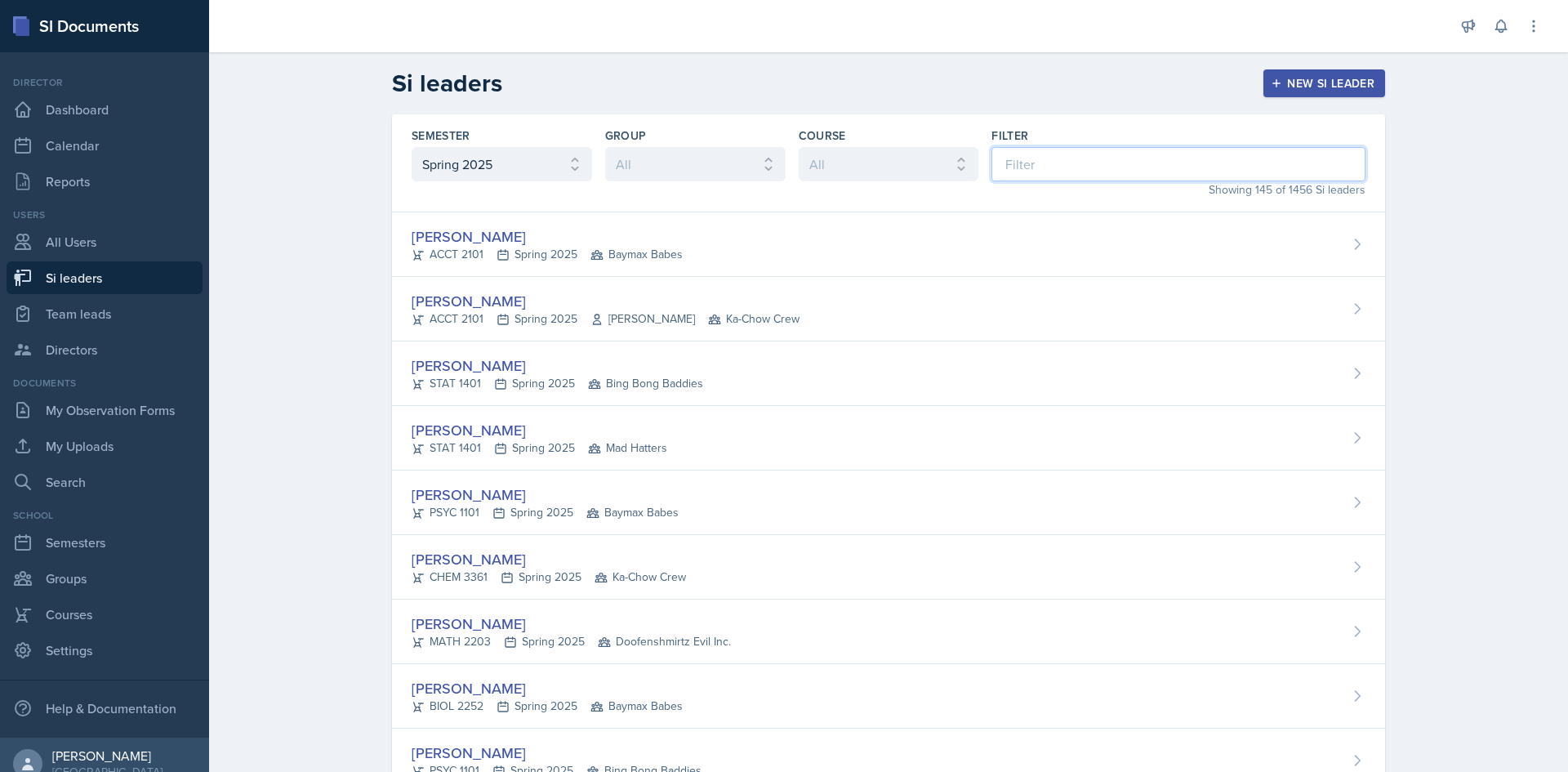
click at [1035, 169] on input at bounding box center [1177, 164] width 374 height 34
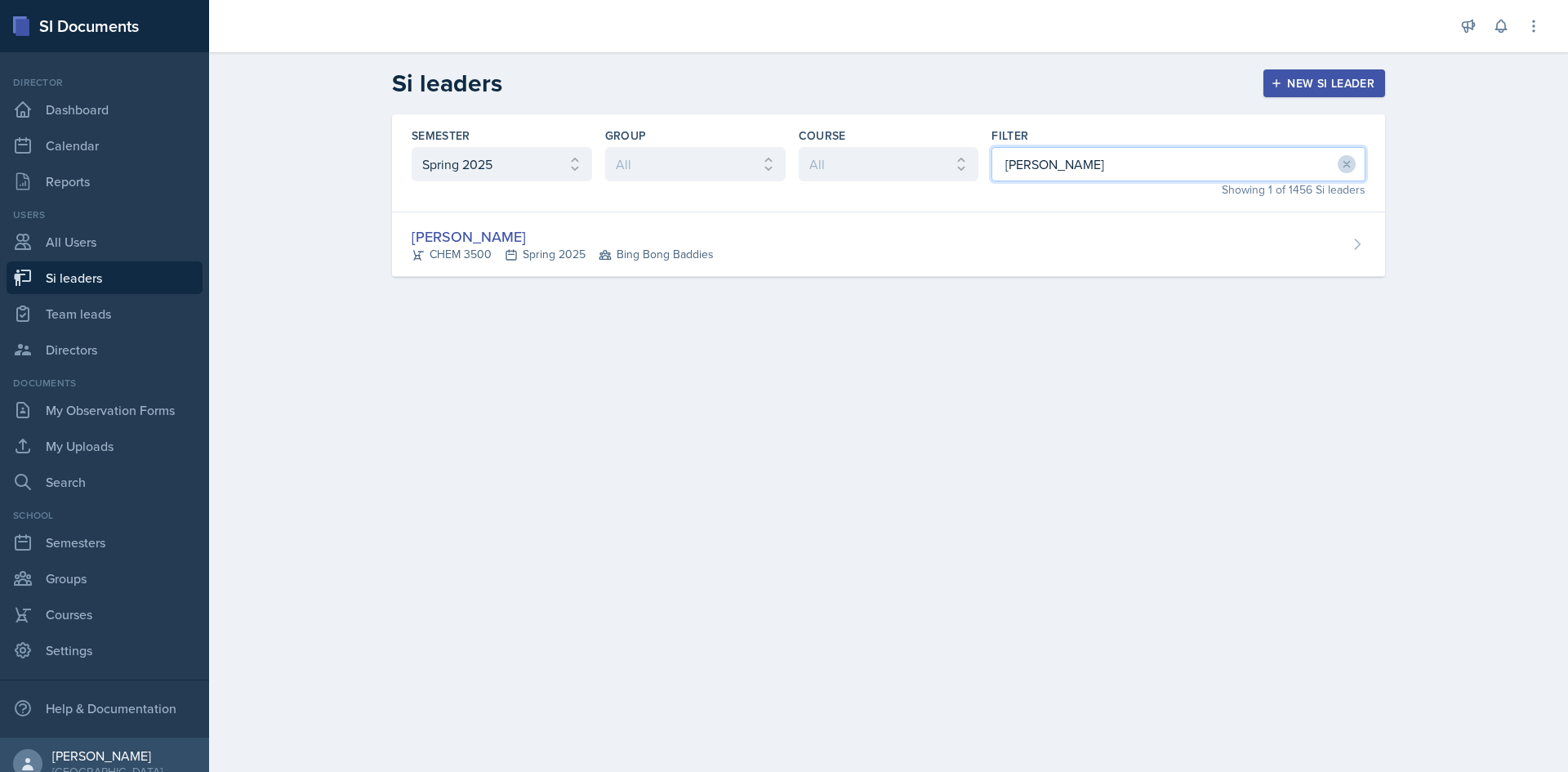
type input "smith"
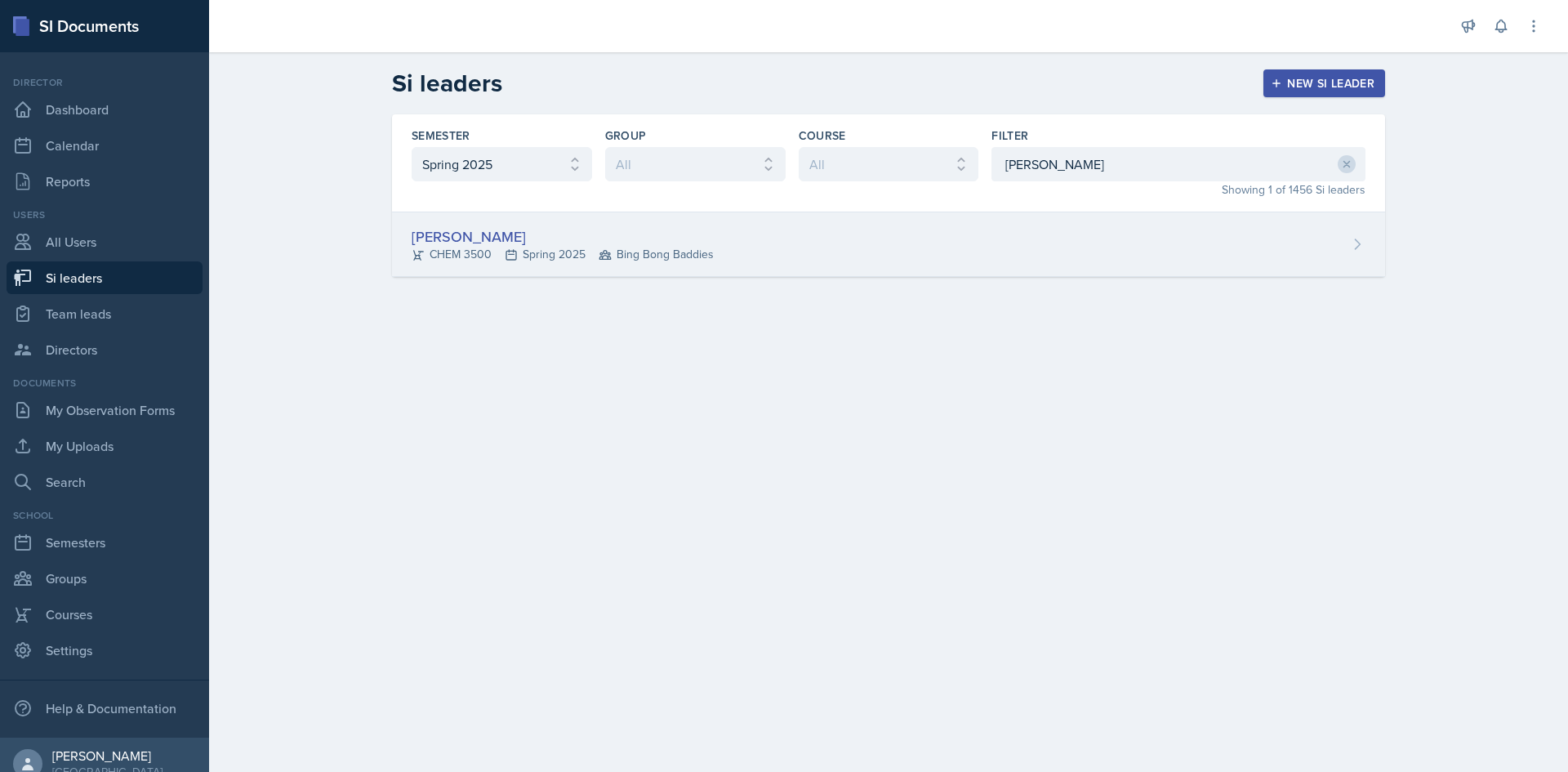
click at [971, 225] on div "Mary Smith CHEM 3500 Spring 2025 Bing Bong Baddies" at bounding box center [889, 244] width 993 height 65
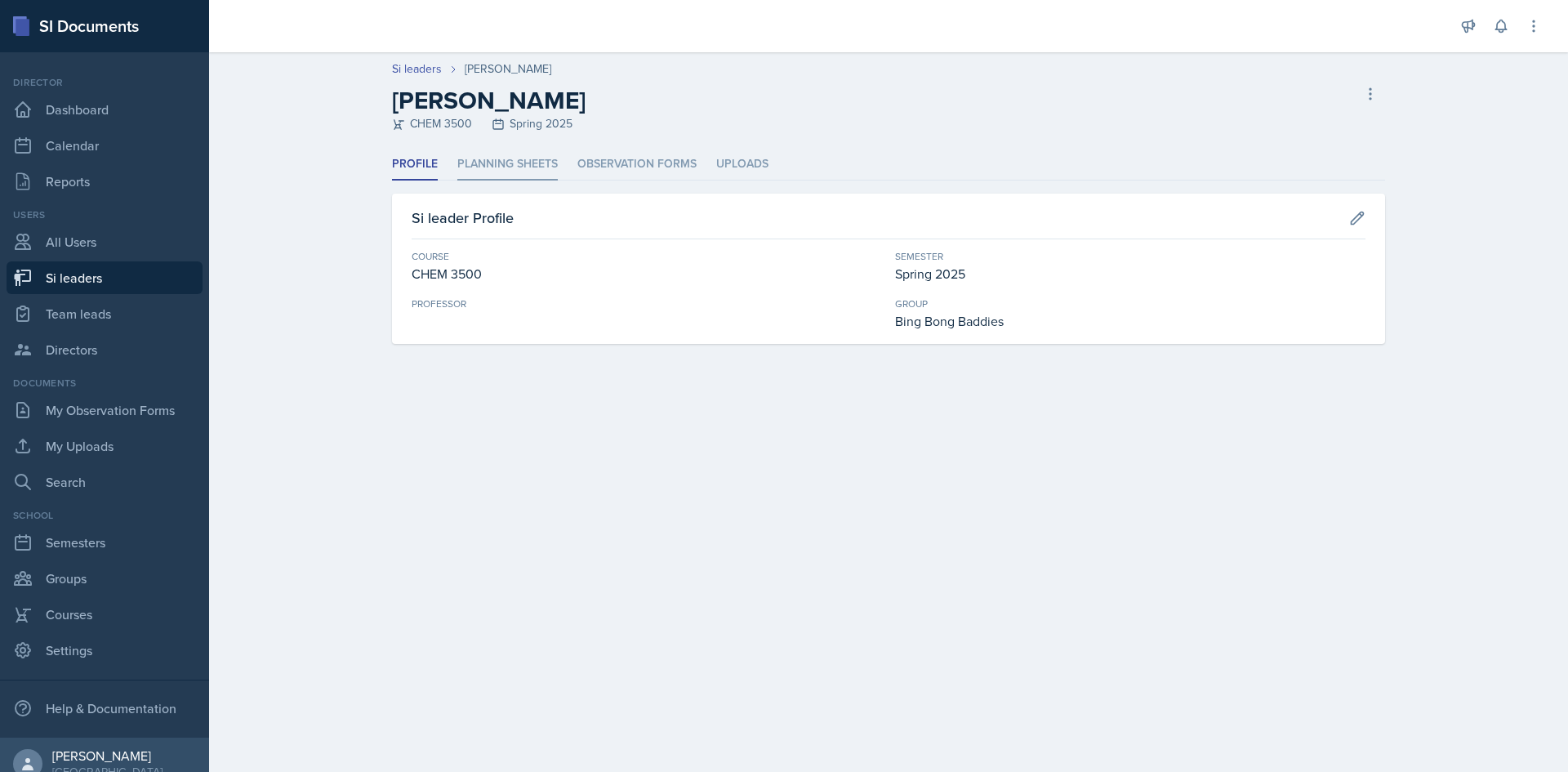
click at [503, 170] on li "Planning Sheets" at bounding box center [507, 164] width 100 height 31
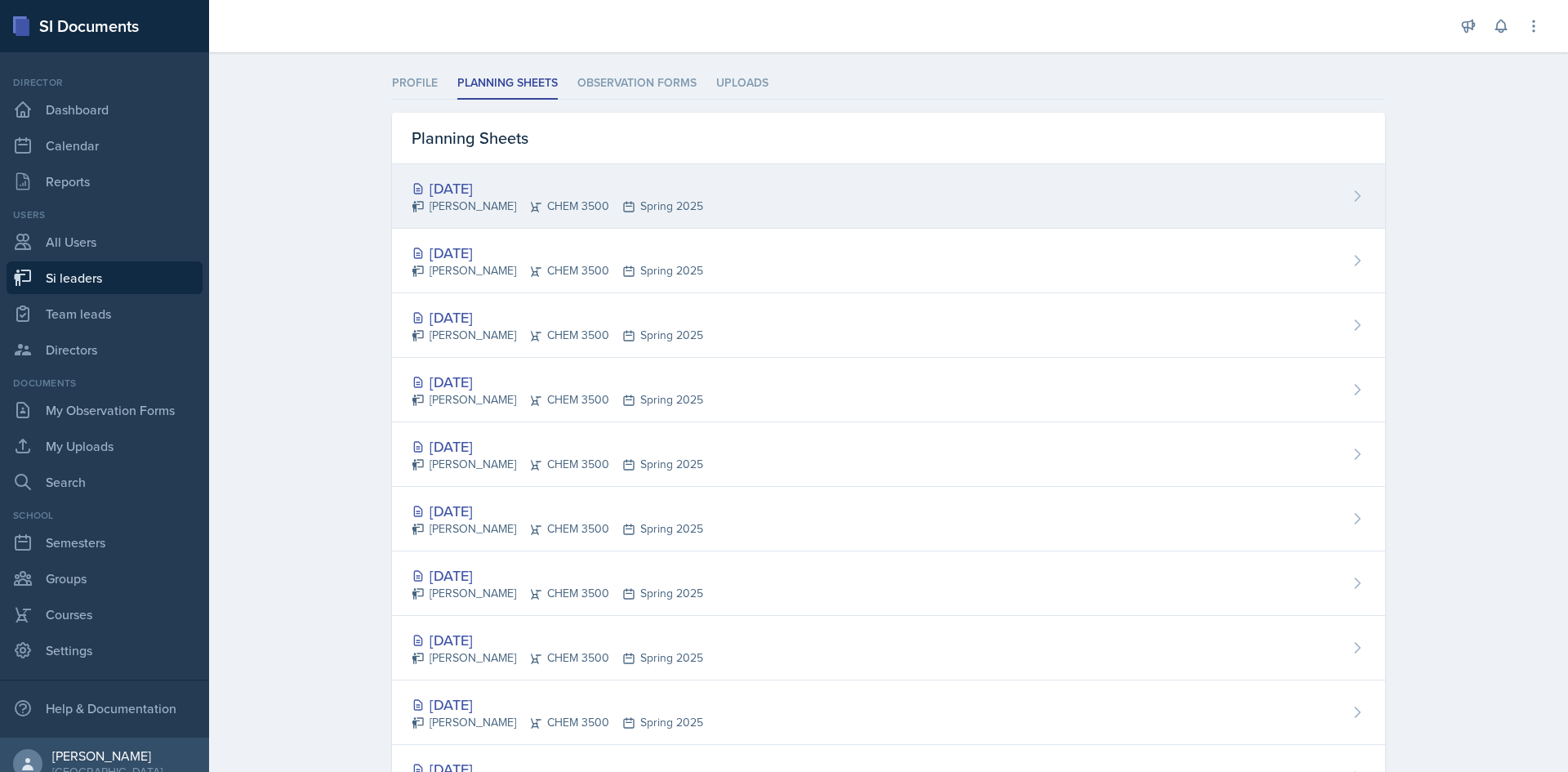
scroll to position [81, 0]
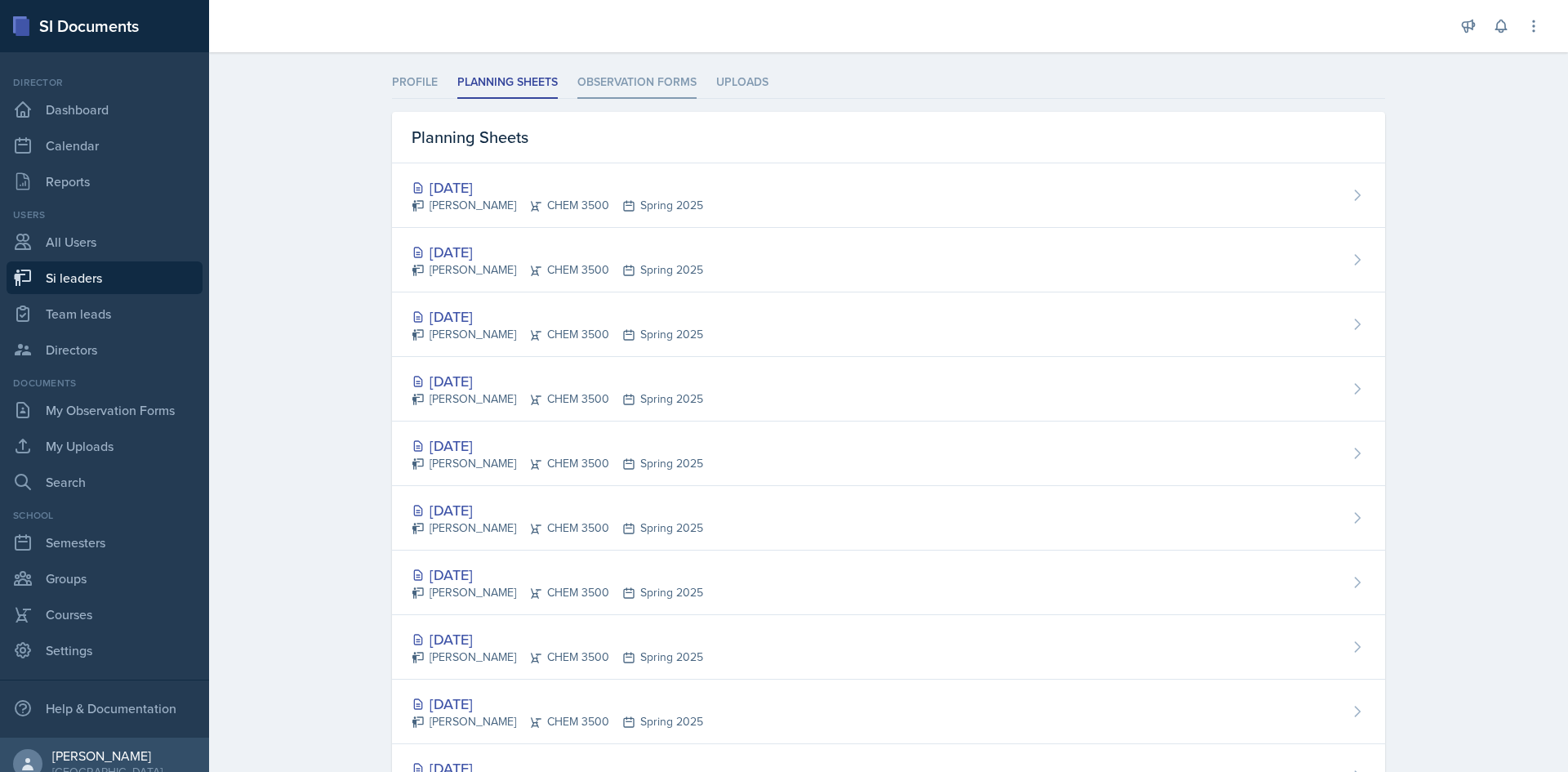
click at [655, 85] on li "Observation Forms" at bounding box center [637, 82] width 120 height 31
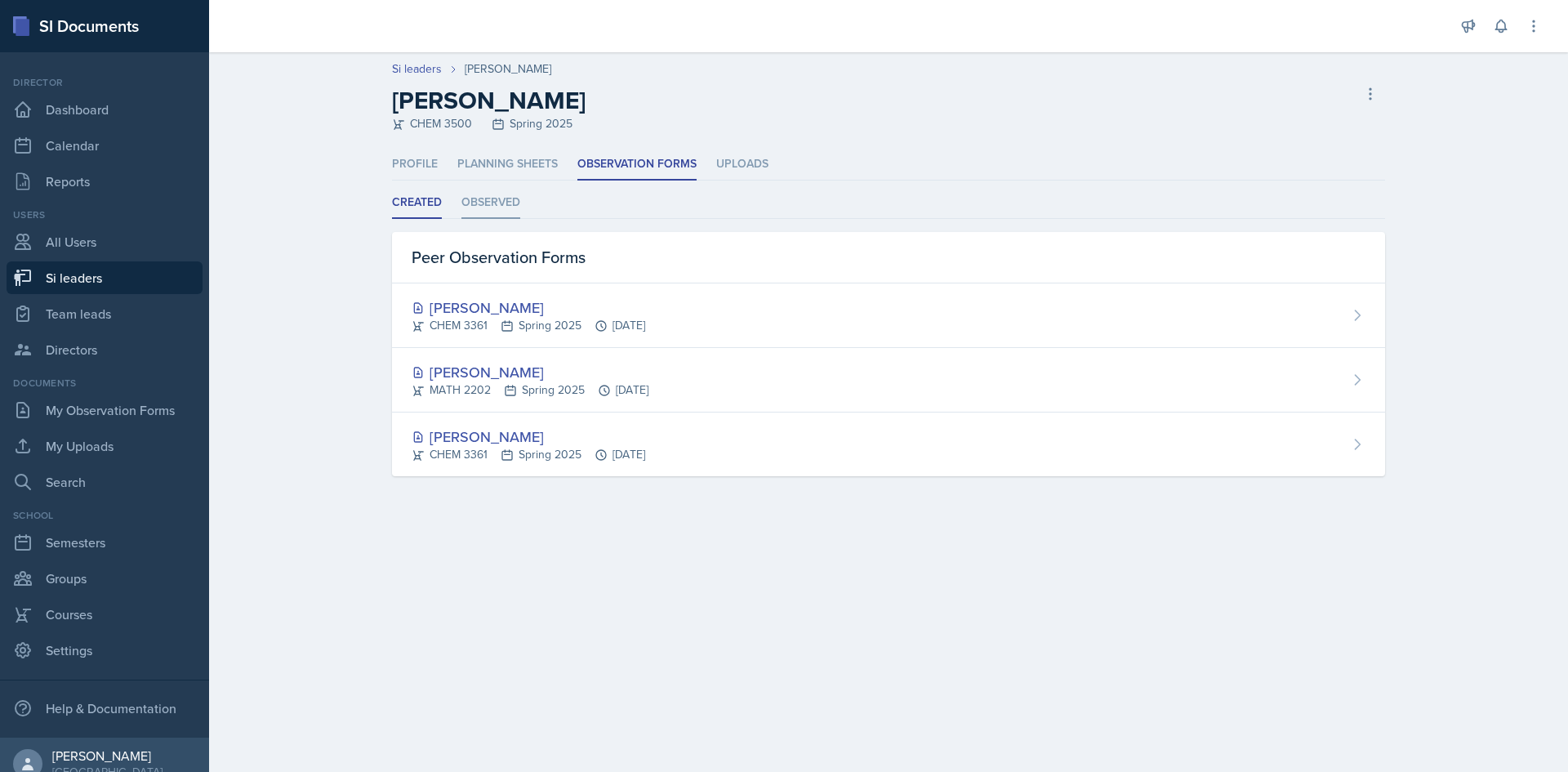
click at [465, 191] on li "Observed" at bounding box center [491, 203] width 59 height 31
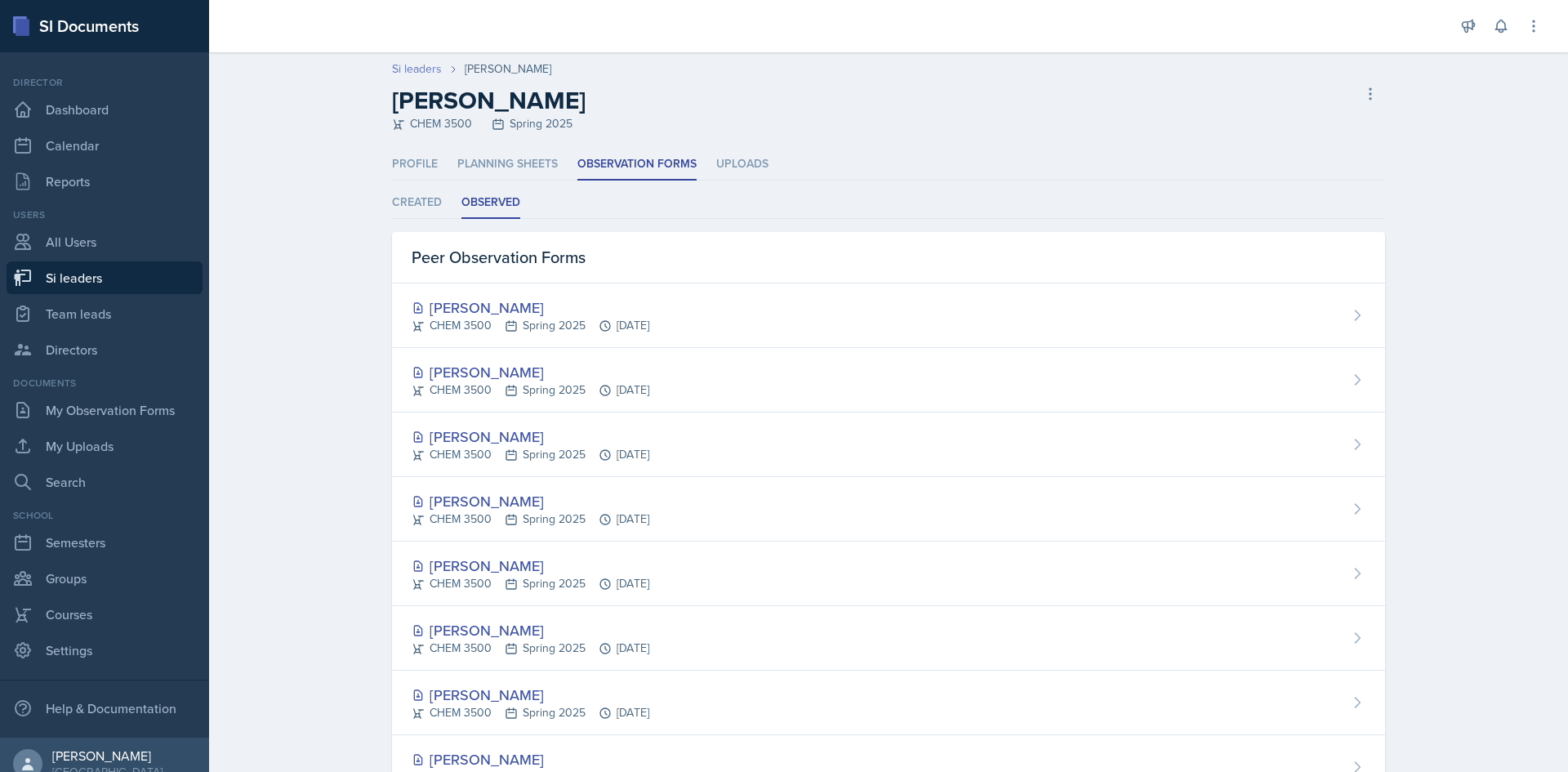
click at [422, 68] on link "Si leaders" at bounding box center [417, 69] width 50 height 17
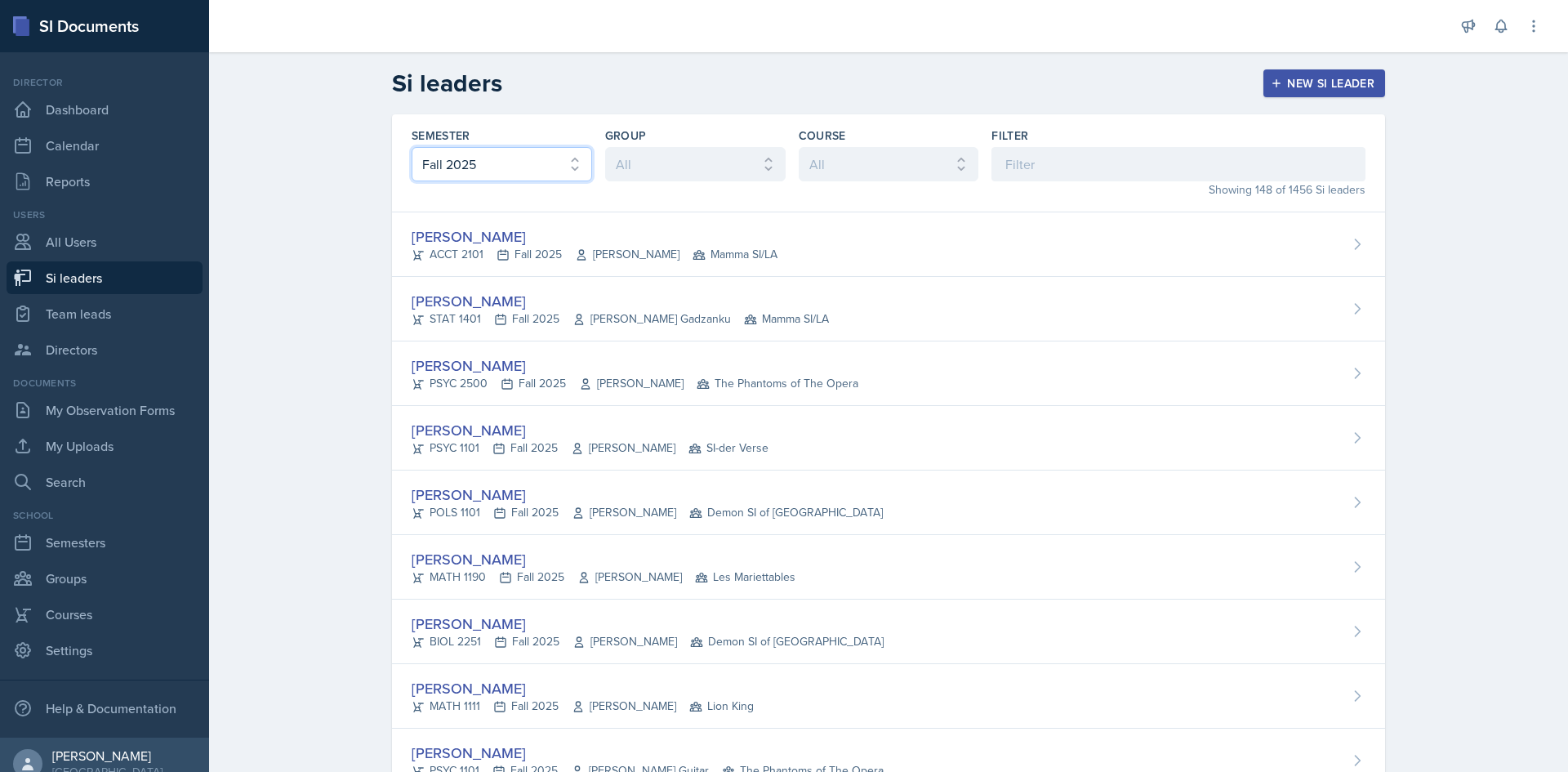
click at [473, 163] on select "All Fall 2025 Summer 2025 Spring 2025 Fall 2024 Summer 2024 Spring 2024 Fall 20…" at bounding box center [501, 164] width 181 height 34
select select "e2039551-f485-4c1b-a525-5b9893bb04c4"
click at [411, 147] on select "All Fall 2025 Summer 2025 Spring 2025 Fall 2024 Summer 2024 Spring 2024 Fall 20…" at bounding box center [501, 164] width 181 height 34
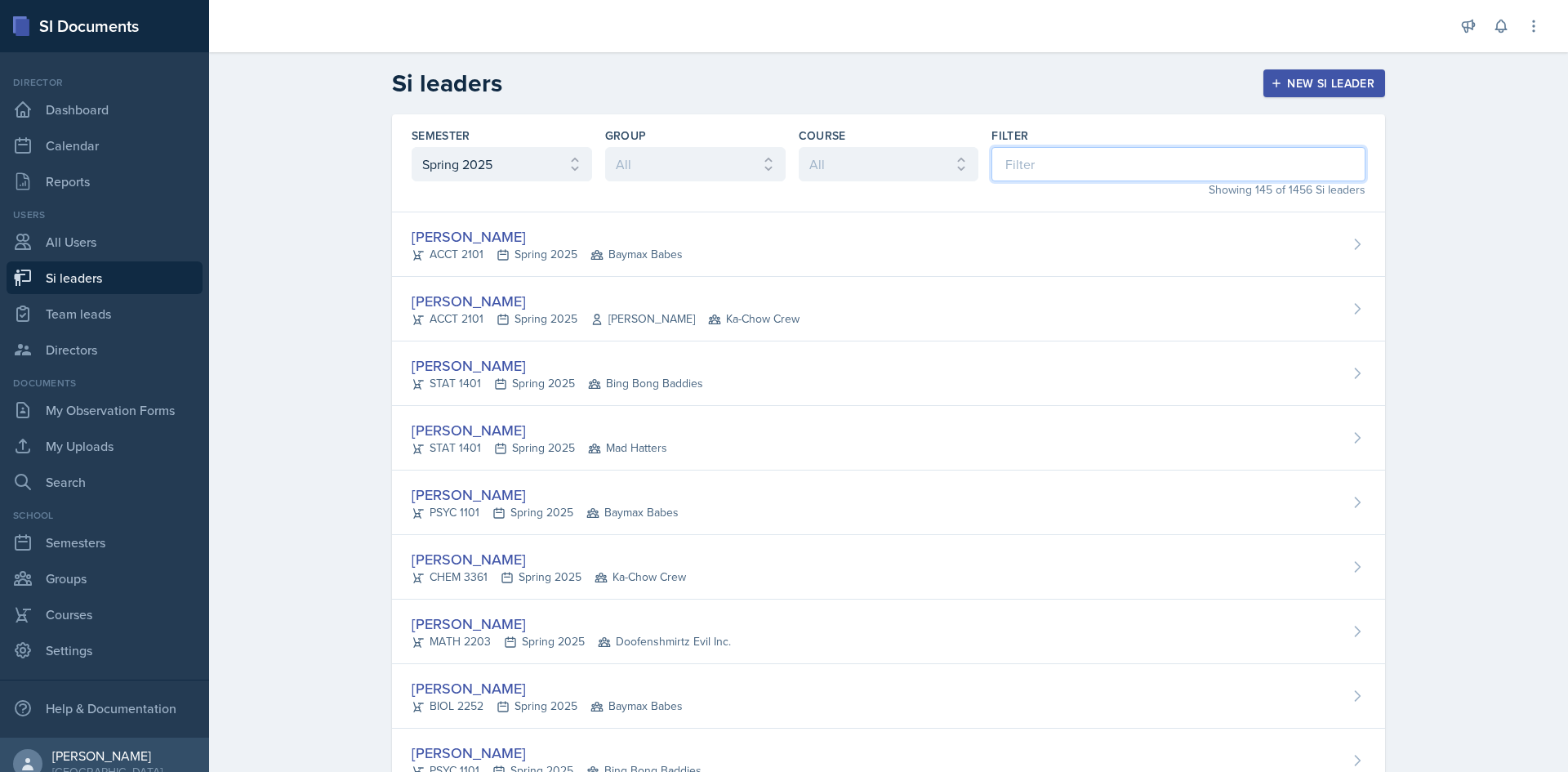
click at [1051, 153] on input at bounding box center [1177, 164] width 374 height 34
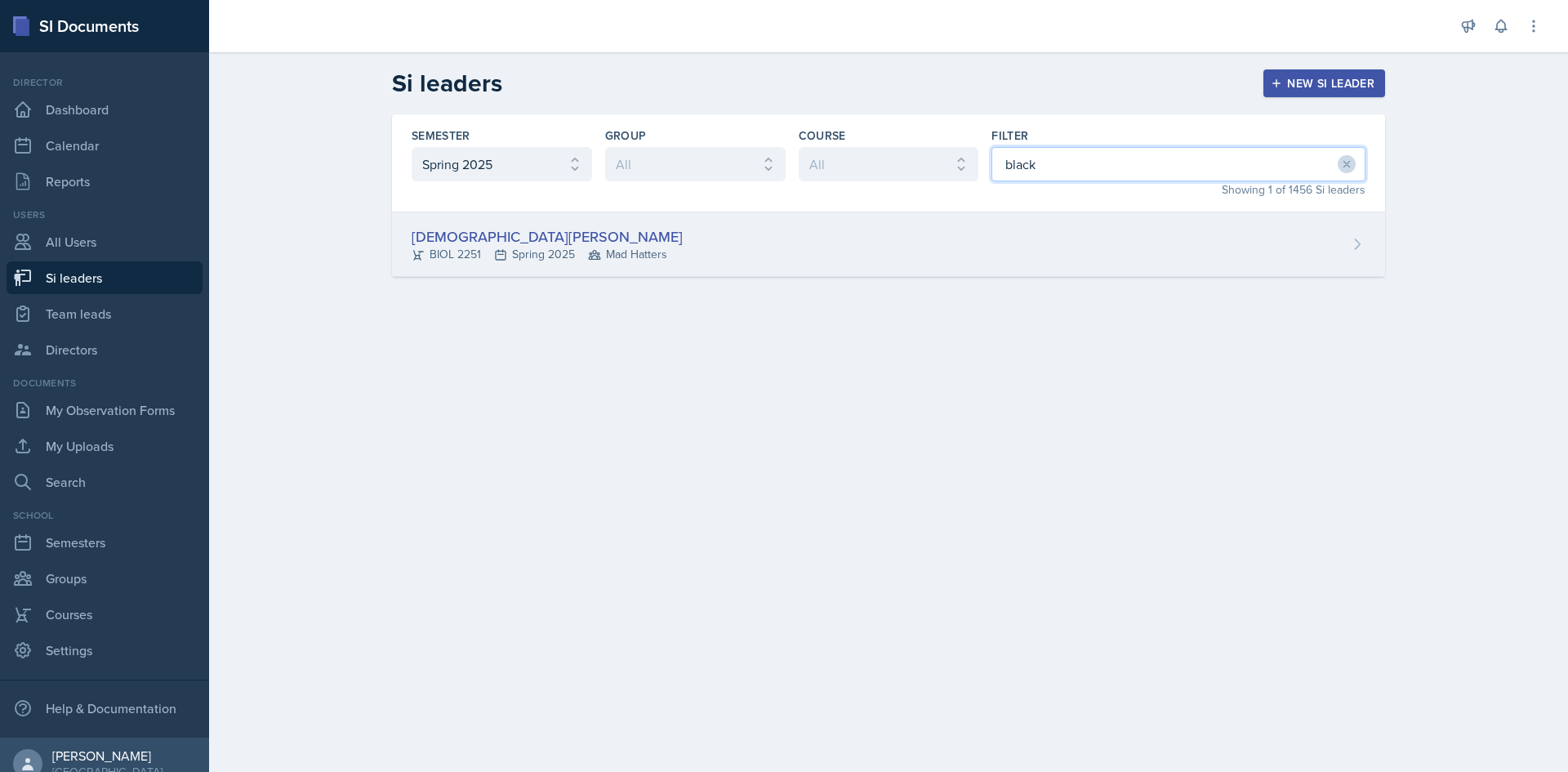
type input "black"
click at [706, 259] on div "Christian Black BIOL 2251 Spring 2025 Mad Hatters" at bounding box center [889, 244] width 993 height 65
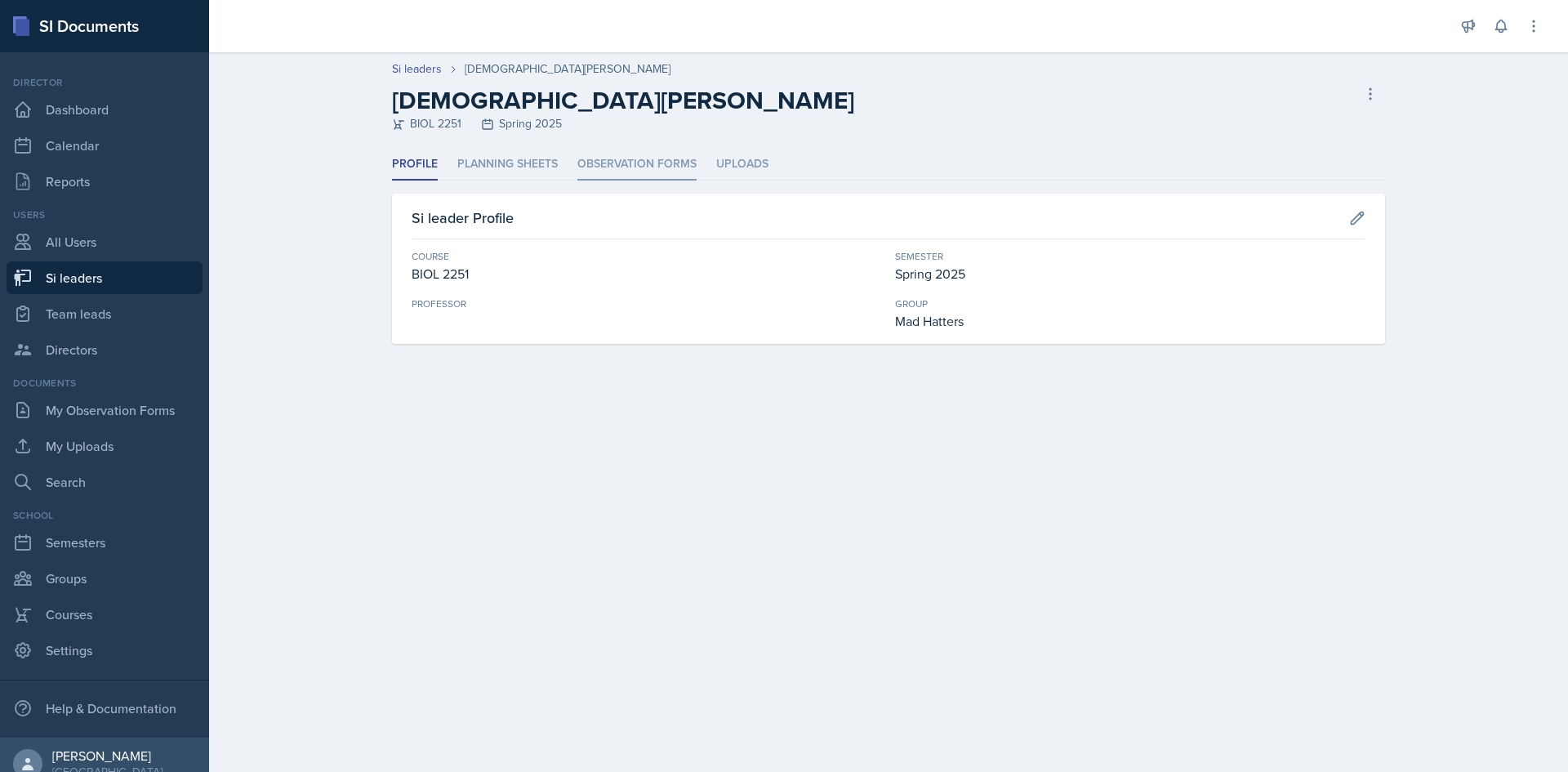
click at [613, 175] on li "Observation Forms" at bounding box center [637, 164] width 120 height 31
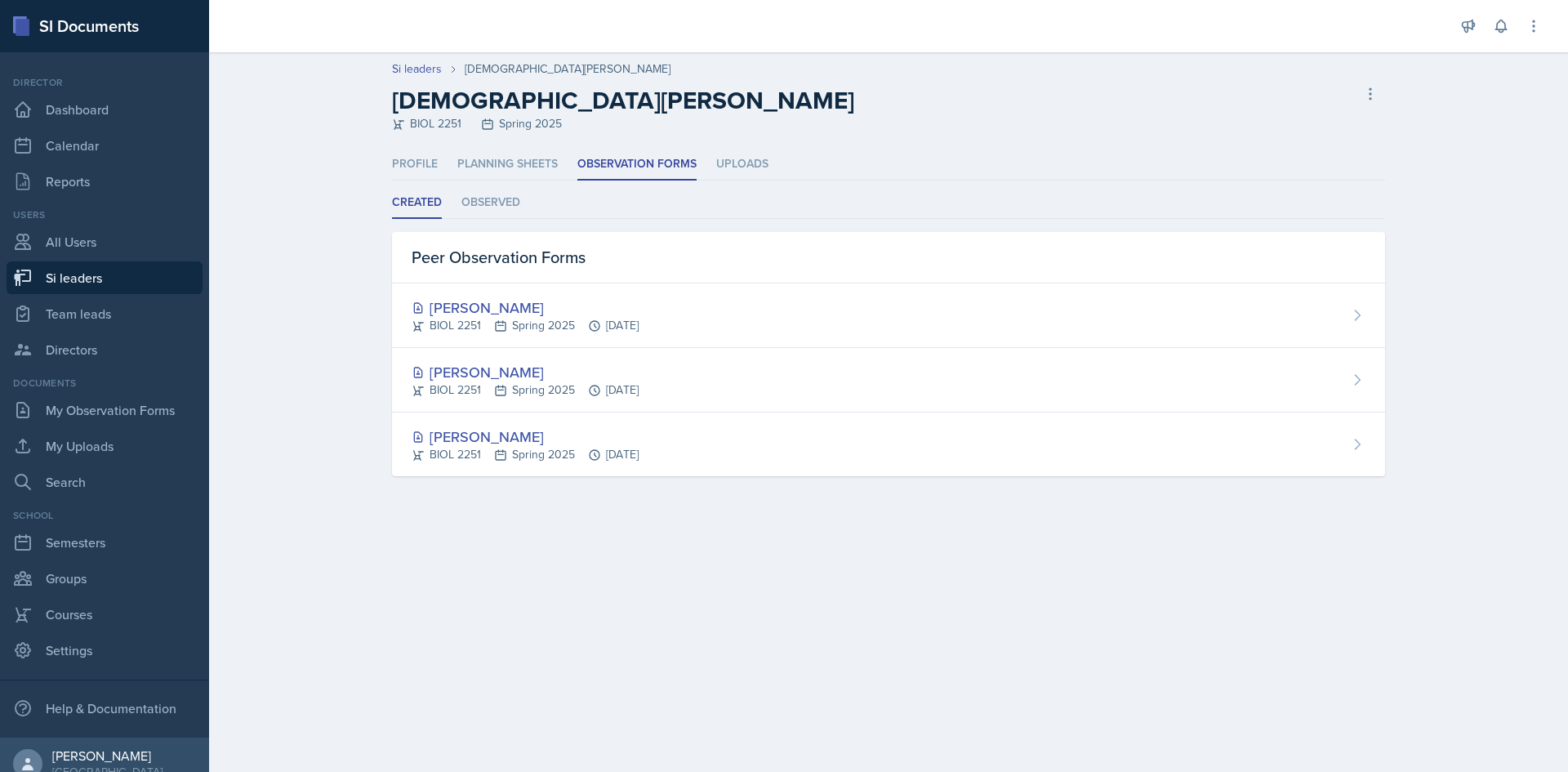
click at [491, 219] on div "Created Observed Created Observed Peer Observation Forms Camille Richardson BIO…" at bounding box center [889, 332] width 993 height 289
drag, startPoint x: 496, startPoint y: 199, endPoint x: 518, endPoint y: 242, distance: 48.3
click at [496, 200] on li "Observed" at bounding box center [491, 203] width 59 height 31
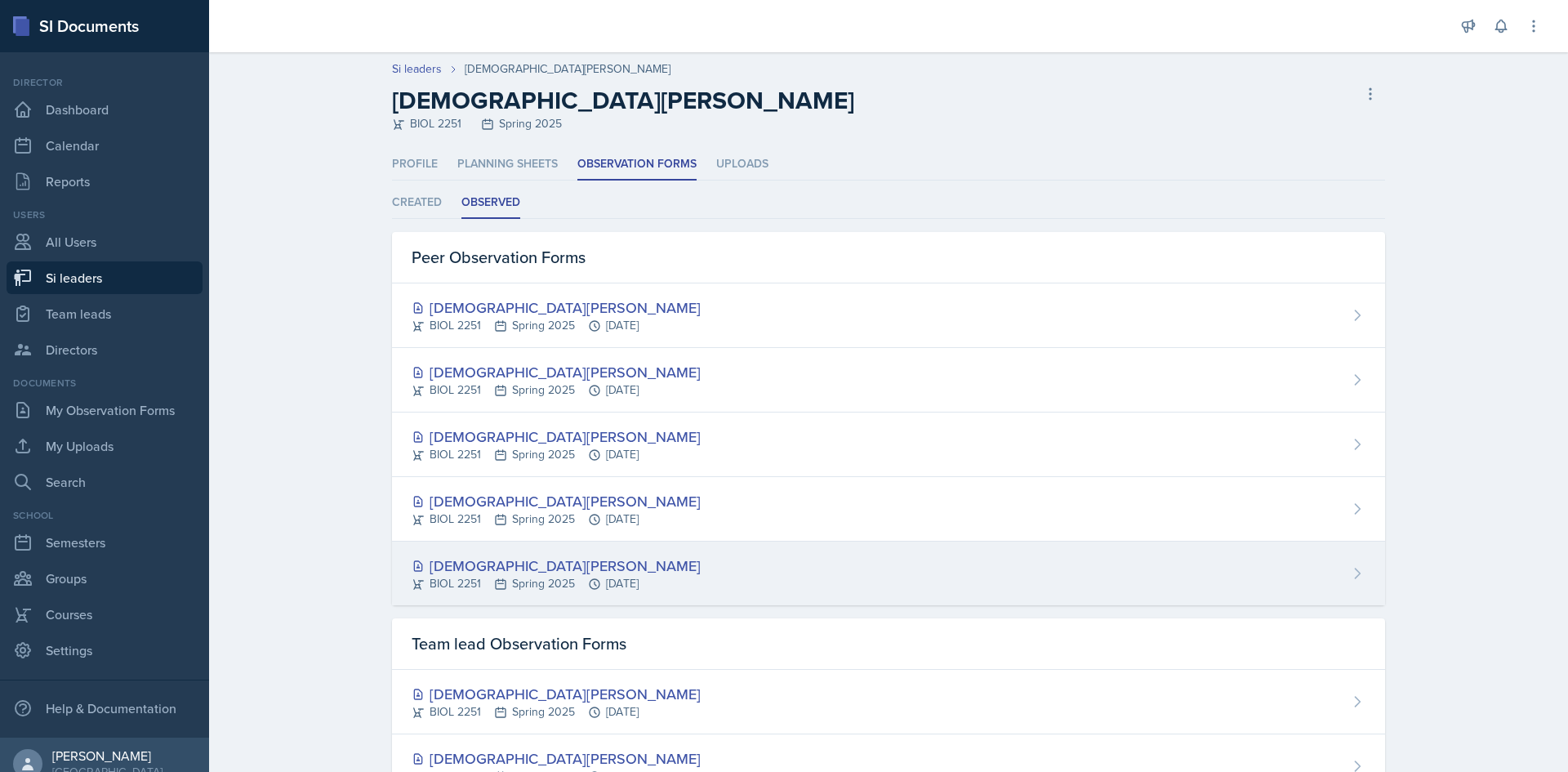
click at [639, 576] on div "BIOL 2251 Spring 2025 Feb 7th, 2025" at bounding box center [555, 583] width 289 height 17
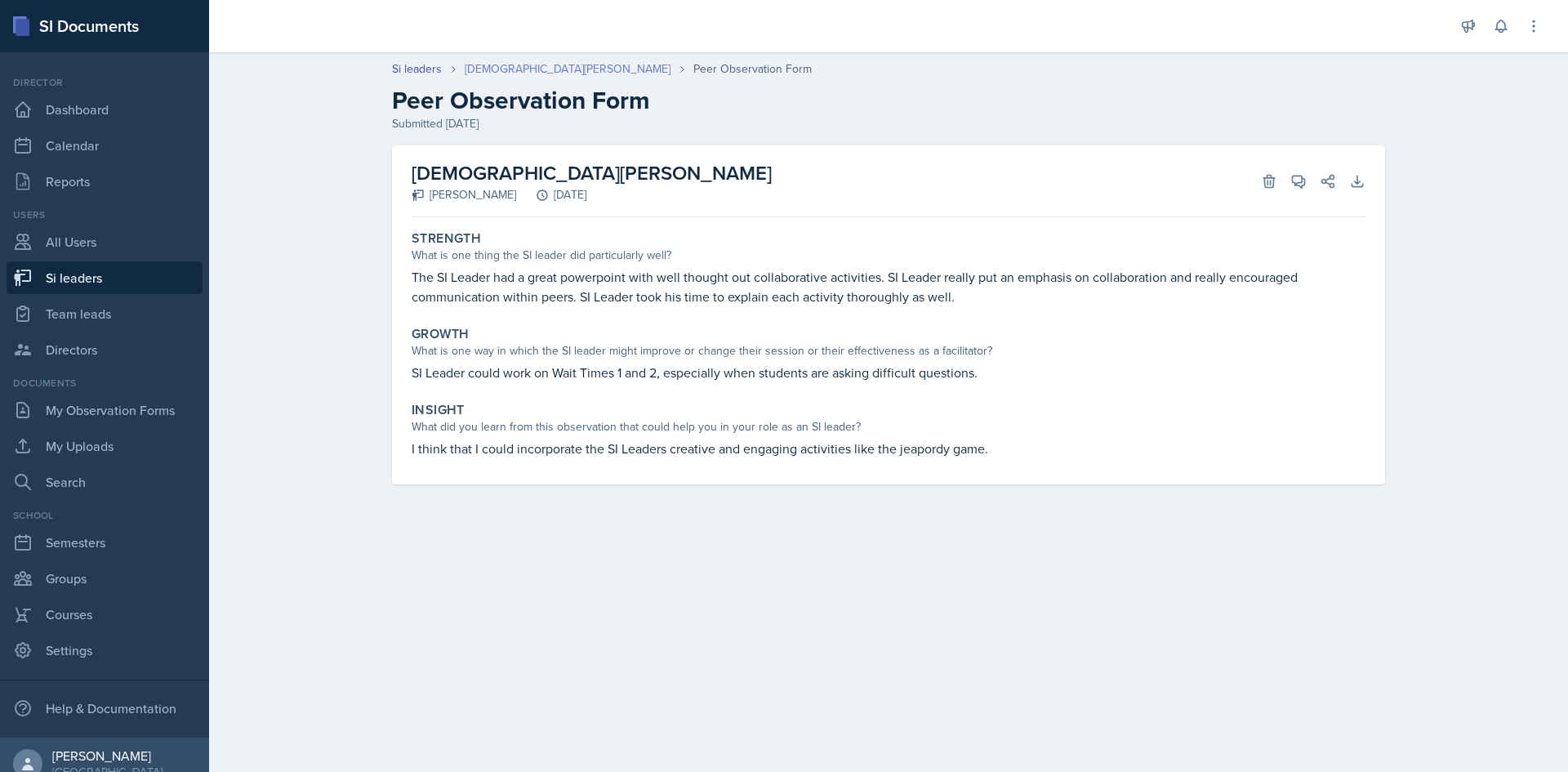
click at [514, 65] on link "Christian Black" at bounding box center [568, 69] width 206 height 17
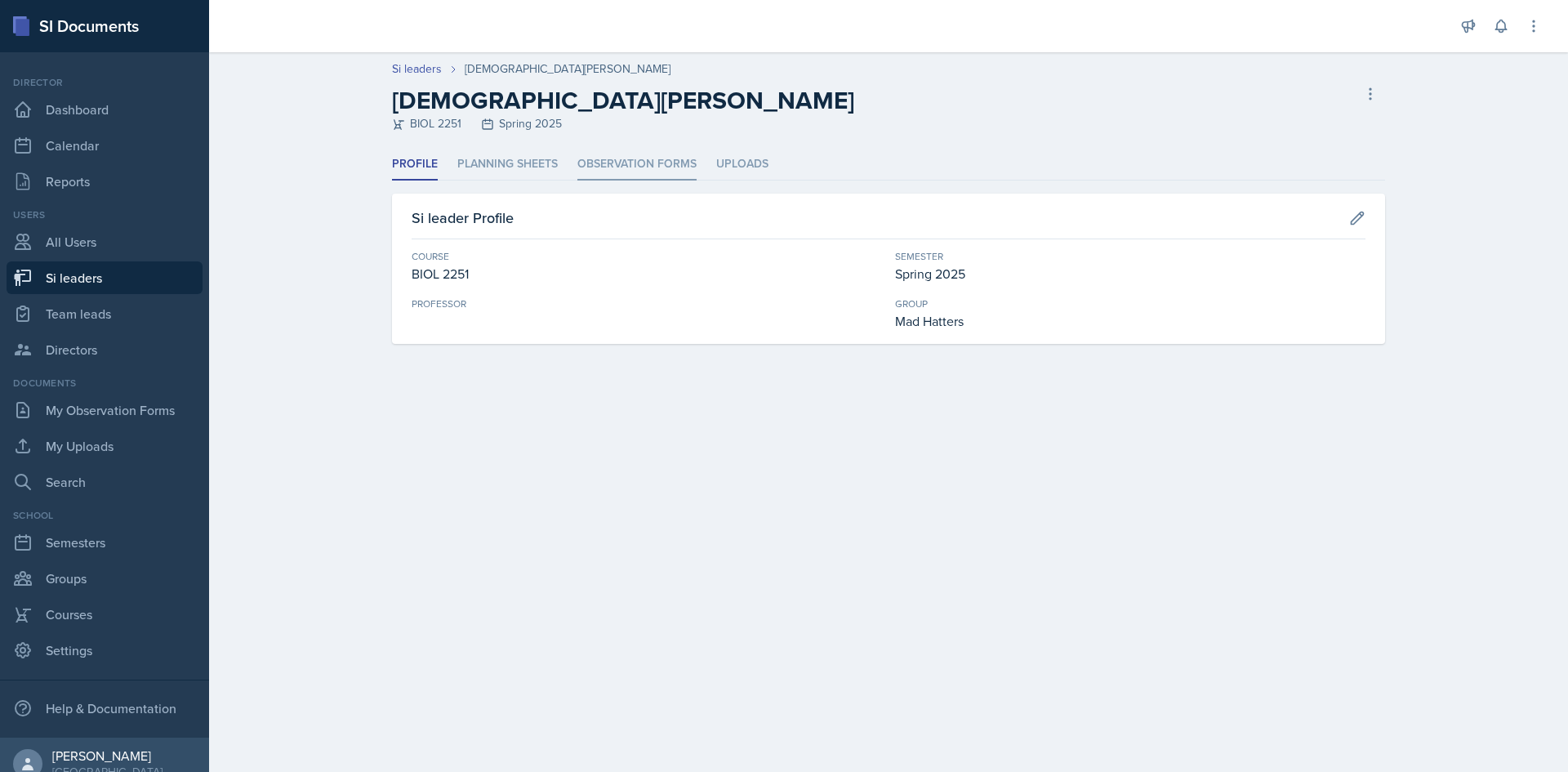
click at [608, 158] on li "Observation Forms" at bounding box center [637, 164] width 120 height 31
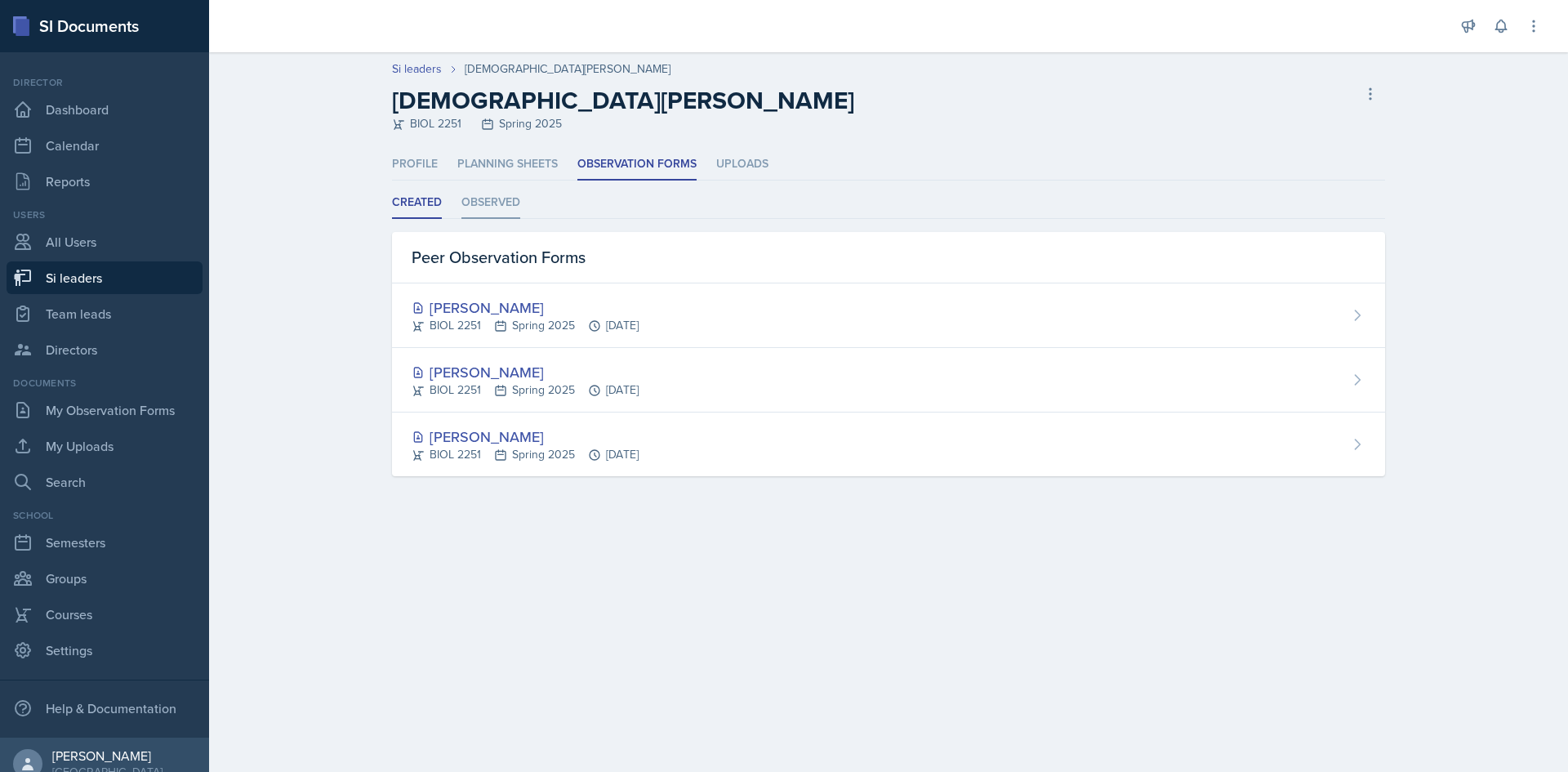
click at [515, 210] on li "Observed" at bounding box center [491, 203] width 59 height 31
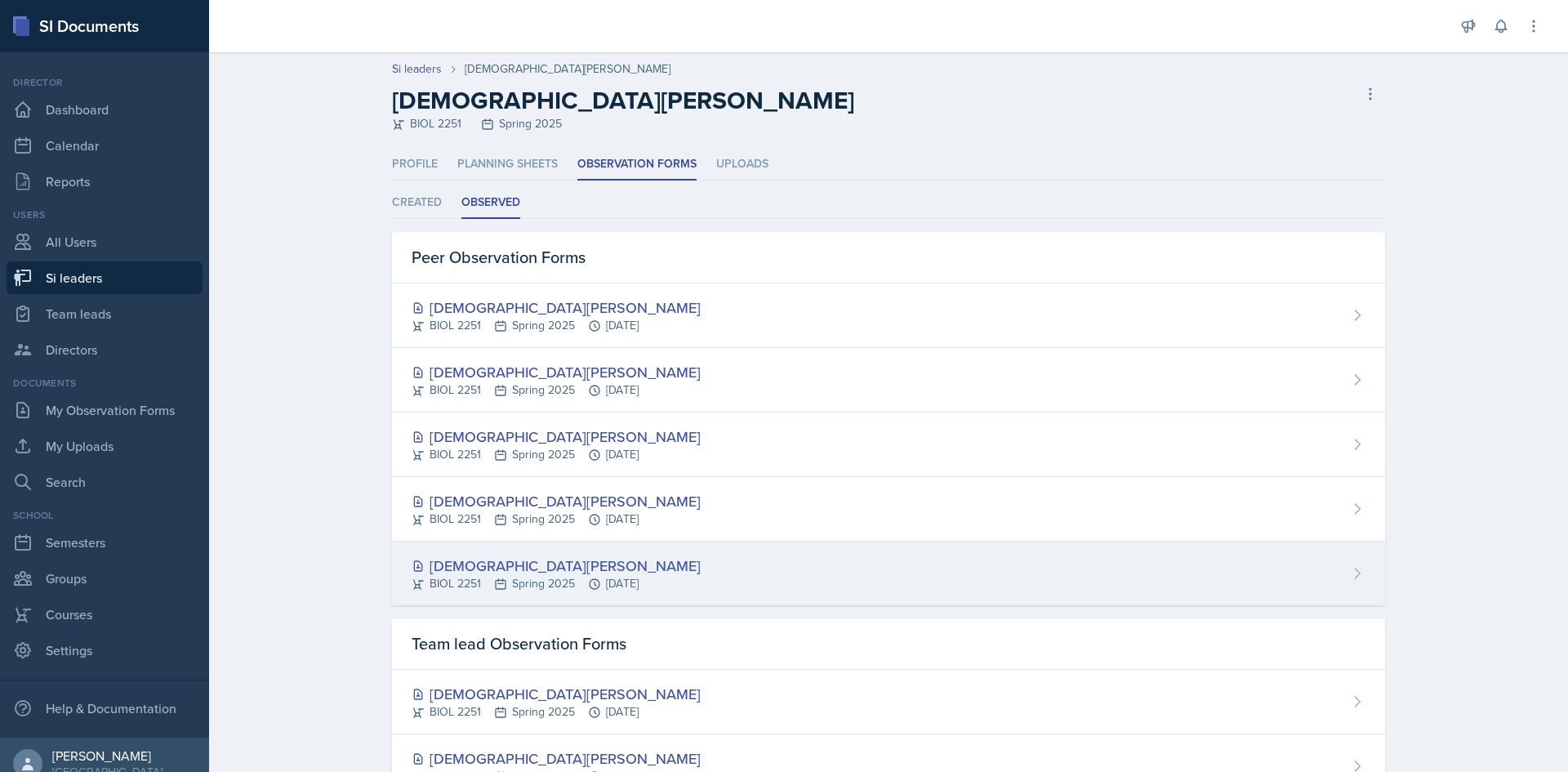
click at [669, 562] on div "Christian Black" at bounding box center [555, 565] width 289 height 22
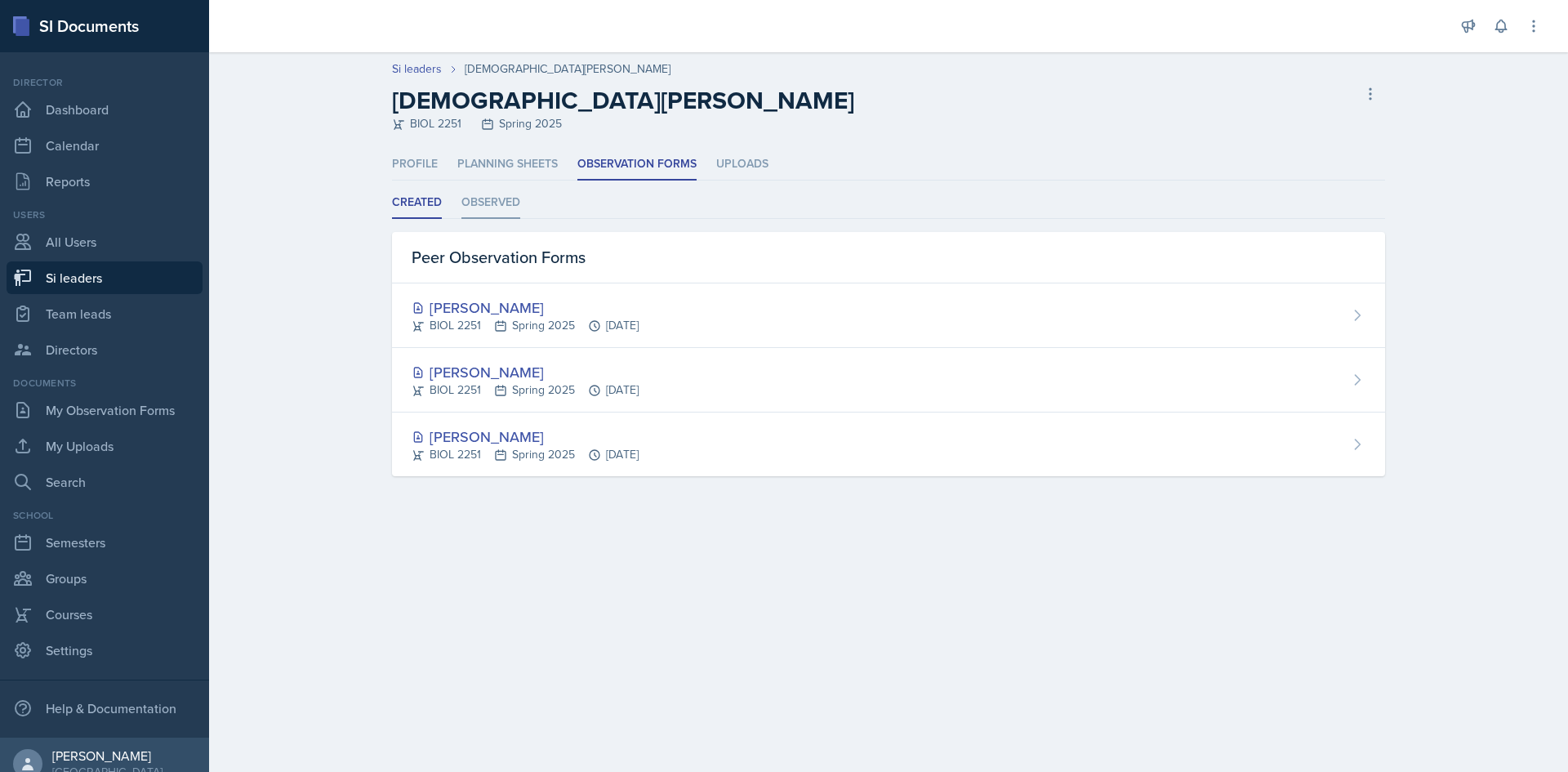
click at [504, 197] on li "Observed" at bounding box center [491, 203] width 59 height 31
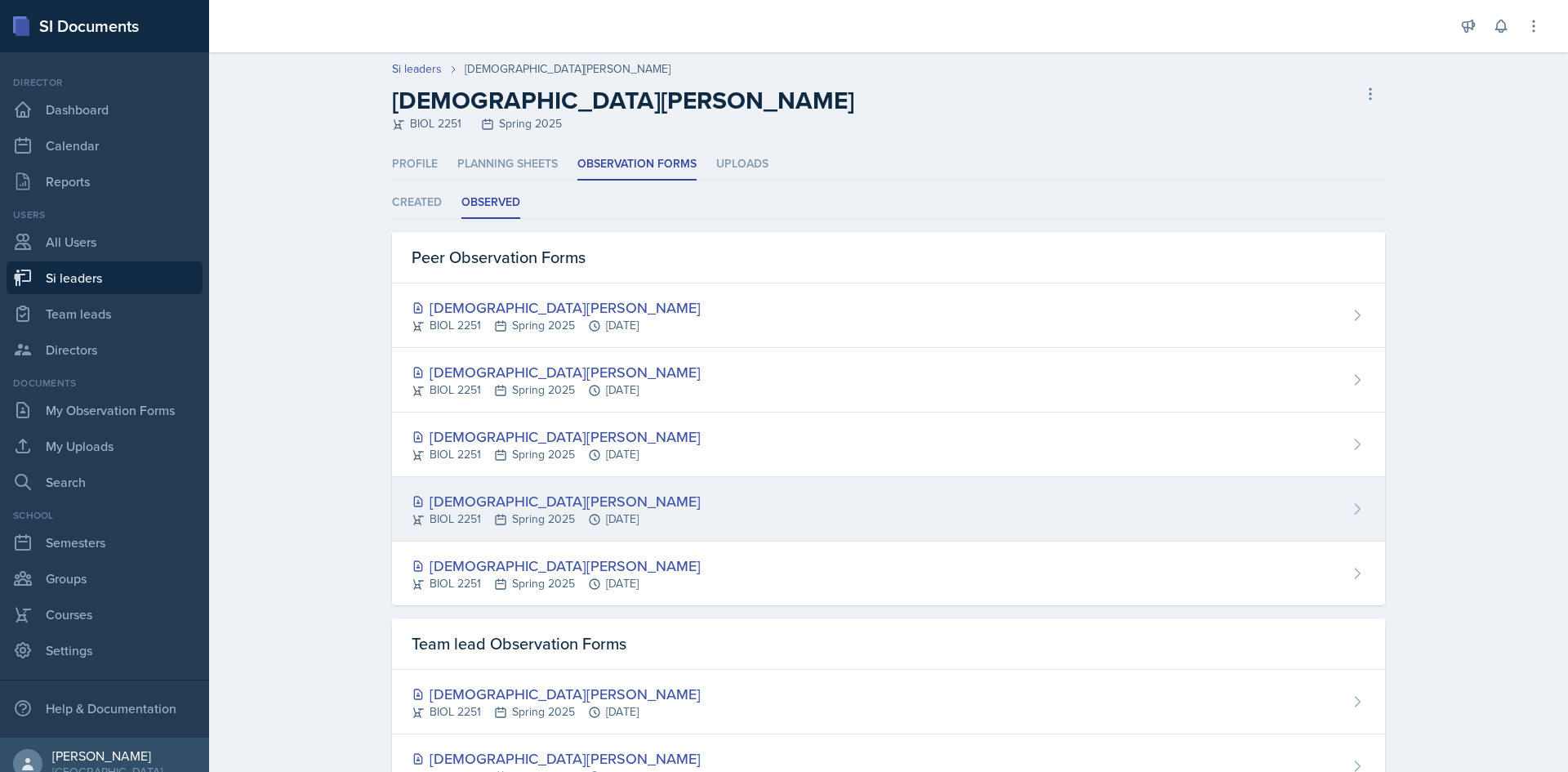
click at [589, 497] on div "Christian Black" at bounding box center [555, 500] width 289 height 22
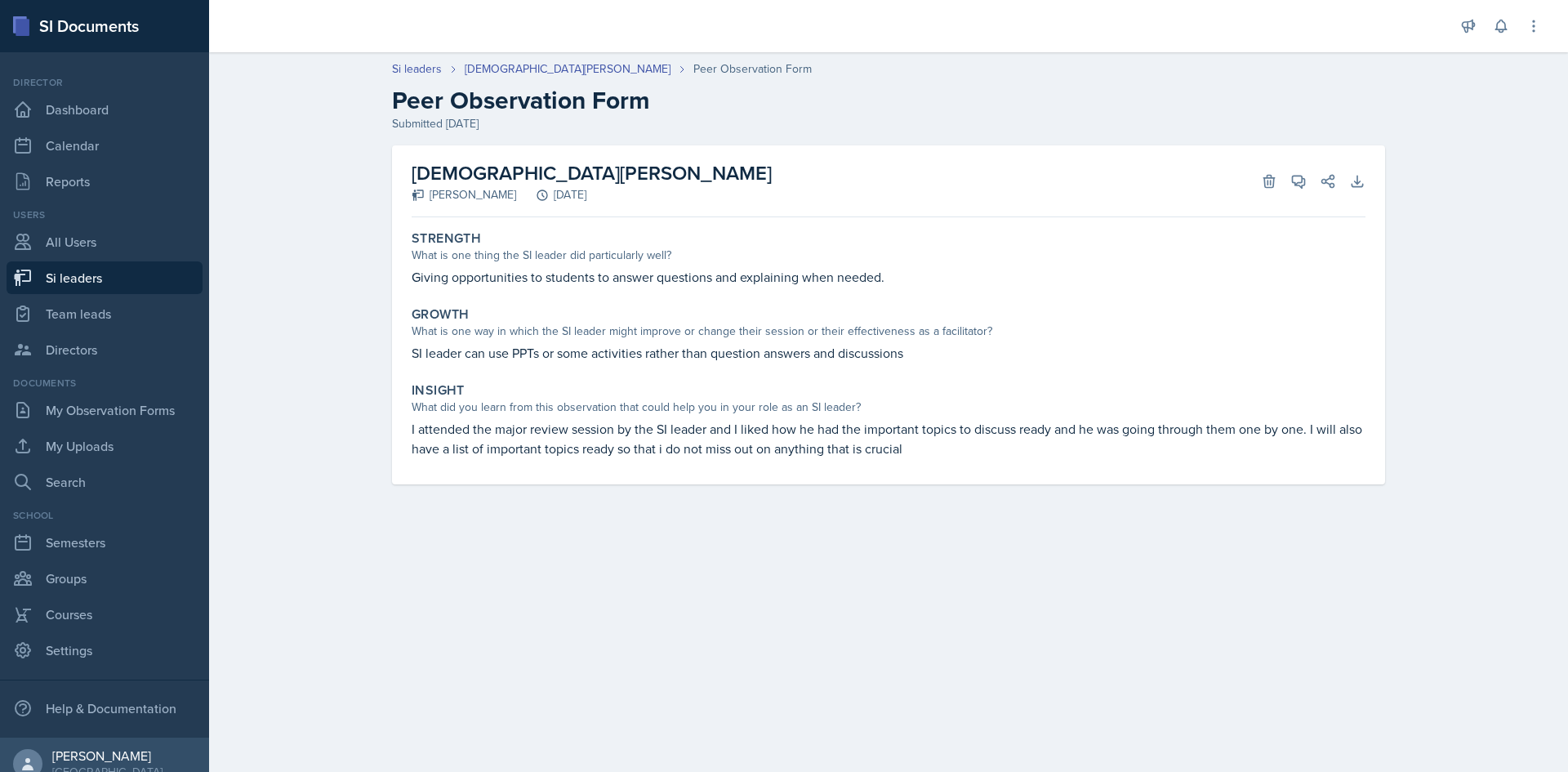
click at [80, 274] on link "Si leaders" at bounding box center [105, 277] width 196 height 32
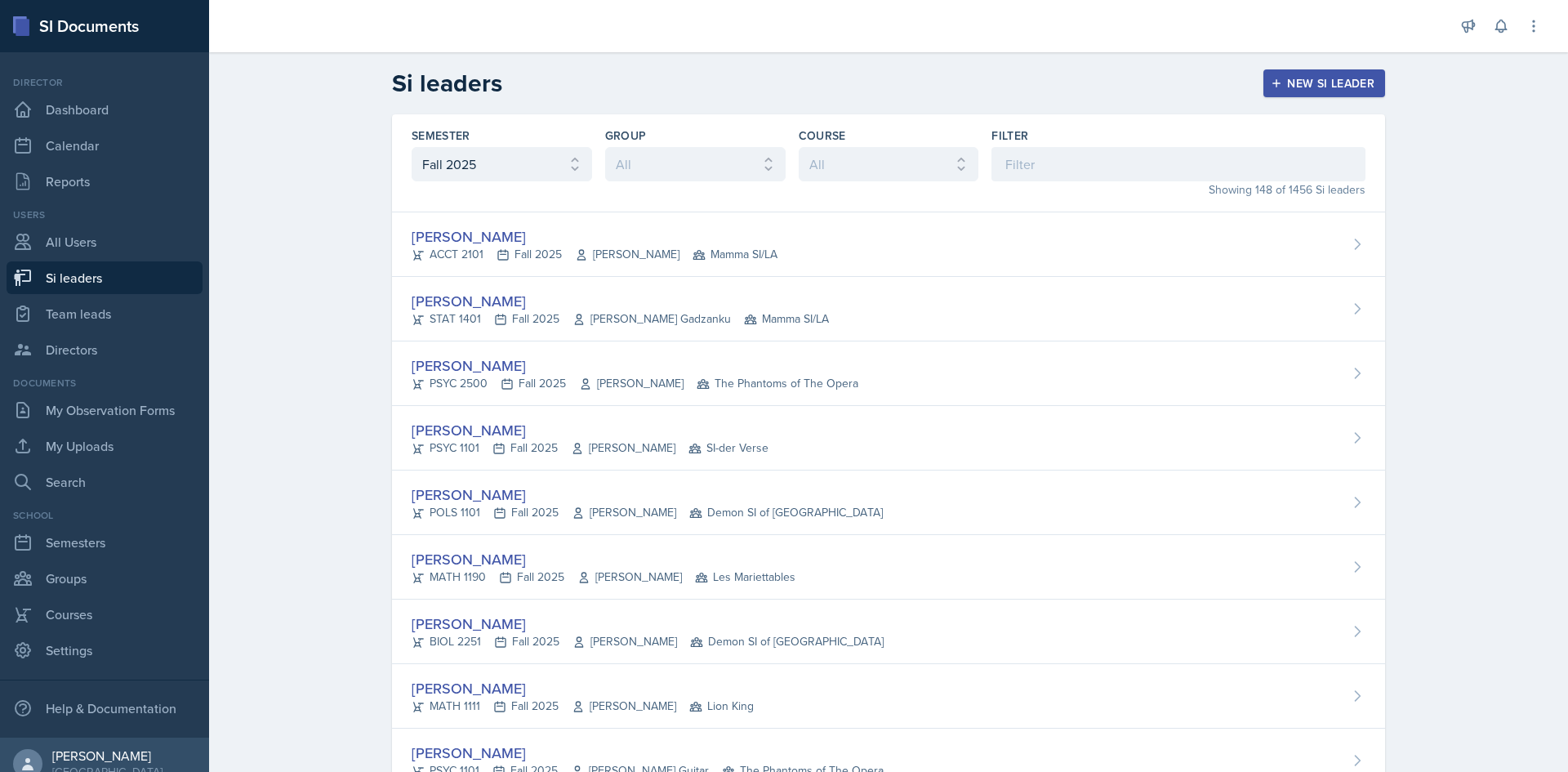
click at [464, 182] on div "Semester All Fall 2025 Summer 2025 Spring 2025 Fall 2024 Summer 2024 Spring 202…" at bounding box center [501, 163] width 181 height 71
click at [464, 177] on select "All Fall 2025 Summer 2025 Spring 2025 Fall 2024 Summer 2024 Spring 2024 Fall 20…" at bounding box center [501, 164] width 181 height 34
select select "e2039551-f485-4c1b-a525-5b9893bb04c4"
click at [411, 147] on select "All Fall 2025 Summer 2025 Spring 2025 Fall 2024 Summer 2024 Spring 2024 Fall 20…" at bounding box center [501, 164] width 181 height 34
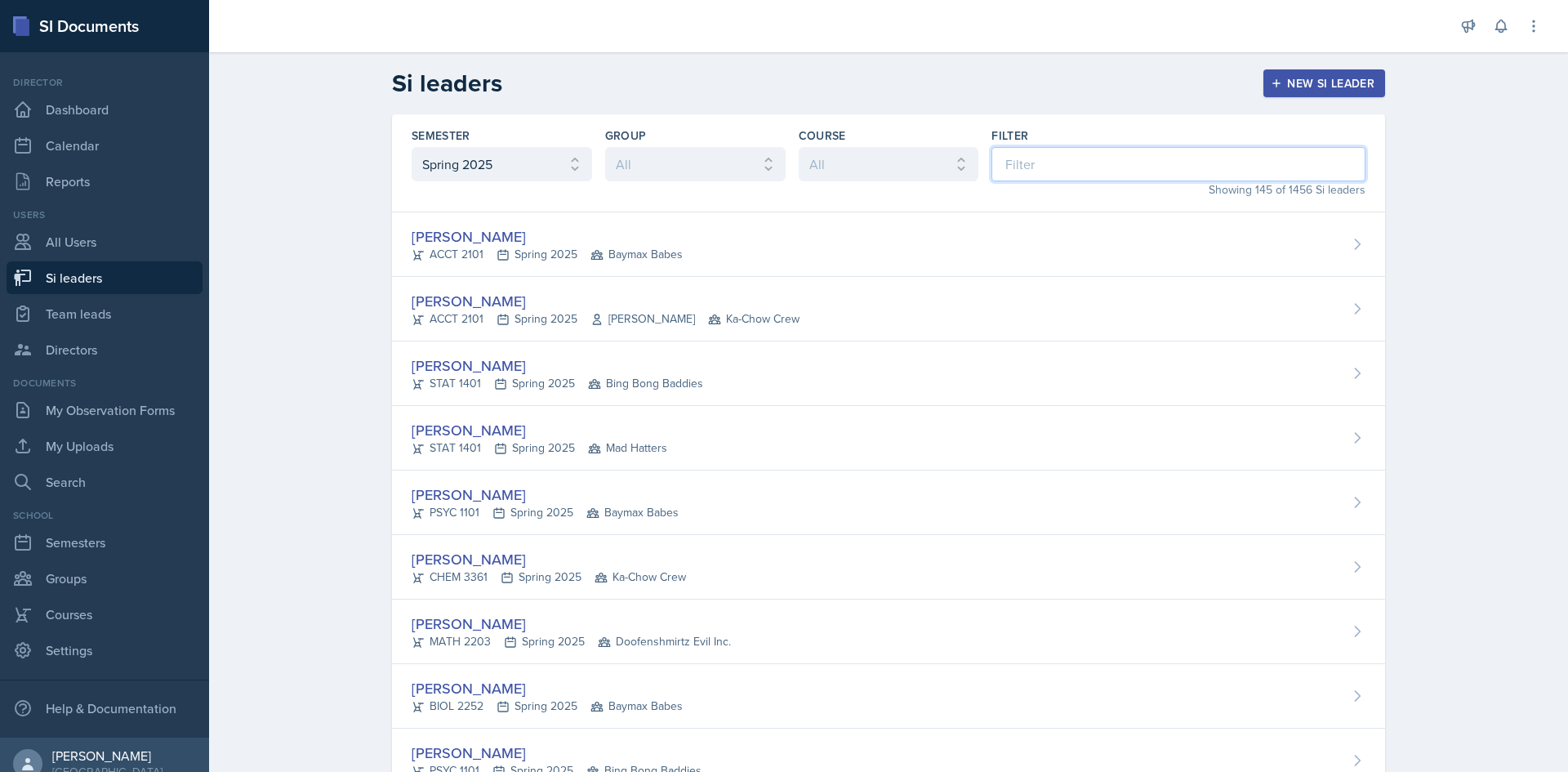
click at [1162, 158] on input at bounding box center [1177, 164] width 374 height 34
click at [1025, 158] on input at bounding box center [1177, 164] width 374 height 34
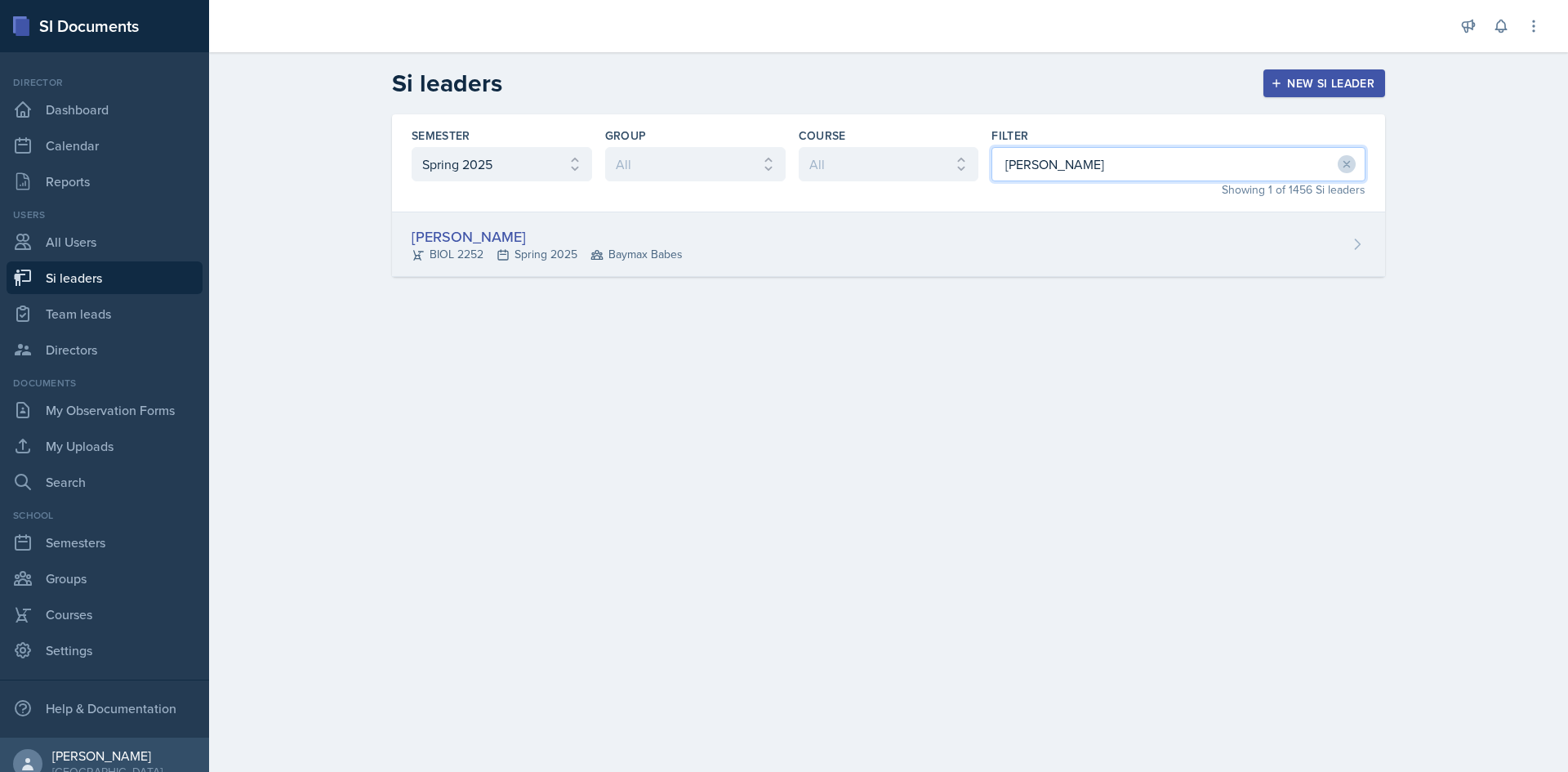
type input "saylor"
click at [1017, 244] on div "Saylor Clark BIOL 2252 Spring 2025 Baymax Babes" at bounding box center [889, 244] width 993 height 65
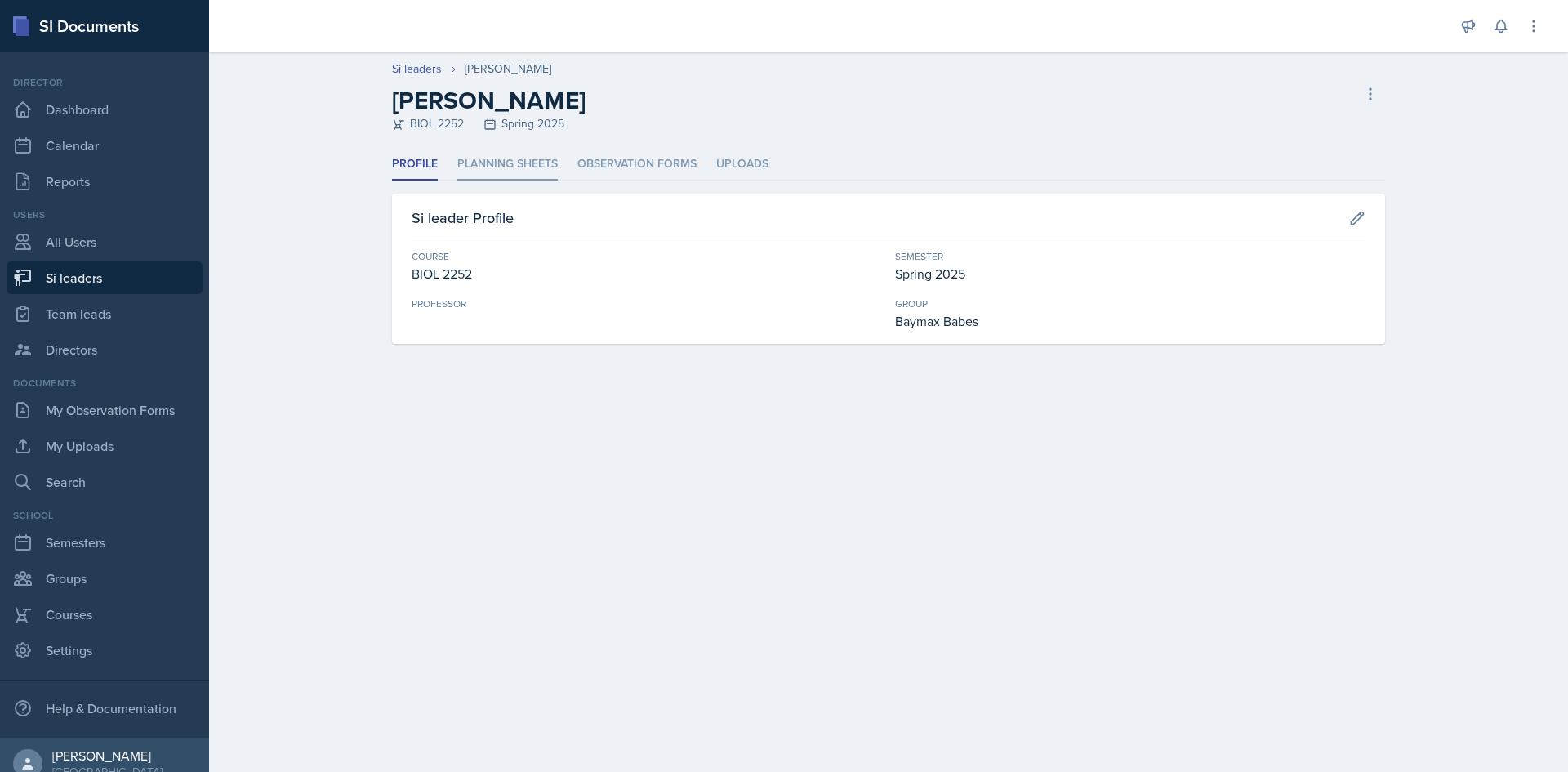
click at [522, 163] on li "Planning Sheets" at bounding box center [507, 164] width 100 height 31
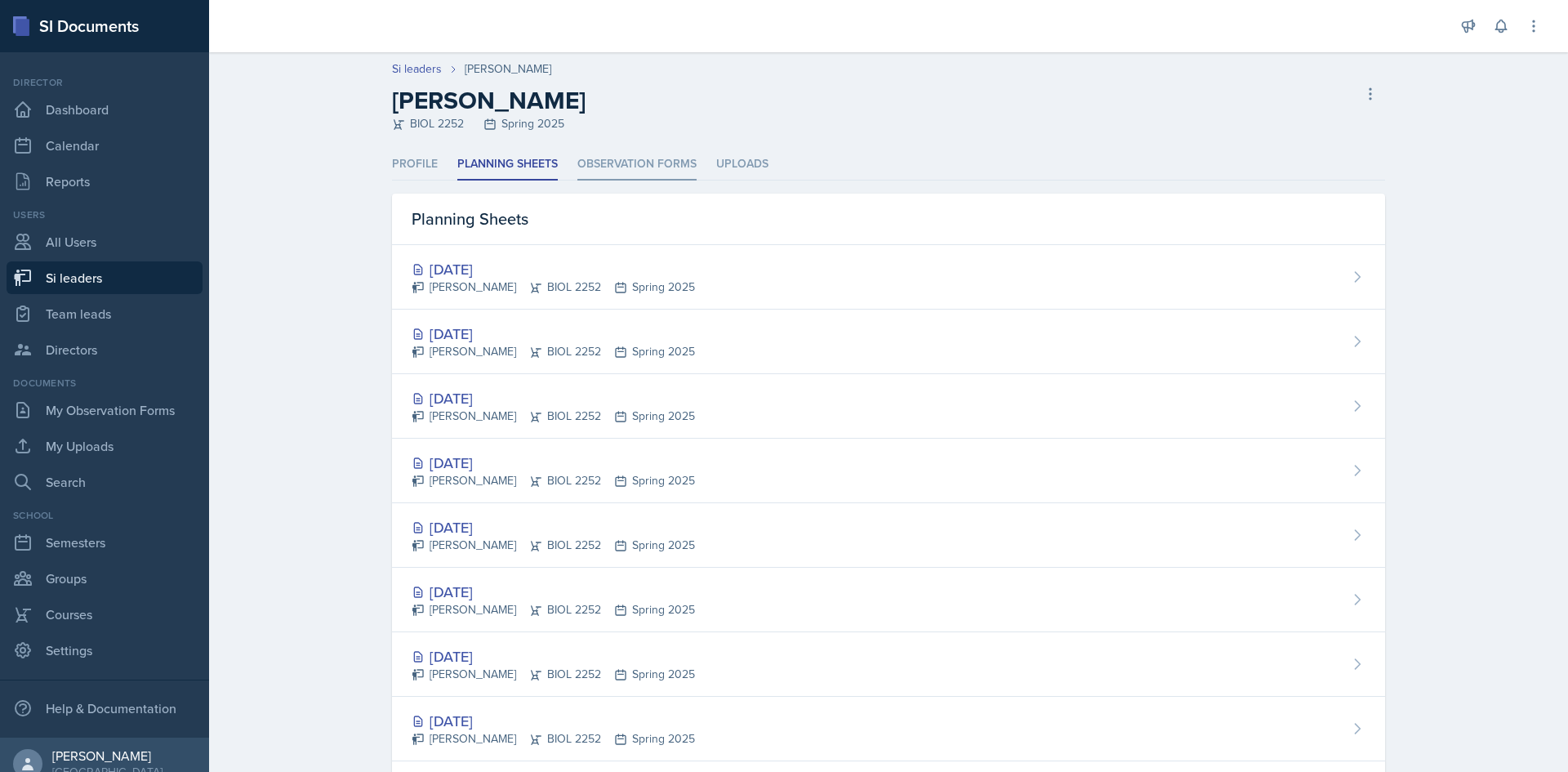
click at [605, 158] on li "Observation Forms" at bounding box center [637, 164] width 120 height 31
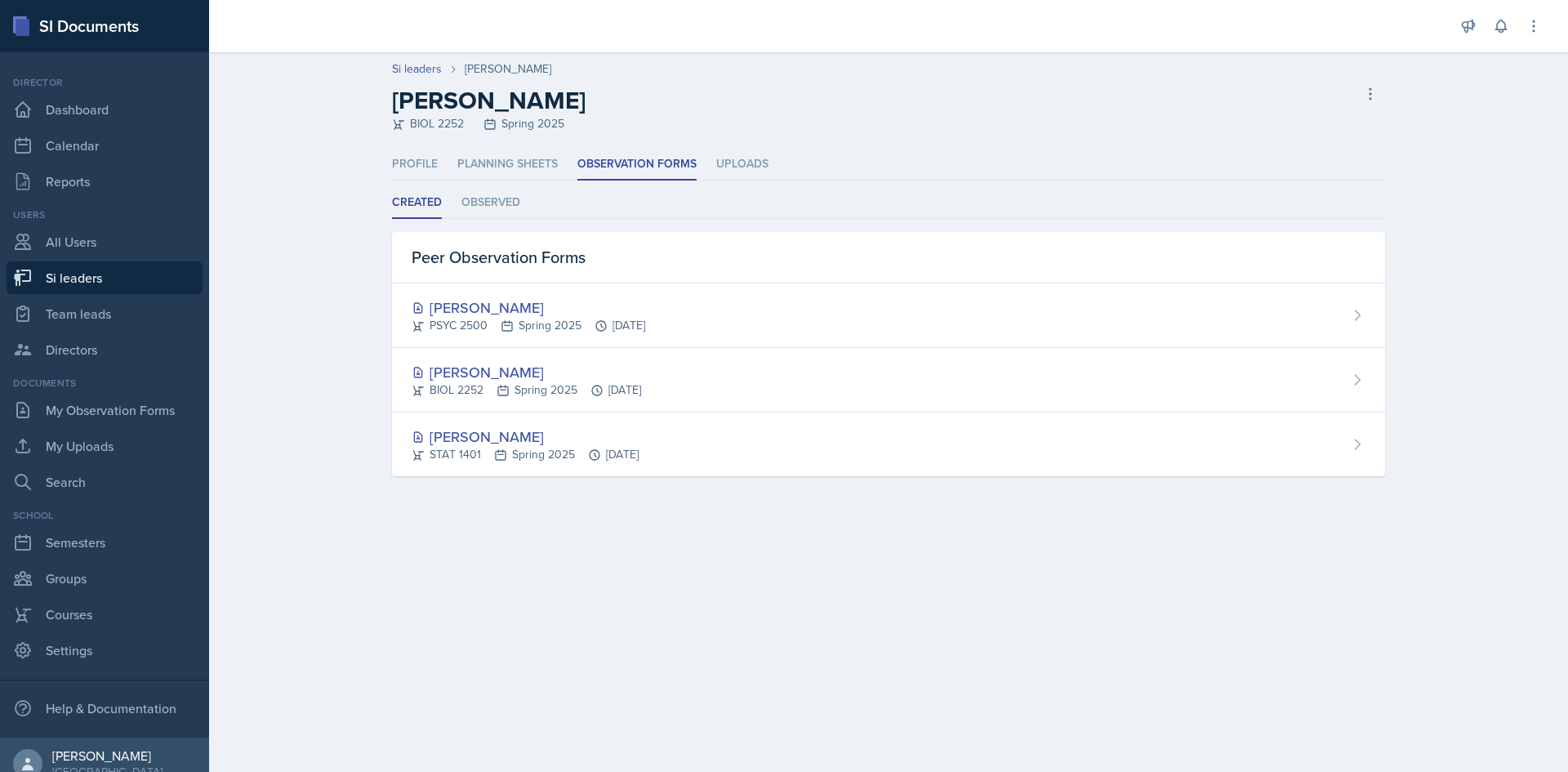
click at [471, 222] on div "Created Observed Created Observed Peer Observation Forms Aubrey Cook PSYC 2500 …" at bounding box center [889, 332] width 993 height 289
click at [487, 212] on li "Observed" at bounding box center [491, 203] width 59 height 31
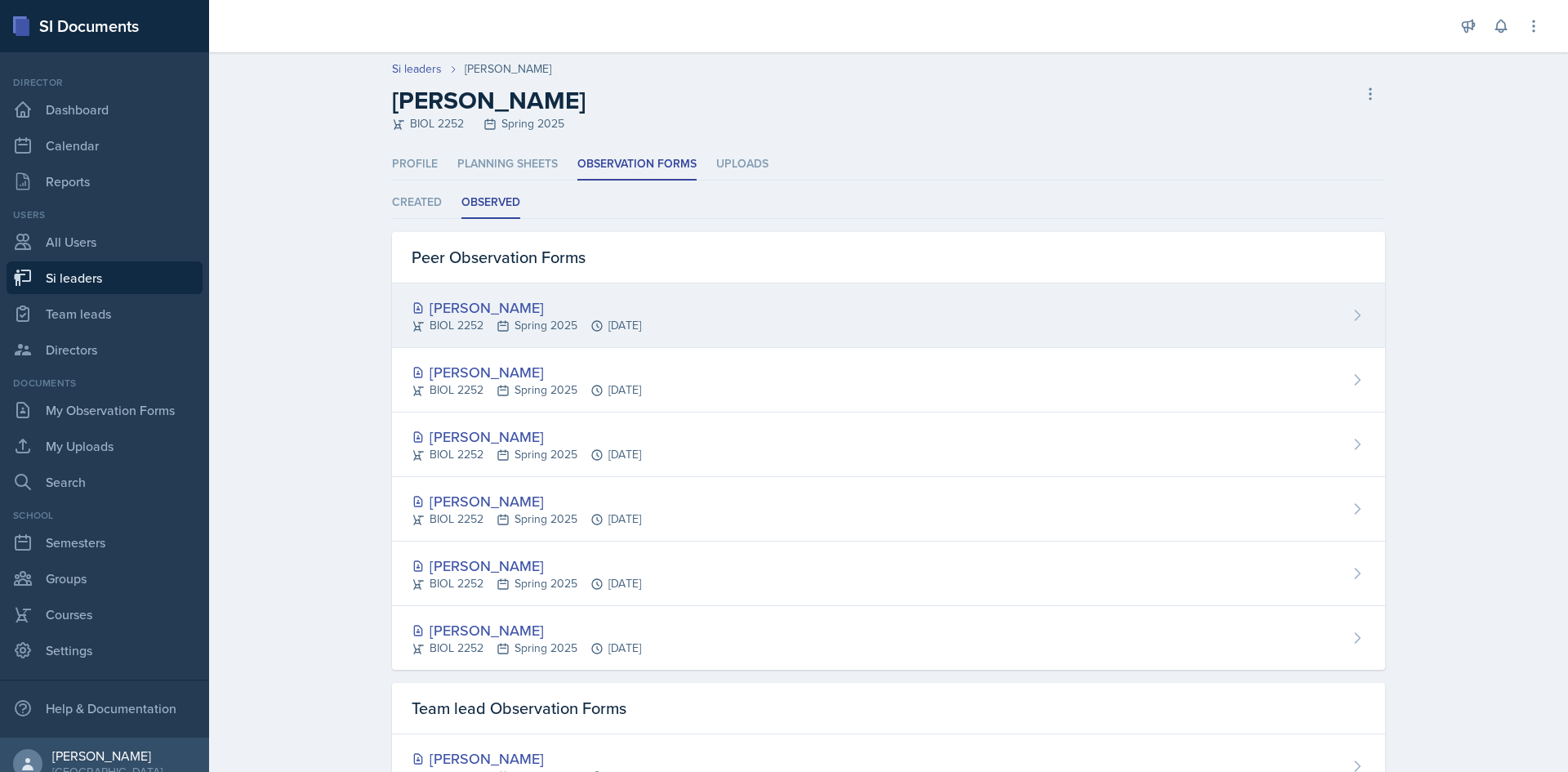
scroll to position [81, 0]
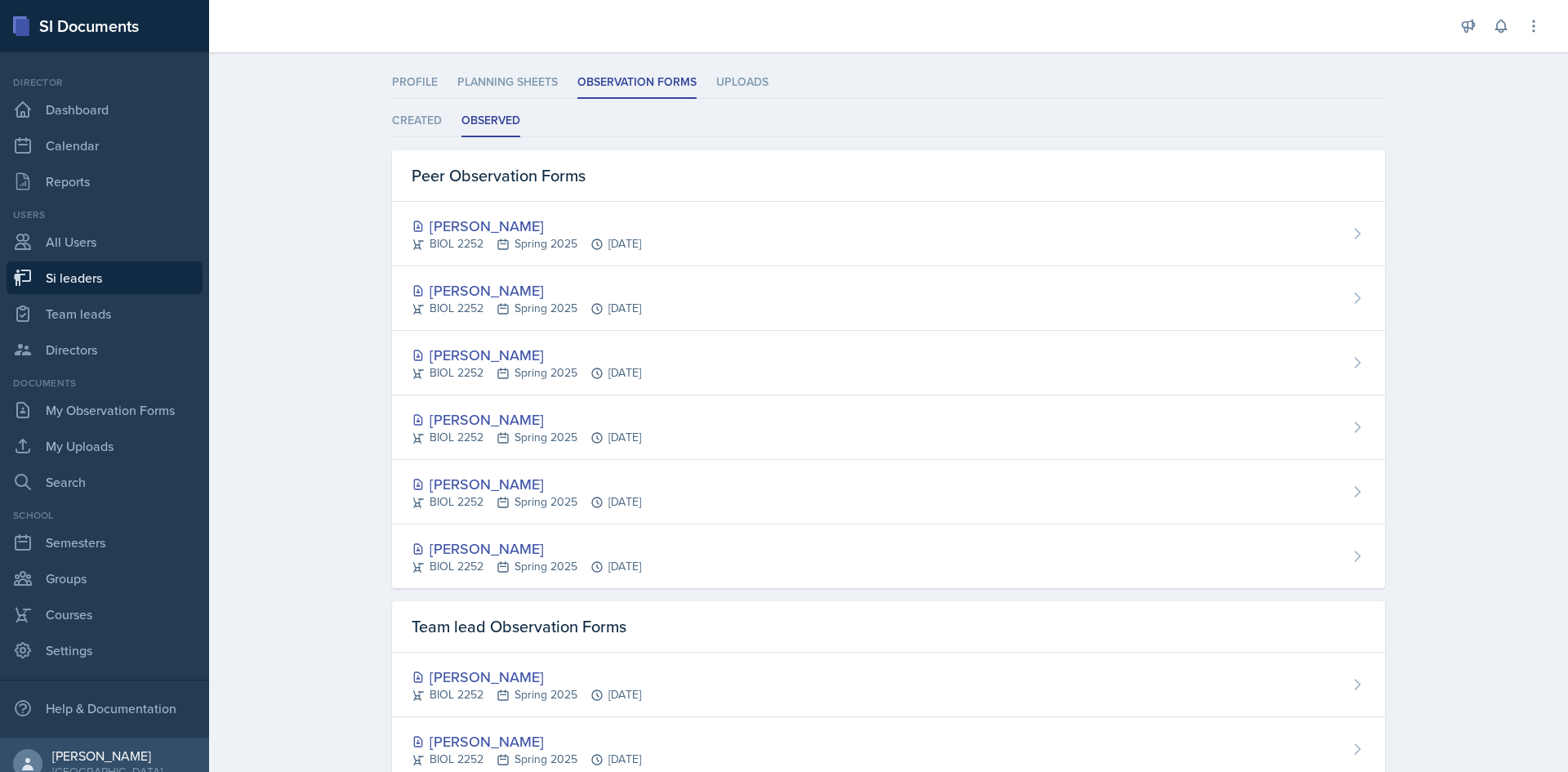
click at [328, 688] on div "Si leaders Saylor Clark Saylor Clark BIOL 2252 Spring 2025 Delete Si leader Pro…" at bounding box center [888, 453] width 1359 height 966
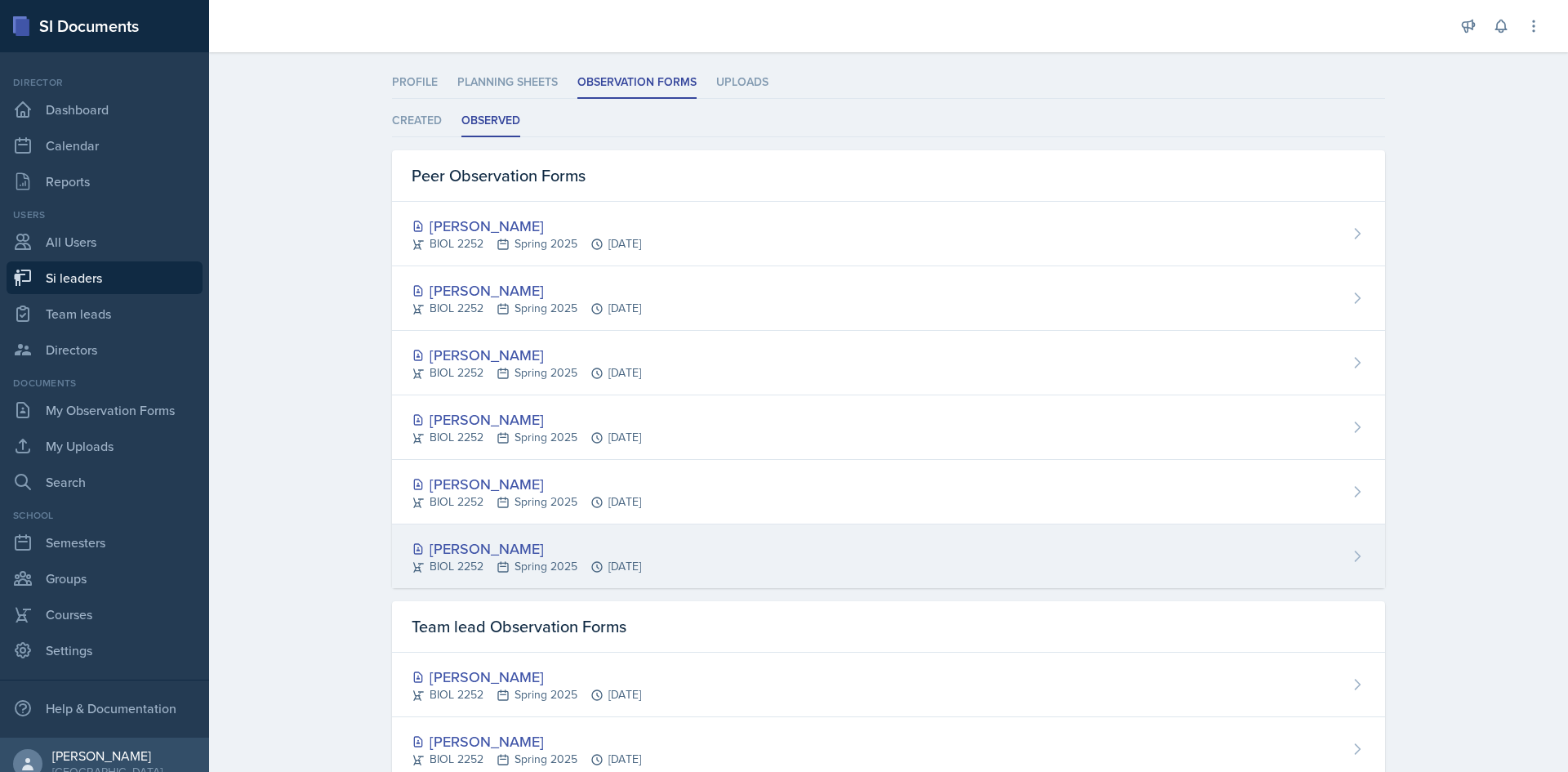
click at [555, 541] on div "Saylor Clark" at bounding box center [526, 548] width 230 height 22
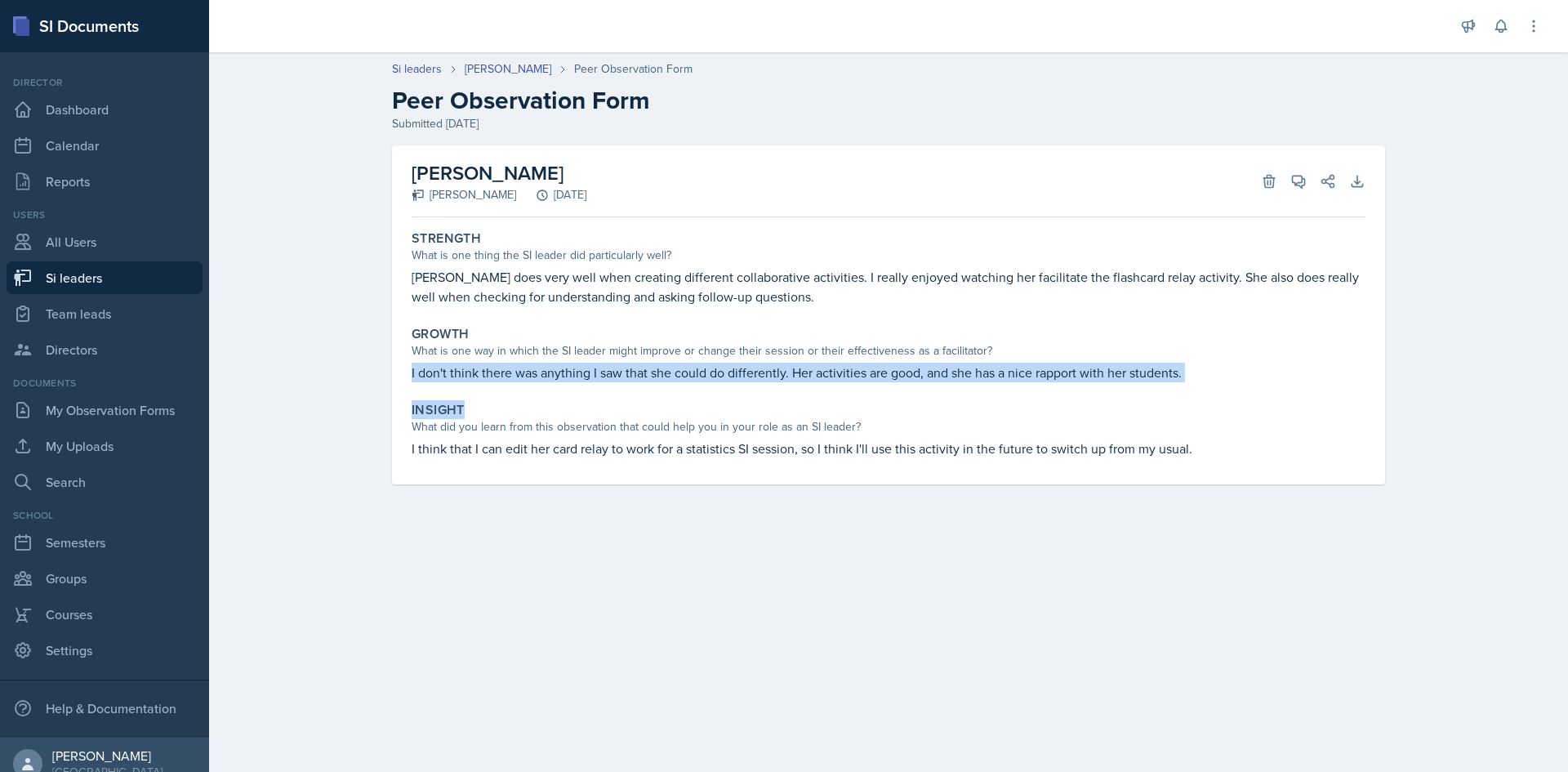
drag, startPoint x: 412, startPoint y: 373, endPoint x: 1176, endPoint y: 395, distance: 764.3
click at [1176, 395] on div "Strength What is one thing the SI leader did particularly well? Saylor does ver…" at bounding box center [888, 354] width 954 height 261
click at [1176, 395] on div "Insight What did you learn from this observation that could help you in your ro…" at bounding box center [888, 430] width 967 height 70
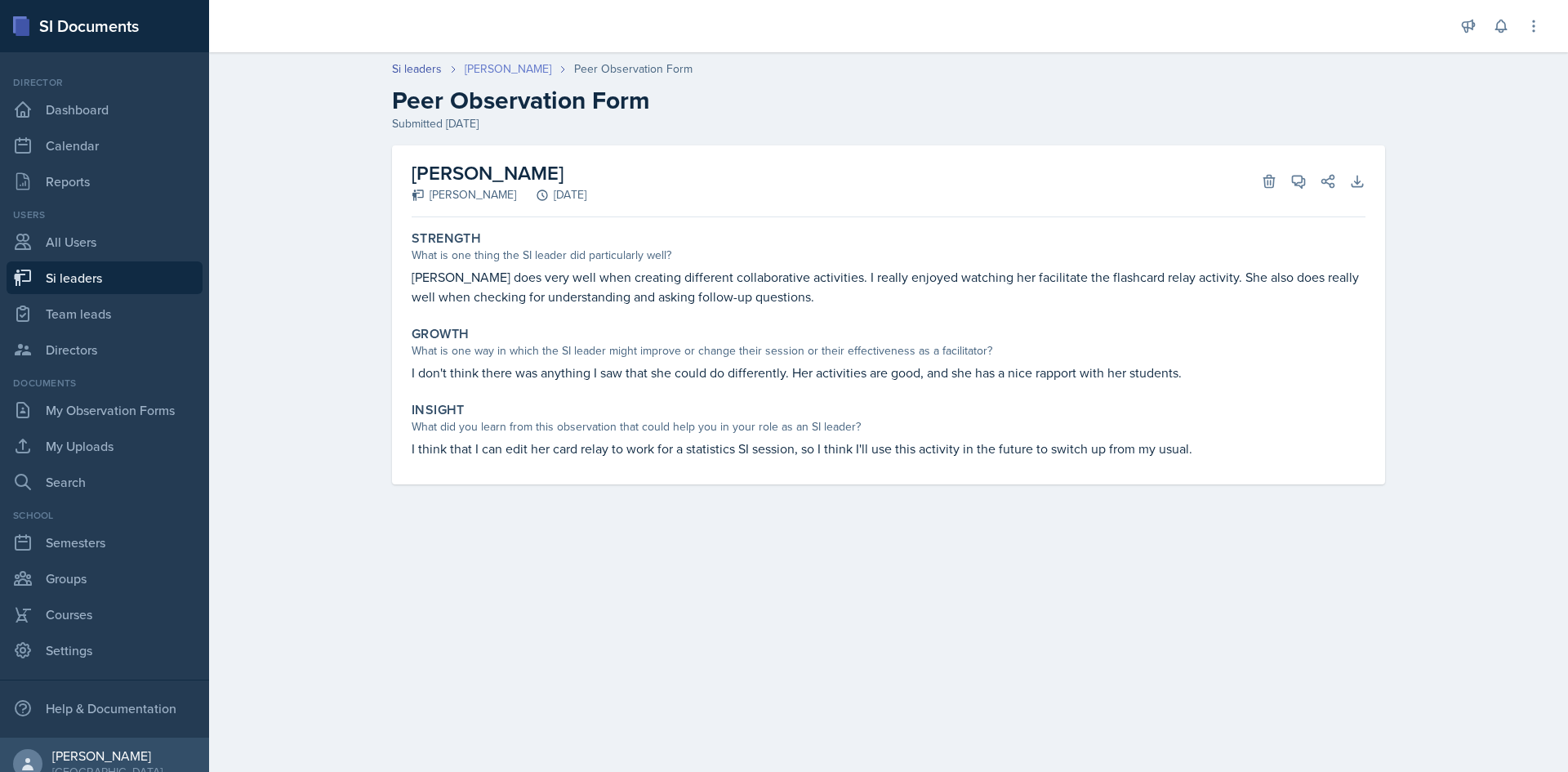
click at [499, 67] on link "Saylor Clark" at bounding box center [508, 69] width 86 height 17
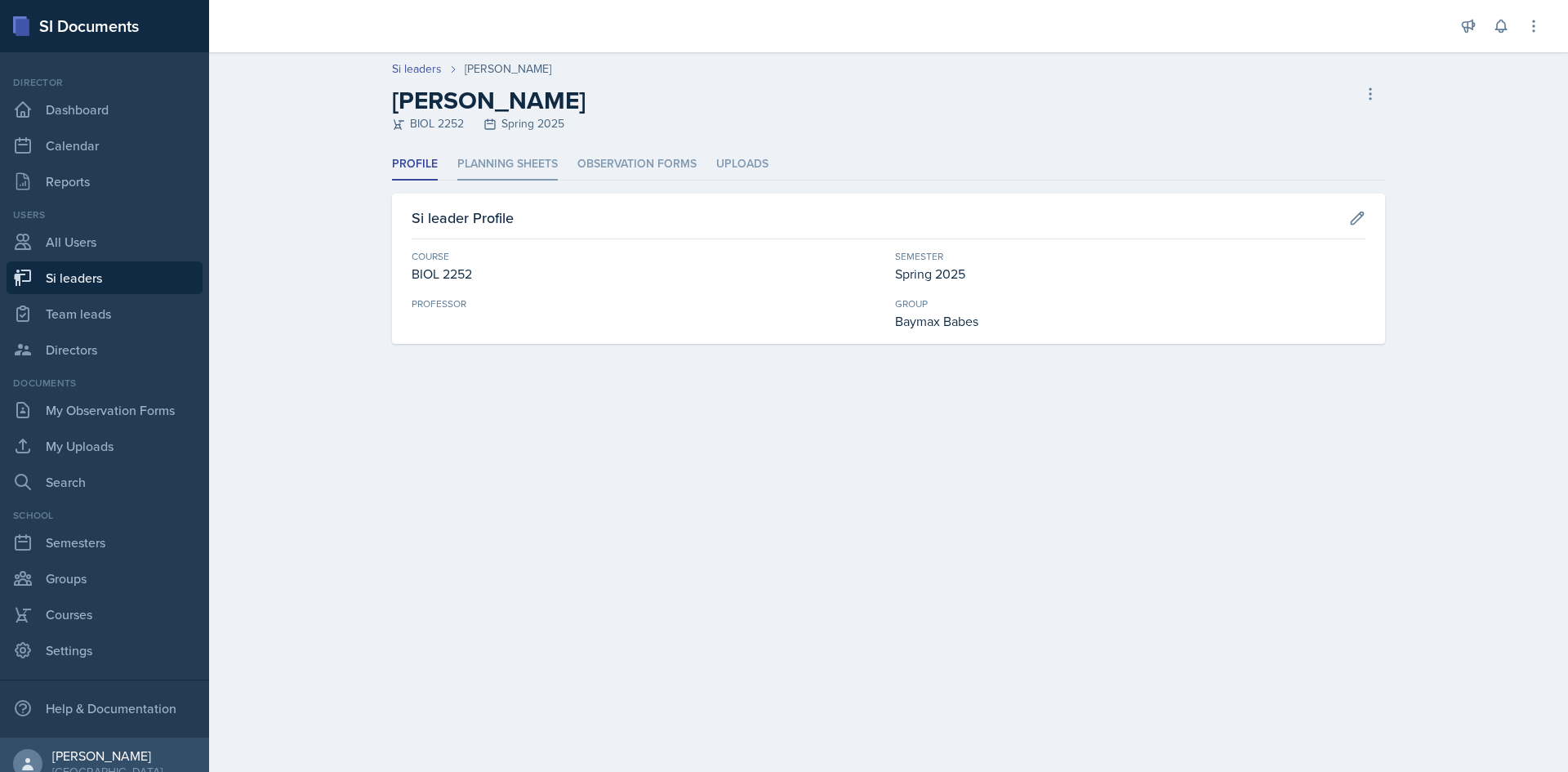
click at [545, 166] on li "Planning Sheets" at bounding box center [507, 164] width 100 height 31
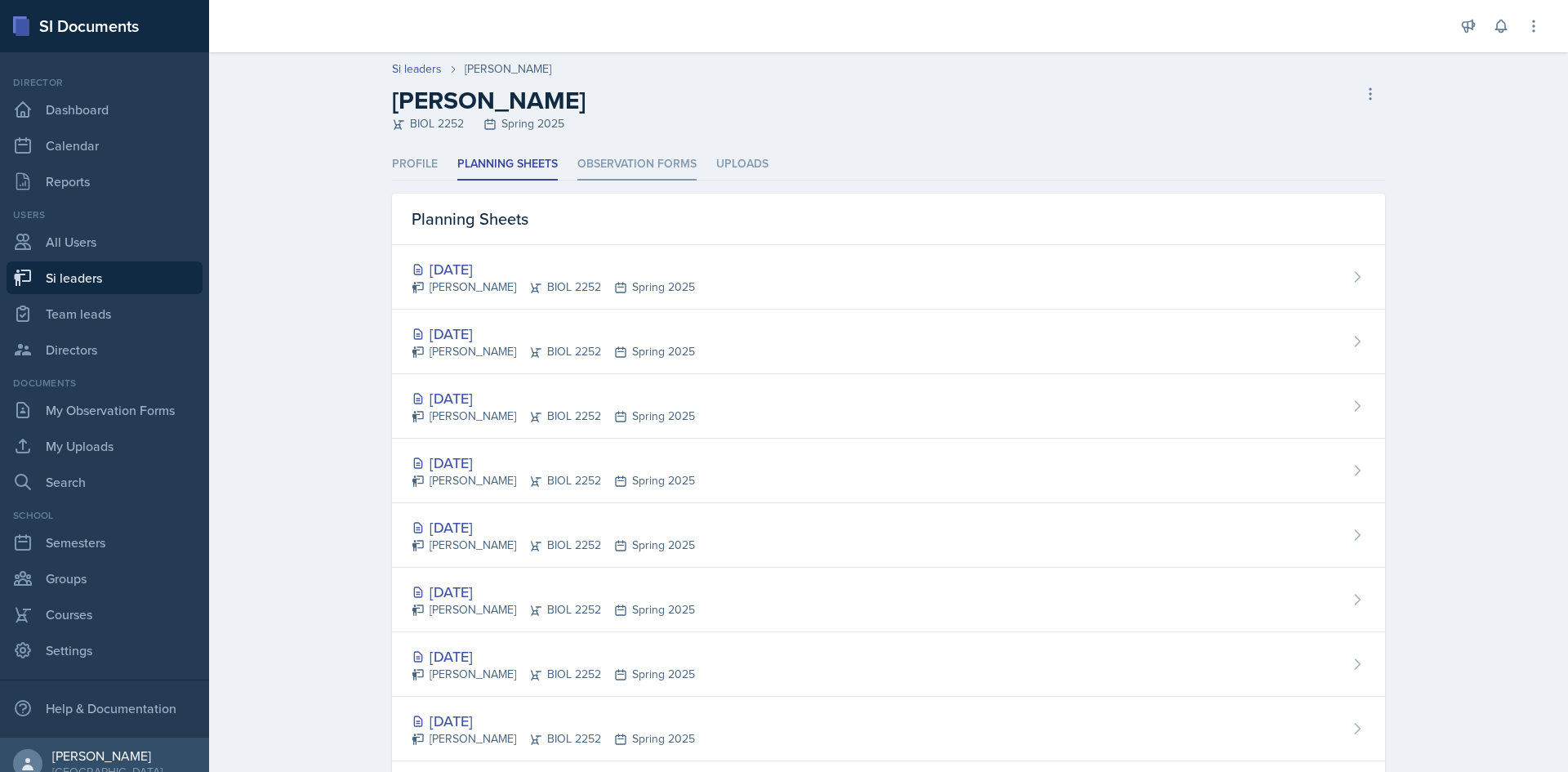
click at [583, 163] on li "Observation Forms" at bounding box center [637, 164] width 120 height 31
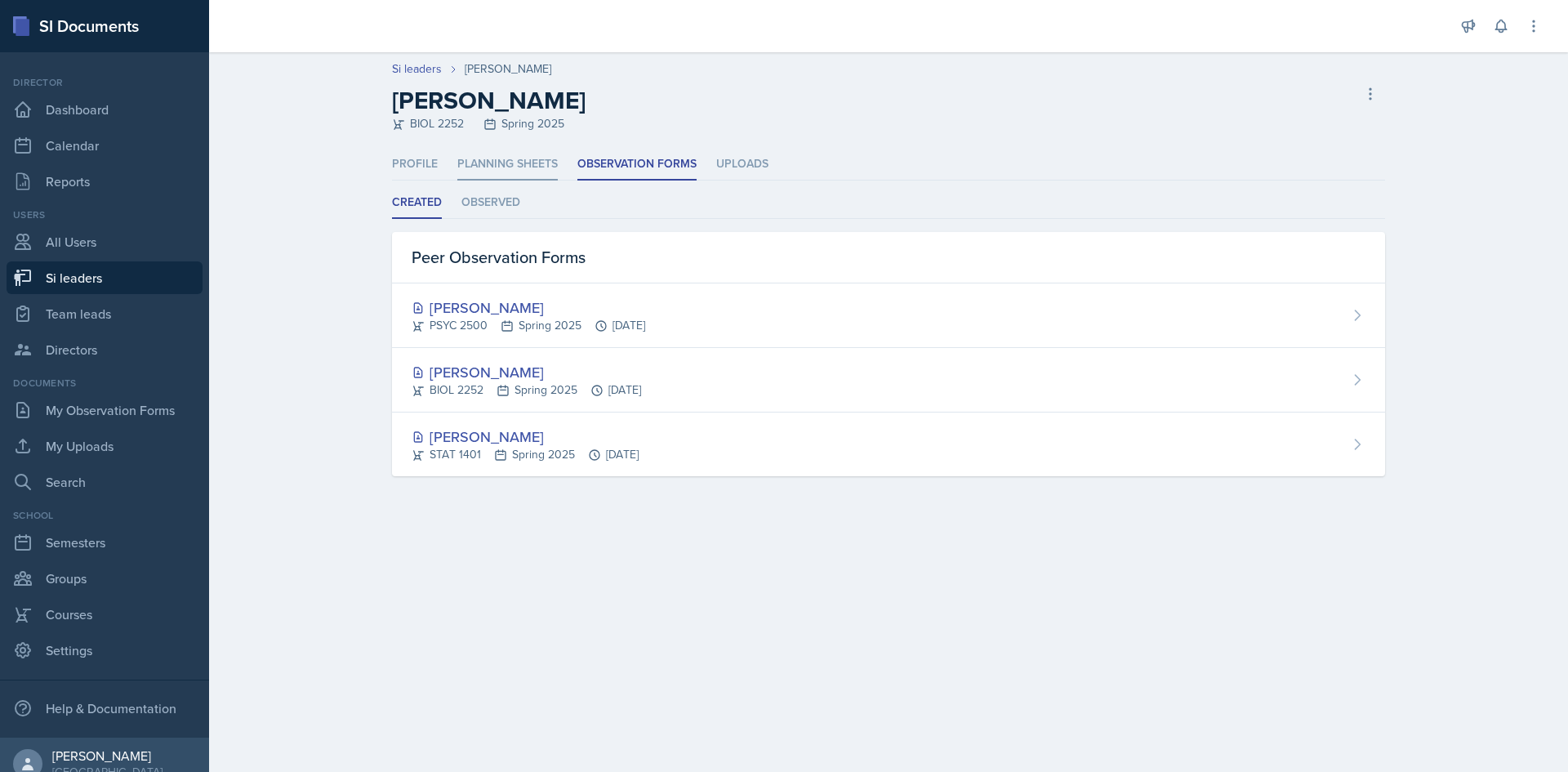
click at [509, 159] on li "Planning Sheets" at bounding box center [507, 164] width 100 height 31
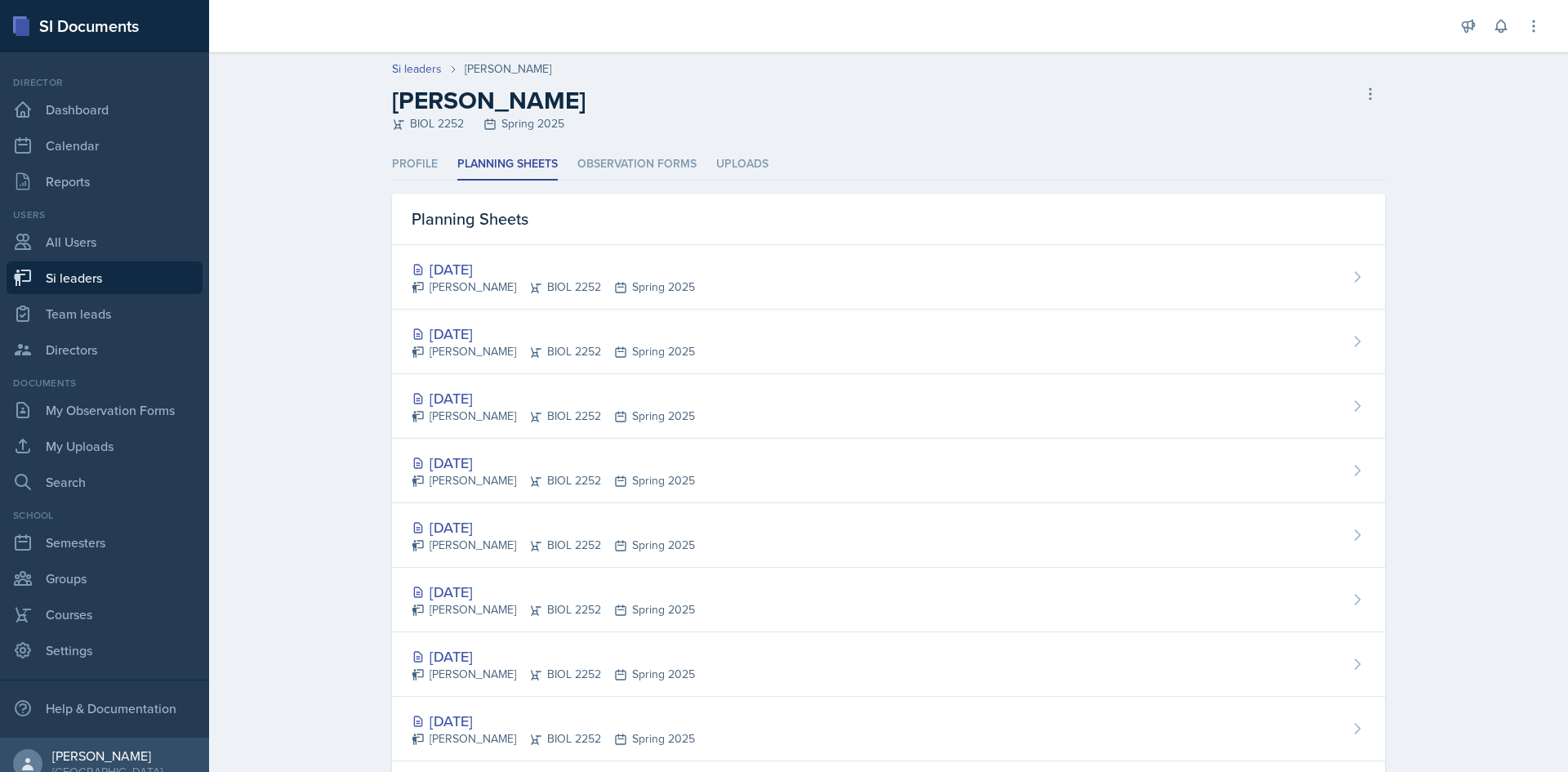
click at [439, 157] on ul "Profile Planning Sheets Observation Forms Uploads" at bounding box center [889, 164] width 993 height 31
click at [612, 155] on li "Observation Forms" at bounding box center [637, 164] width 120 height 31
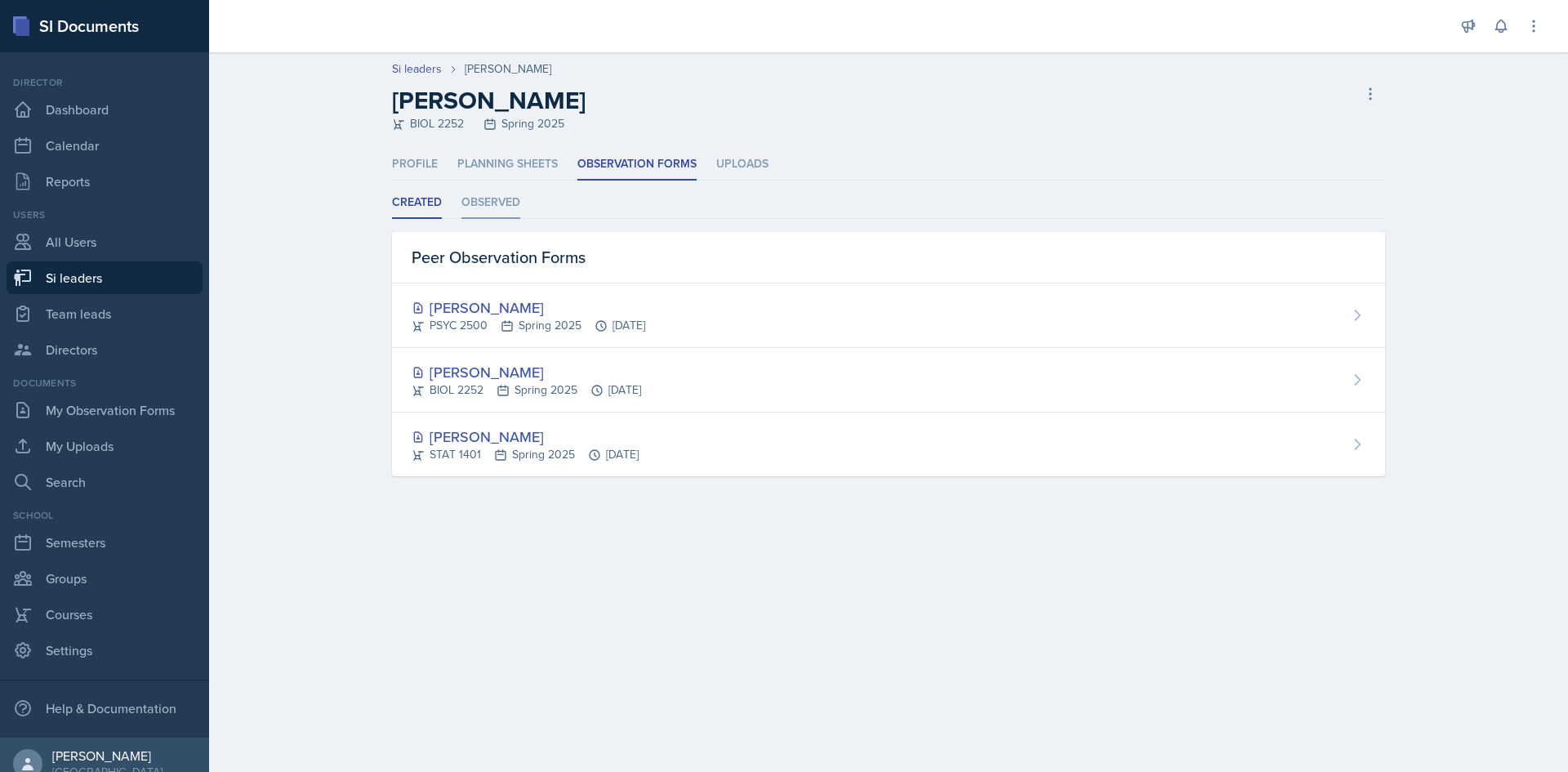
click at [502, 209] on li "Observed" at bounding box center [491, 203] width 59 height 31
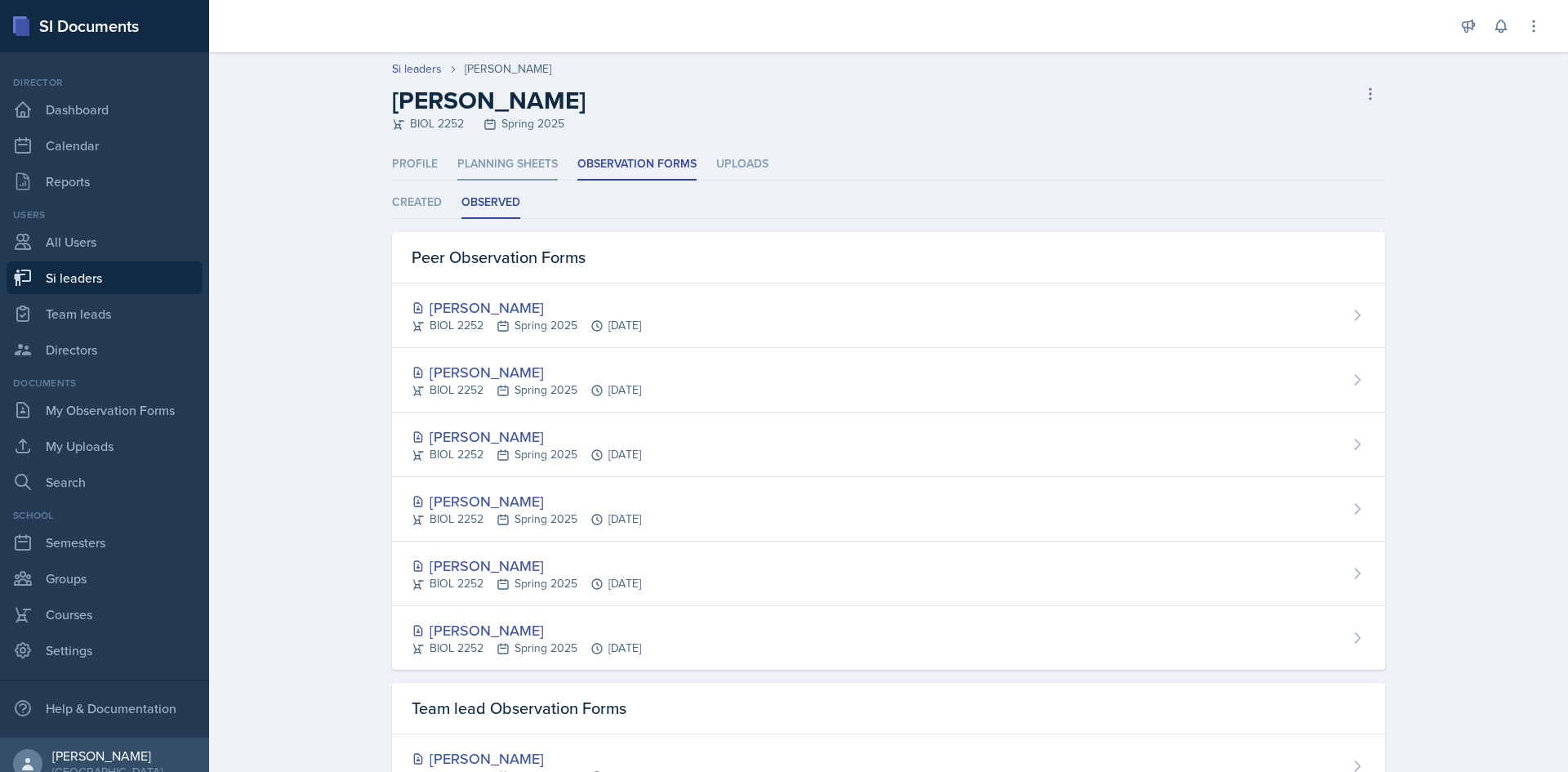
click at [504, 164] on li "Planning Sheets" at bounding box center [507, 164] width 100 height 31
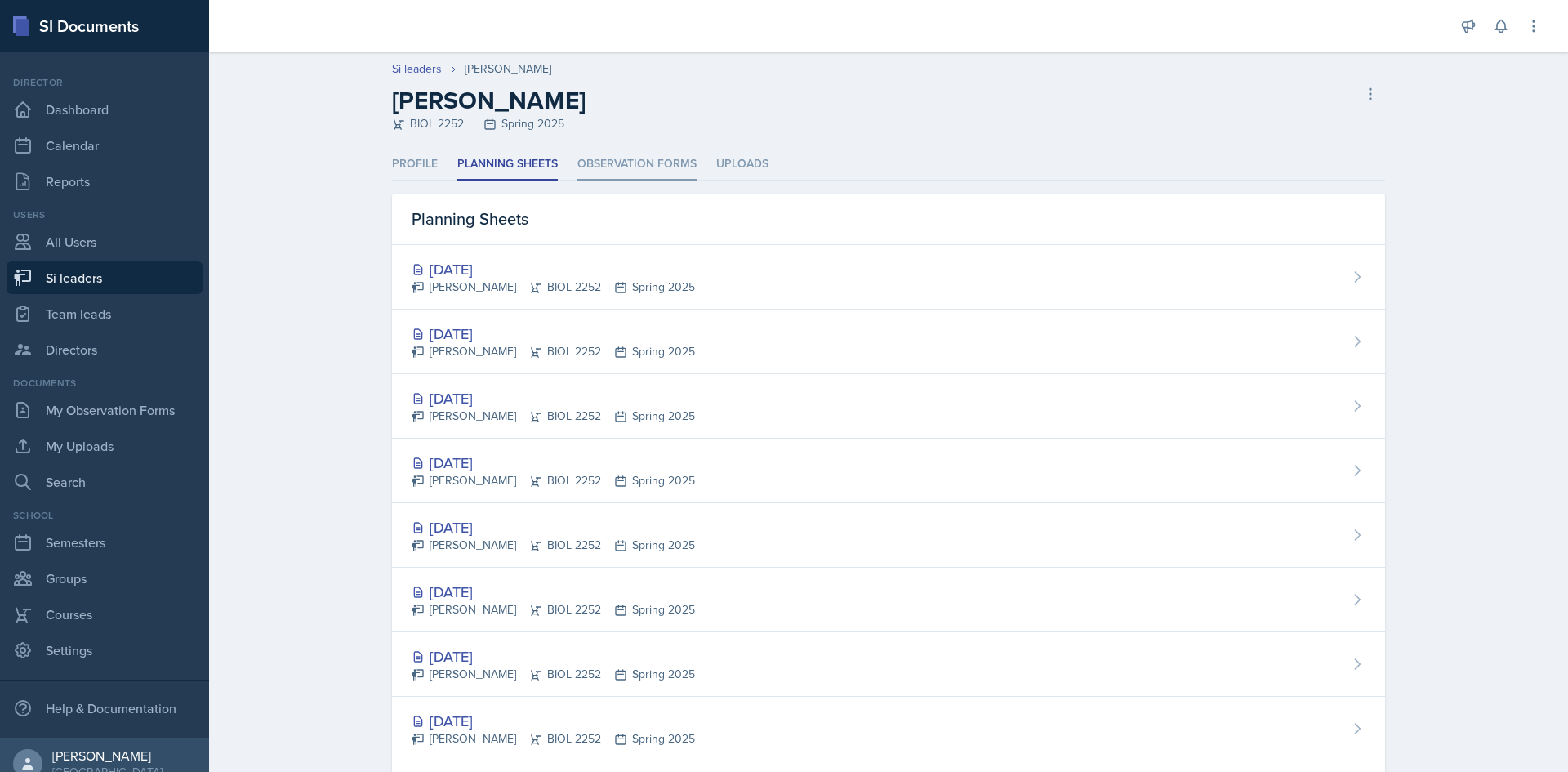
click at [611, 169] on li "Observation Forms" at bounding box center [637, 164] width 120 height 31
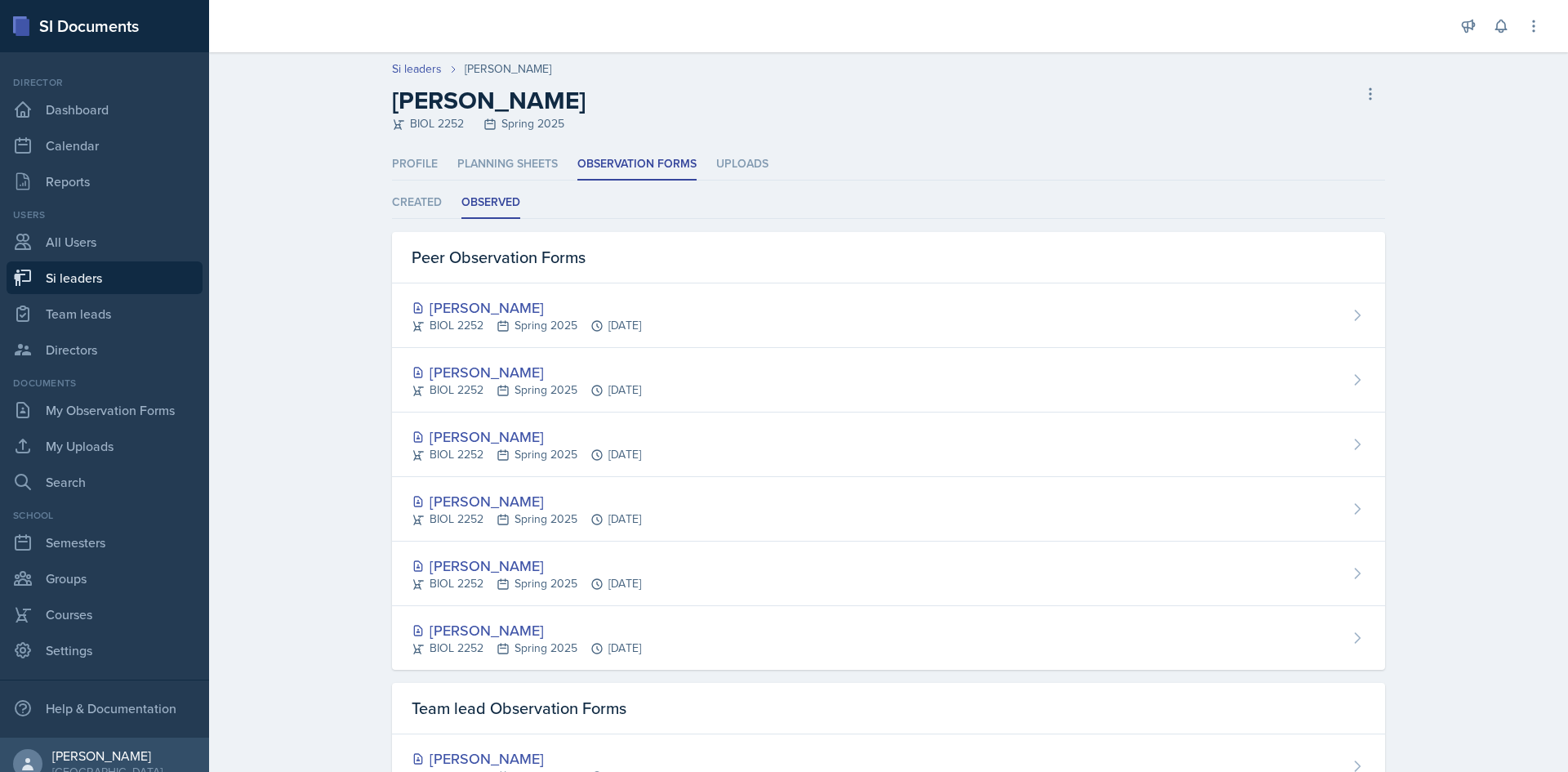
click at [1152, 184] on div "Profile Planning Sheets Observation Forms Uploads Profile Planning Sheets Obser…" at bounding box center [889, 563] width 993 height 830
click at [326, 275] on div "Si leaders Saylor Clark Saylor Clark BIOL 2252 Spring 2025 Delete Si leader Pro…" at bounding box center [888, 535] width 1359 height 966
click at [424, 75] on link "Si leaders" at bounding box center [417, 69] width 50 height 17
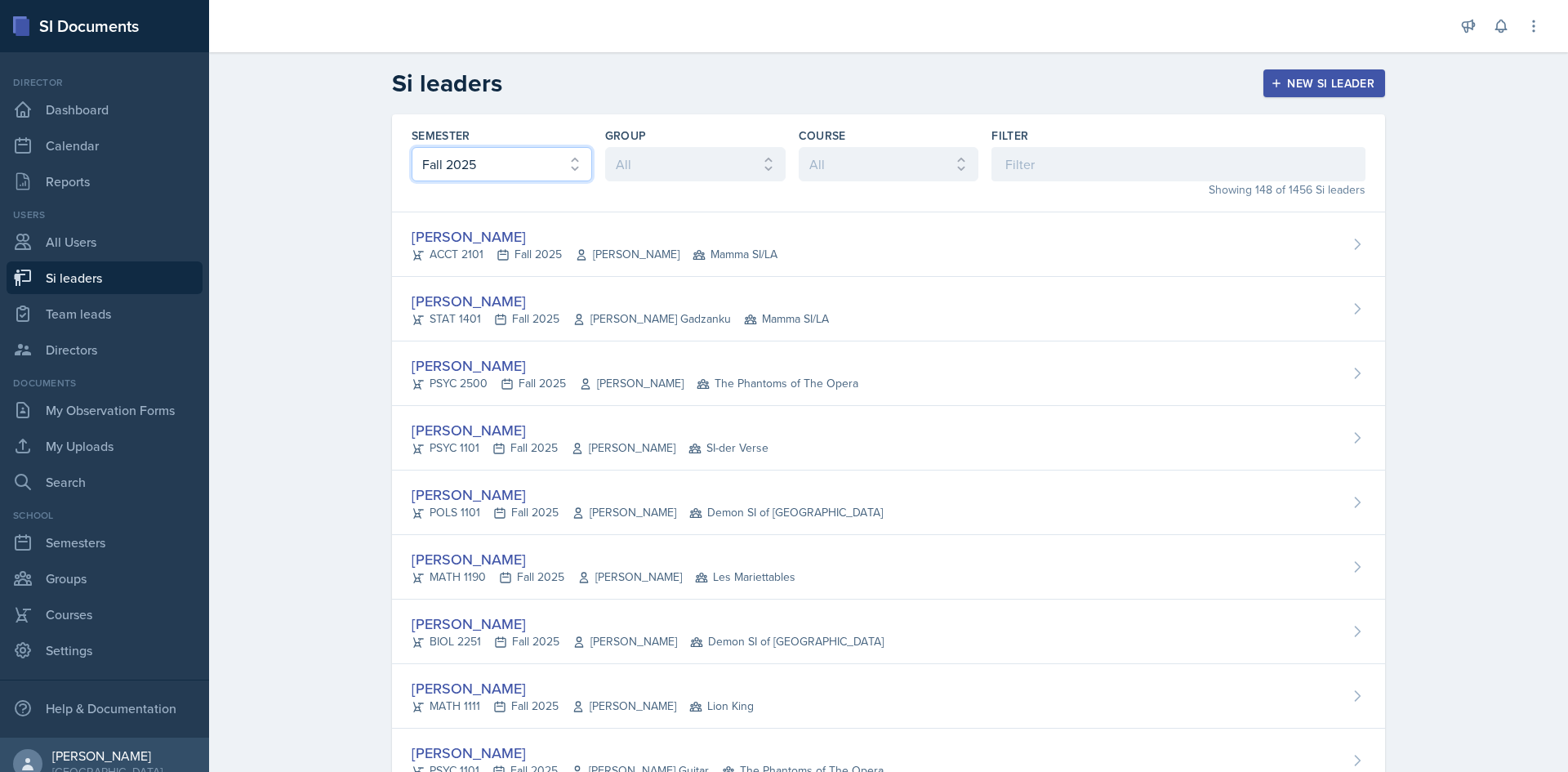
click at [488, 148] on select "All Fall 2025 Summer 2025 Spring 2025 Fall 2024 Summer 2024 Spring 2024 Fall 20…" at bounding box center [501, 164] width 181 height 34
select select "e2039551-f485-4c1b-a525-5b9893bb04c4"
click at [411, 147] on select "All Fall 2025 Summer 2025 Spring 2025 Fall 2024 Summer 2024 Spring 2024 Fall 20…" at bounding box center [501, 164] width 181 height 34
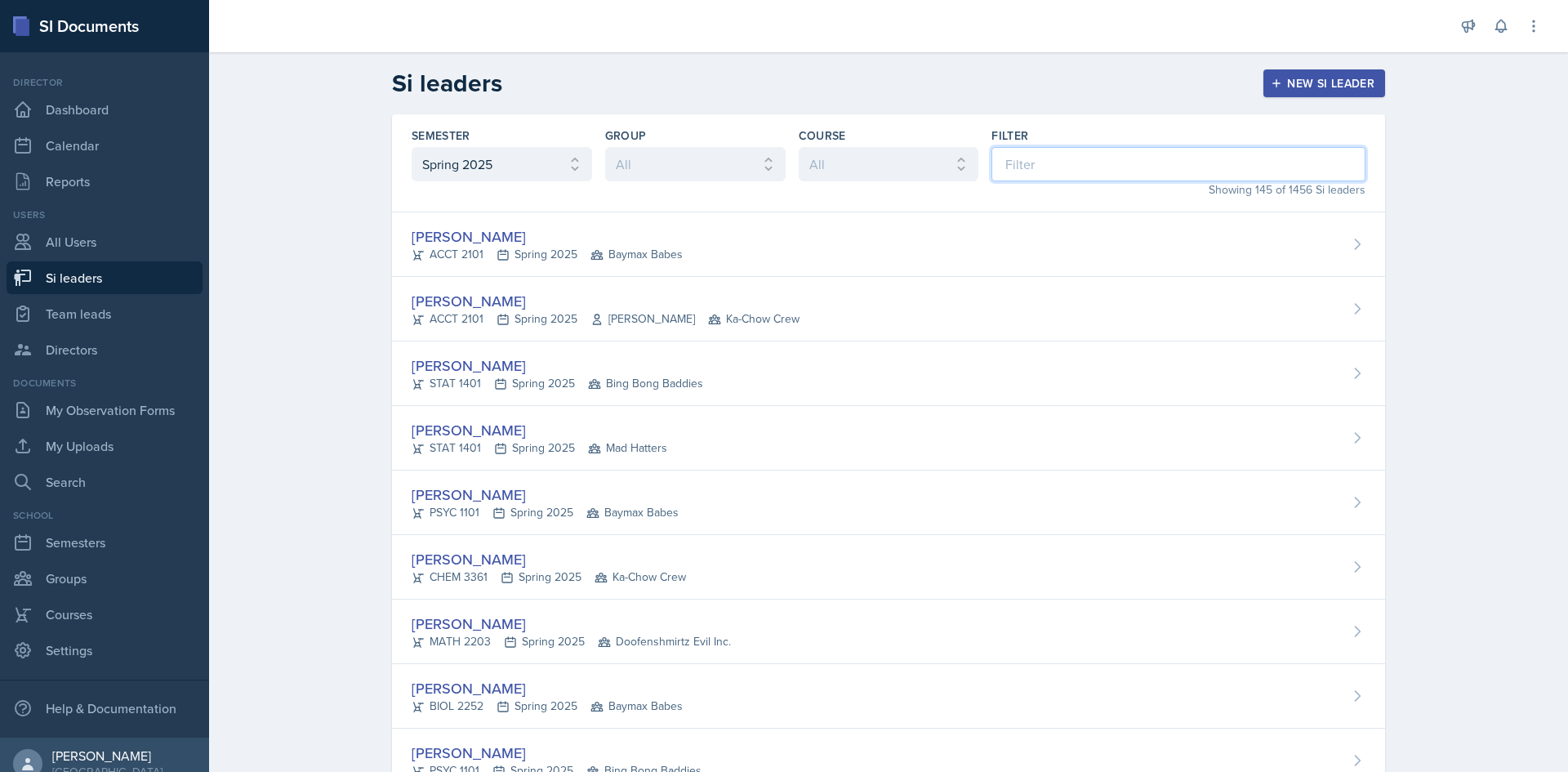
click at [1044, 176] on input at bounding box center [1177, 164] width 374 height 34
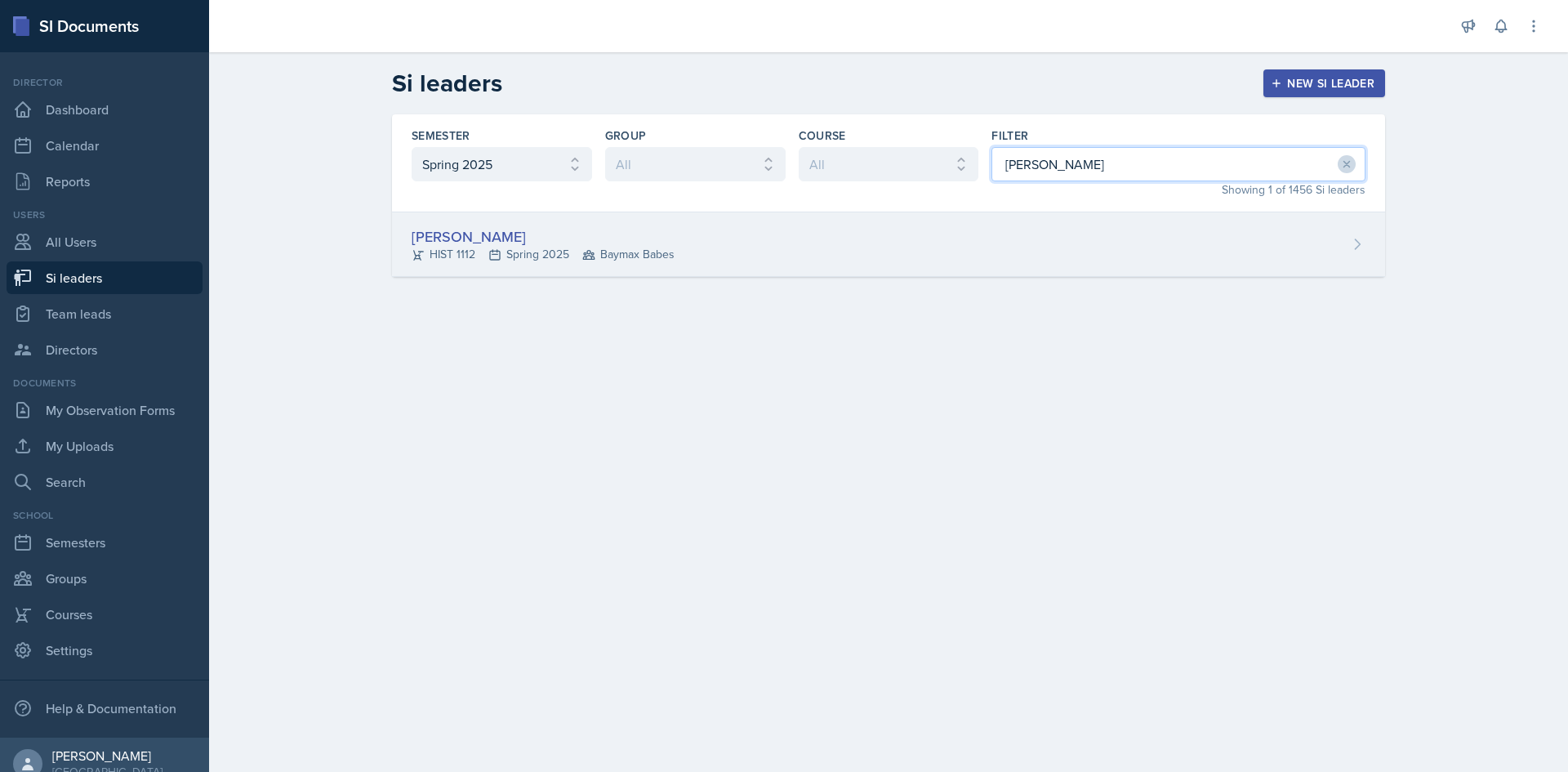
type input "duncan"
click at [1117, 218] on div "Duncan McLendon HIST 1112 Spring 2025 Baymax Babes" at bounding box center [889, 244] width 993 height 65
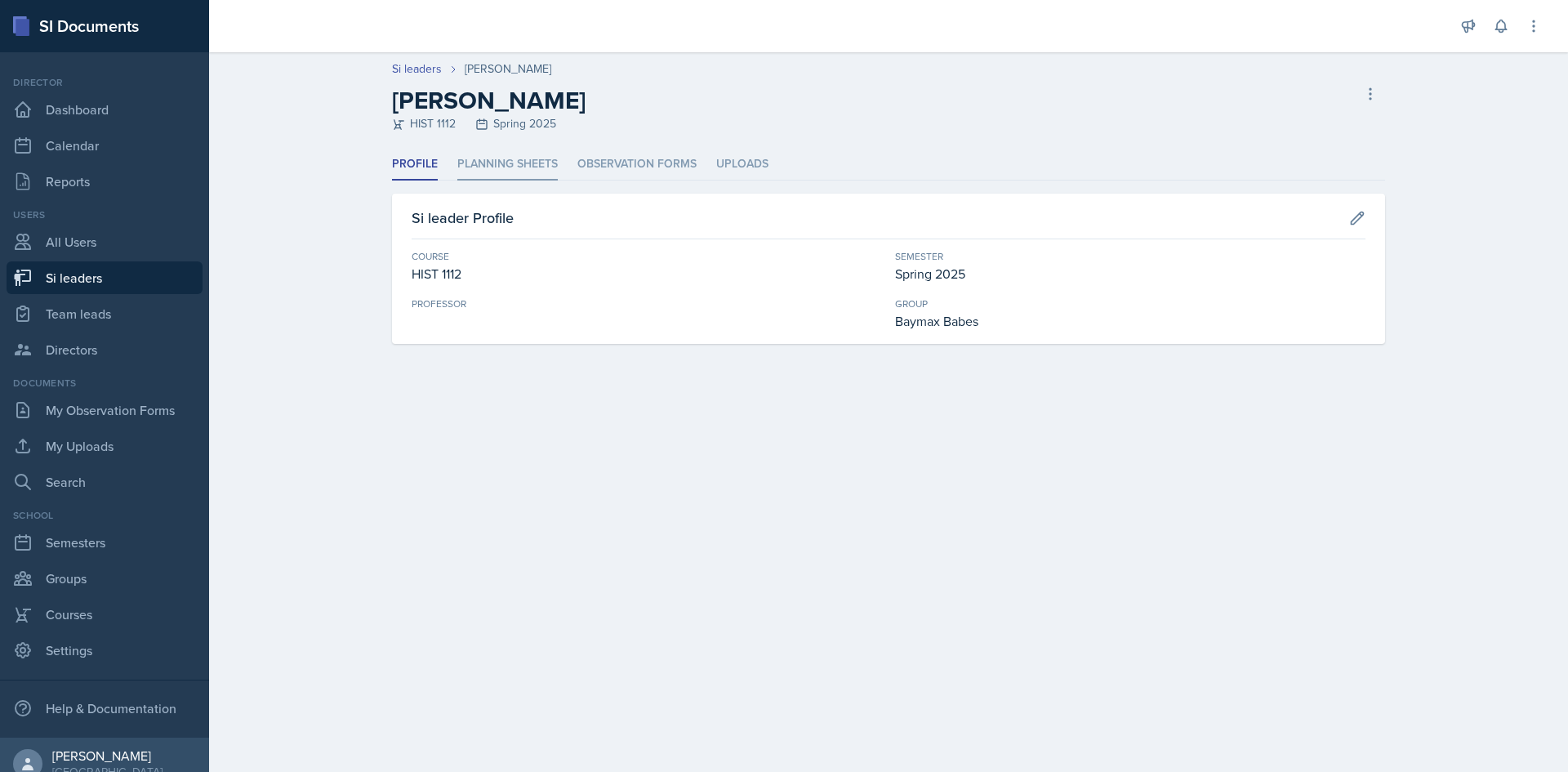
click at [511, 170] on li "Planning Sheets" at bounding box center [507, 164] width 100 height 31
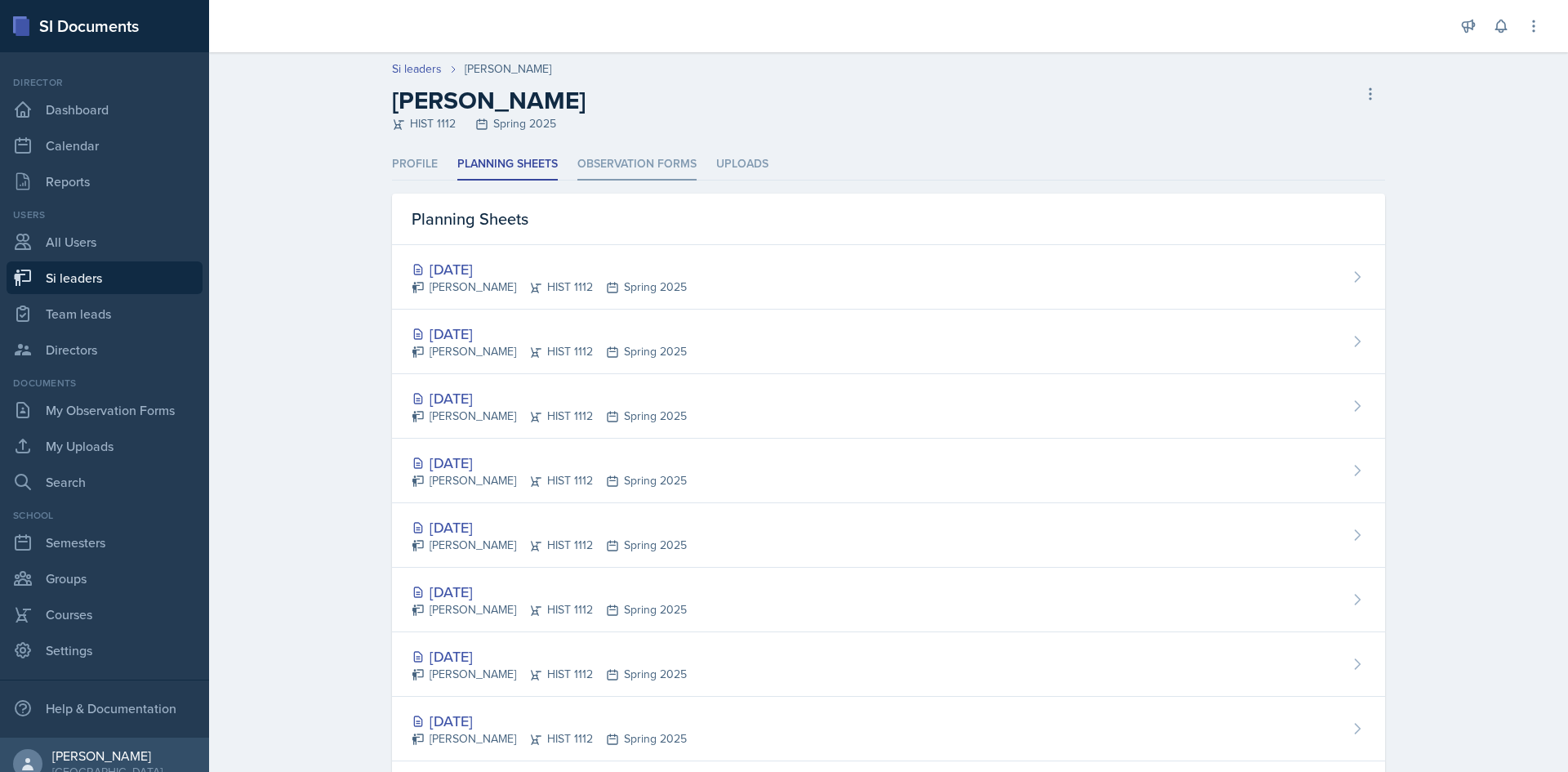
click at [610, 162] on li "Observation Forms" at bounding box center [637, 164] width 120 height 31
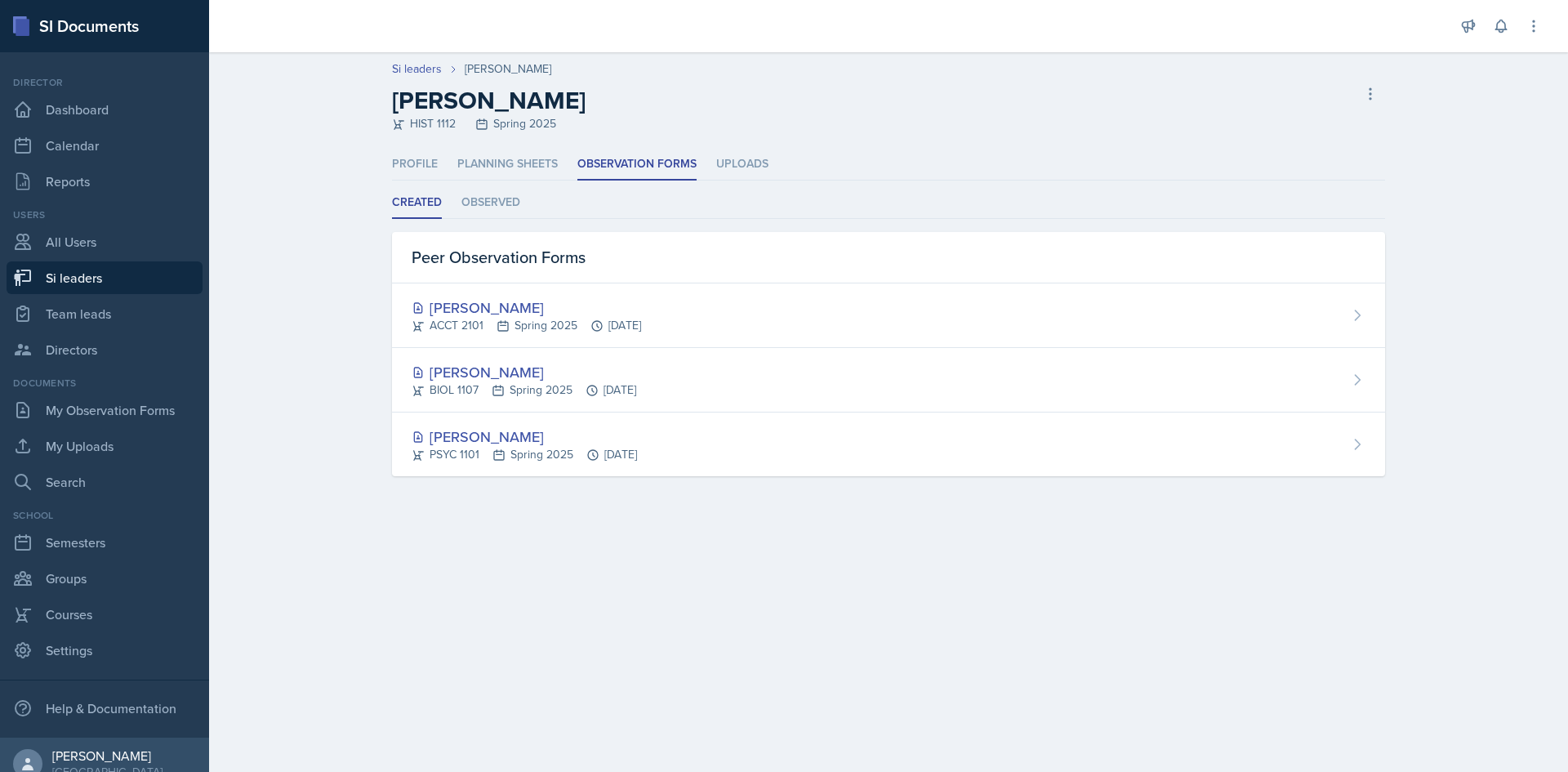
click at [502, 219] on div "Created Observed Created Observed Peer Observation Forms Isabella Garcia ACCT 2…" at bounding box center [889, 332] width 993 height 289
click at [501, 206] on li "Observed" at bounding box center [491, 203] width 59 height 31
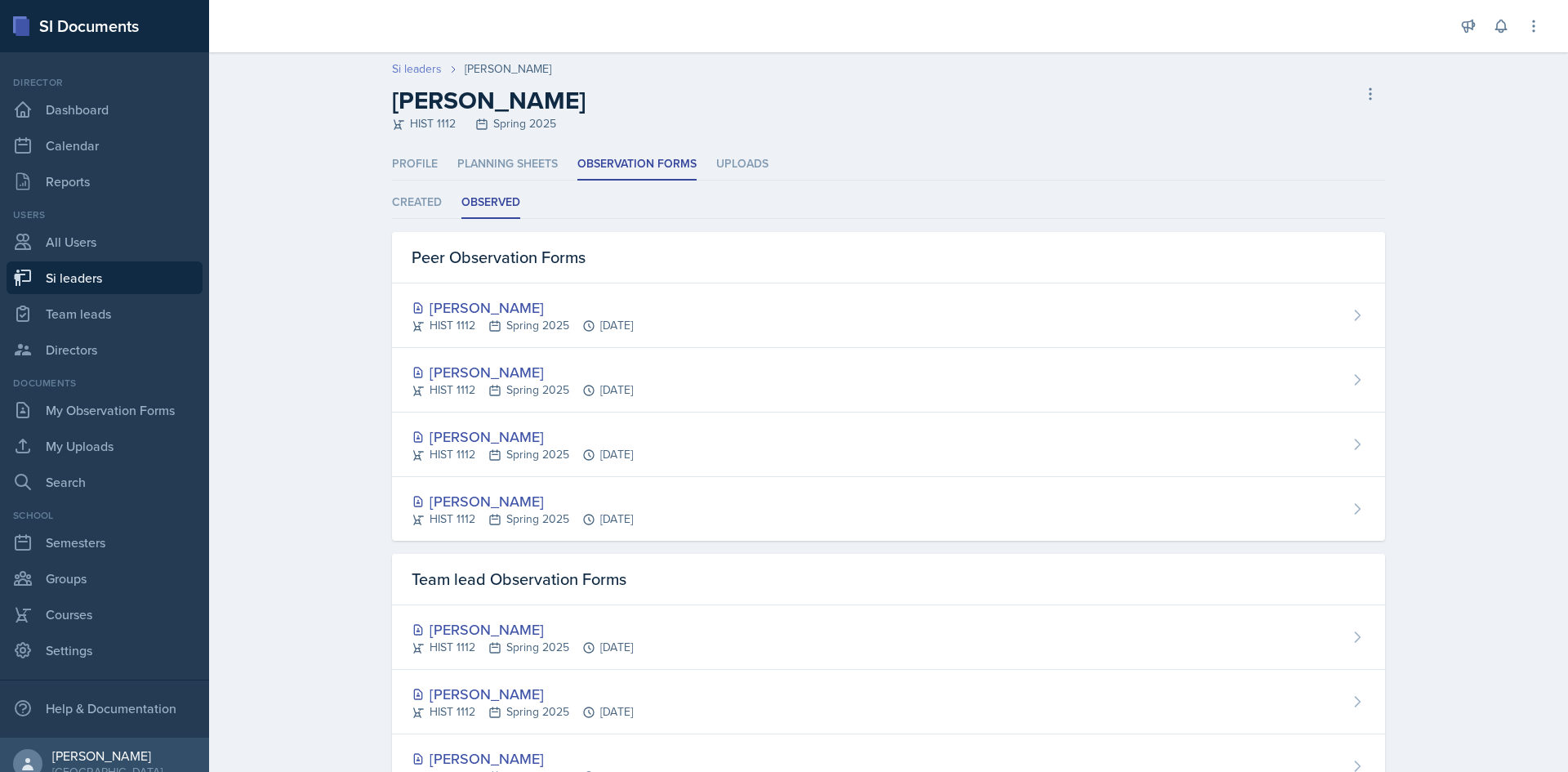
click at [402, 67] on link "Si leaders" at bounding box center [417, 69] width 50 height 17
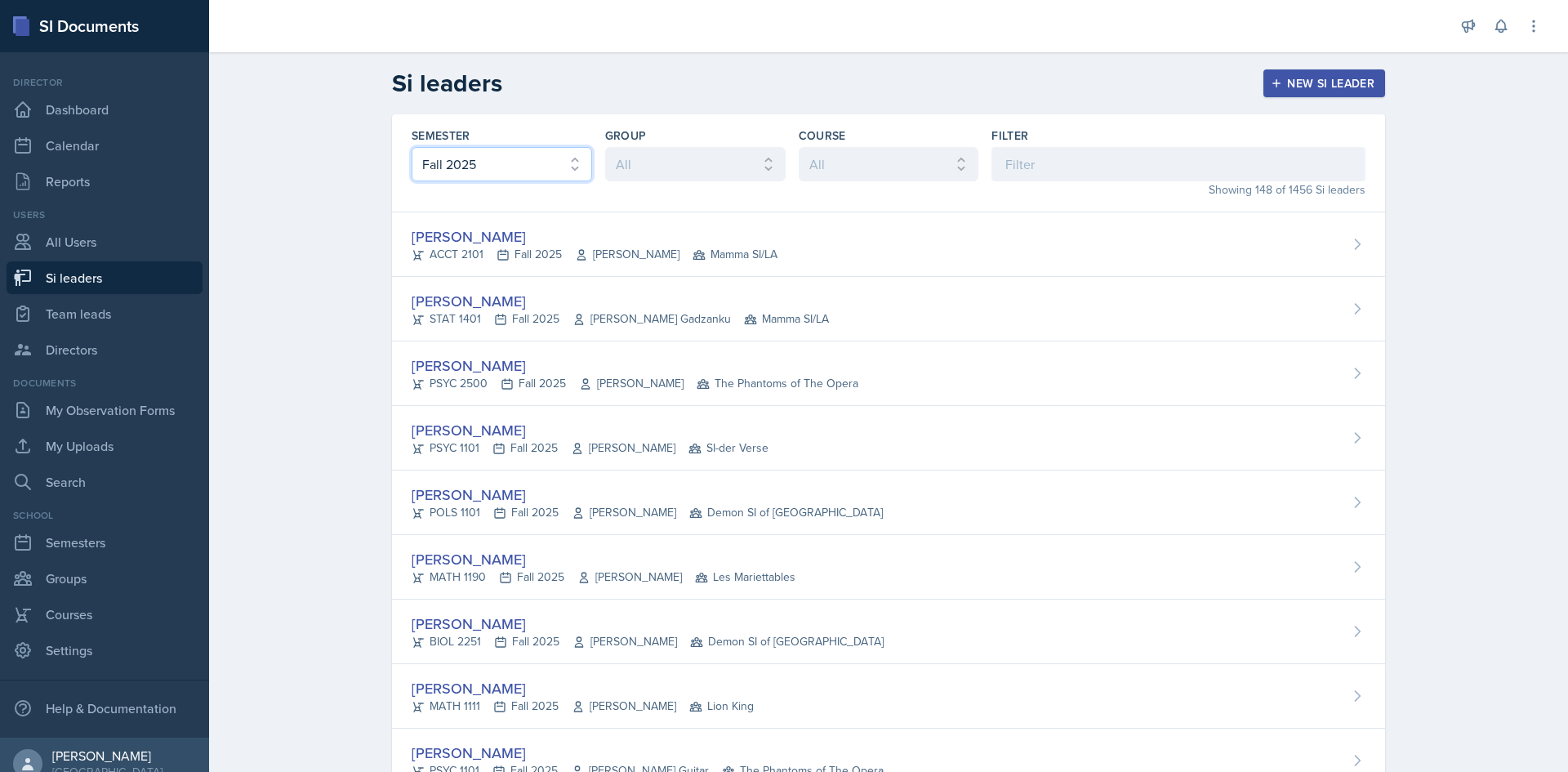
click at [427, 152] on select "All Fall 2025 Summer 2025 Spring 2025 Fall 2024 Summer 2024 Spring 2024 Fall 20…" at bounding box center [501, 164] width 181 height 34
select select "e2039551-f485-4c1b-a525-5b9893bb04c4"
click at [411, 147] on select "All Fall 2025 Summer 2025 Spring 2025 Fall 2024 Summer 2024 Spring 2024 Fall 20…" at bounding box center [501, 164] width 181 height 34
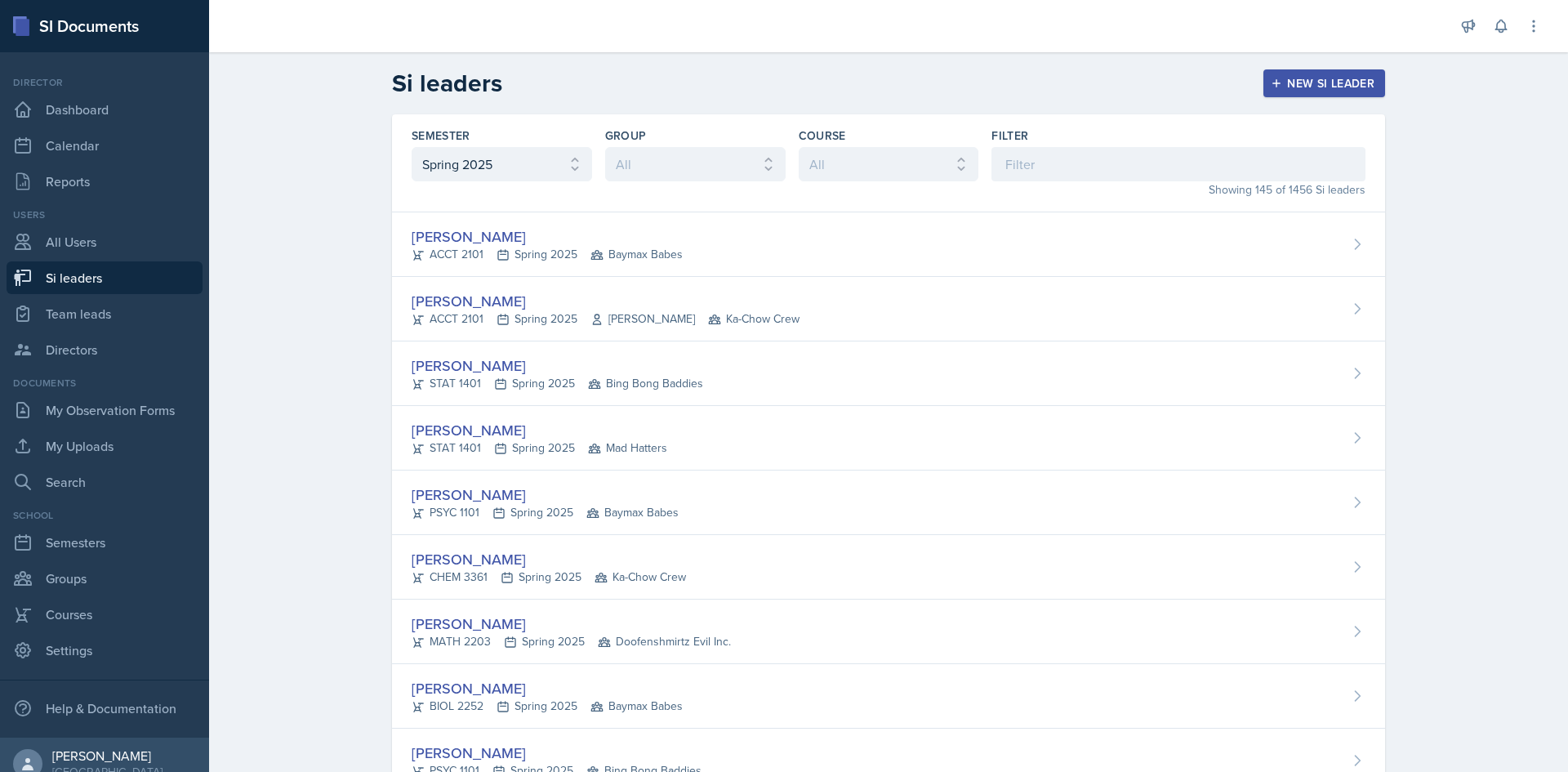
click at [483, 278] on div "Becca Adams ACCT 2101 Spring 2025 Andrew Trotman Ka-Chow Crew" at bounding box center [889, 309] width 993 height 65
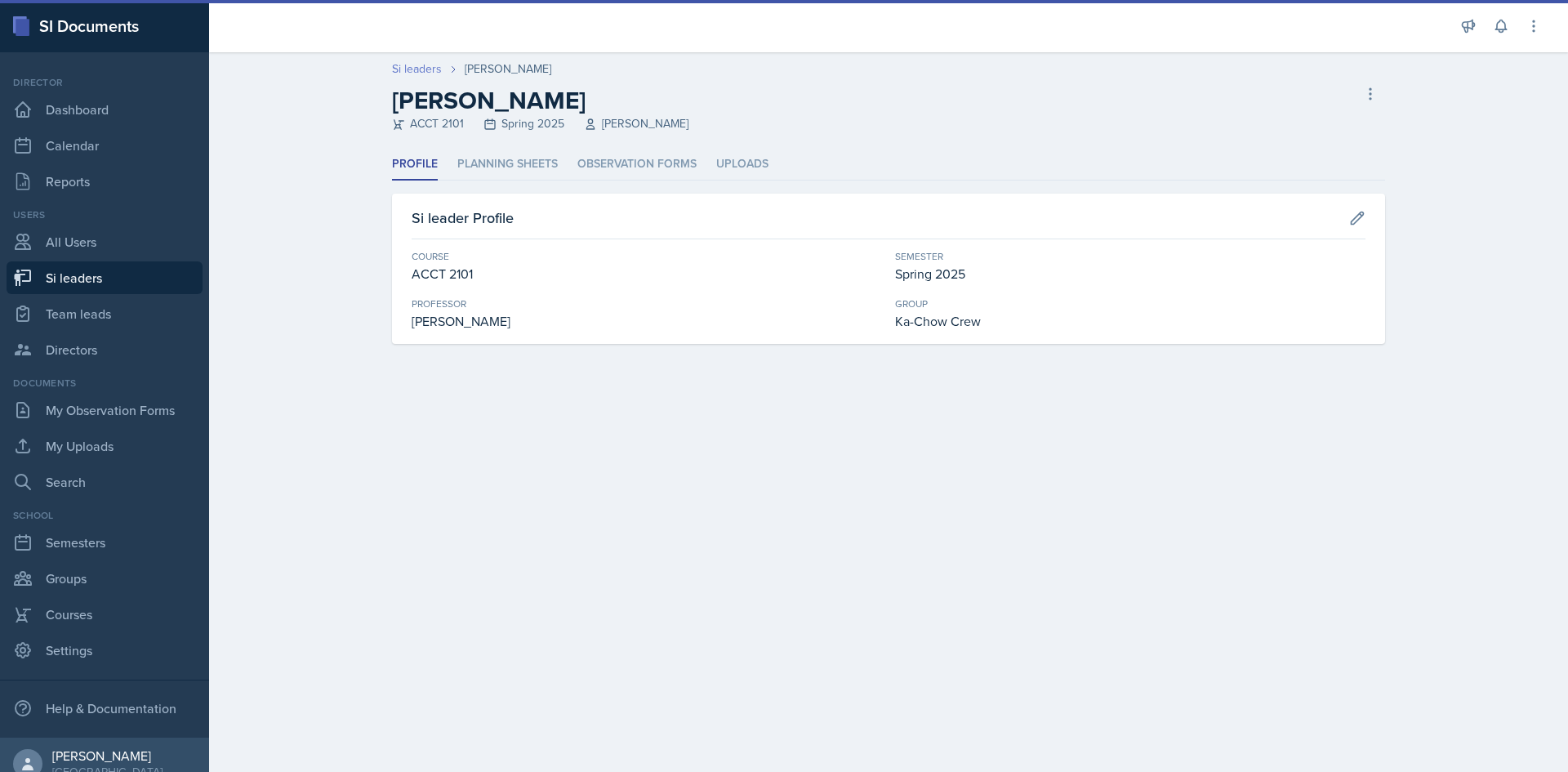
click at [416, 61] on link "Si leaders" at bounding box center [417, 69] width 50 height 17
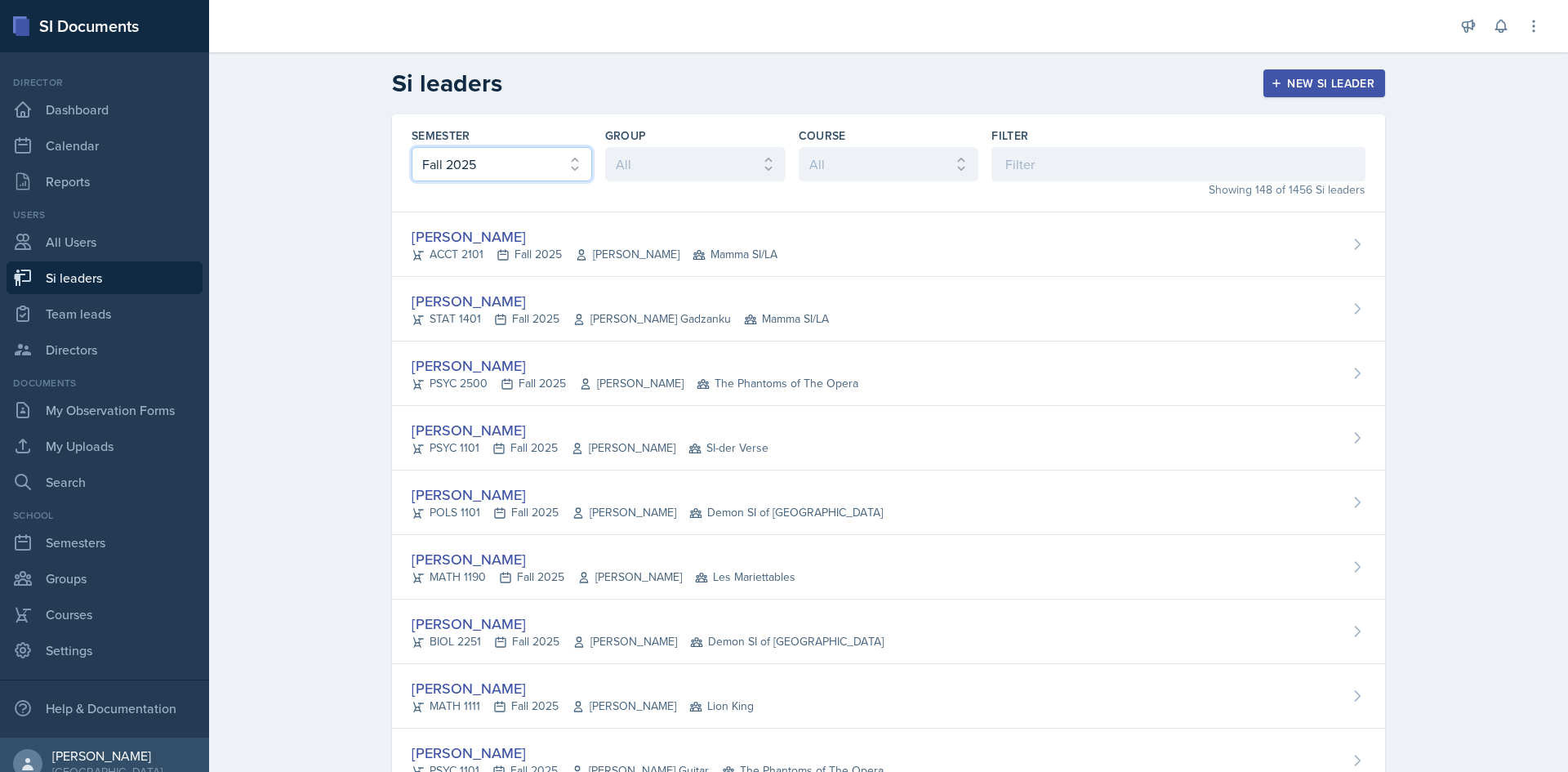
click at [504, 168] on select "All Fall 2025 Summer 2025 Spring 2025 Fall 2024 Summer 2024 Spring 2024 Fall 20…" at bounding box center [501, 164] width 181 height 34
select select "e2039551-f485-4c1b-a525-5b9893bb04c4"
click at [411, 147] on select "All Fall 2025 Summer 2025 Spring 2025 Fall 2024 Summer 2024 Spring 2024 Fall 20…" at bounding box center [501, 164] width 181 height 34
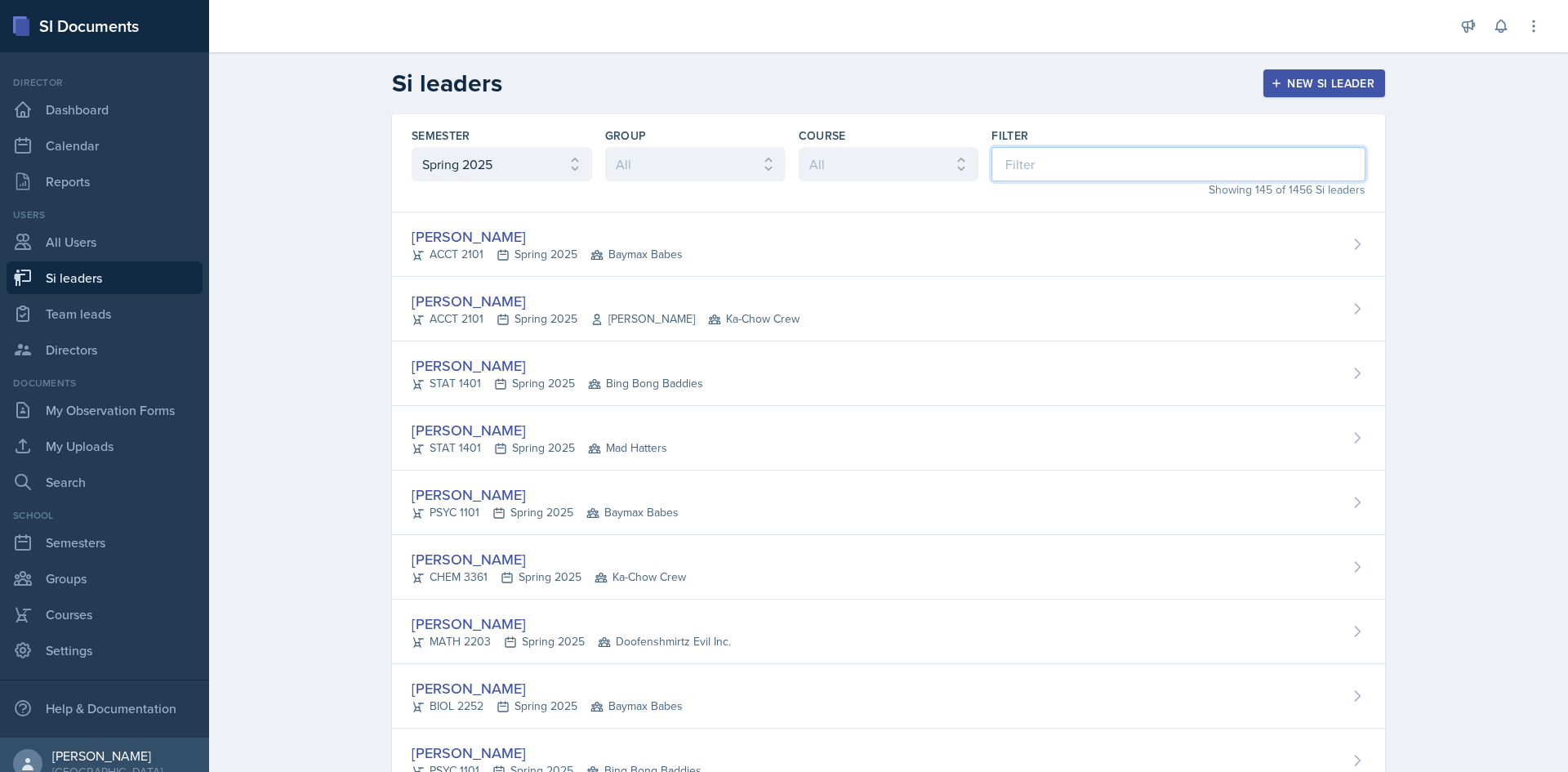
click at [1059, 155] on input at bounding box center [1177, 164] width 374 height 34
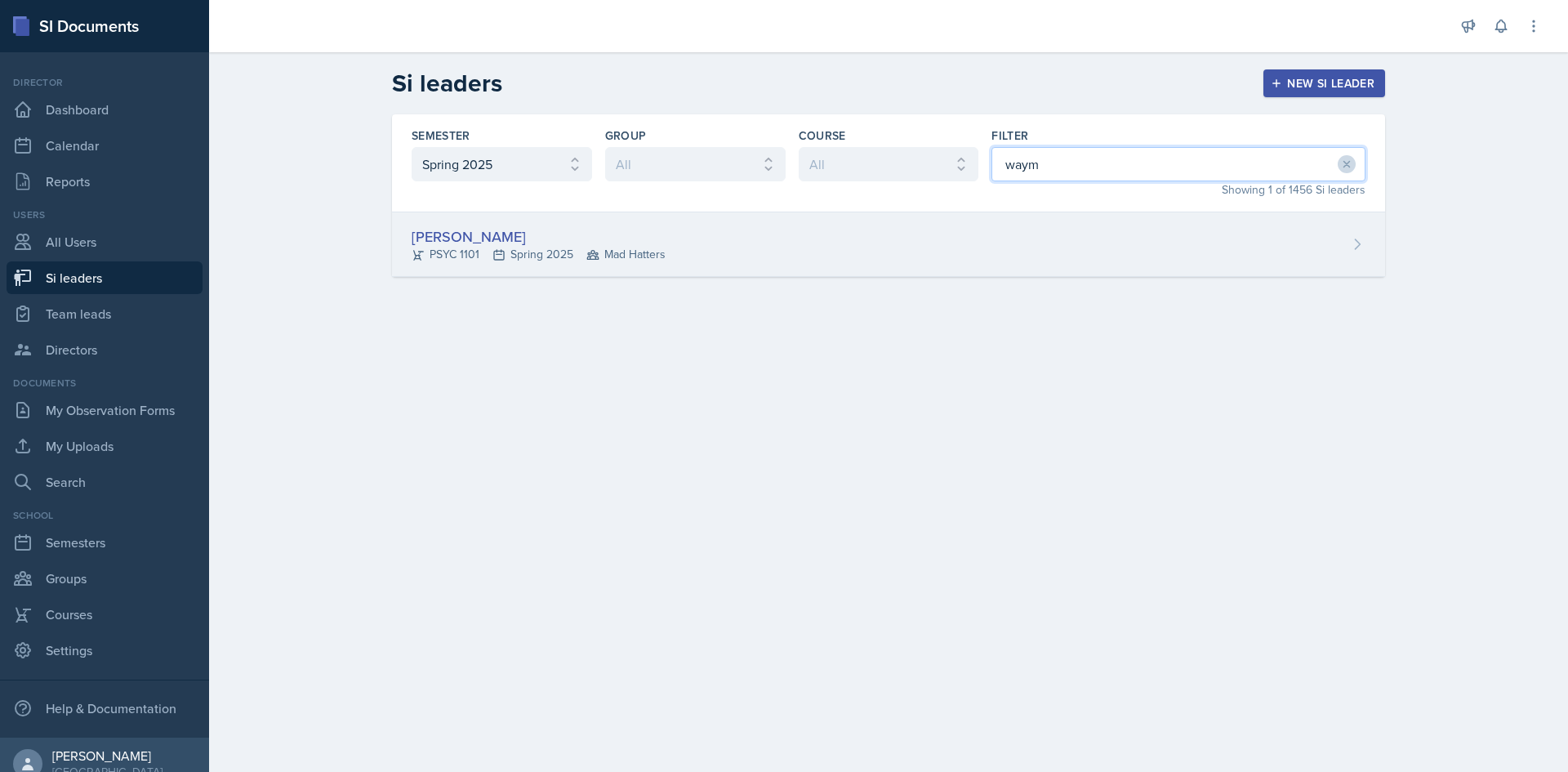
type input "waym"
click at [1119, 217] on div "Sara Waymen PSYC 1101 Spring 2025 Mad Hatters" at bounding box center [889, 244] width 993 height 65
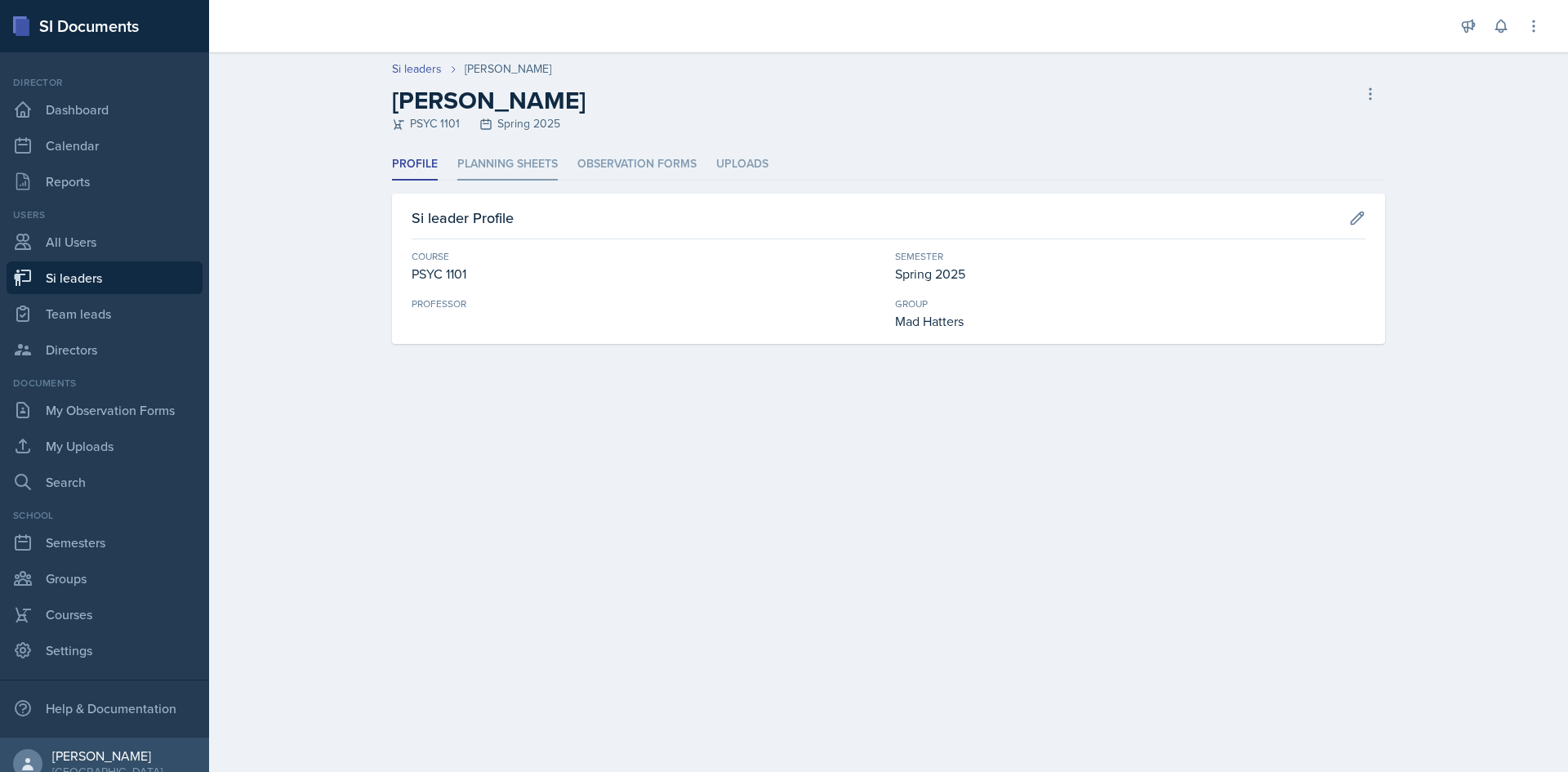
click at [515, 167] on li "Planning Sheets" at bounding box center [507, 164] width 100 height 31
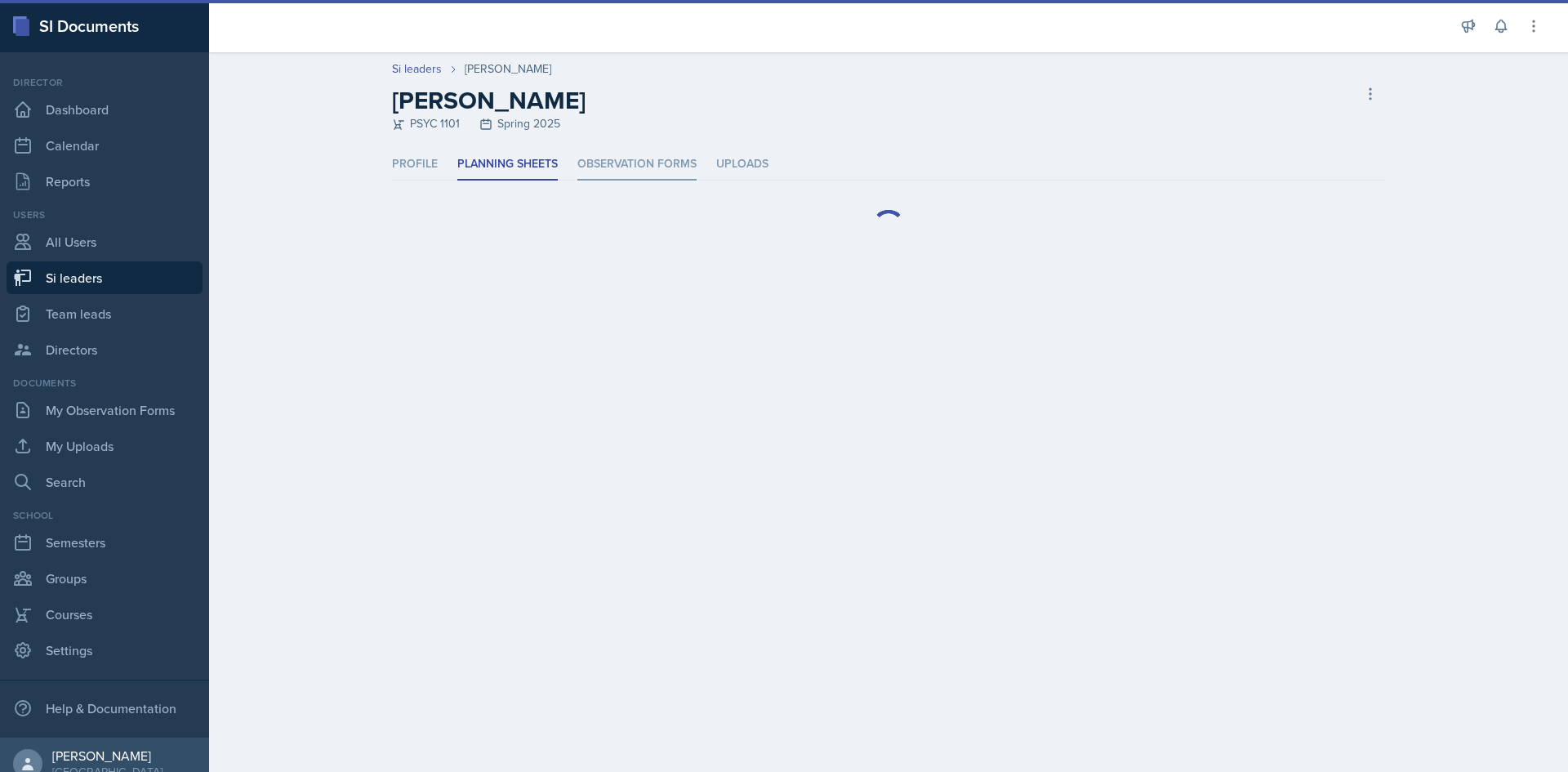
click at [615, 155] on li "Observation Forms" at bounding box center [637, 164] width 120 height 31
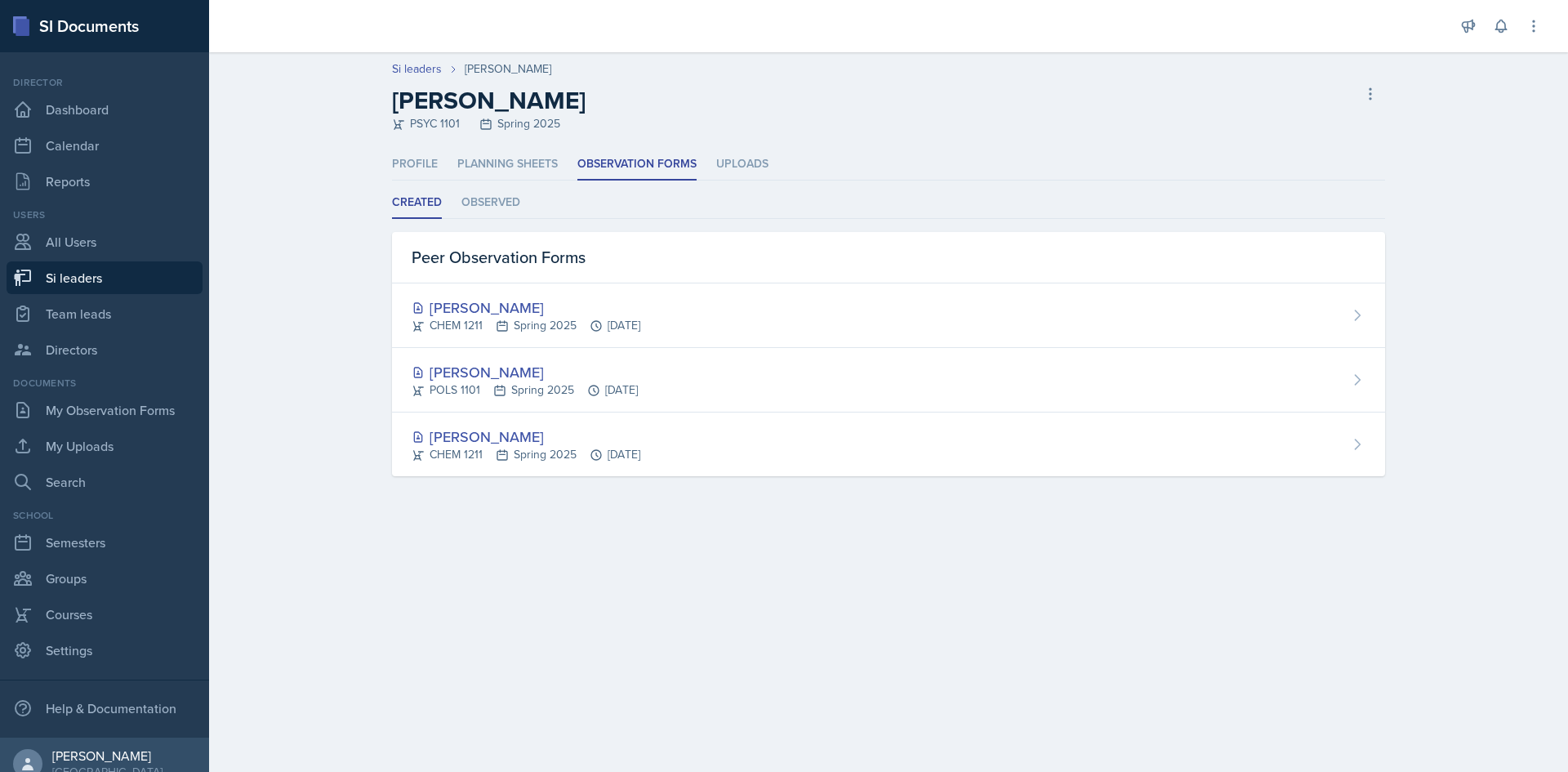
click at [474, 220] on div "Created Observed Created Observed Peer Observation Forms Lindsey Knight CHEM 12…" at bounding box center [889, 332] width 993 height 289
click at [482, 204] on li "Observed" at bounding box center [491, 203] width 59 height 31
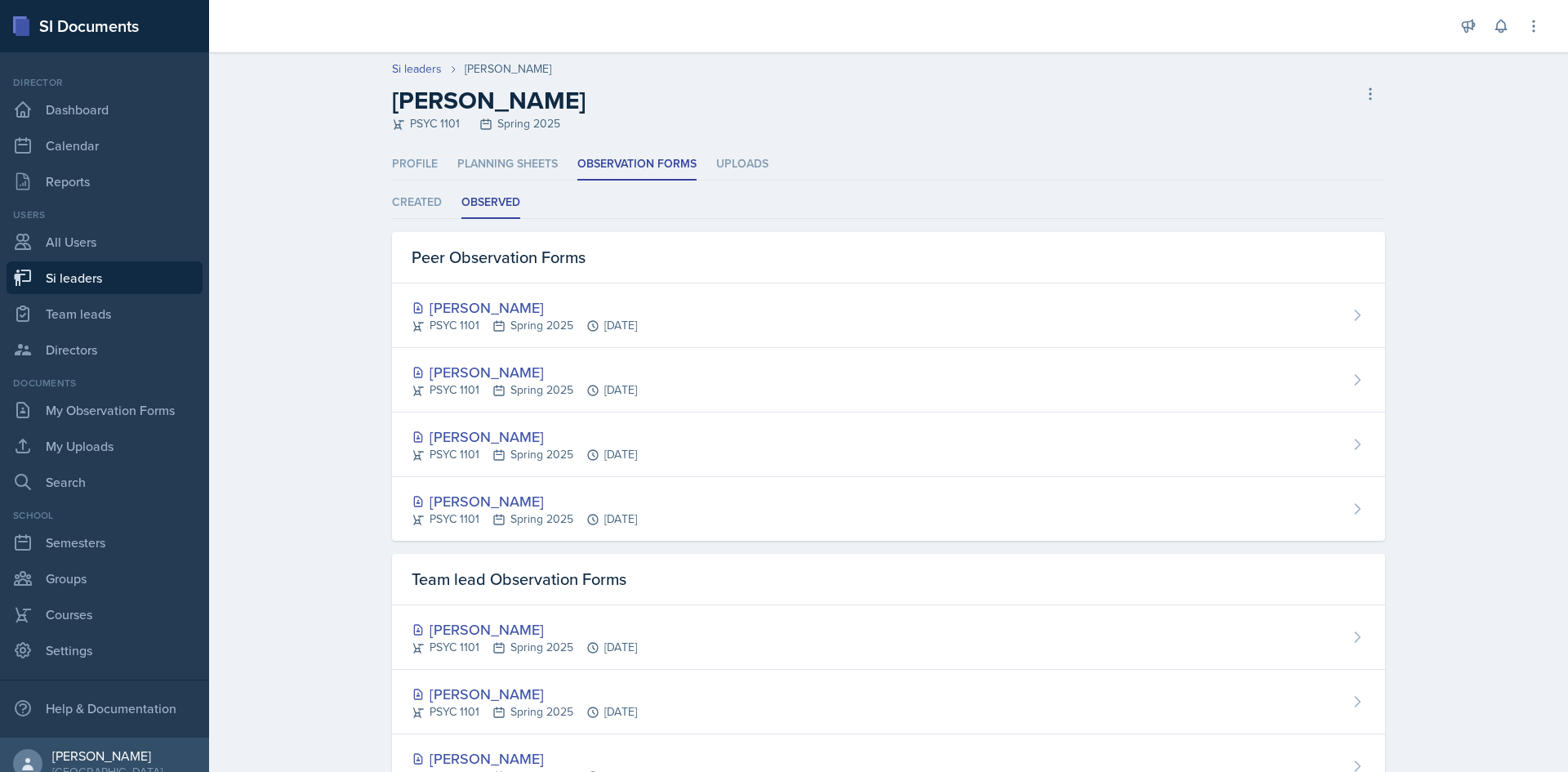
click at [426, 77] on div "Si leaders Sara Waymen Sara Waymen PSYC 1101 Spring 2025 Delete Si leader" at bounding box center [888, 96] width 1045 height 72
click at [426, 72] on link "Si leaders" at bounding box center [417, 69] width 50 height 17
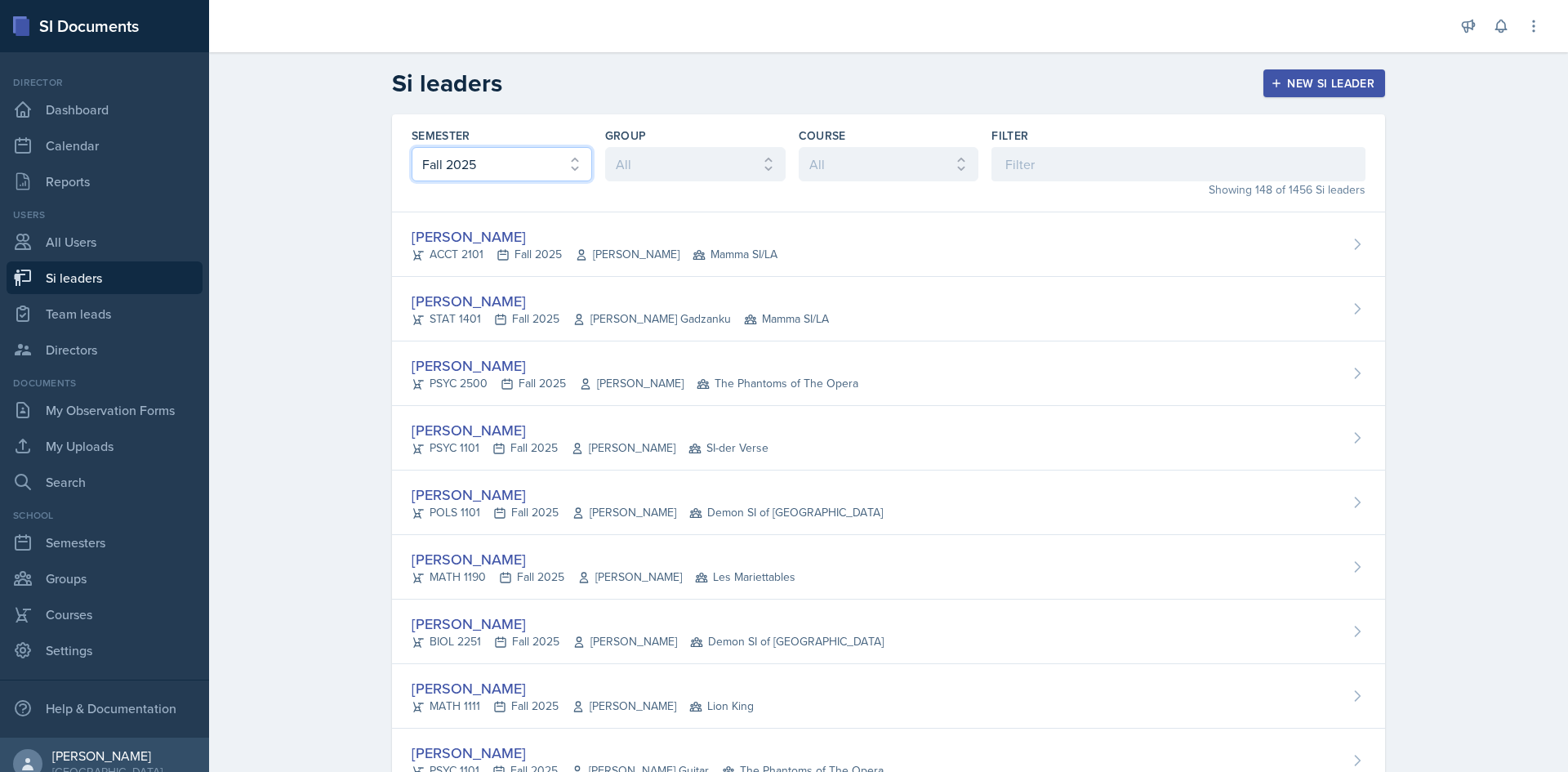
click at [558, 158] on select "All Fall 2025 Summer 2025 Spring 2025 Fall 2024 Summer 2024 Spring 2024 Fall 20…" at bounding box center [501, 164] width 181 height 34
select select "e2039551-f485-4c1b-a525-5b9893bb04c4"
click at [411, 147] on select "All Fall 2025 Summer 2025 Spring 2025 Fall 2024 Summer 2024 Spring 2024 Fall 20…" at bounding box center [501, 164] width 181 height 34
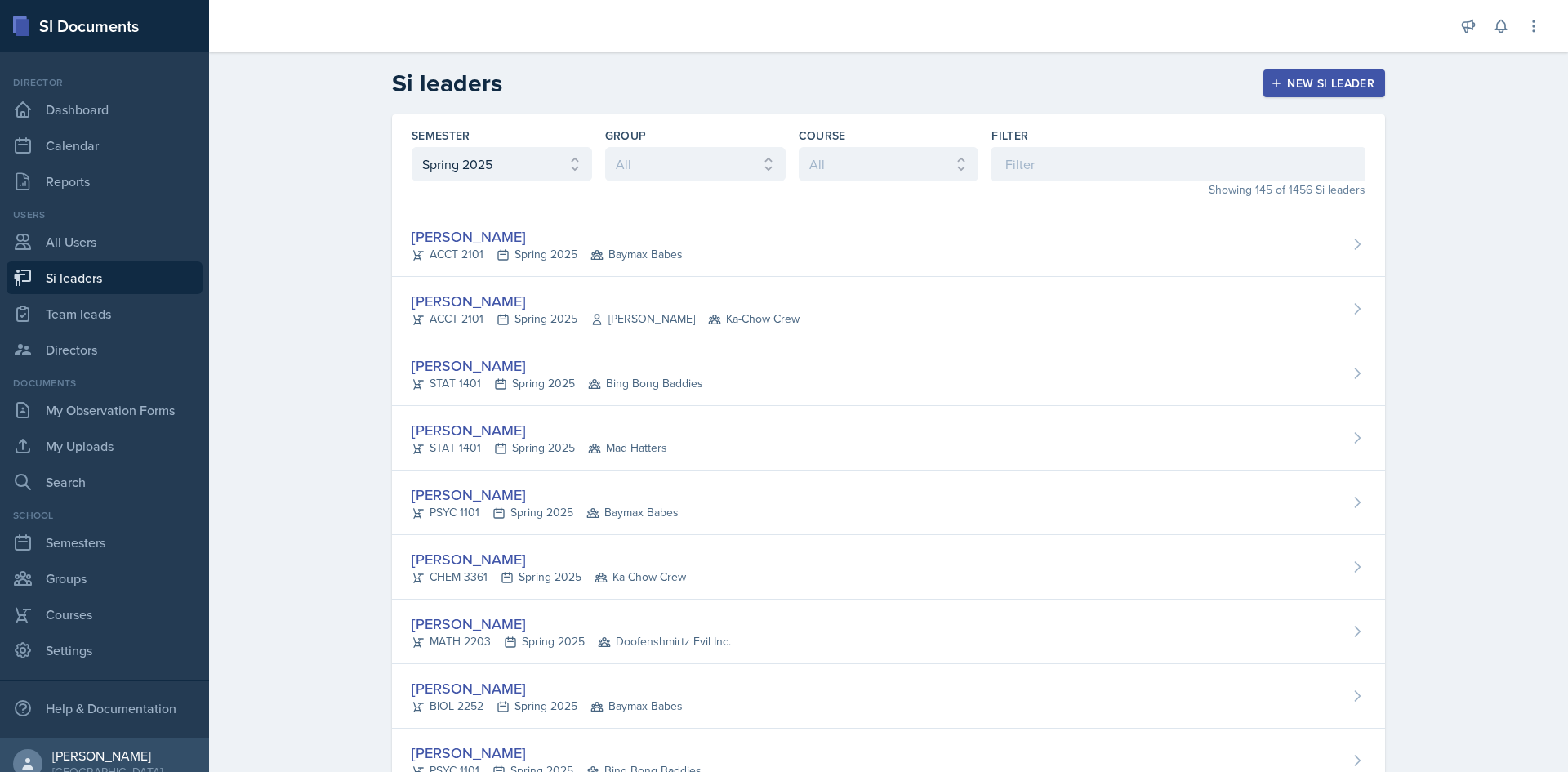
click at [1069, 154] on div "Filter" at bounding box center [1177, 154] width 374 height 54
click at [1071, 164] on input at bounding box center [1177, 164] width 374 height 34
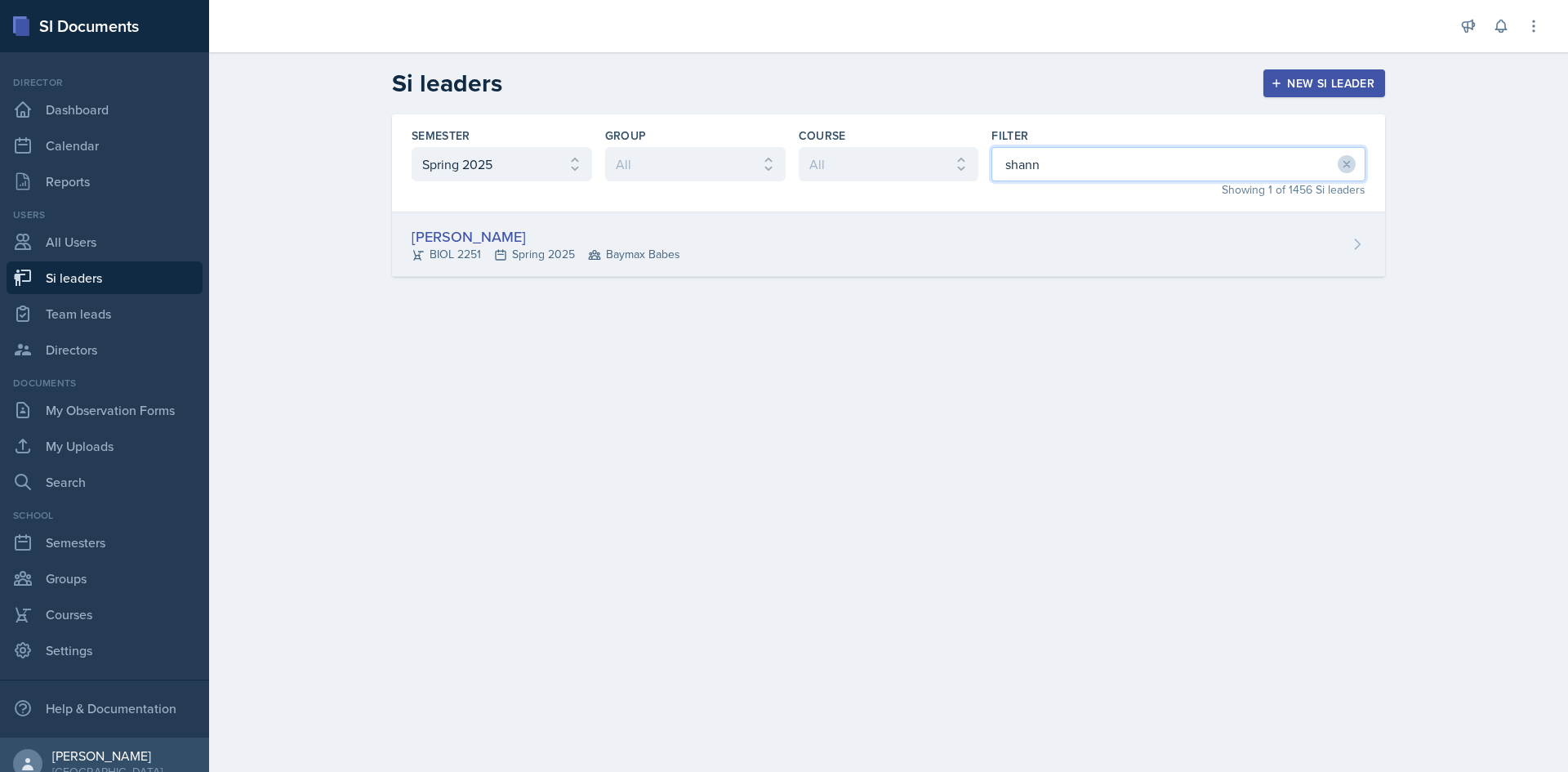
type input "shann"
click at [1166, 217] on div "Shannon Williams BIOL 2251 Spring 2025 Baymax Babes" at bounding box center [889, 244] width 993 height 65
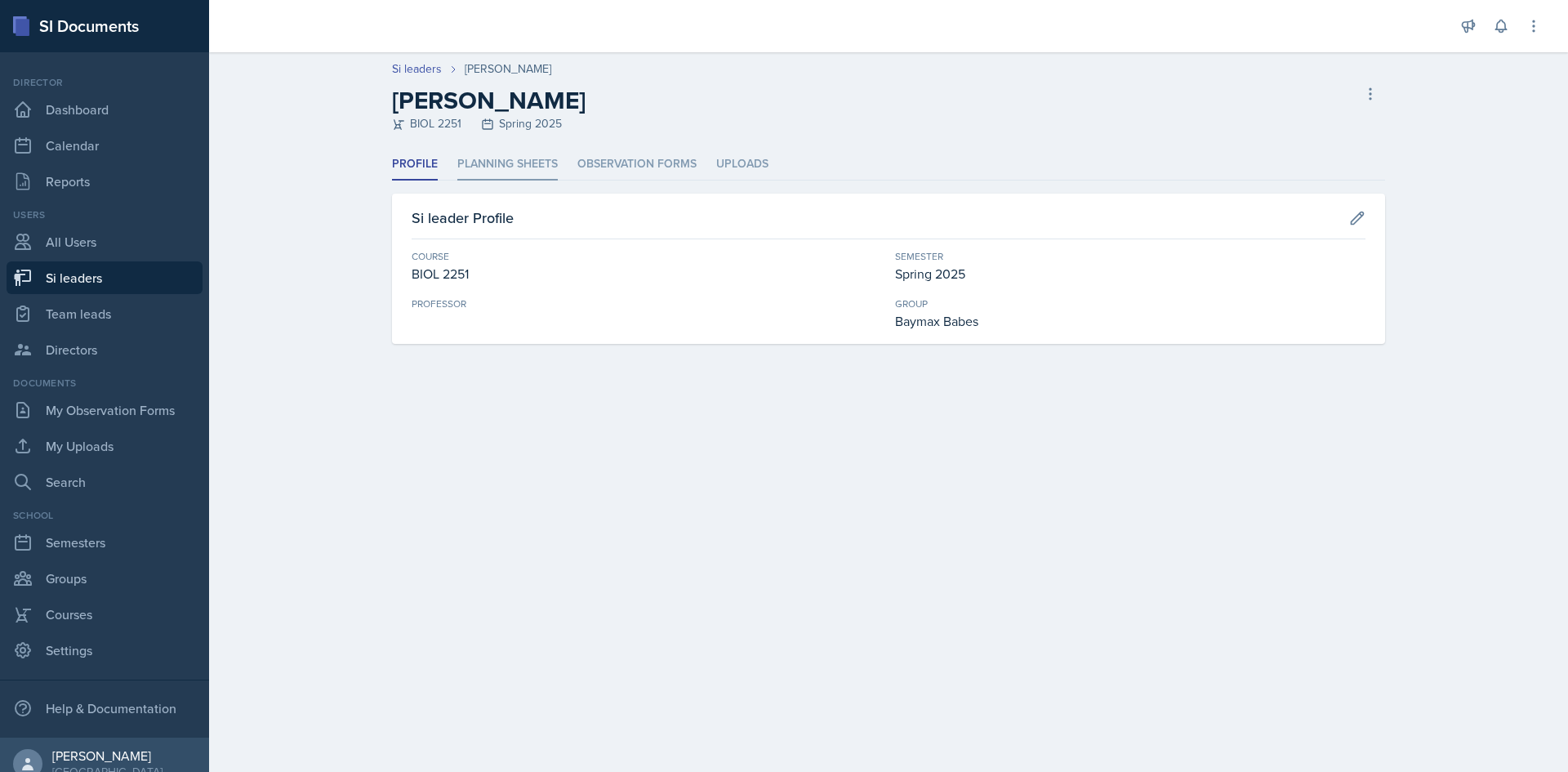
click at [501, 170] on li "Planning Sheets" at bounding box center [507, 164] width 100 height 31
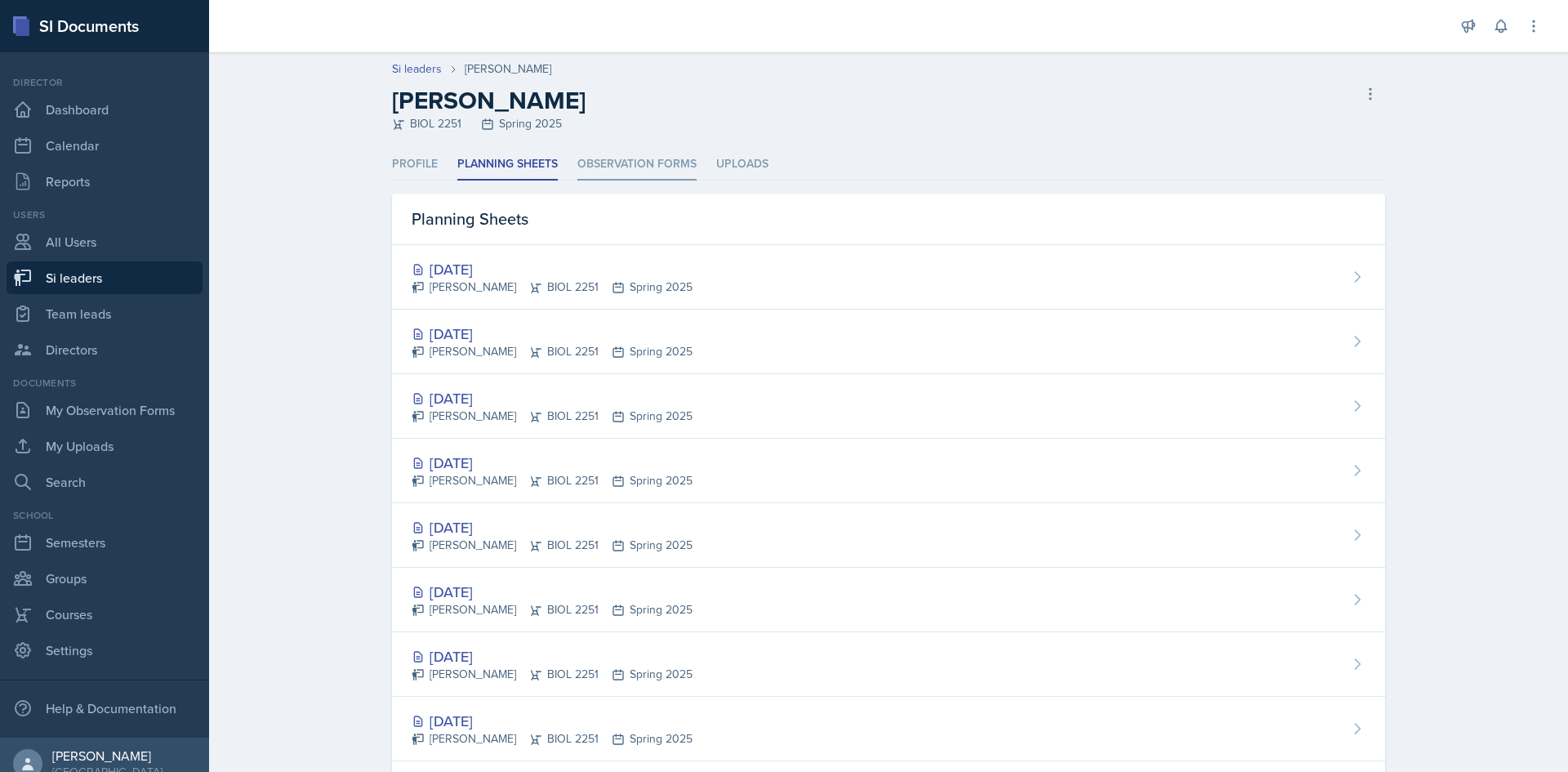
click at [616, 174] on li "Observation Forms" at bounding box center [637, 164] width 120 height 31
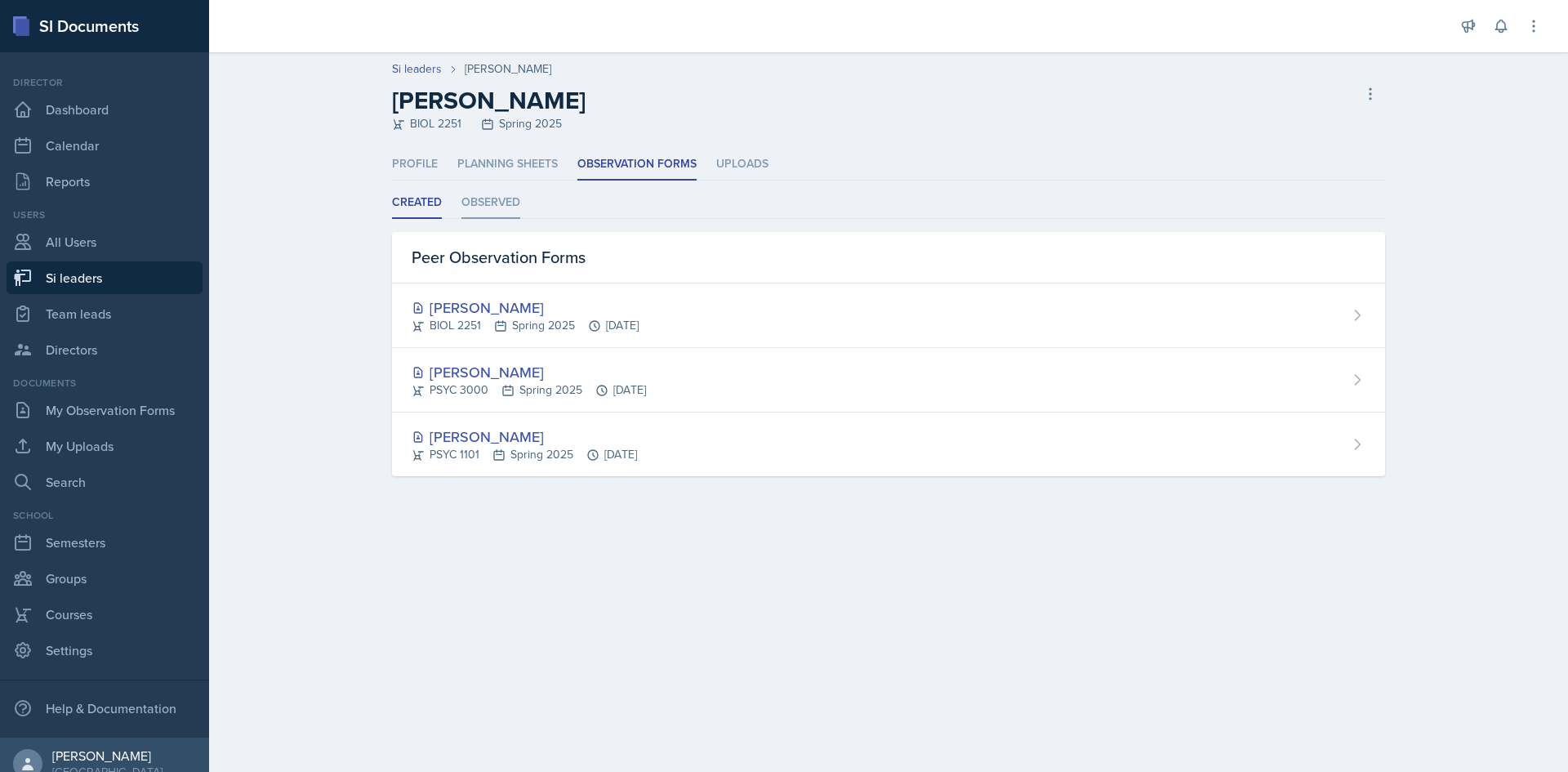
click at [490, 212] on li "Observed" at bounding box center [491, 203] width 59 height 31
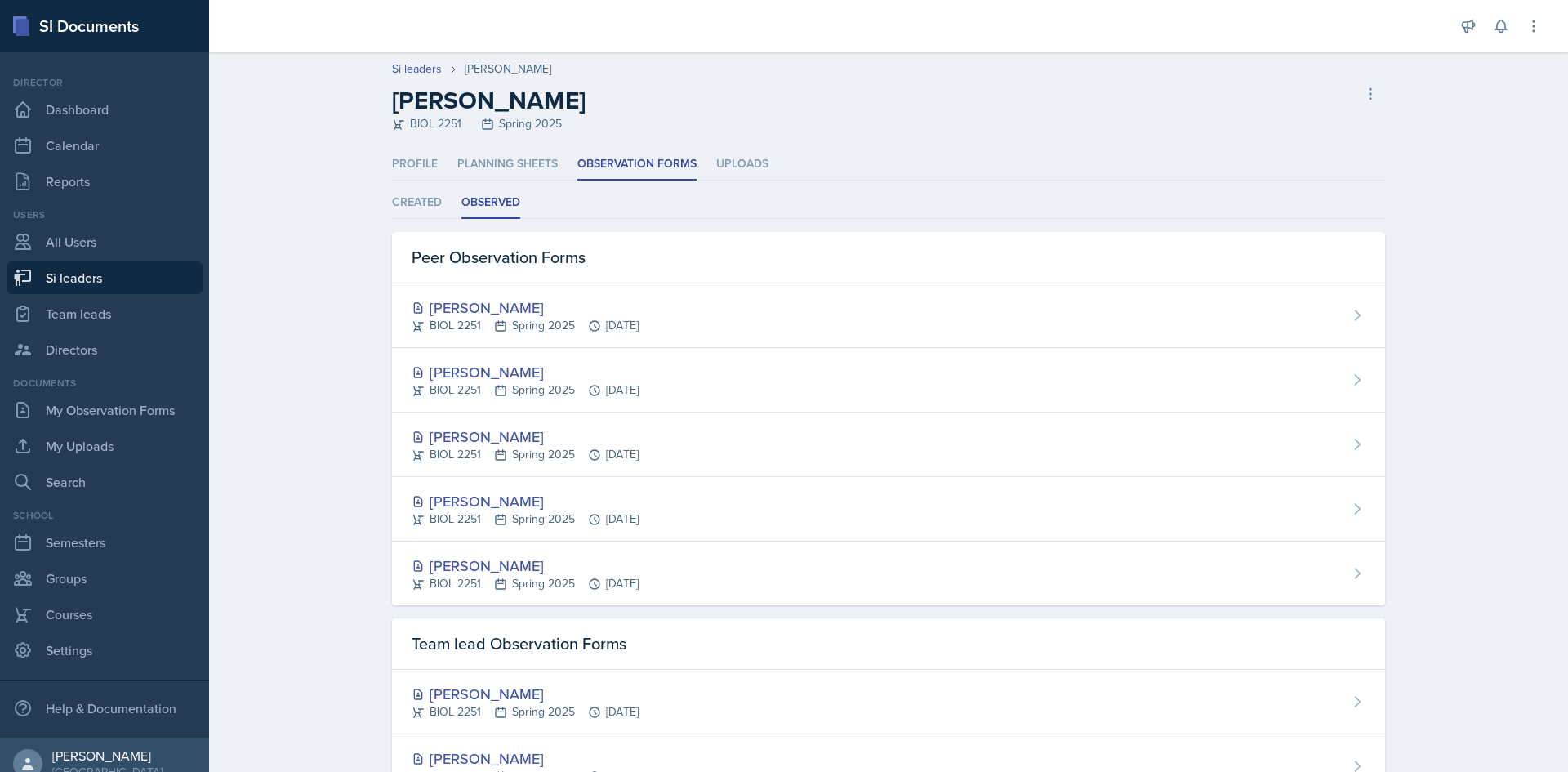
click at [1403, 190] on div "Profile Planning Sheets Observation Forms Uploads Profile Planning Sheets Obser…" at bounding box center [888, 583] width 1045 height 869
click at [428, 68] on link "Si leaders" at bounding box center [417, 69] width 50 height 17
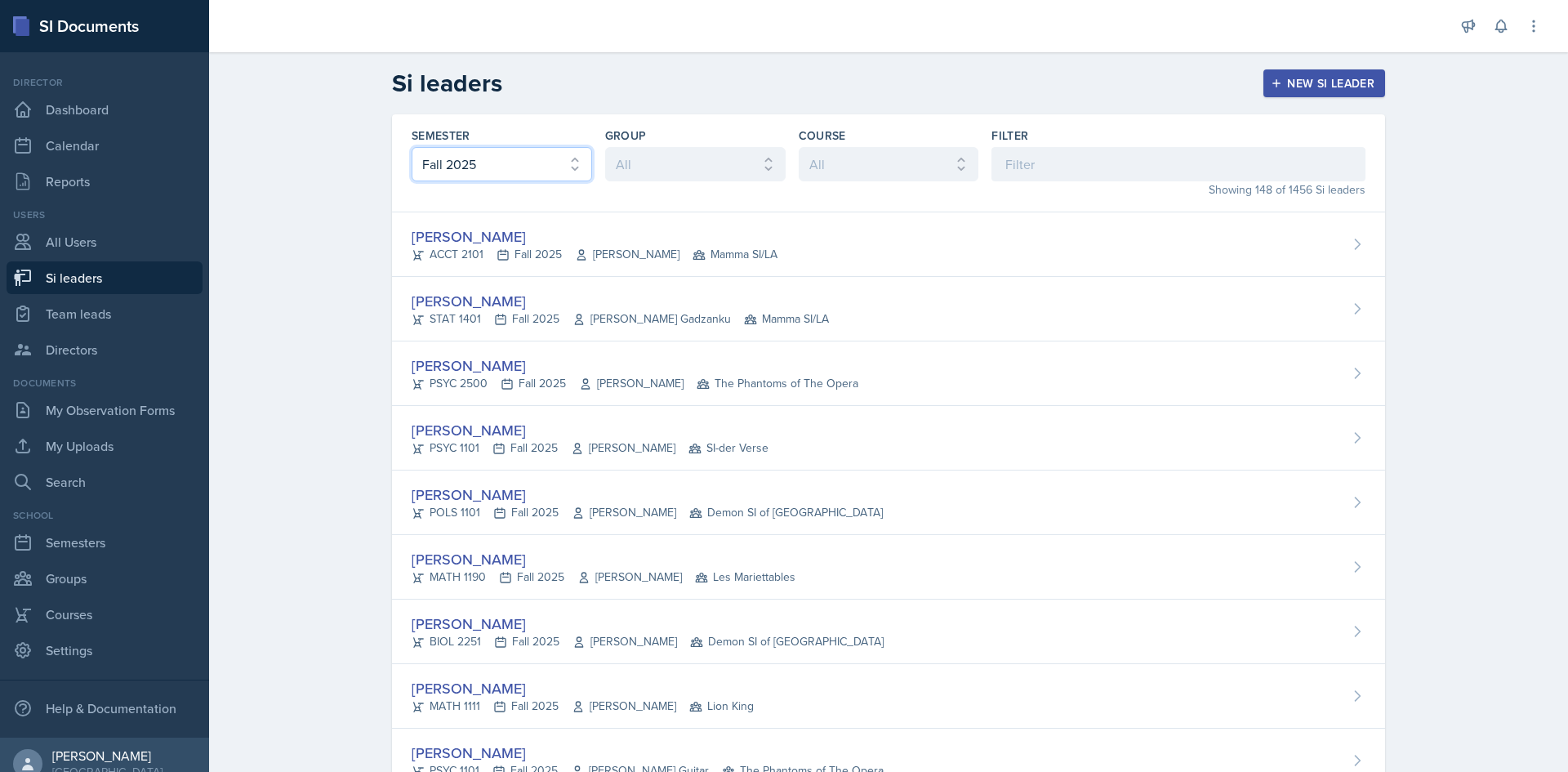
click at [486, 158] on select "All Fall 2025 Summer 2025 Spring 2025 Fall 2024 Summer 2024 Spring 2024 Fall 20…" at bounding box center [501, 164] width 181 height 34
select select "e2039551-f485-4c1b-a525-5b9893bb04c4"
click at [411, 147] on select "All Fall 2025 Summer 2025 Spring 2025 Fall 2024 Summer 2024 Spring 2024 Fall 20…" at bounding box center [501, 164] width 181 height 34
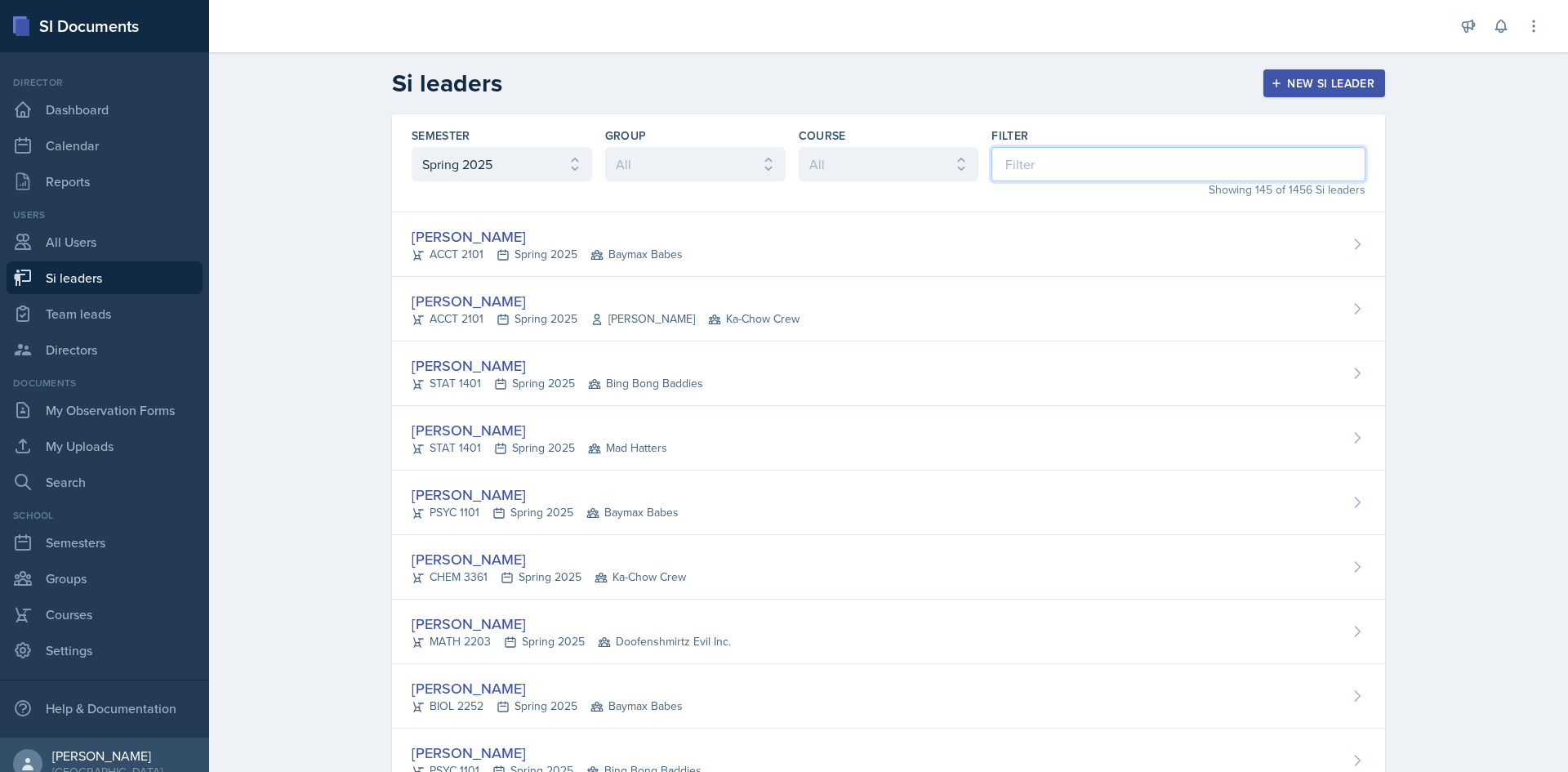
click at [1125, 174] on input at bounding box center [1177, 164] width 374 height 34
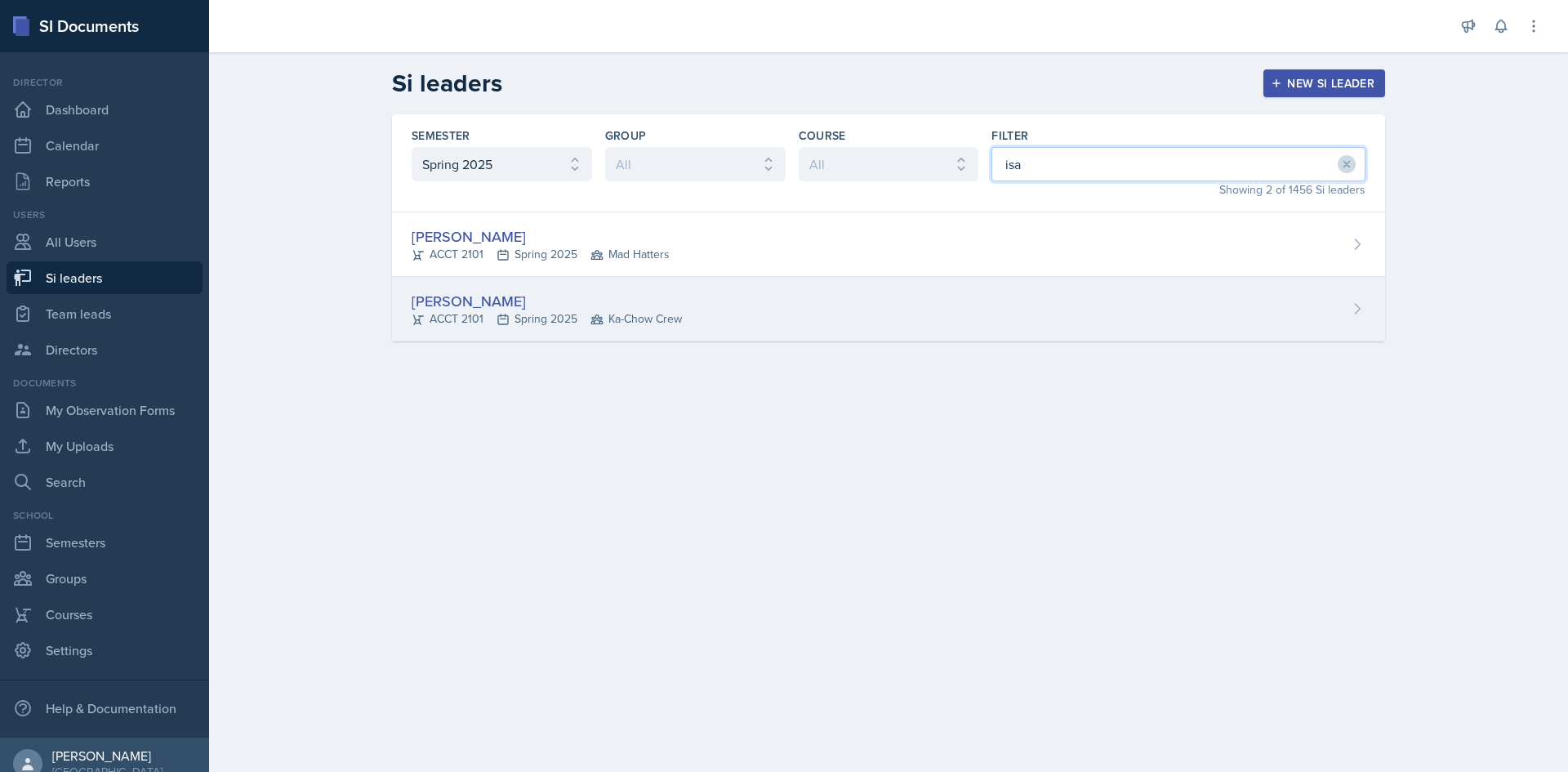
type input "isa"
click at [514, 284] on div "Isabella Garcia ACCT 2101 Spring 2025 Ka-Chow Crew" at bounding box center [889, 309] width 993 height 65
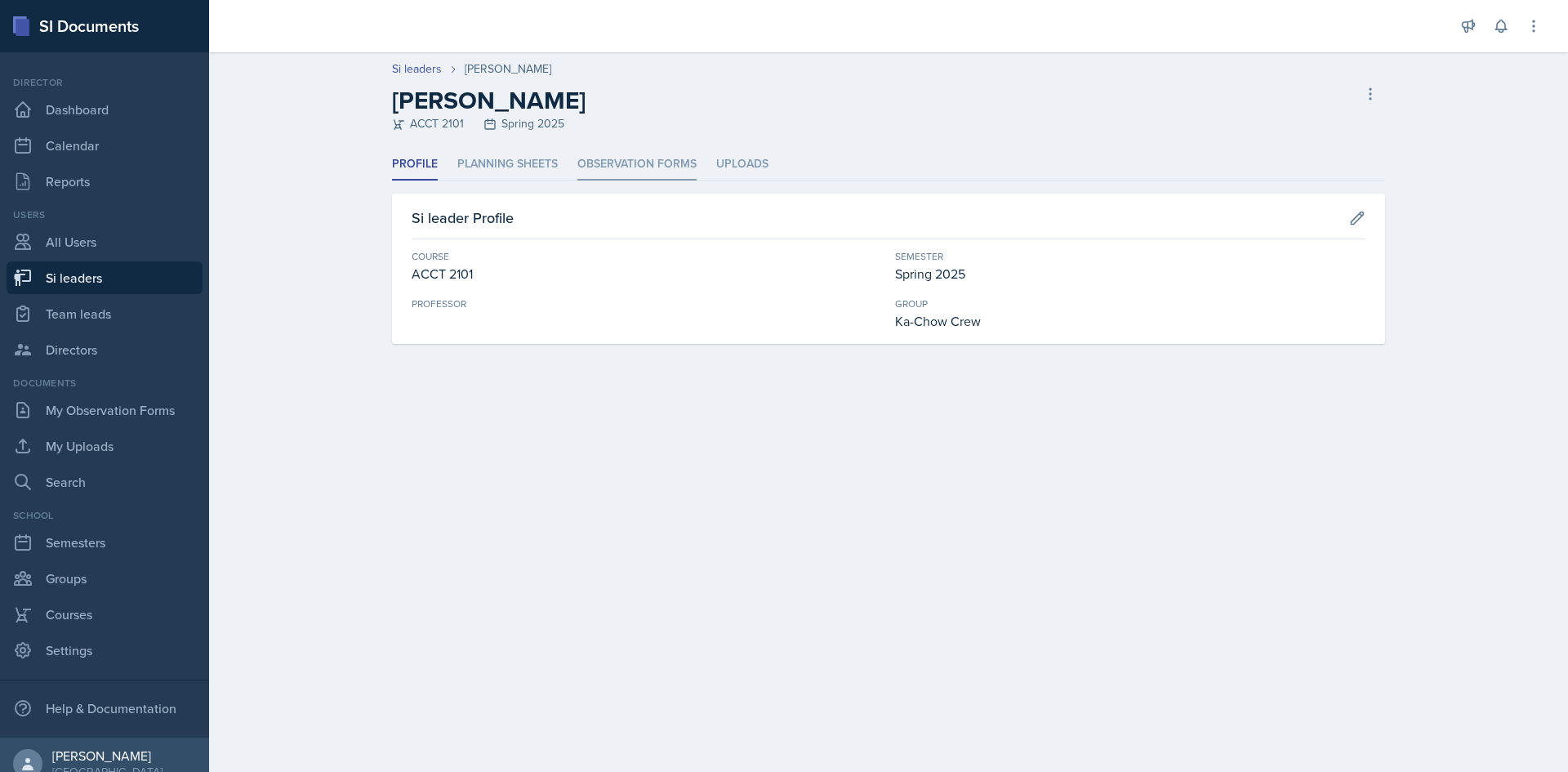
click at [582, 161] on li "Observation Forms" at bounding box center [637, 164] width 120 height 31
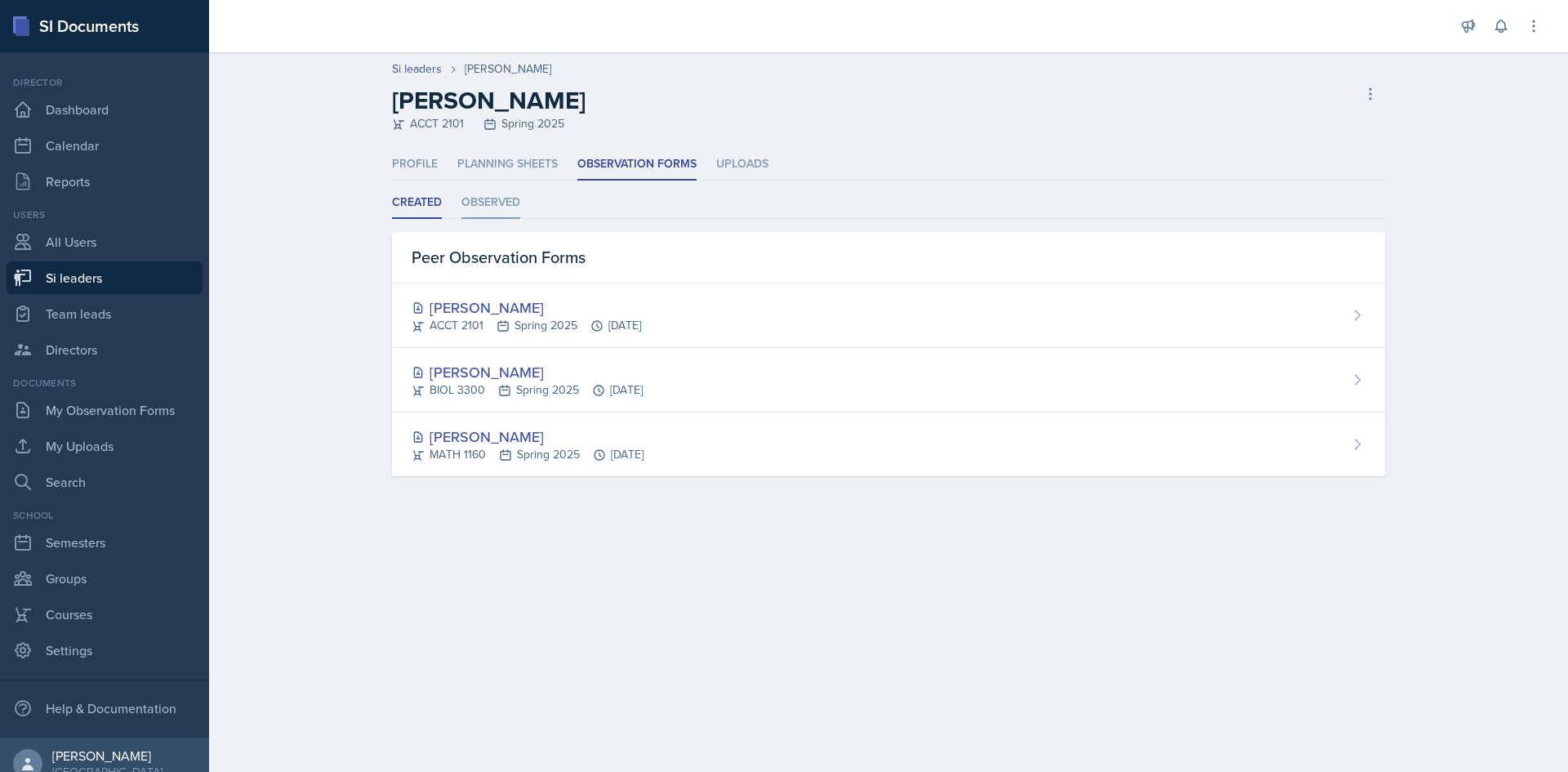
click at [499, 205] on li "Observed" at bounding box center [491, 203] width 59 height 31
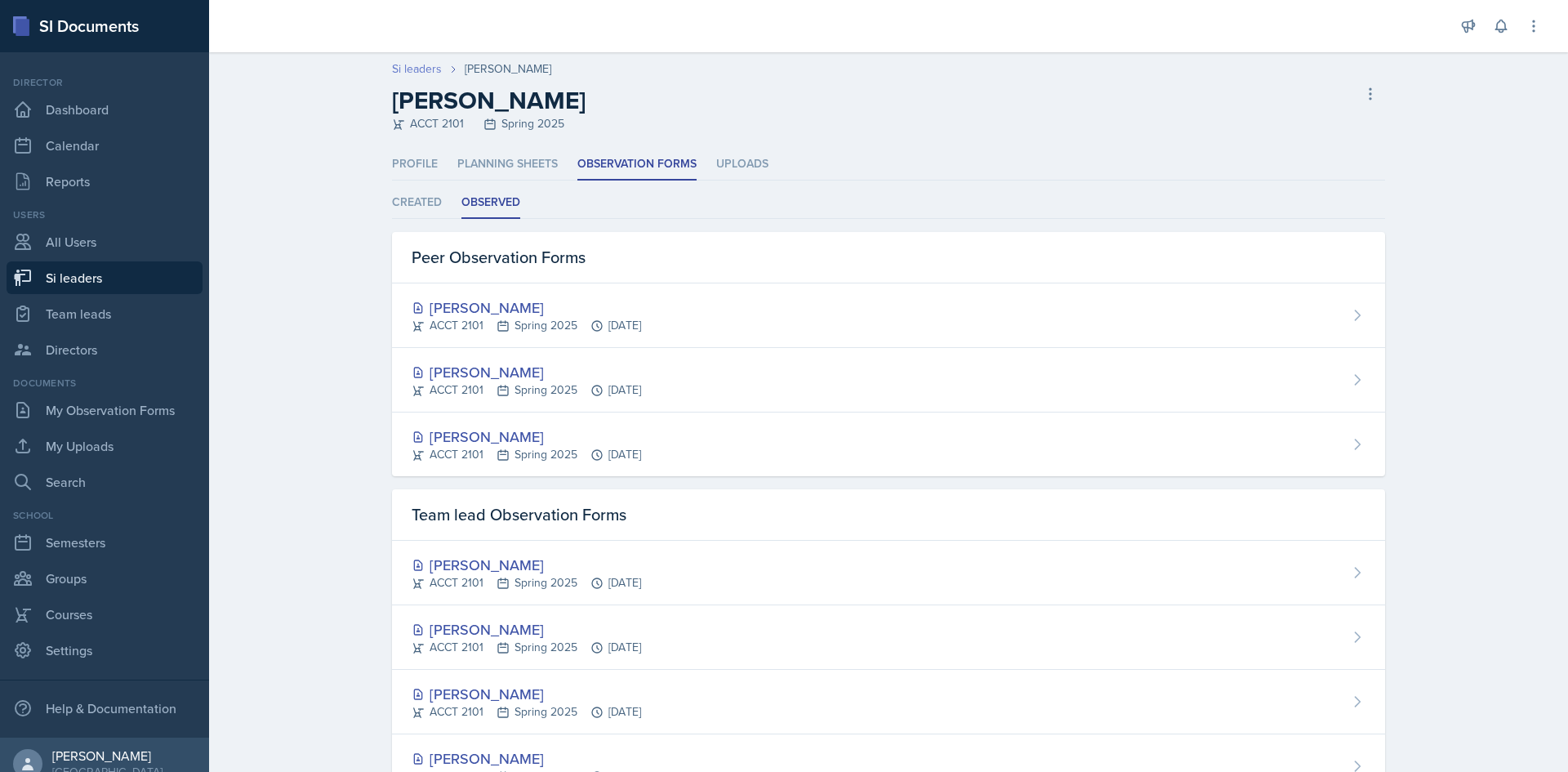
click at [413, 71] on link "Si leaders" at bounding box center [417, 69] width 50 height 17
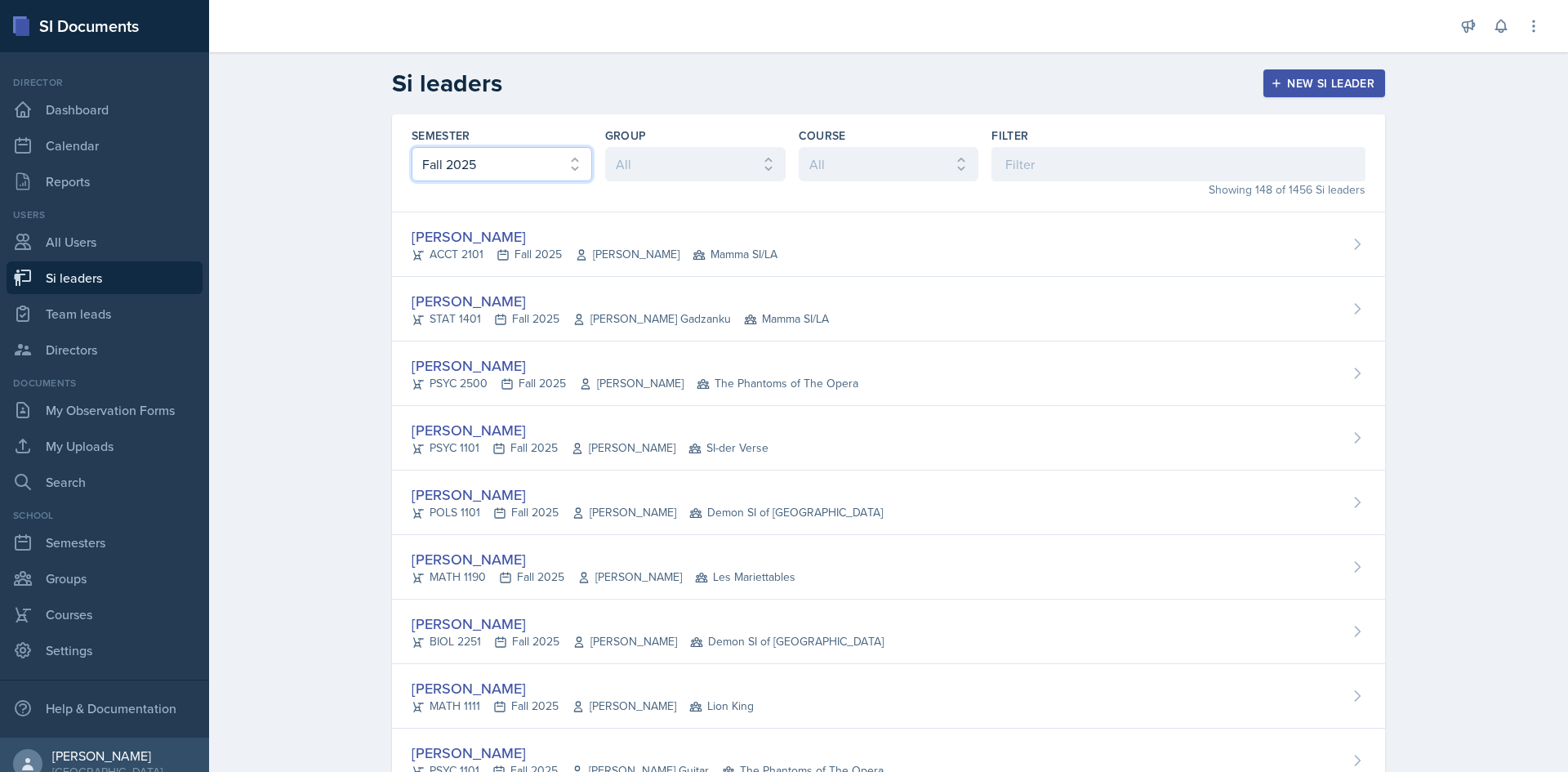
click at [543, 173] on select "All Fall 2025 Summer 2025 Spring 2025 Fall 2024 Summer 2024 Spring 2024 Fall 20…" at bounding box center [501, 164] width 181 height 34
select select "e2039551-f485-4c1b-a525-5b9893bb04c4"
click at [411, 147] on select "All Fall 2025 Summer 2025 Spring 2025 Fall 2024 Summer 2024 Spring 2024 Fall 20…" at bounding box center [501, 164] width 181 height 34
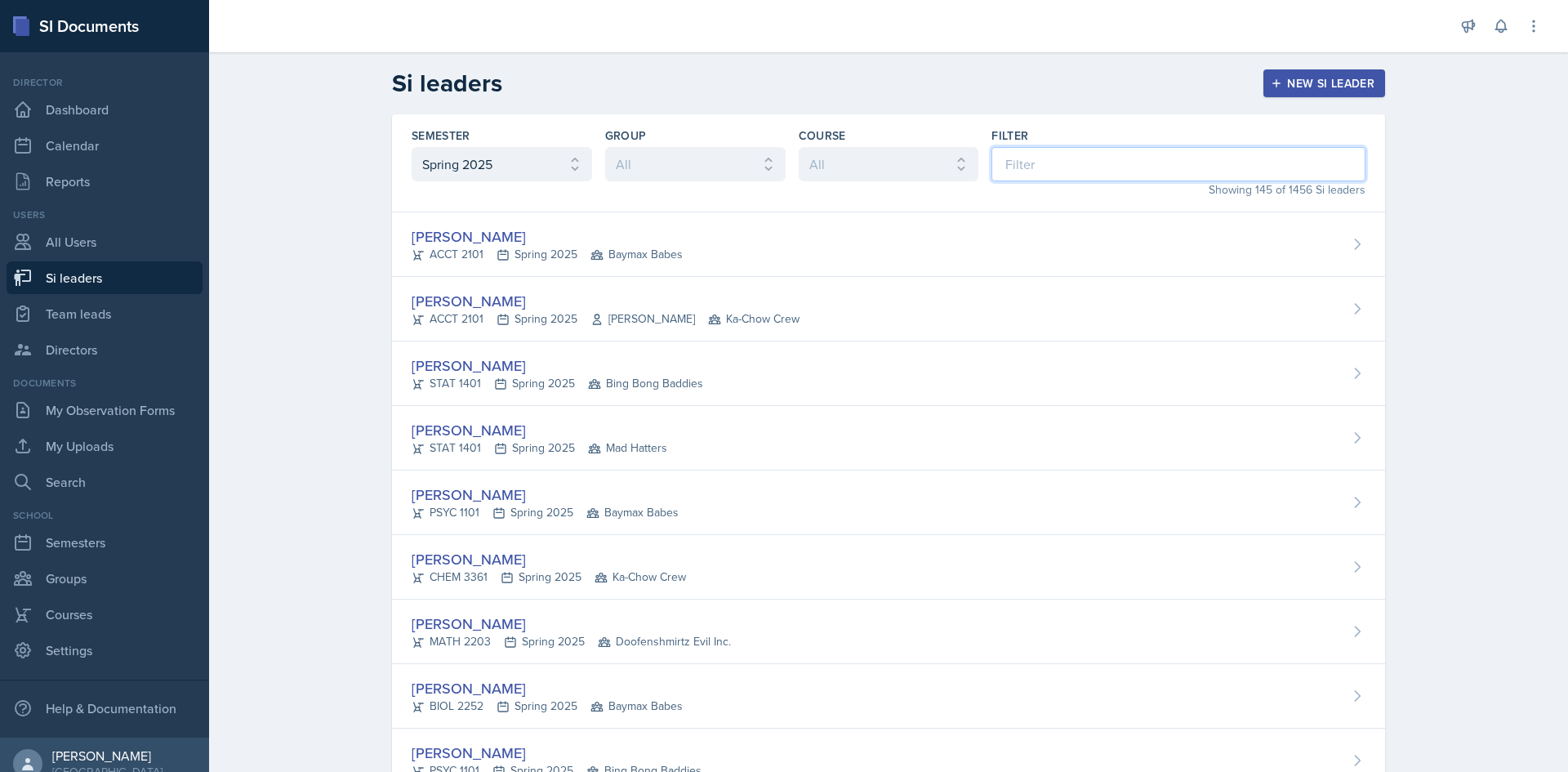
click at [1047, 161] on input at bounding box center [1177, 164] width 374 height 34
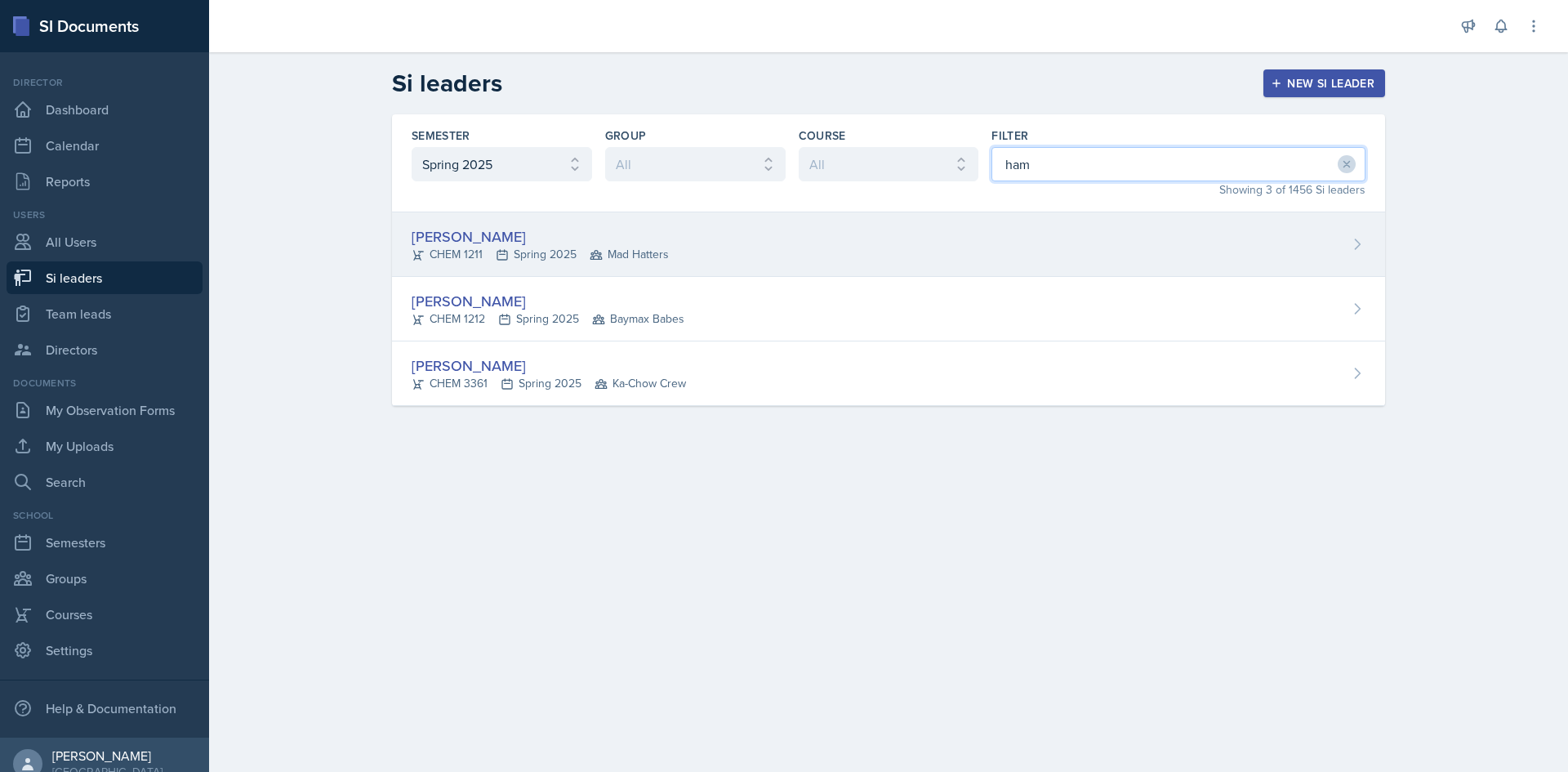
type input "ham"
click at [425, 248] on div "CHEM 1211 Spring 2025 Mad Hatters" at bounding box center [540, 254] width 257 height 17
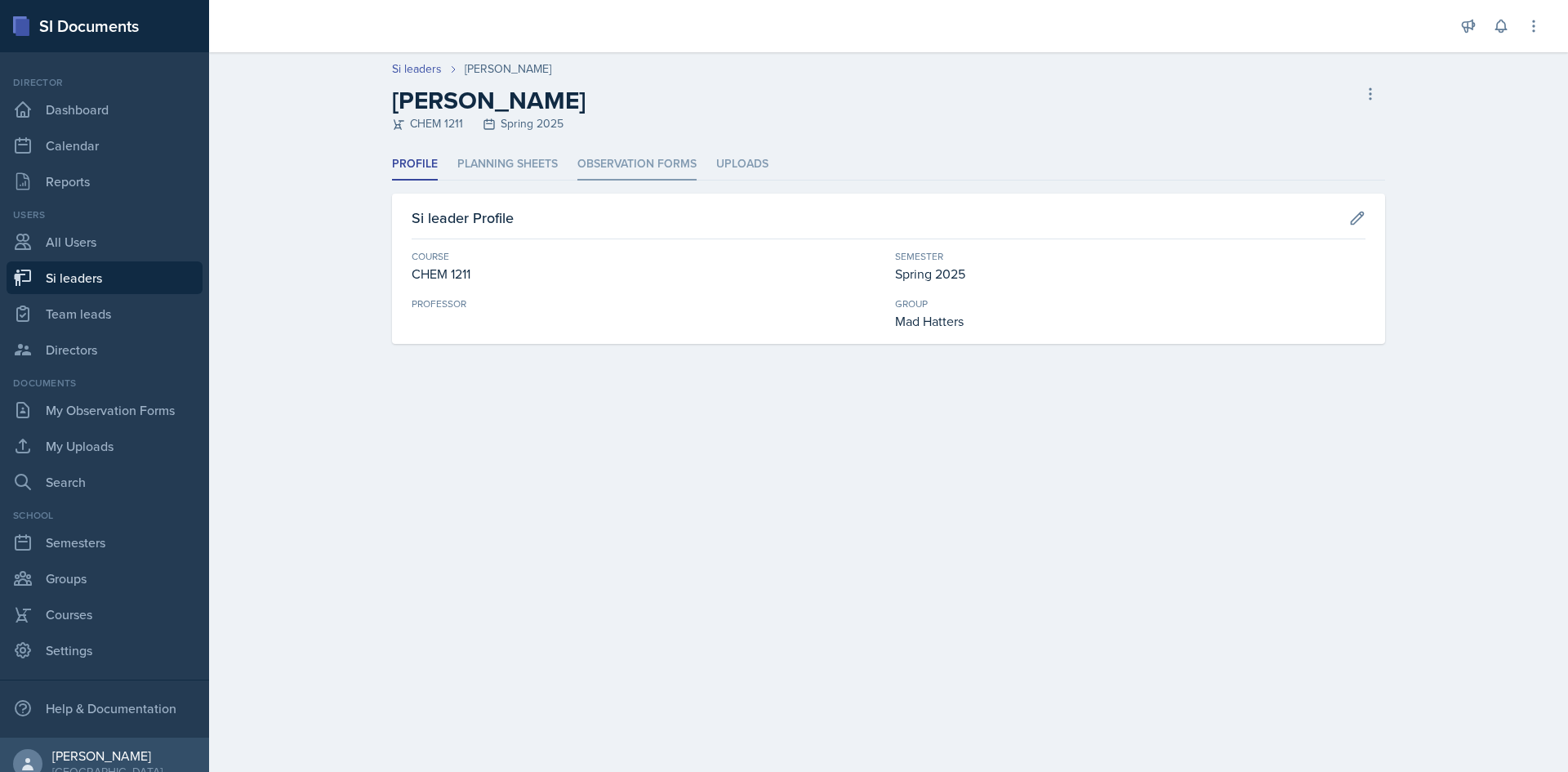
click at [601, 165] on li "Observation Forms" at bounding box center [637, 164] width 120 height 31
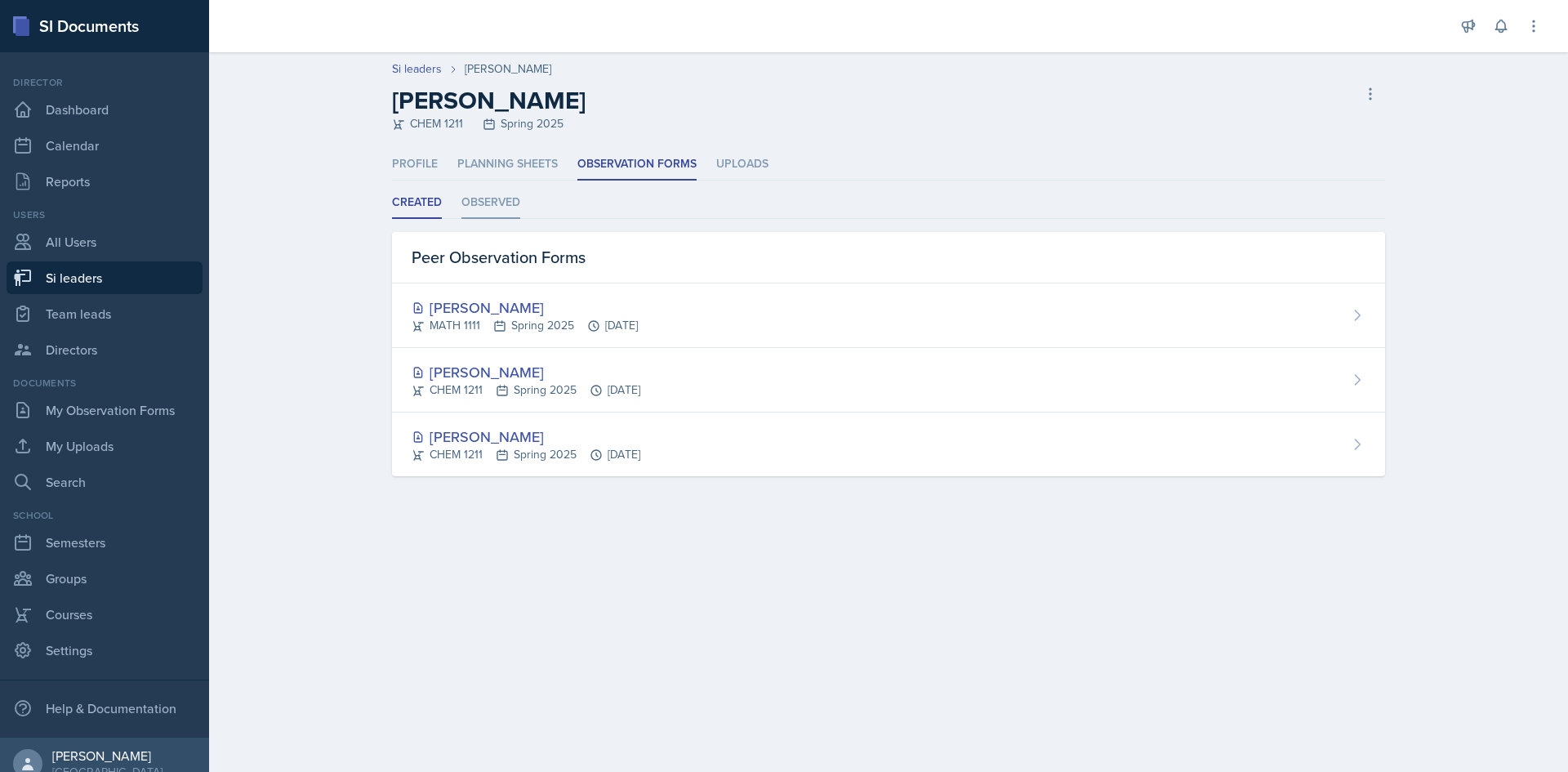
click at [466, 211] on li "Observed" at bounding box center [491, 203] width 59 height 31
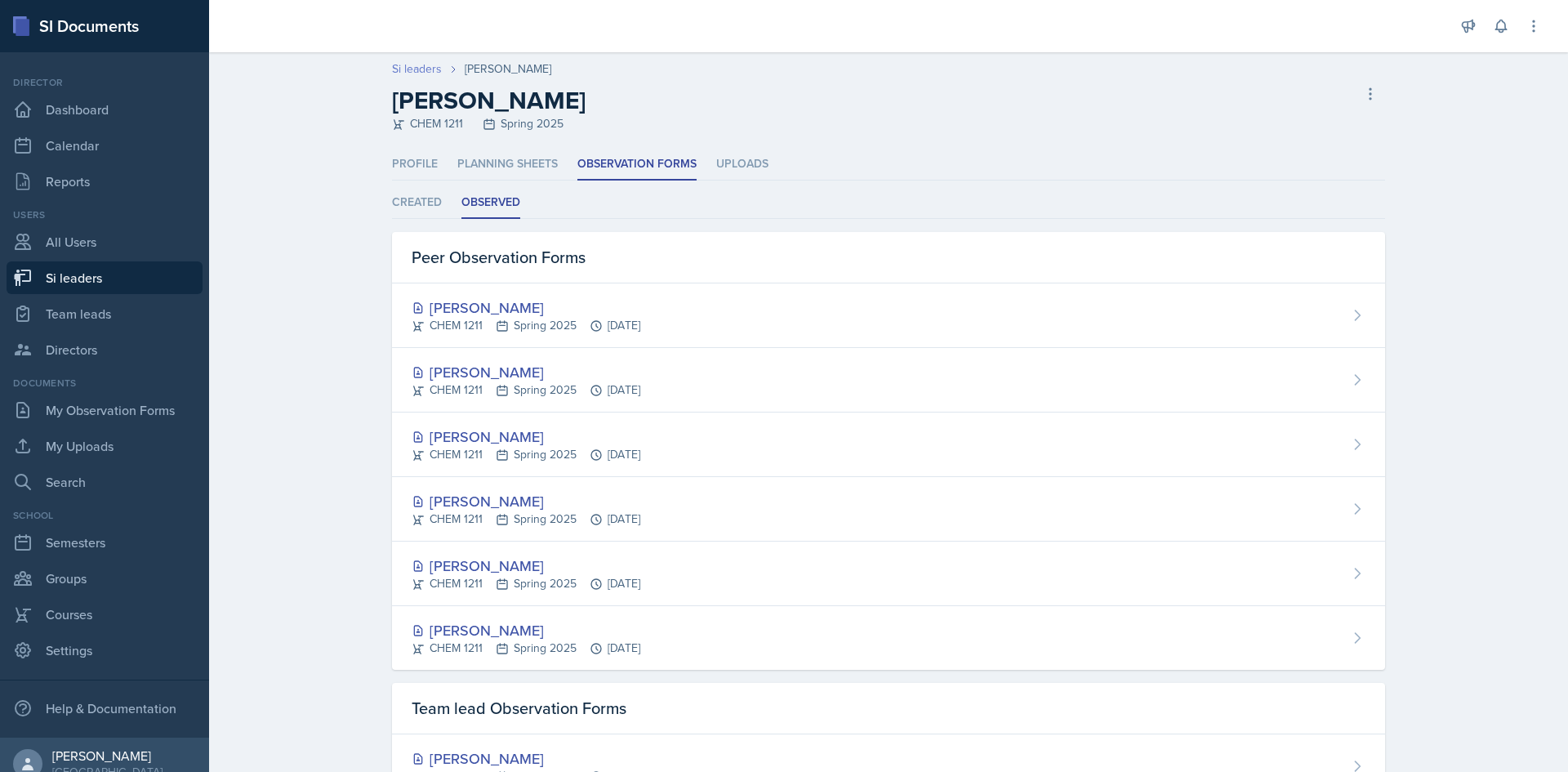
click at [425, 76] on link "Si leaders" at bounding box center [417, 69] width 50 height 17
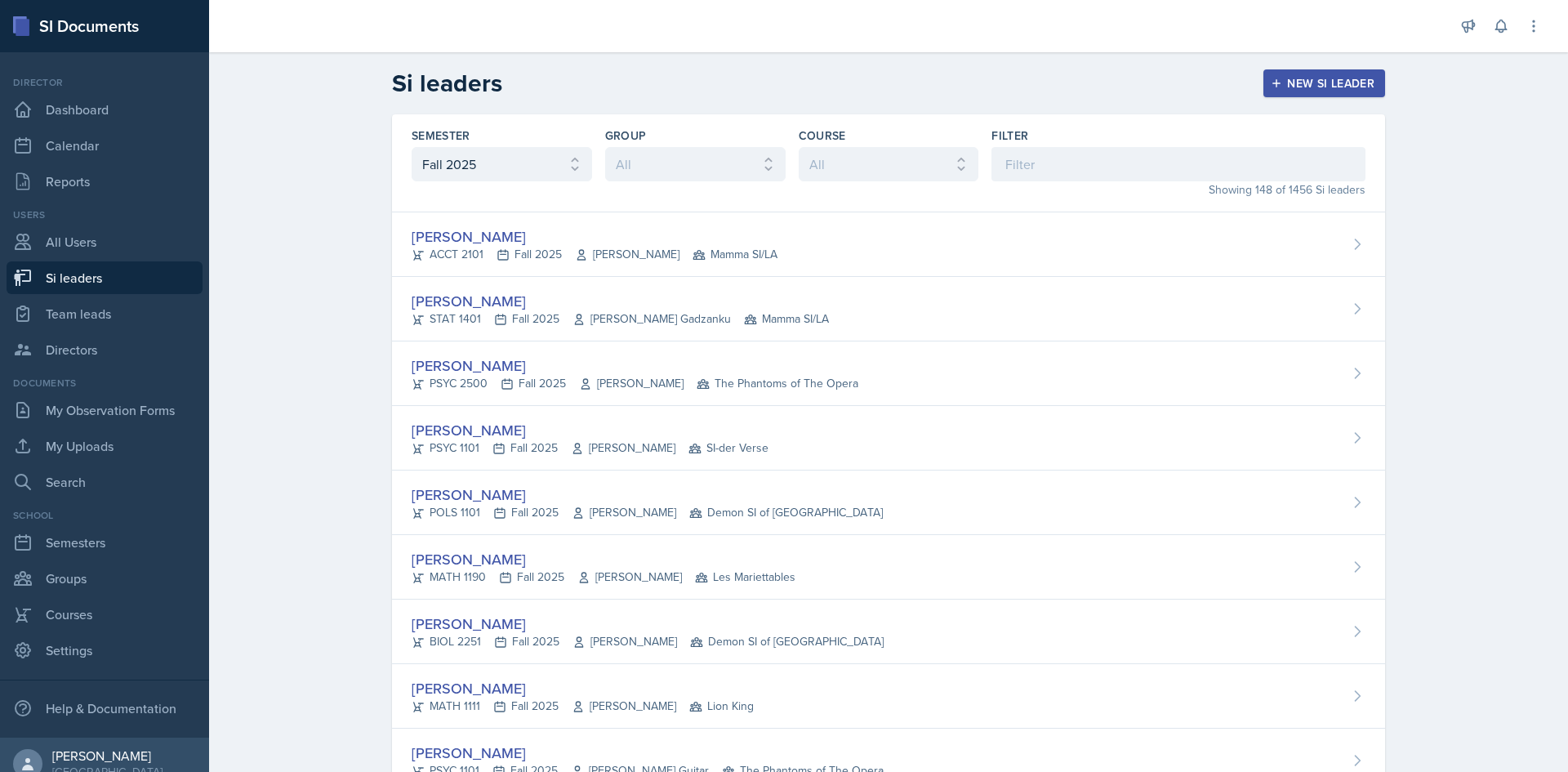
click at [527, 151] on select "All Fall 2025 Summer 2025 Spring 2025 Fall 2024 Summer 2024 Spring 2024 Fall 20…" at bounding box center [501, 164] width 181 height 34
select select "e2039551-f485-4c1b-a525-5b9893bb04c4"
click at [411, 147] on select "All Fall 2025 Summer 2025 Spring 2025 Fall 2024 Summer 2024 Spring 2024 Fall 20…" at bounding box center [501, 164] width 181 height 34
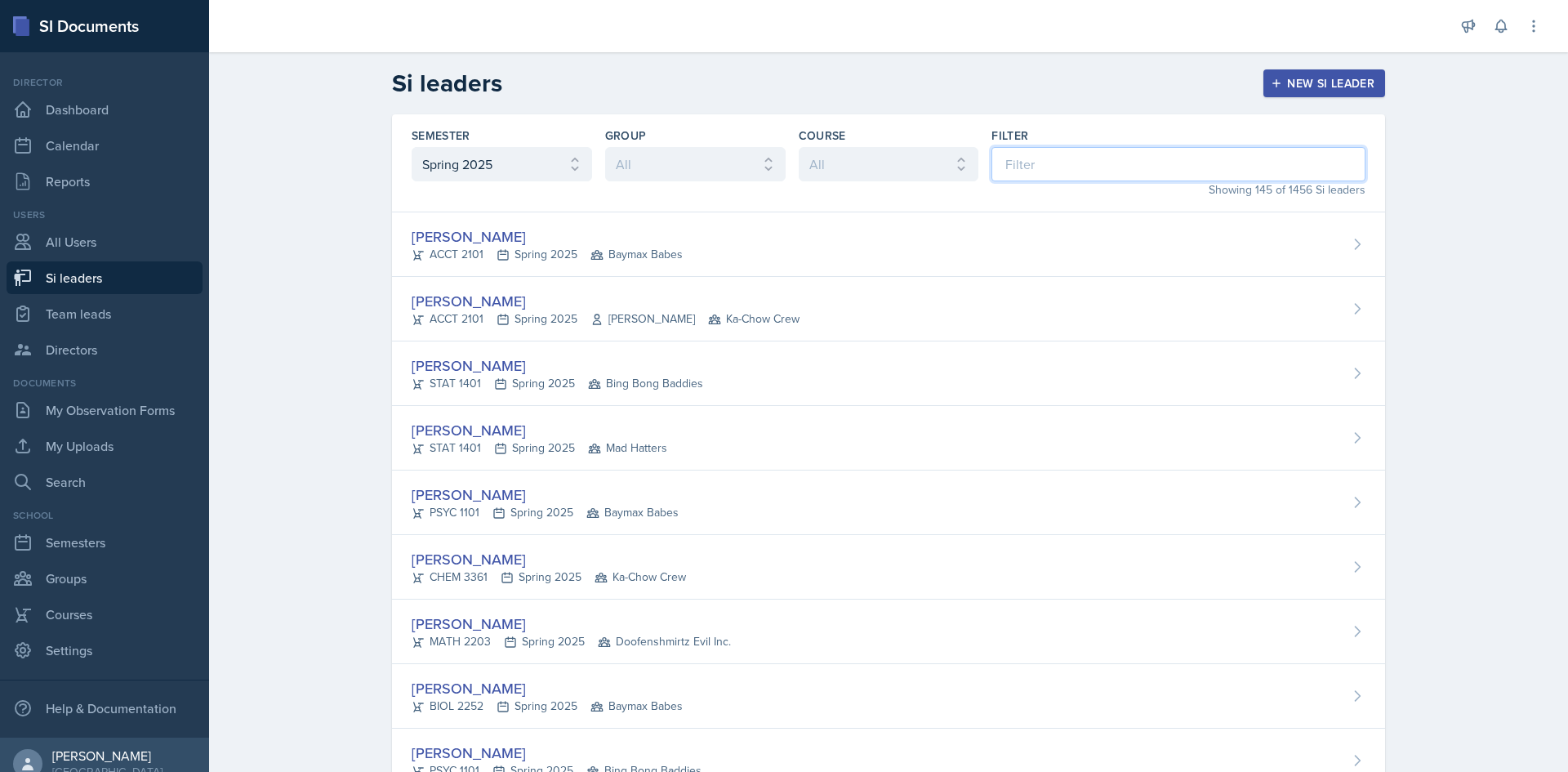
click at [1228, 162] on input at bounding box center [1177, 164] width 374 height 34
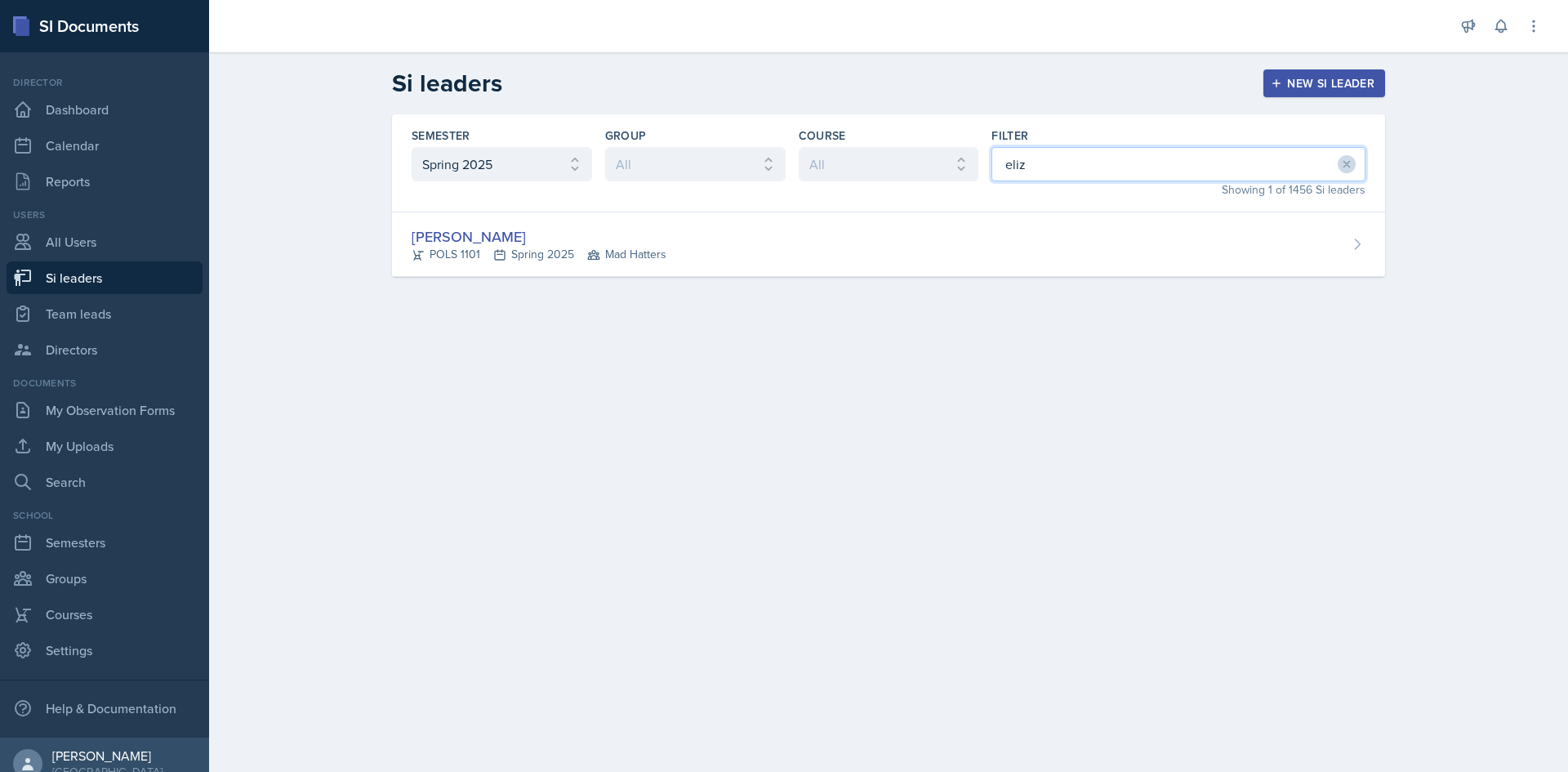
type input "eliz"
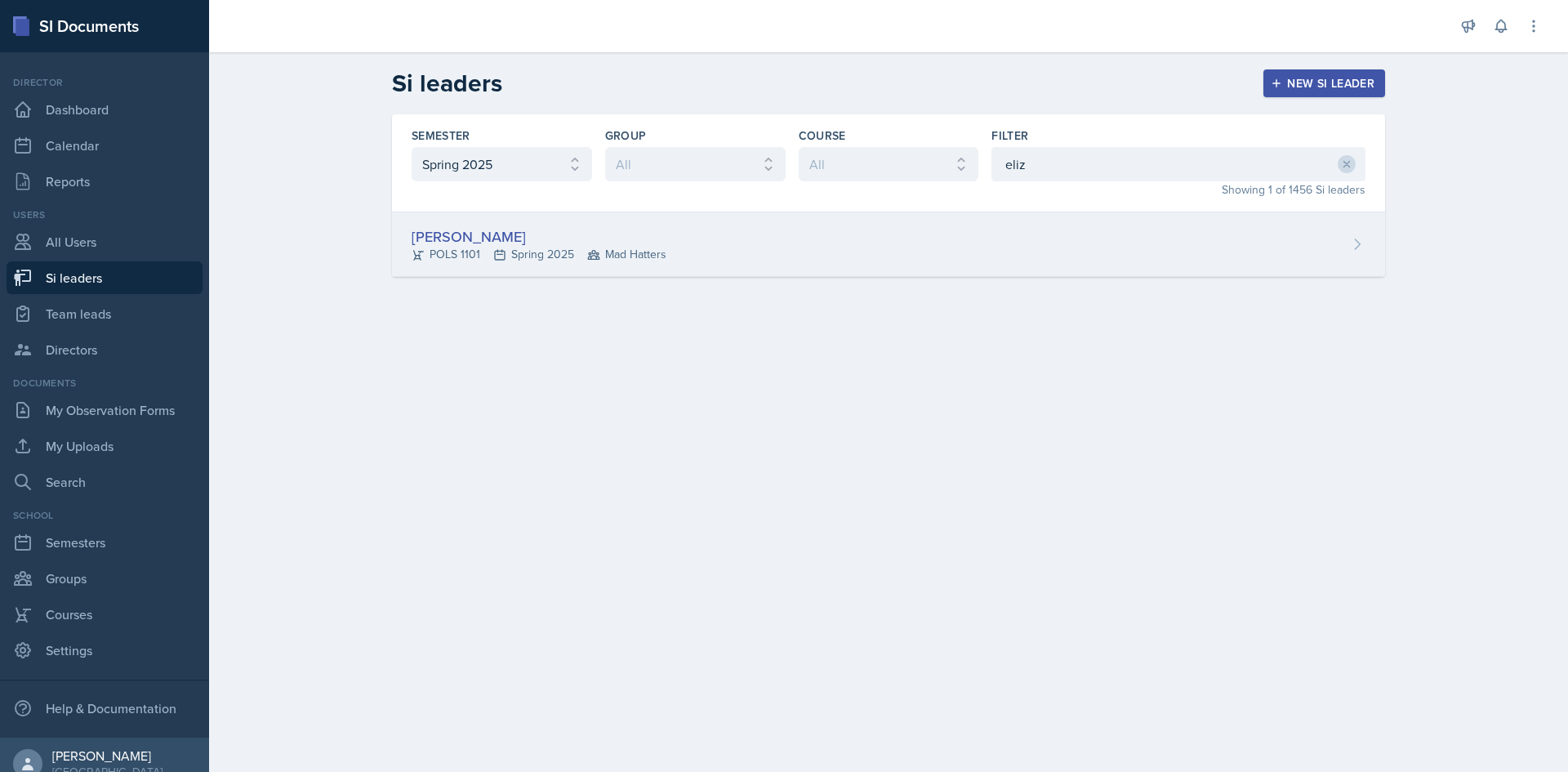
click at [877, 254] on div "Elizabeth Maciejewski POLS 1101 Spring 2025 Mad Hatters" at bounding box center [889, 244] width 993 height 65
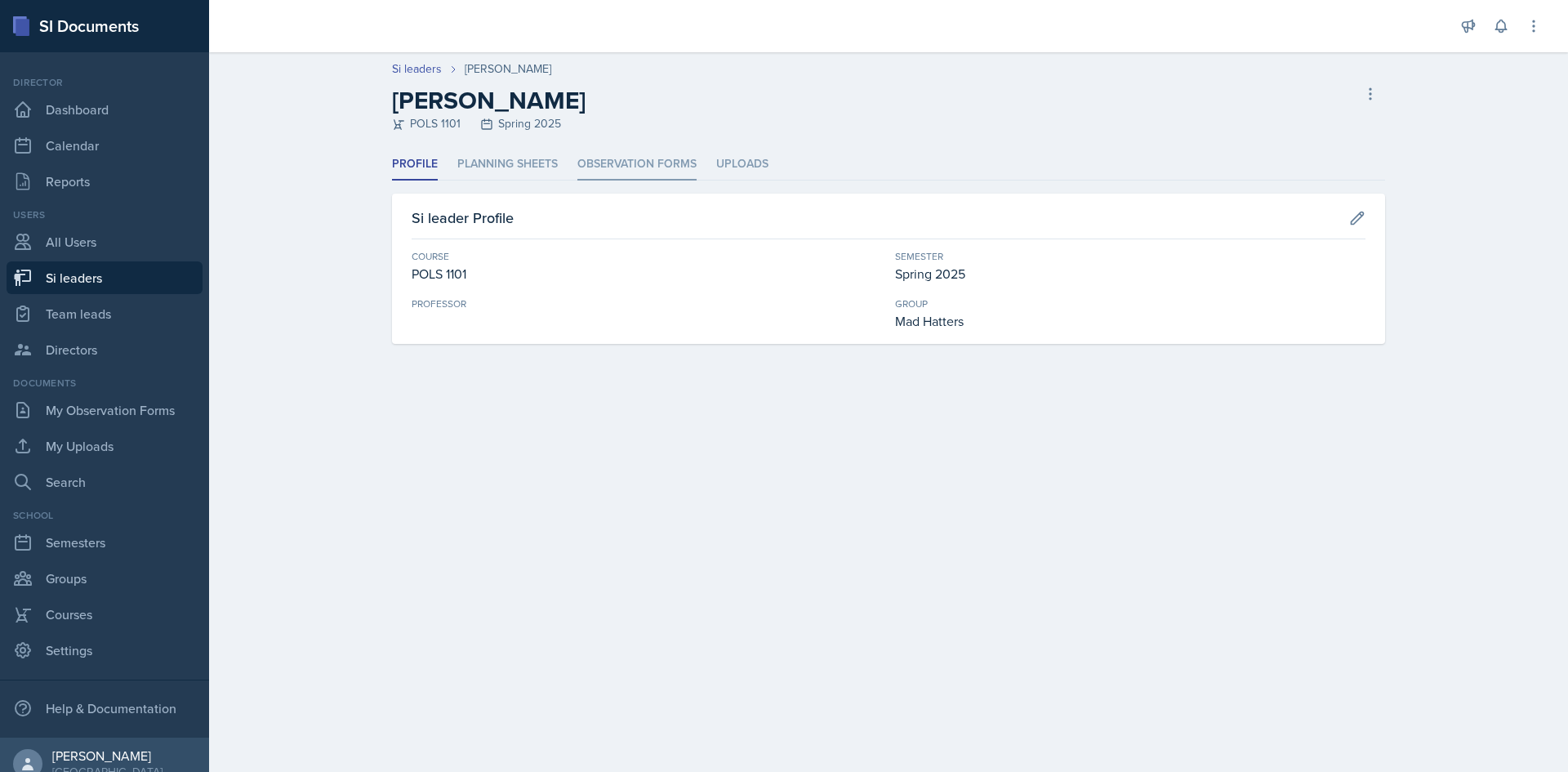
click at [577, 160] on li "Observation Forms" at bounding box center [637, 164] width 120 height 31
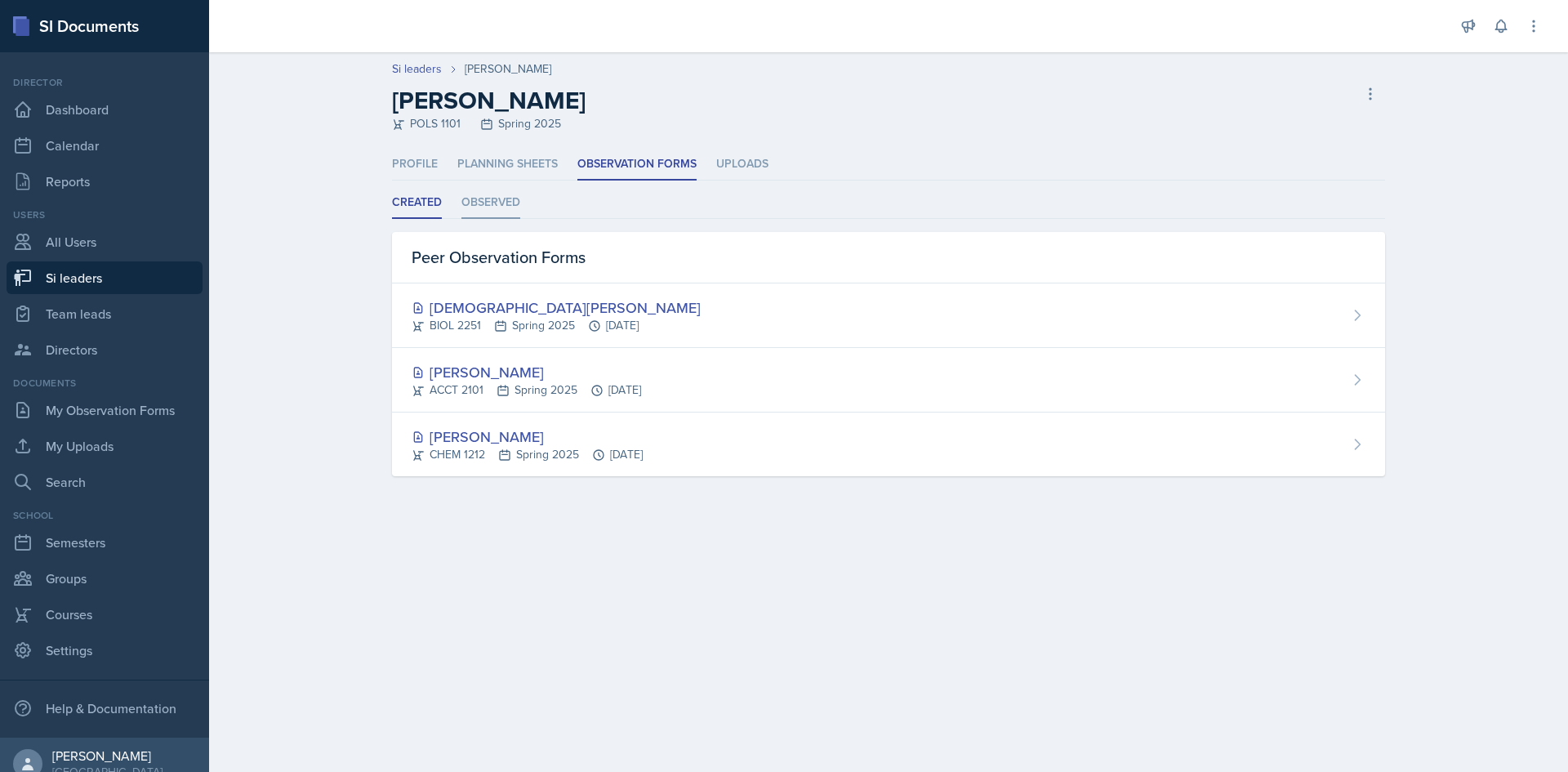
click at [497, 209] on li "Observed" at bounding box center [491, 203] width 59 height 31
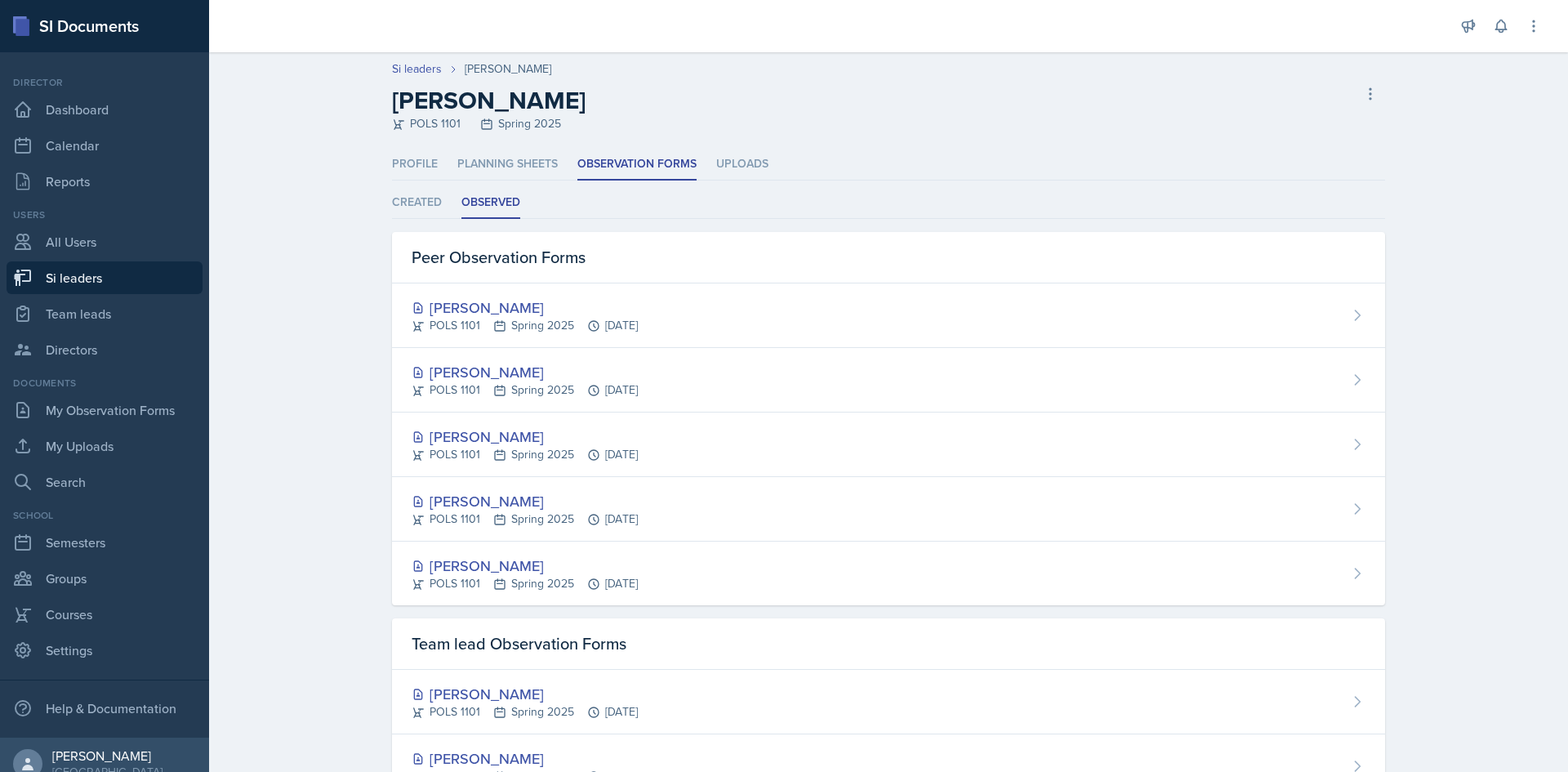
drag, startPoint x: 561, startPoint y: 587, endPoint x: 587, endPoint y: 596, distance: 27.5
click at [587, 596] on div "Elizabeth Maciejewski POLS 1101 Spring 2025 Feb 6th, 2025" at bounding box center [889, 573] width 993 height 64
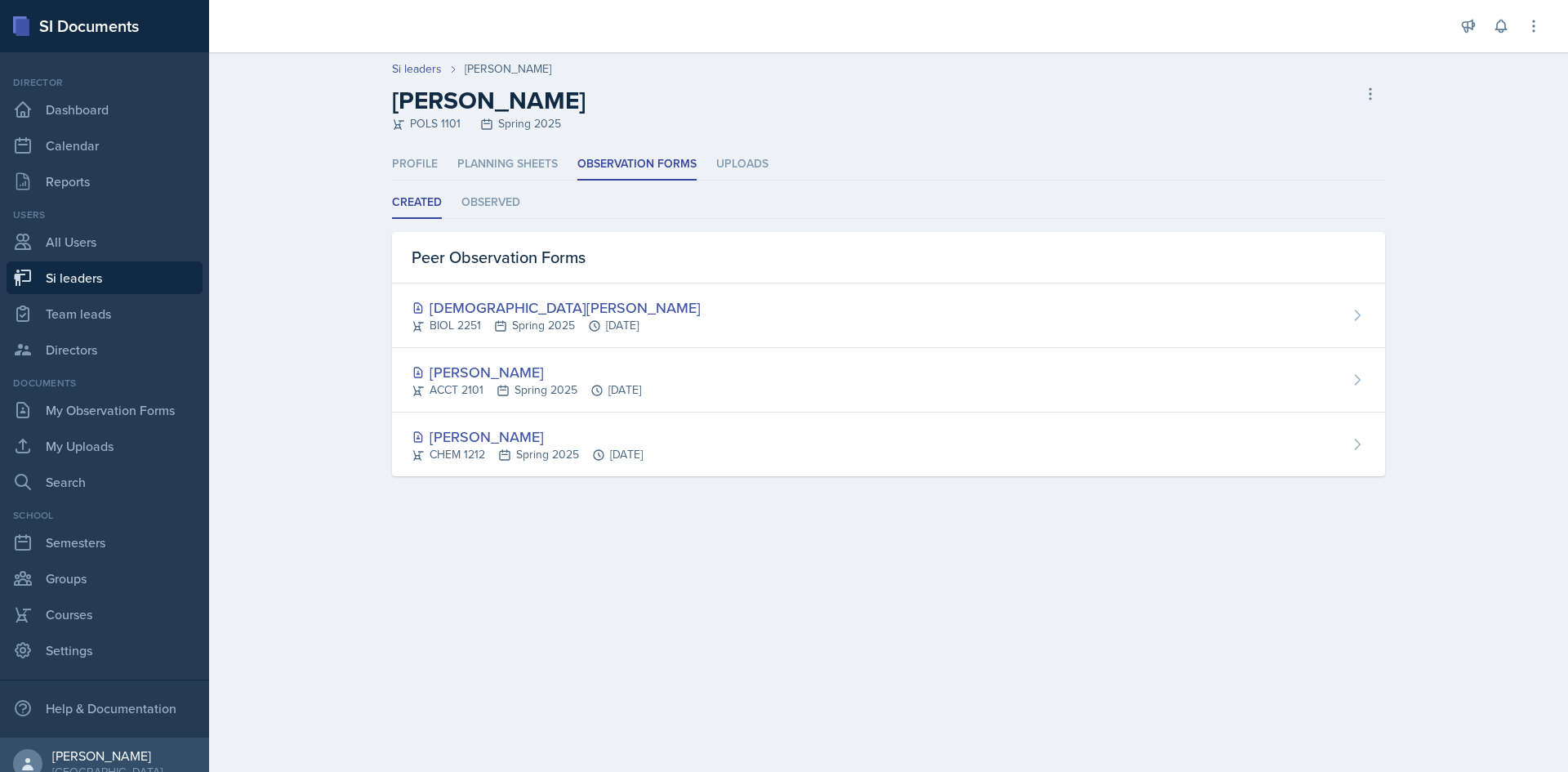
click at [488, 186] on div "Profile Planning Sheets Observation Forms Uploads Profile Planning Sheets Obser…" at bounding box center [889, 312] width 993 height 328
drag, startPoint x: 493, startPoint y: 195, endPoint x: 494, endPoint y: 206, distance: 11.0
click at [493, 197] on li "Observed" at bounding box center [491, 203] width 59 height 31
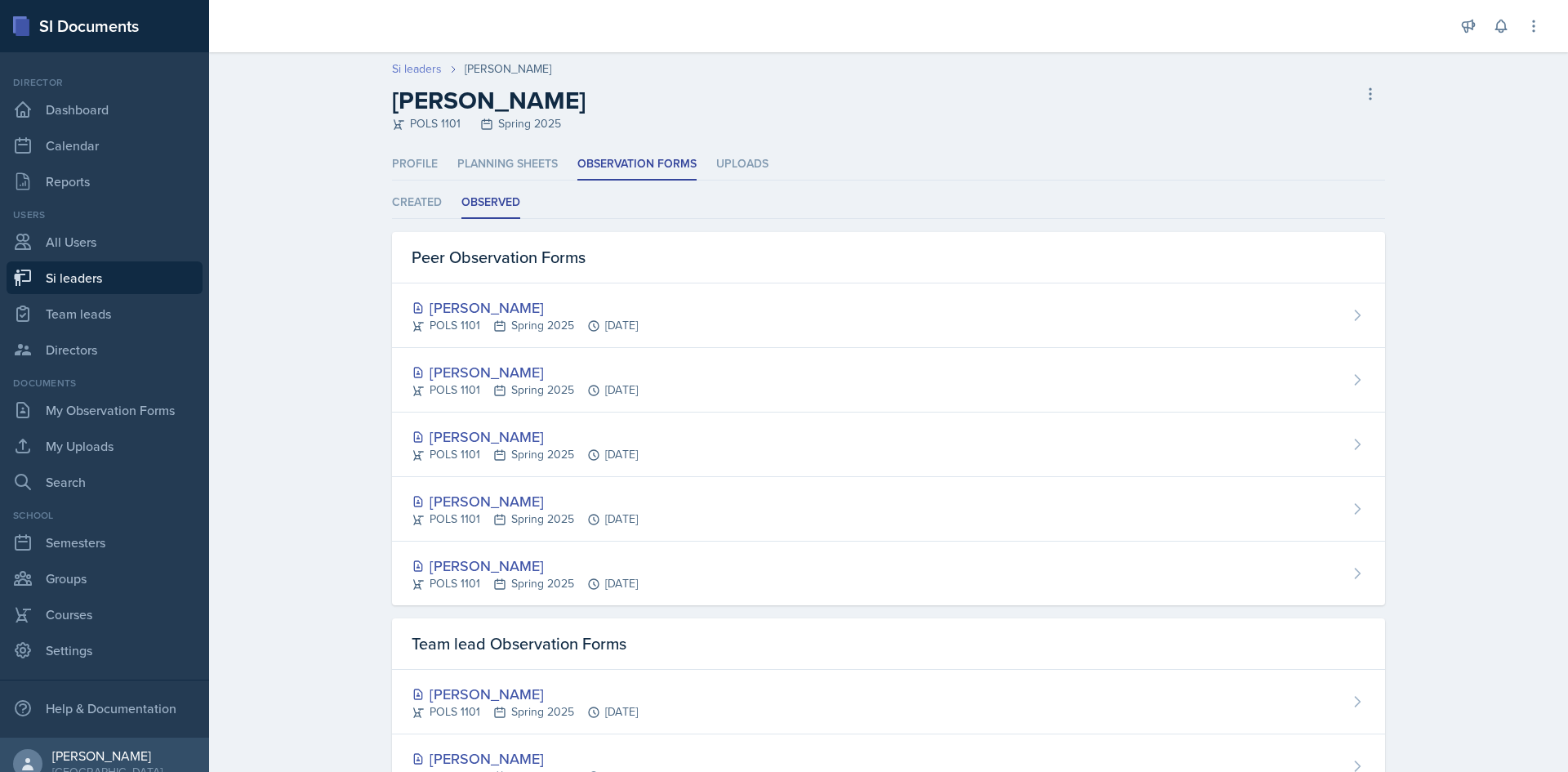
click at [402, 69] on link "Si leaders" at bounding box center [417, 69] width 50 height 17
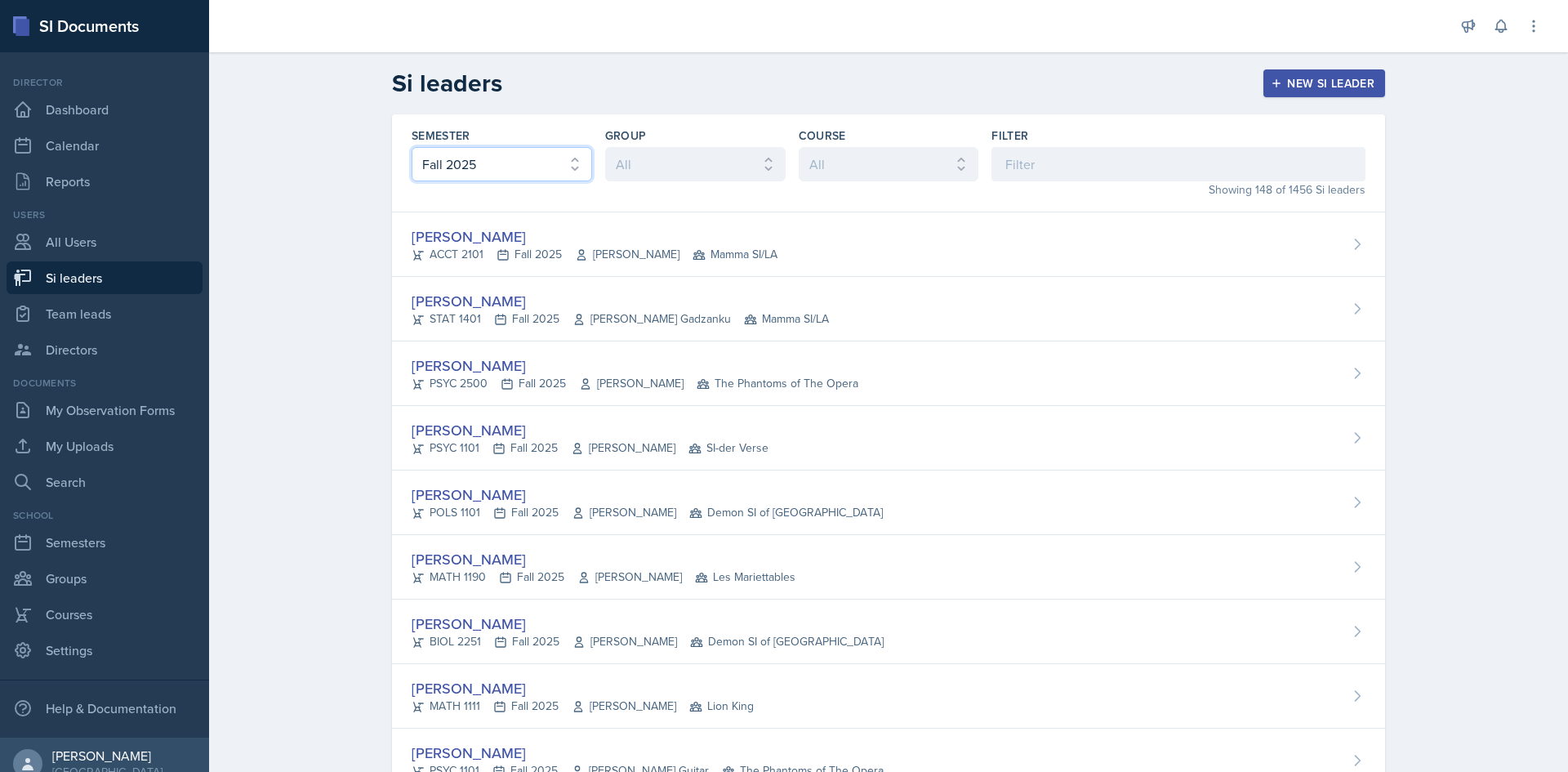
click at [503, 168] on select "All Fall 2025 Summer 2025 Spring 2025 Fall 2024 Summer 2024 Spring 2024 Fall 20…" at bounding box center [501, 164] width 181 height 34
select select "e2039551-f485-4c1b-a525-5b9893bb04c4"
click at [411, 147] on select "All Fall 2025 Summer 2025 Spring 2025 Fall 2024 Summer 2024 Spring 2024 Fall 20…" at bounding box center [501, 164] width 181 height 34
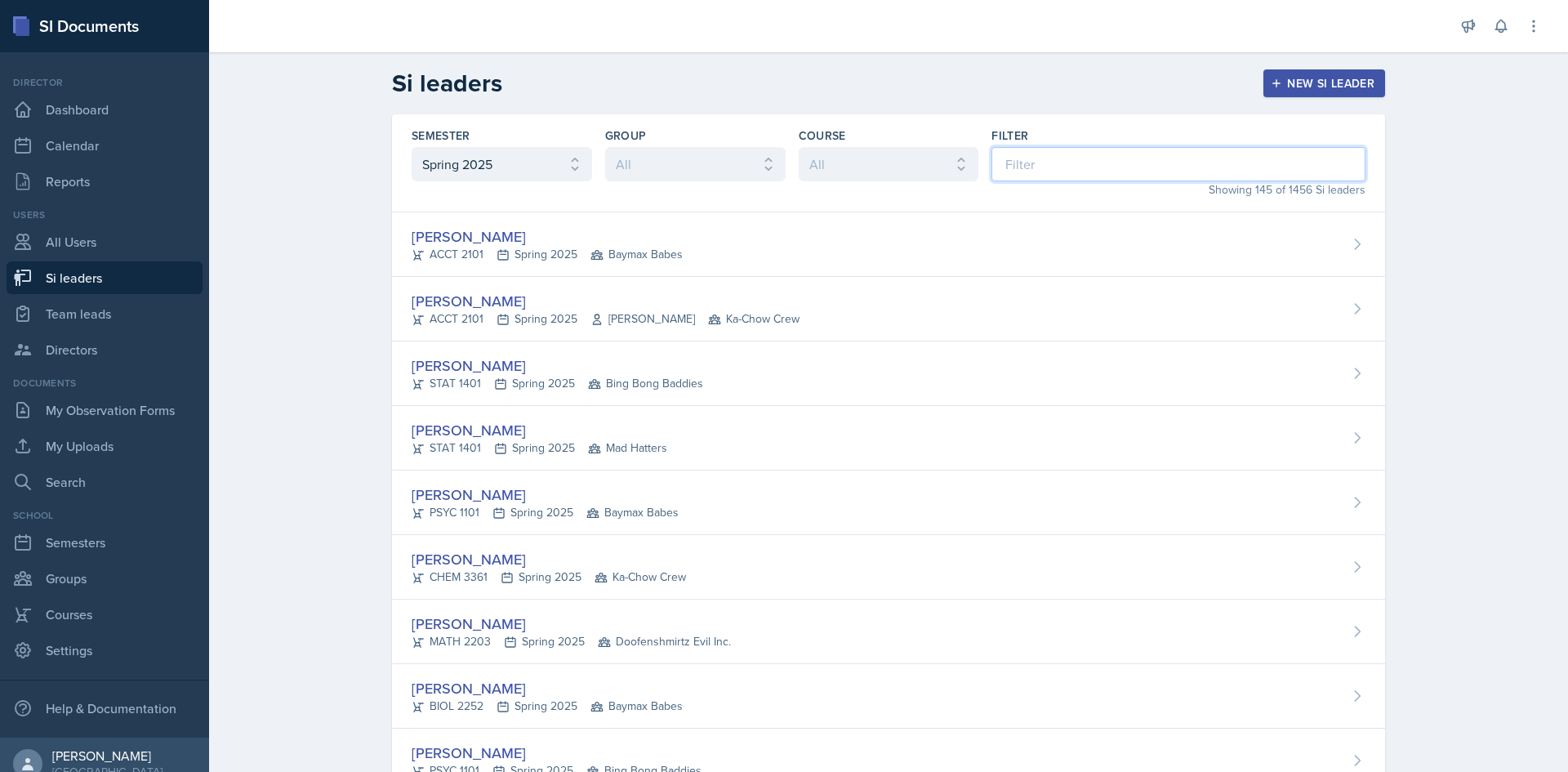
click at [1024, 163] on input at bounding box center [1177, 164] width 374 height 34
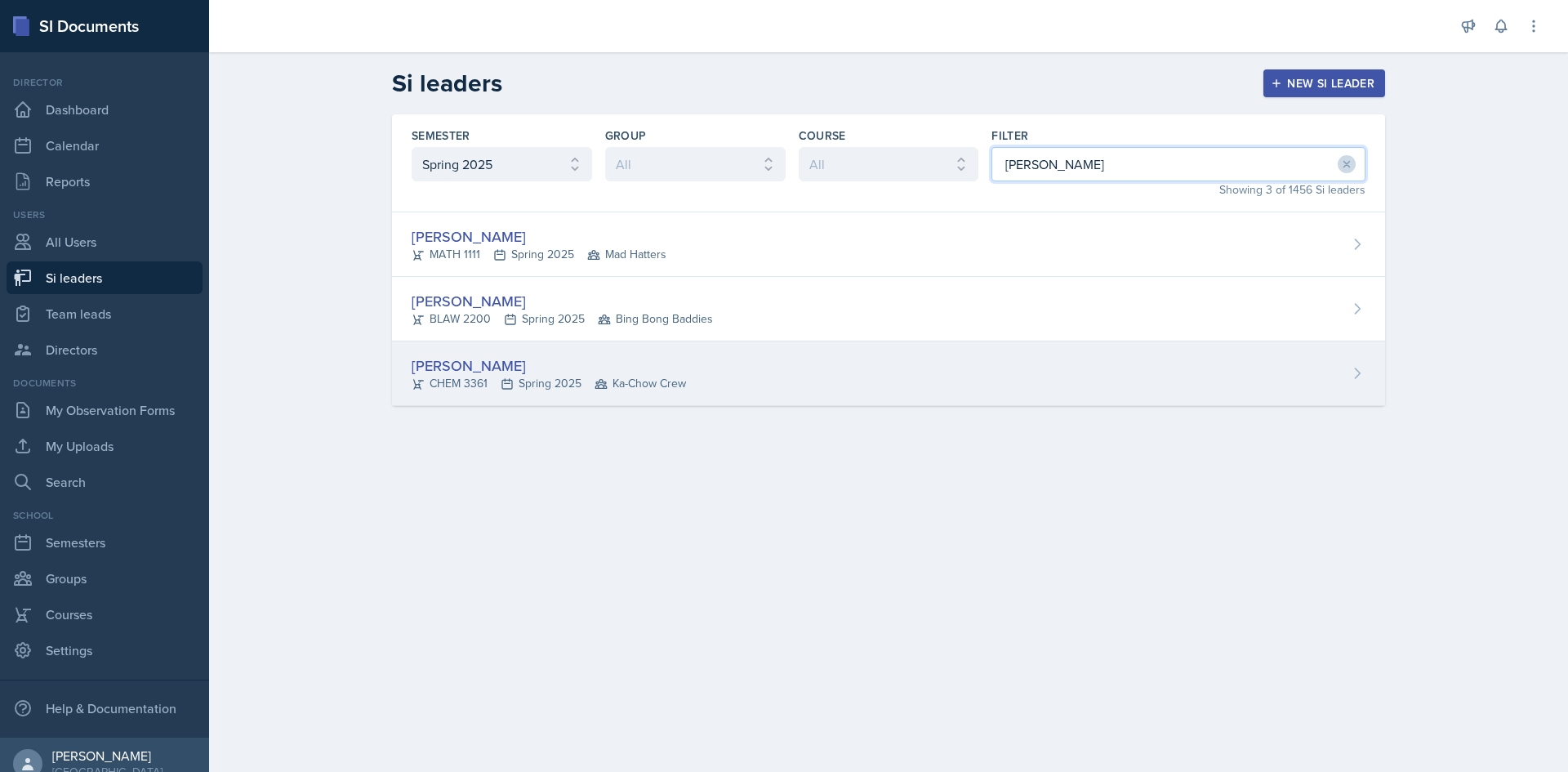
type input "ryan"
click at [916, 364] on div "Ryan Oldham CHEM 3361 Spring 2025 Ka-Chow Crew" at bounding box center [889, 374] width 993 height 65
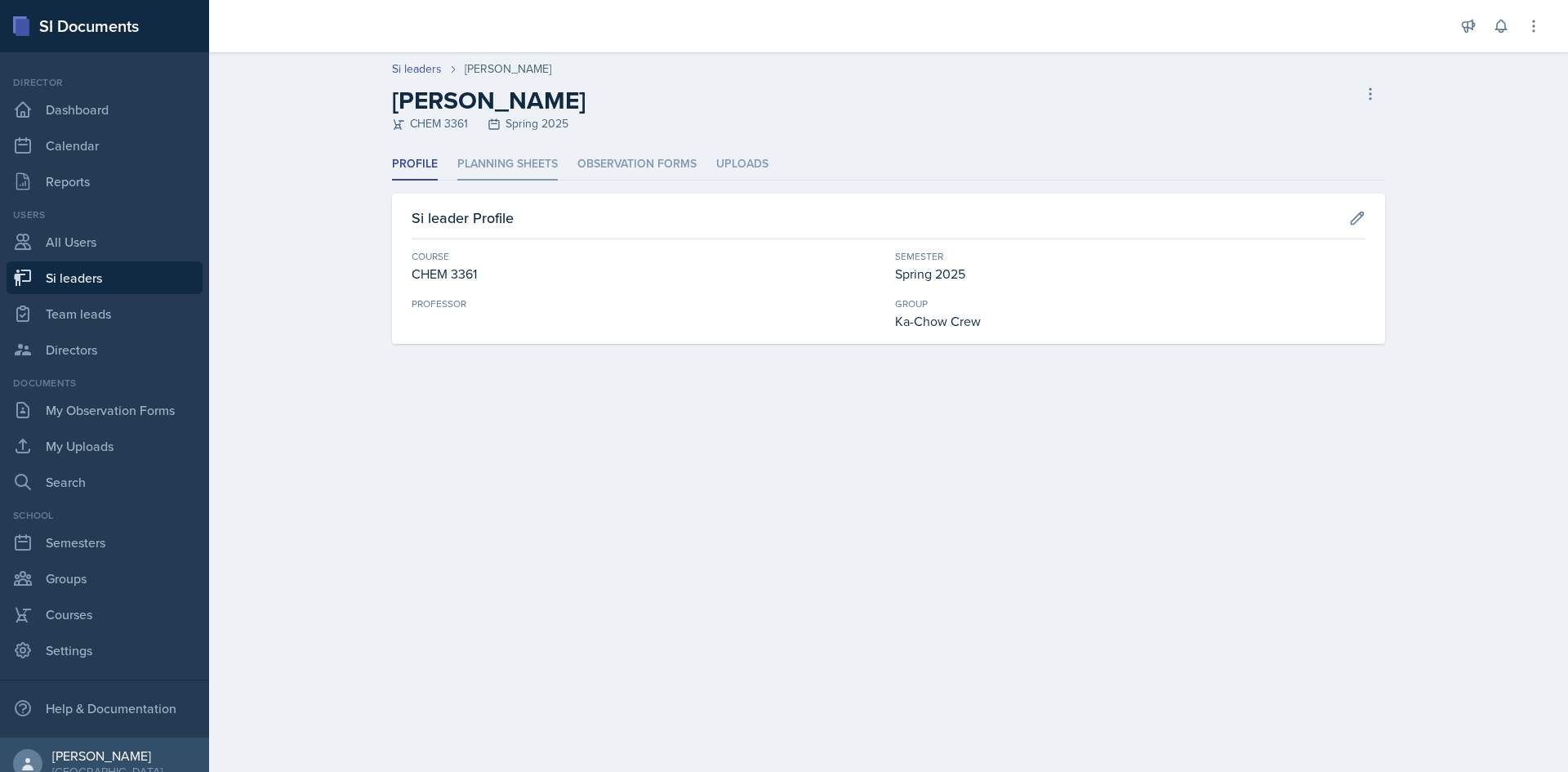
click at [548, 166] on li "Planning Sheets" at bounding box center [507, 164] width 100 height 31
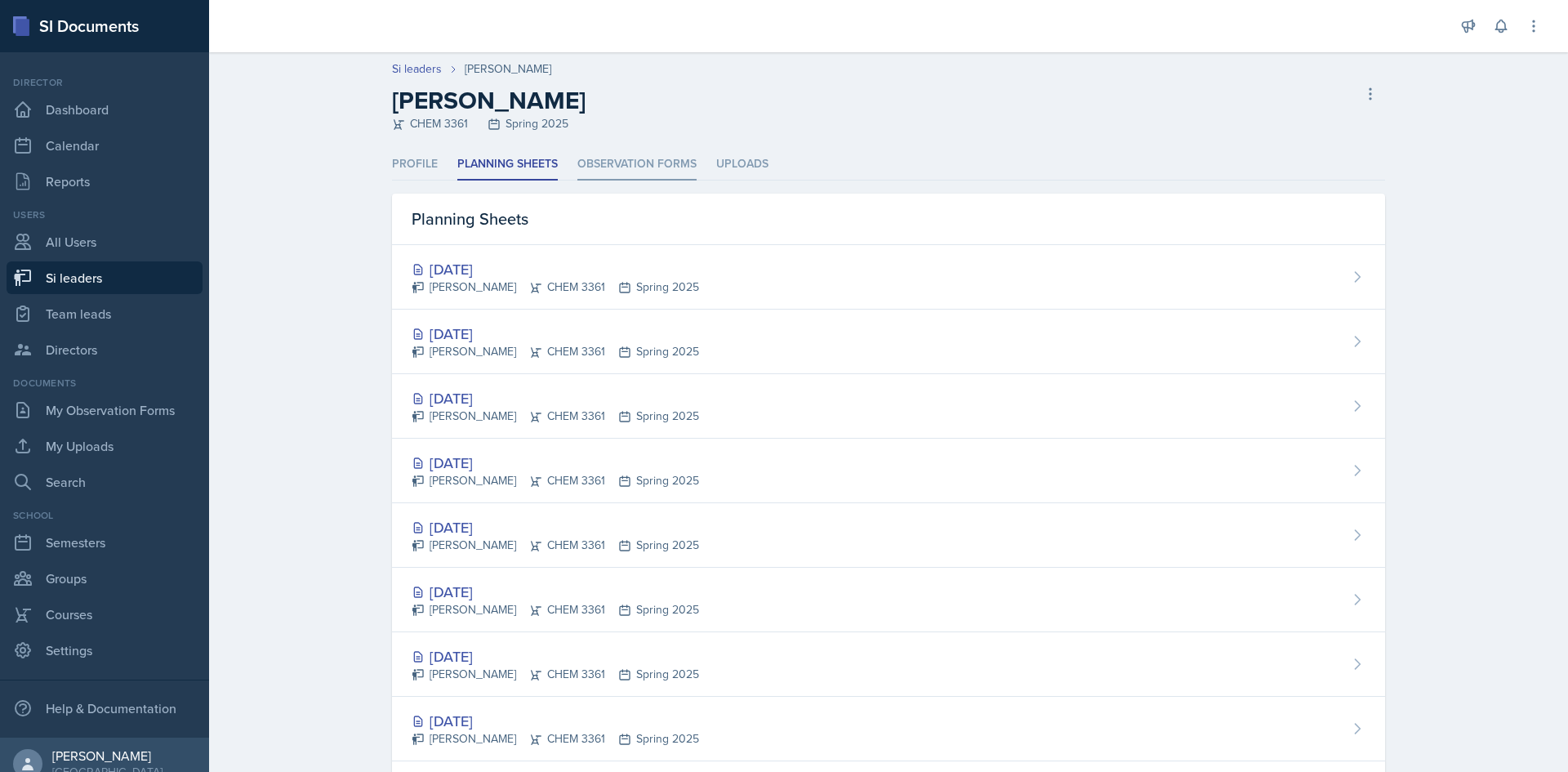
click at [601, 156] on li "Observation Forms" at bounding box center [637, 164] width 120 height 31
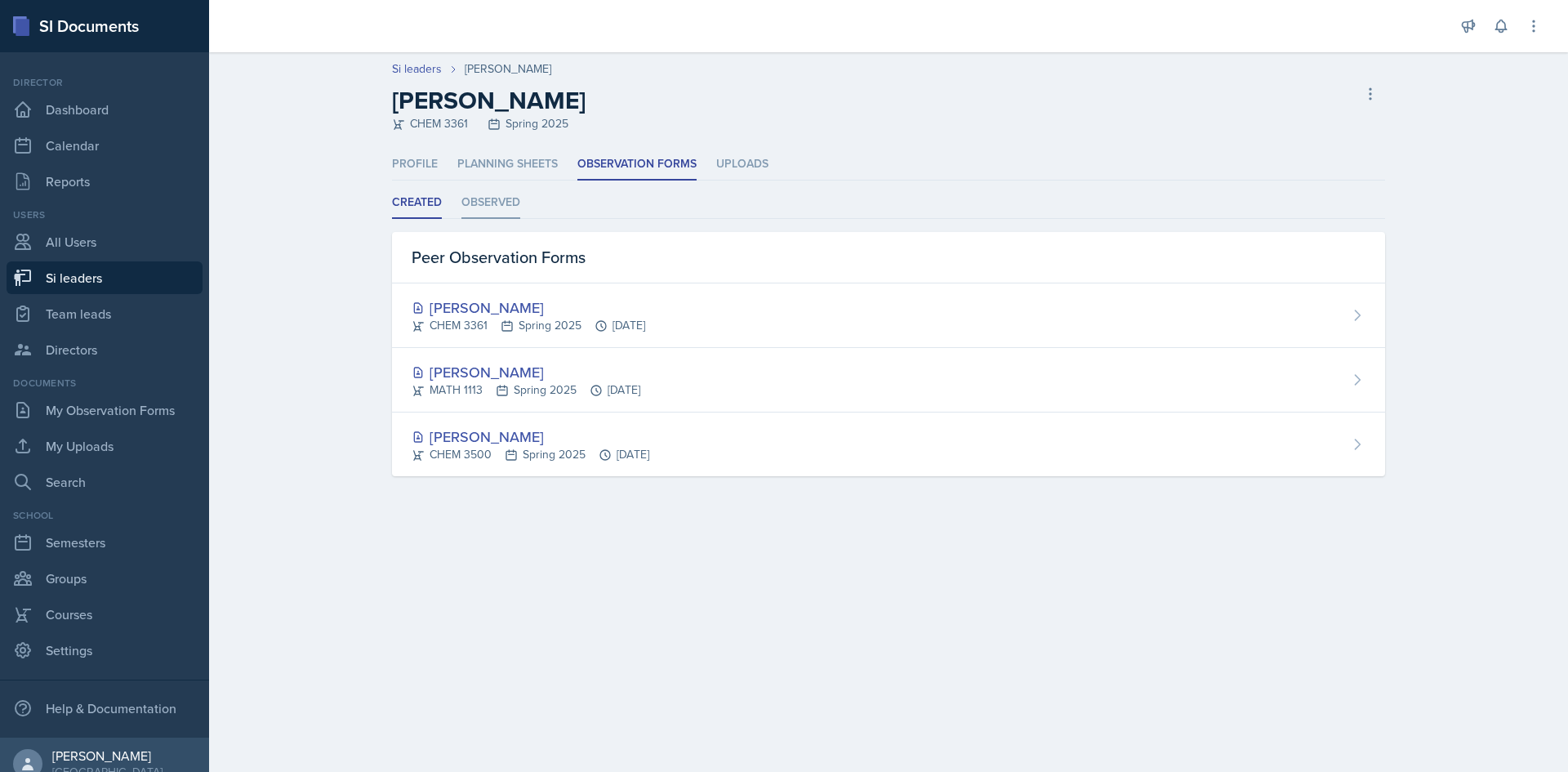
click at [481, 214] on li "Observed" at bounding box center [491, 203] width 59 height 31
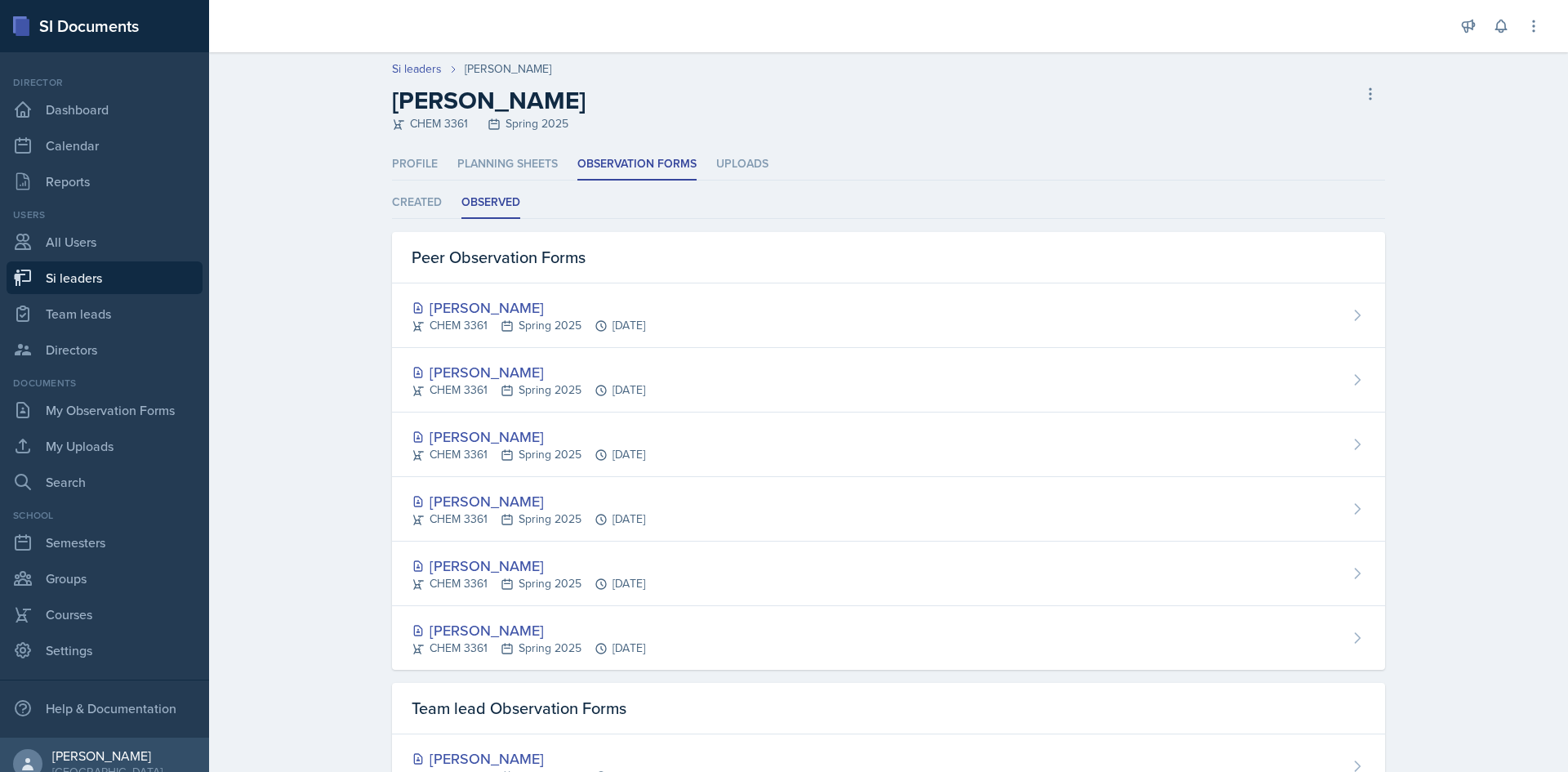
click at [484, 208] on li "Observed" at bounding box center [491, 203] width 59 height 31
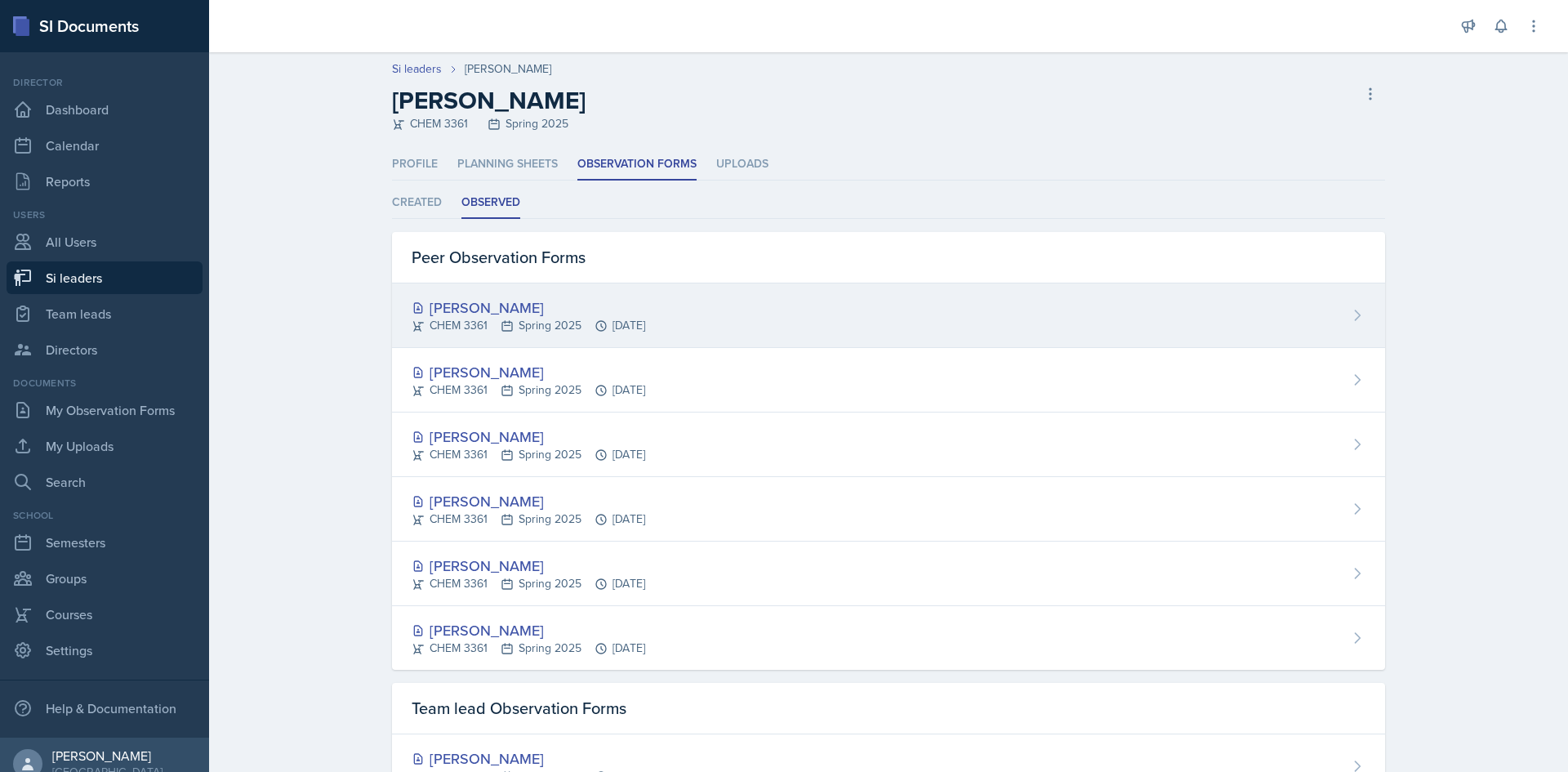
drag, startPoint x: 616, startPoint y: 325, endPoint x: 631, endPoint y: 335, distance: 18.0
click at [631, 334] on div "Ryan Oldham CHEM 3361 Spring 2025 Apr 18th, 2025" at bounding box center [889, 316] width 993 height 65
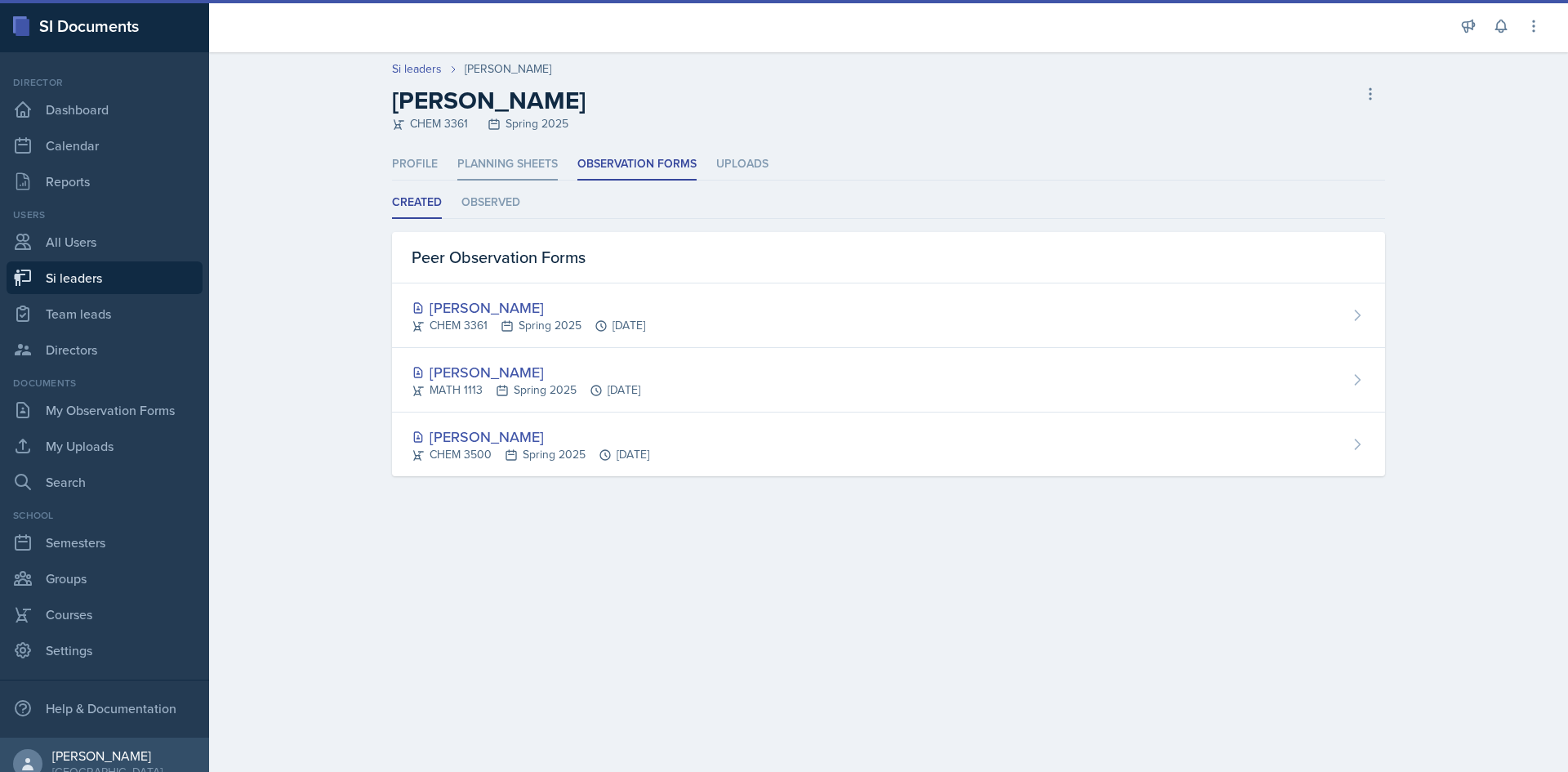
click at [509, 167] on li "Planning Sheets" at bounding box center [507, 164] width 100 height 31
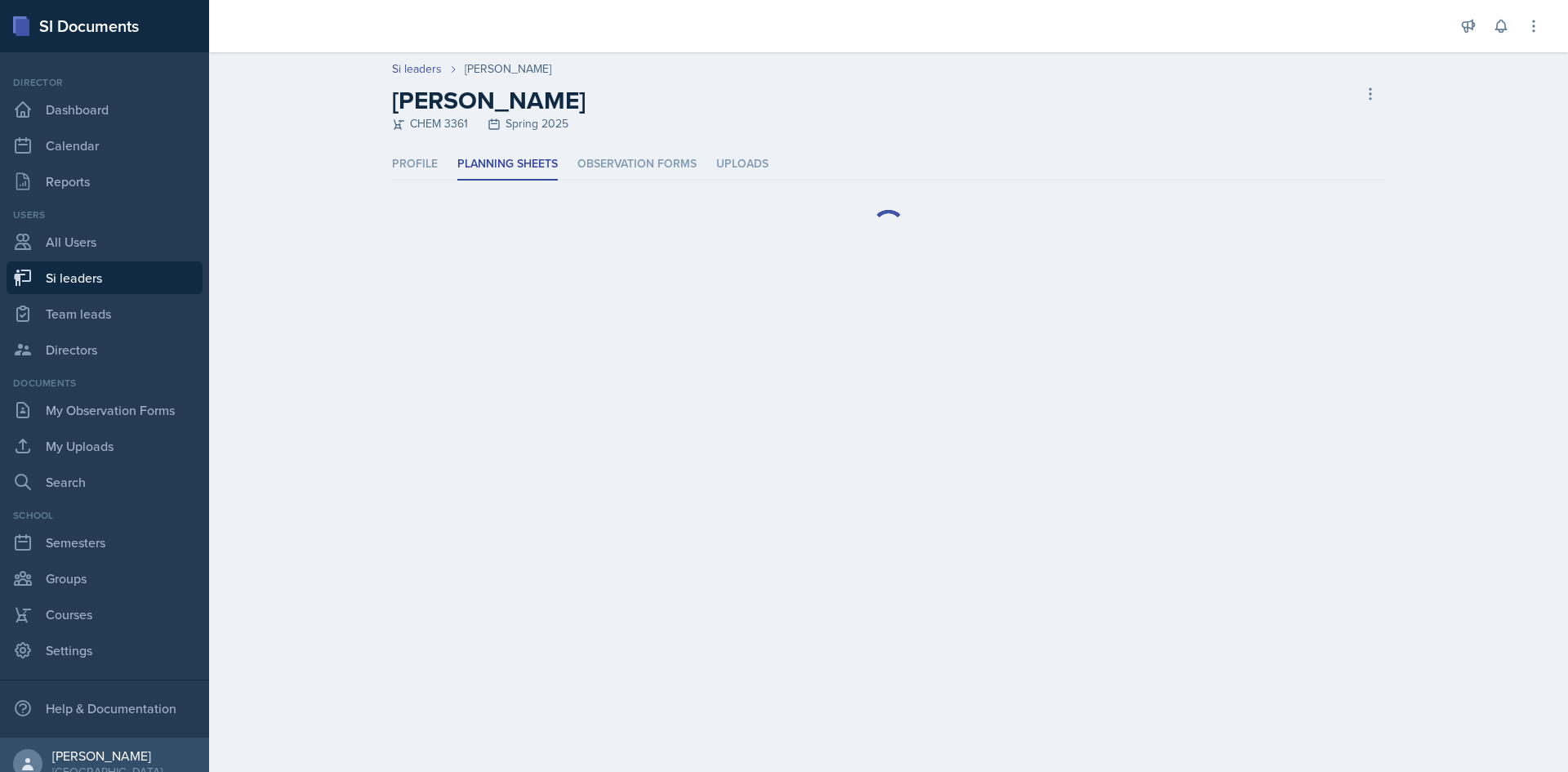
click at [573, 171] on ul "Profile Planning Sheets Observation Forms Uploads" at bounding box center [889, 164] width 993 height 31
click at [591, 162] on li "Observation Forms" at bounding box center [637, 164] width 120 height 31
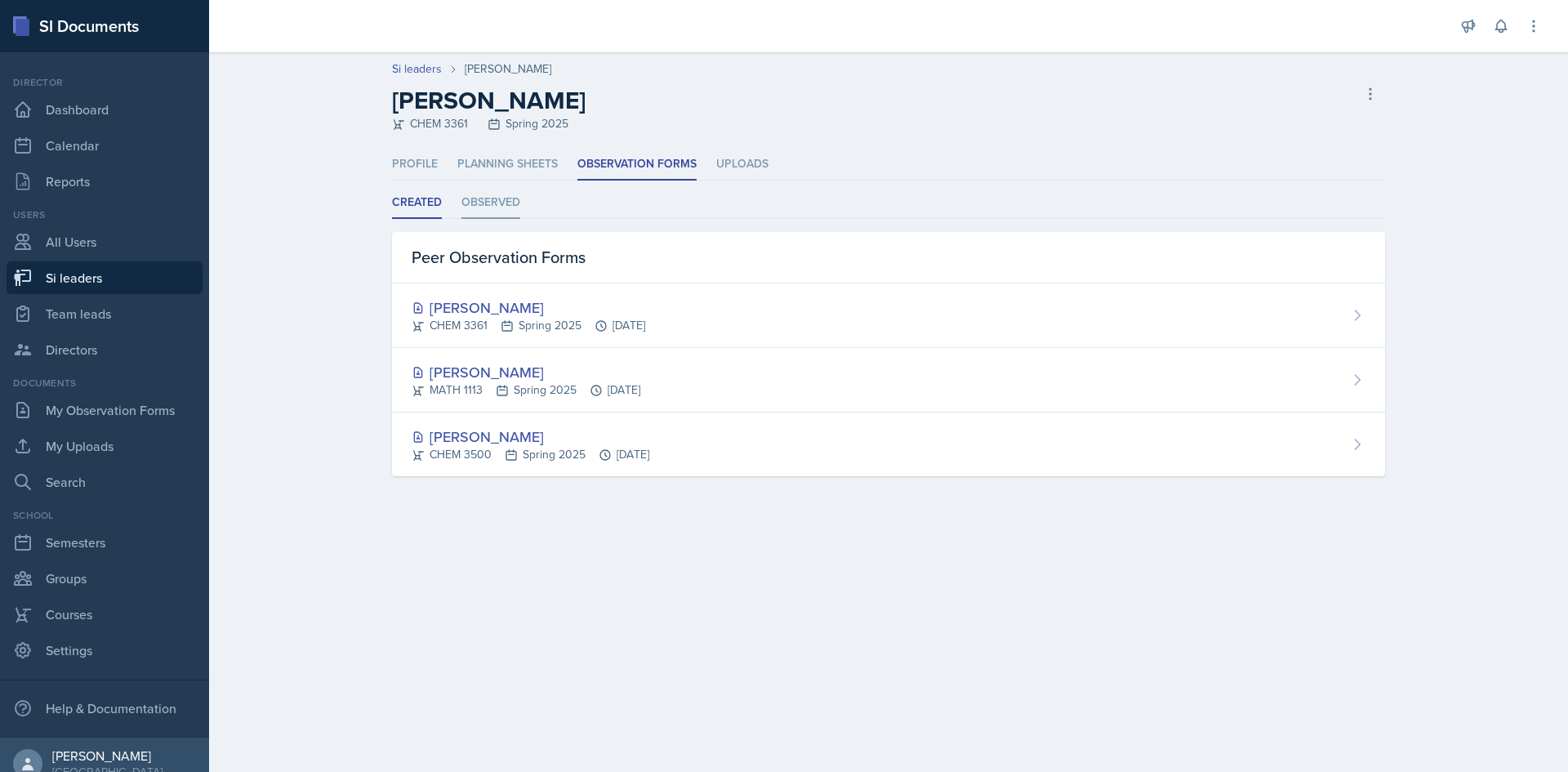
click at [482, 198] on li "Observed" at bounding box center [491, 203] width 59 height 31
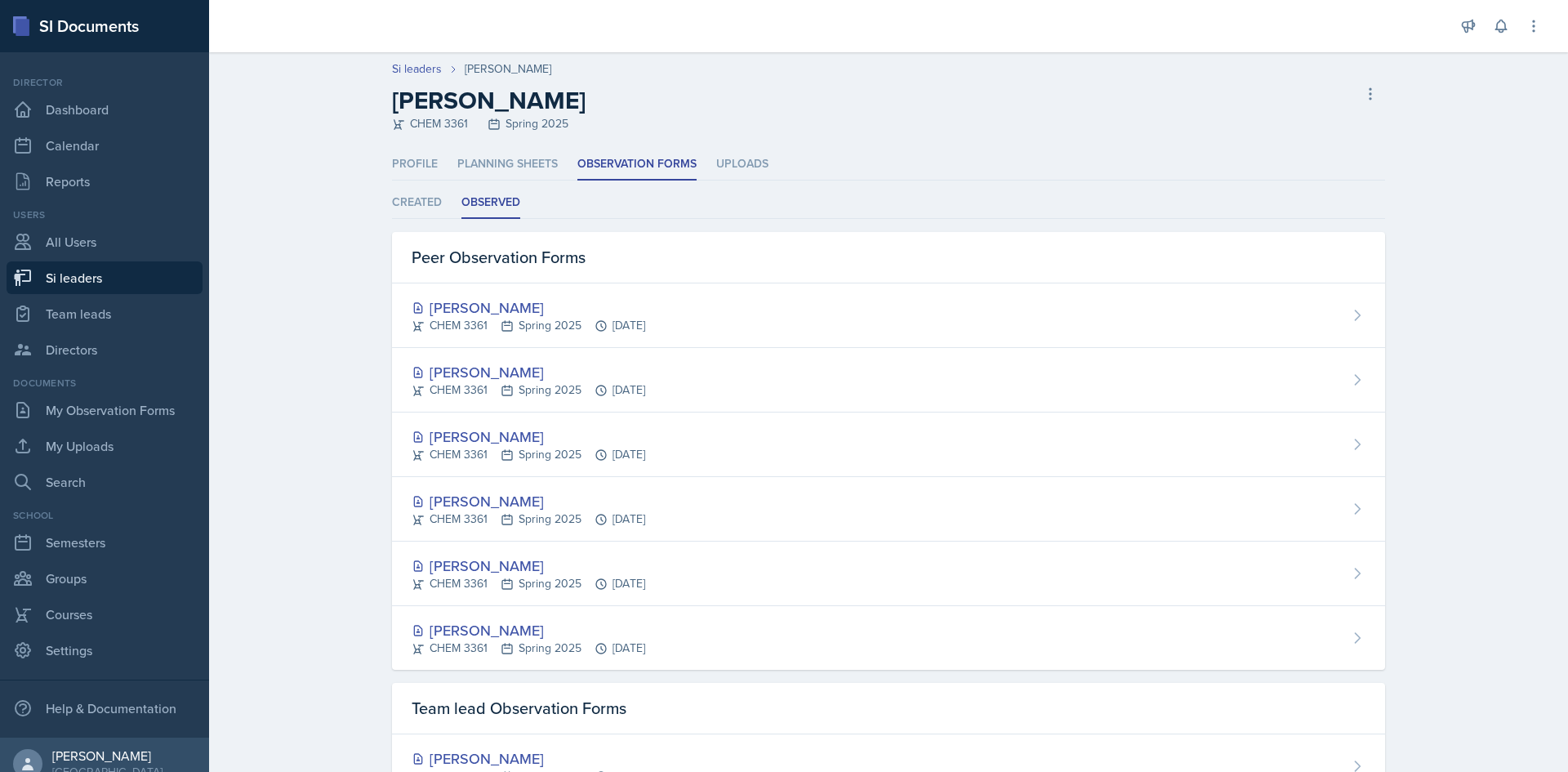
click at [407, 57] on header "Si leaders Ryan Oldham Ryan Oldham CHEM 3361 Spring 2025 Delete Si leader" at bounding box center [888, 100] width 1359 height 96
click at [407, 66] on link "Si leaders" at bounding box center [417, 69] width 50 height 17
select select "2bed604d-1099-4043-b1bc-2365e8740244"
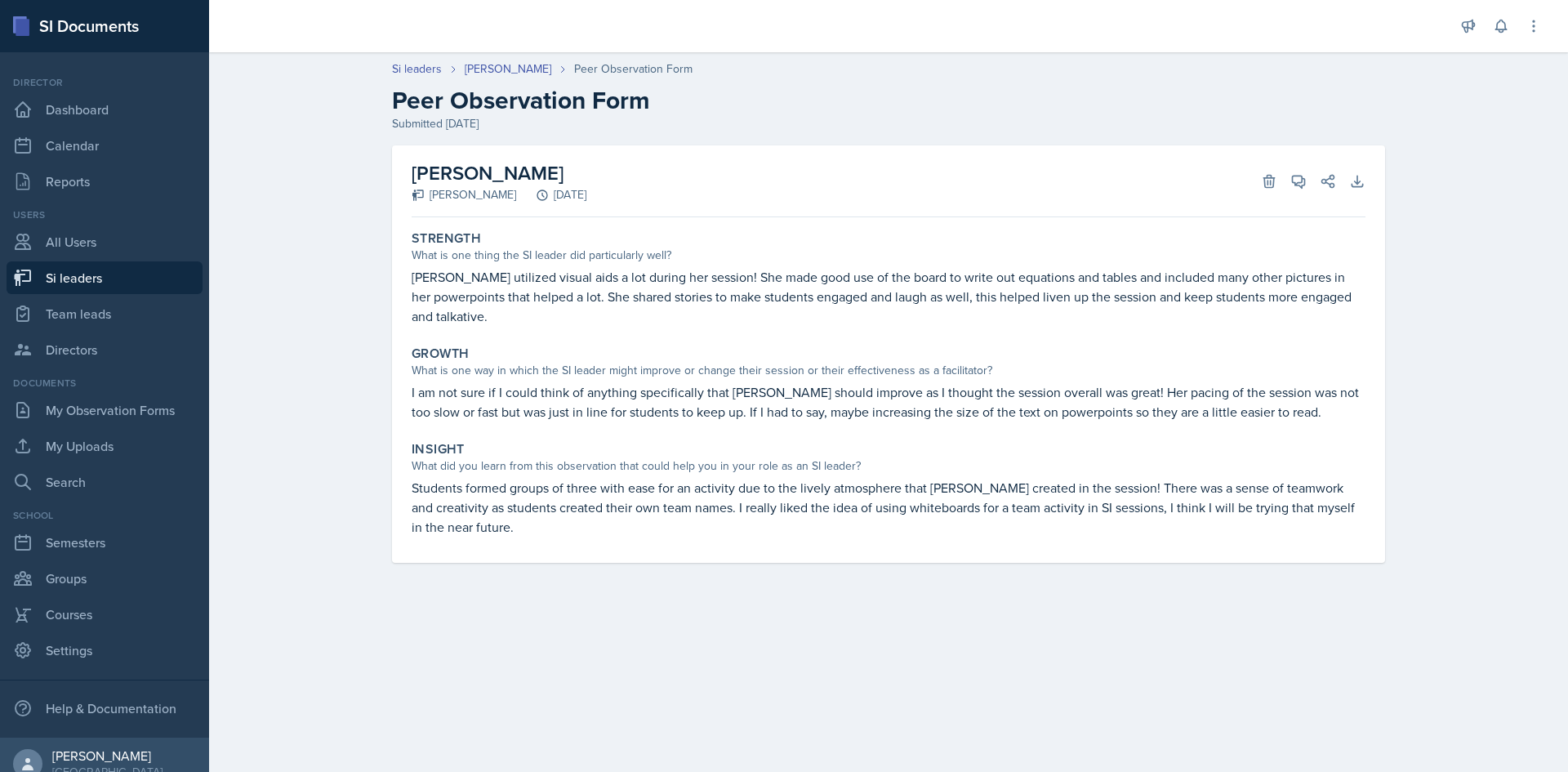
drag, startPoint x: 431, startPoint y: 192, endPoint x: 552, endPoint y: 190, distance: 121.0
click at [516, 190] on div "Armon Khoshneviszadeh" at bounding box center [463, 194] width 105 height 17
copy div "Armon Khoshneviszadeh"
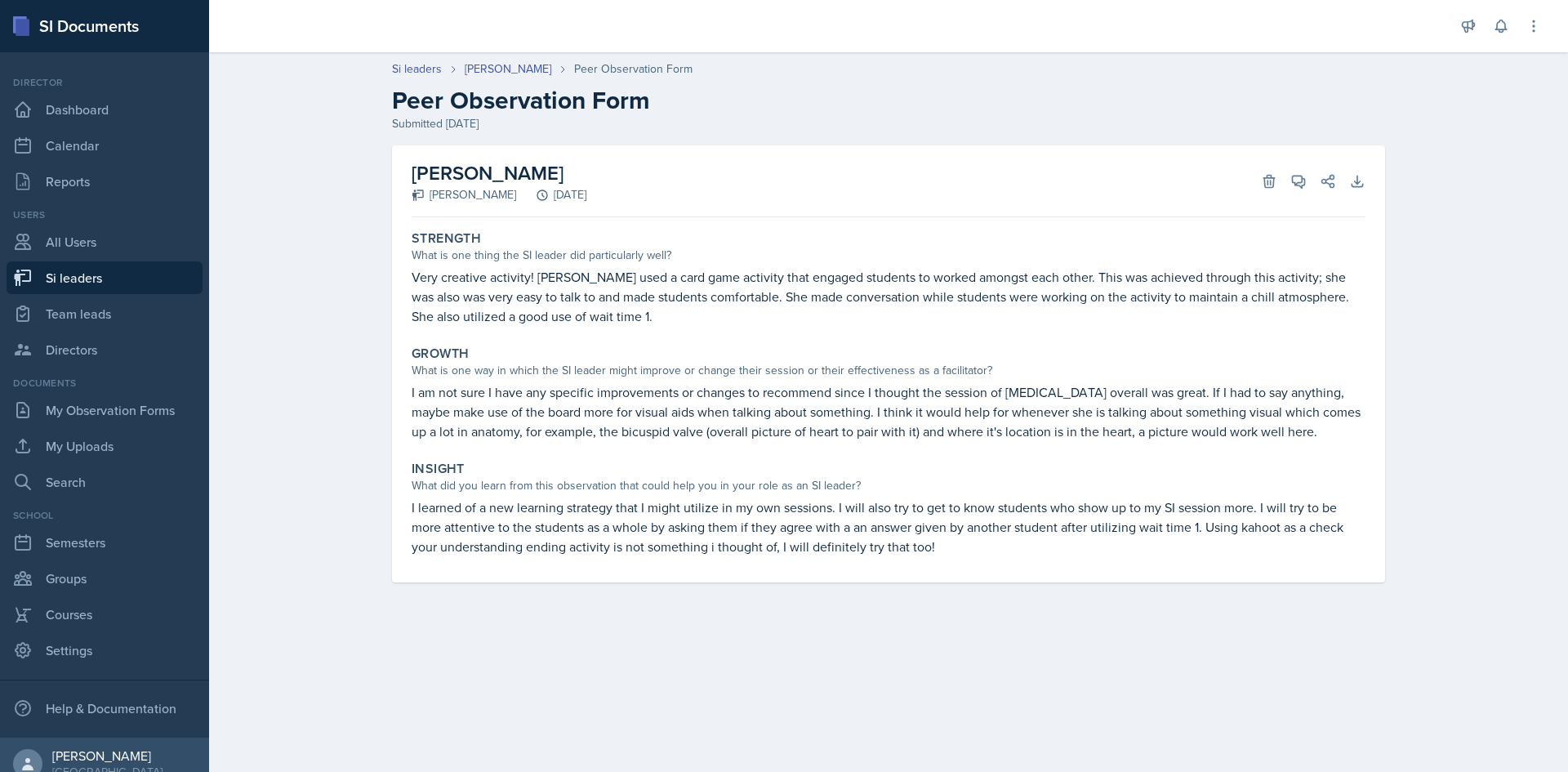
click at [353, 416] on div "Si leaders [PERSON_NAME] Peer Observation Form Peer Observation Form Submitted …" at bounding box center [888, 333] width 1359 height 577
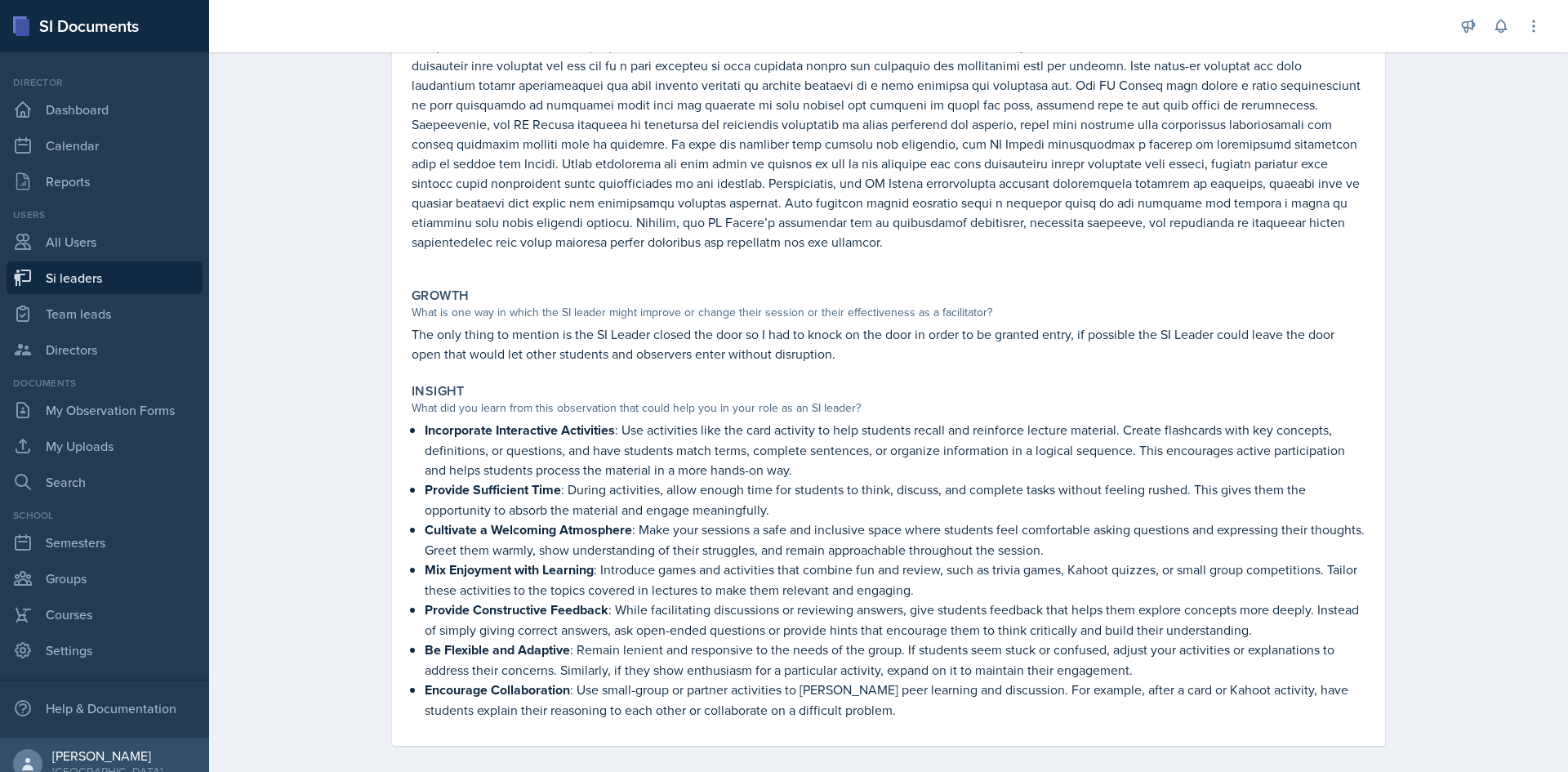
scroll to position [244, 0]
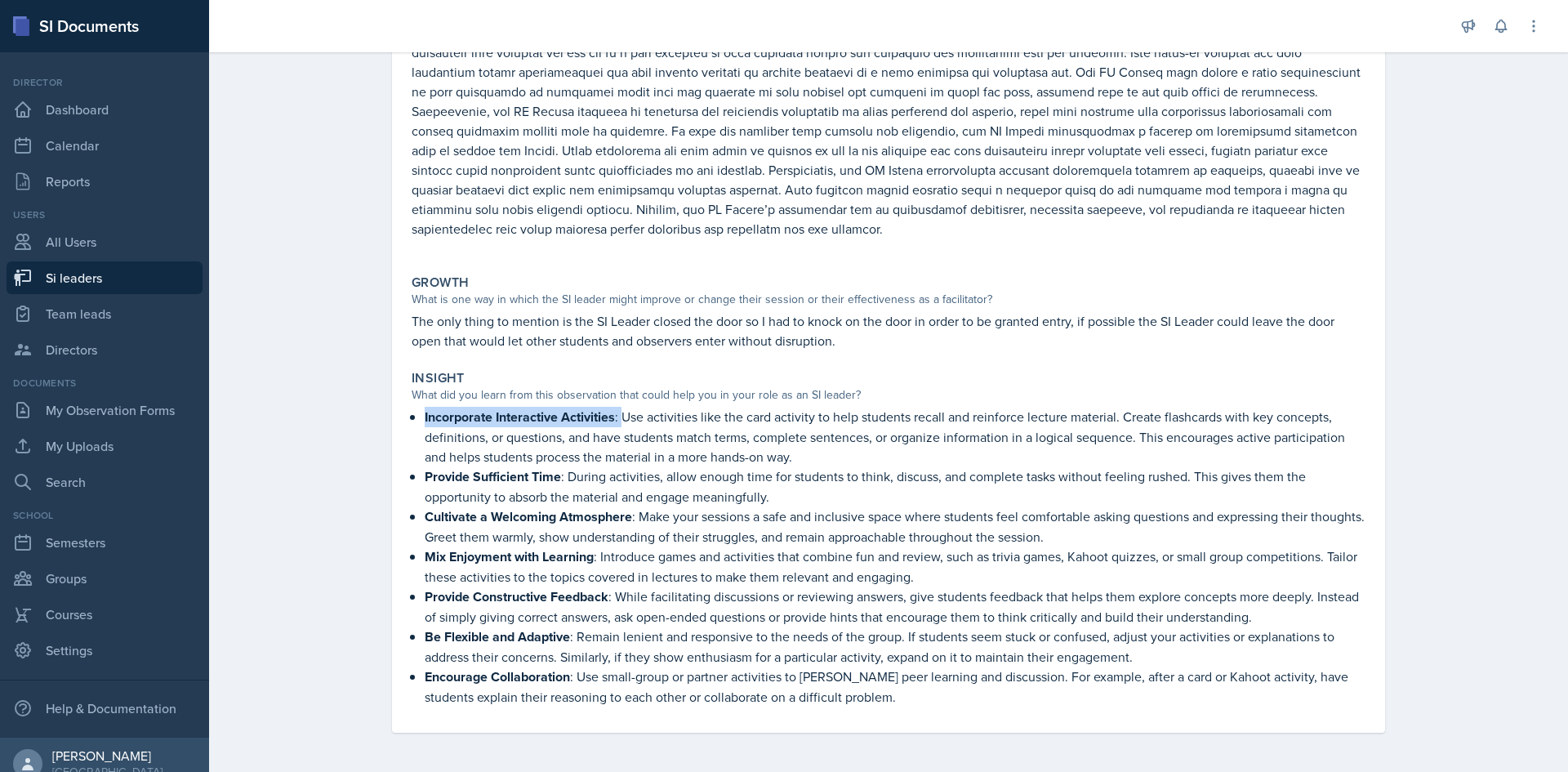
drag, startPoint x: 415, startPoint y: 415, endPoint x: 617, endPoint y: 418, distance: 202.0
click at [617, 418] on div "Incorporate Interactive Activities : Use activities like the card activity to h…" at bounding box center [888, 555] width 954 height 299
click at [617, 418] on p "Incorporate Interactive Activities : Use activities like the card activity to h…" at bounding box center [895, 436] width 941 height 60
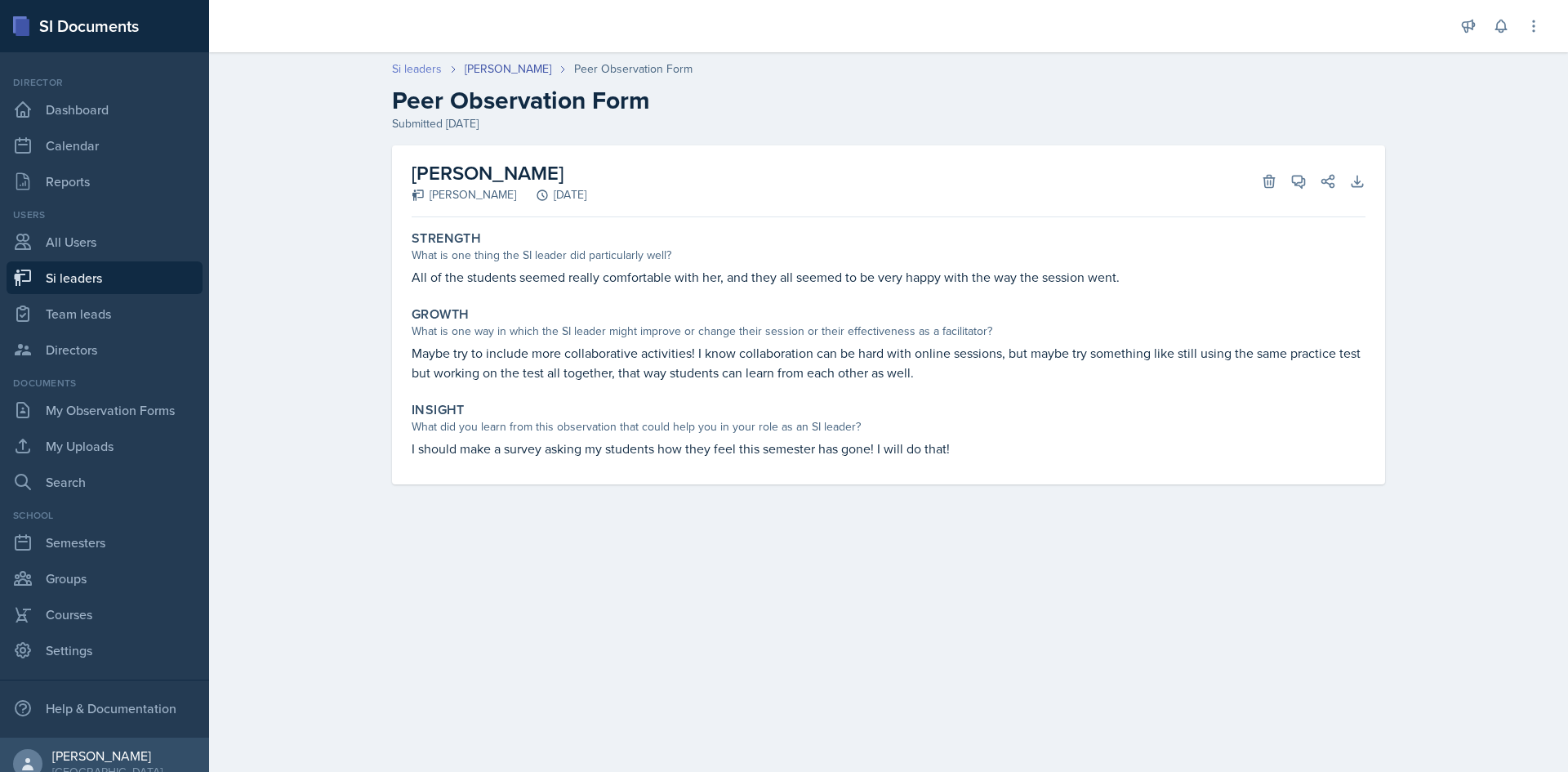
click at [431, 63] on link "Si leaders" at bounding box center [417, 69] width 50 height 17
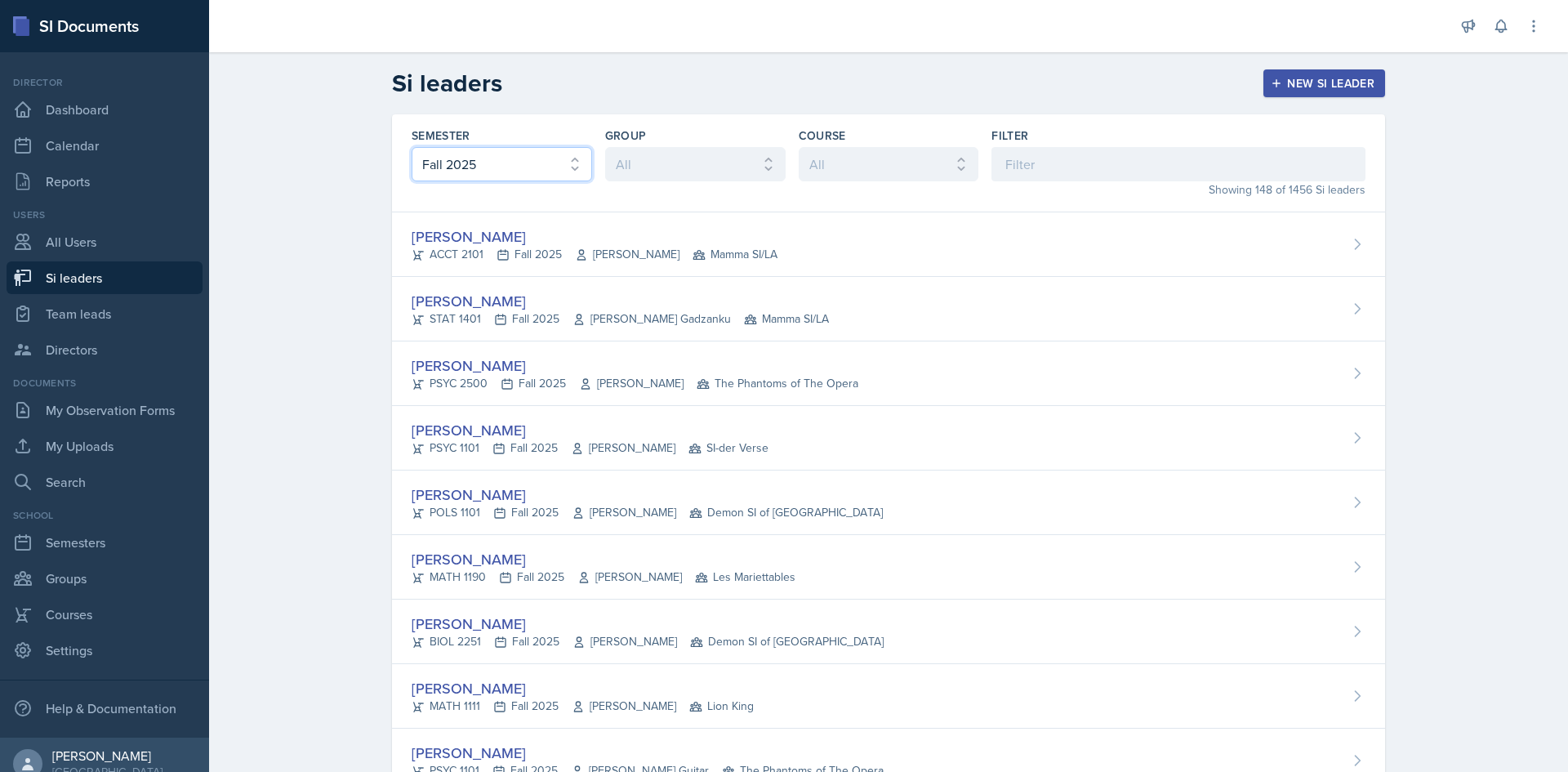
click at [544, 173] on select "All Fall 2025 Summer 2025 Spring 2025 Fall 2024 Summer 2024 Spring 2024 Fall 20…" at bounding box center [501, 164] width 181 height 34
select select "e2039551-f485-4c1b-a525-5b9893bb04c4"
click at [411, 147] on select "All Fall 2025 Summer 2025 Spring 2025 Fall 2024 Summer 2024 Spring 2024 Fall 20…" at bounding box center [501, 164] width 181 height 34
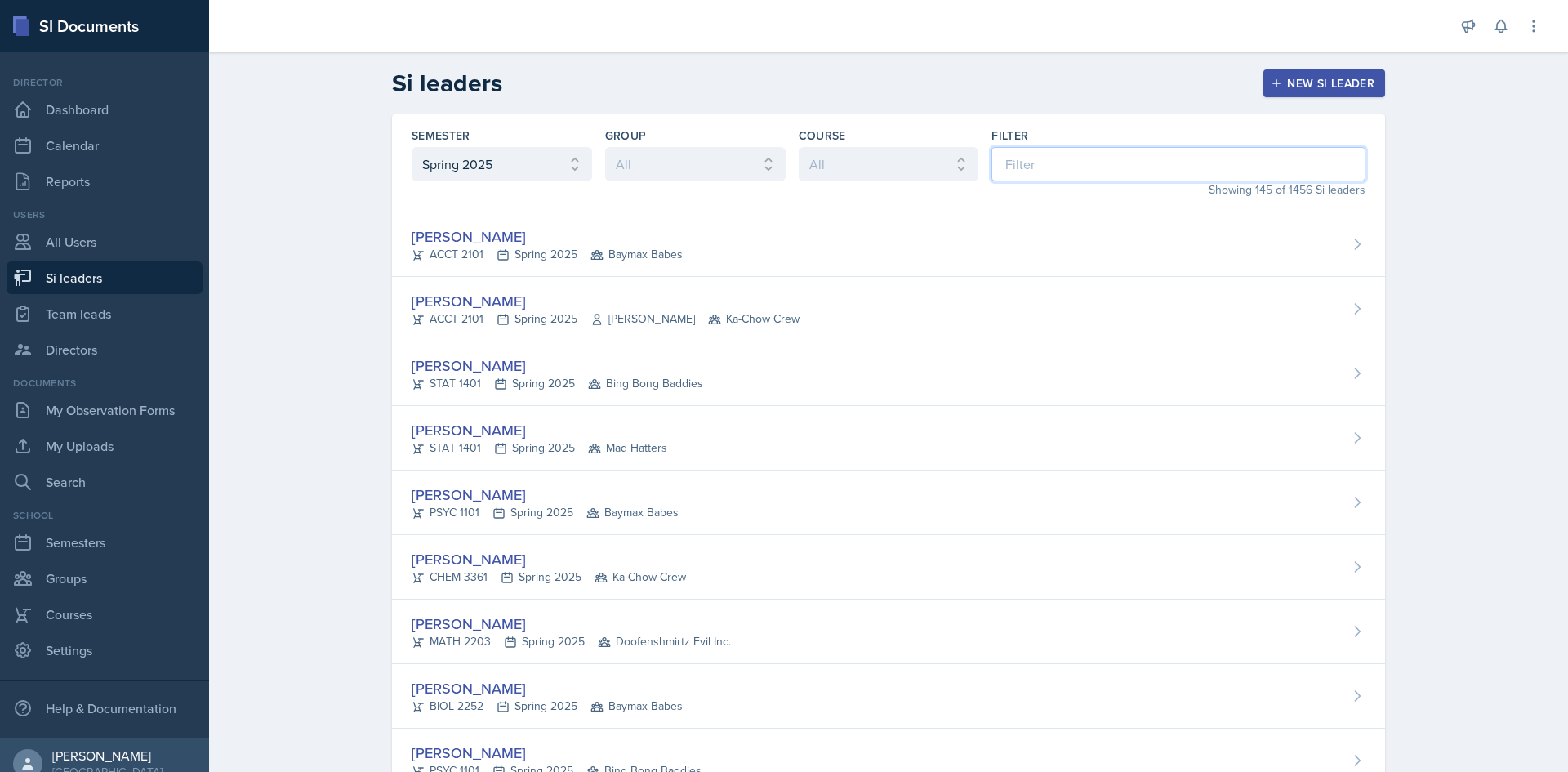
click at [1069, 152] on input at bounding box center [1177, 164] width 374 height 34
type input "k"
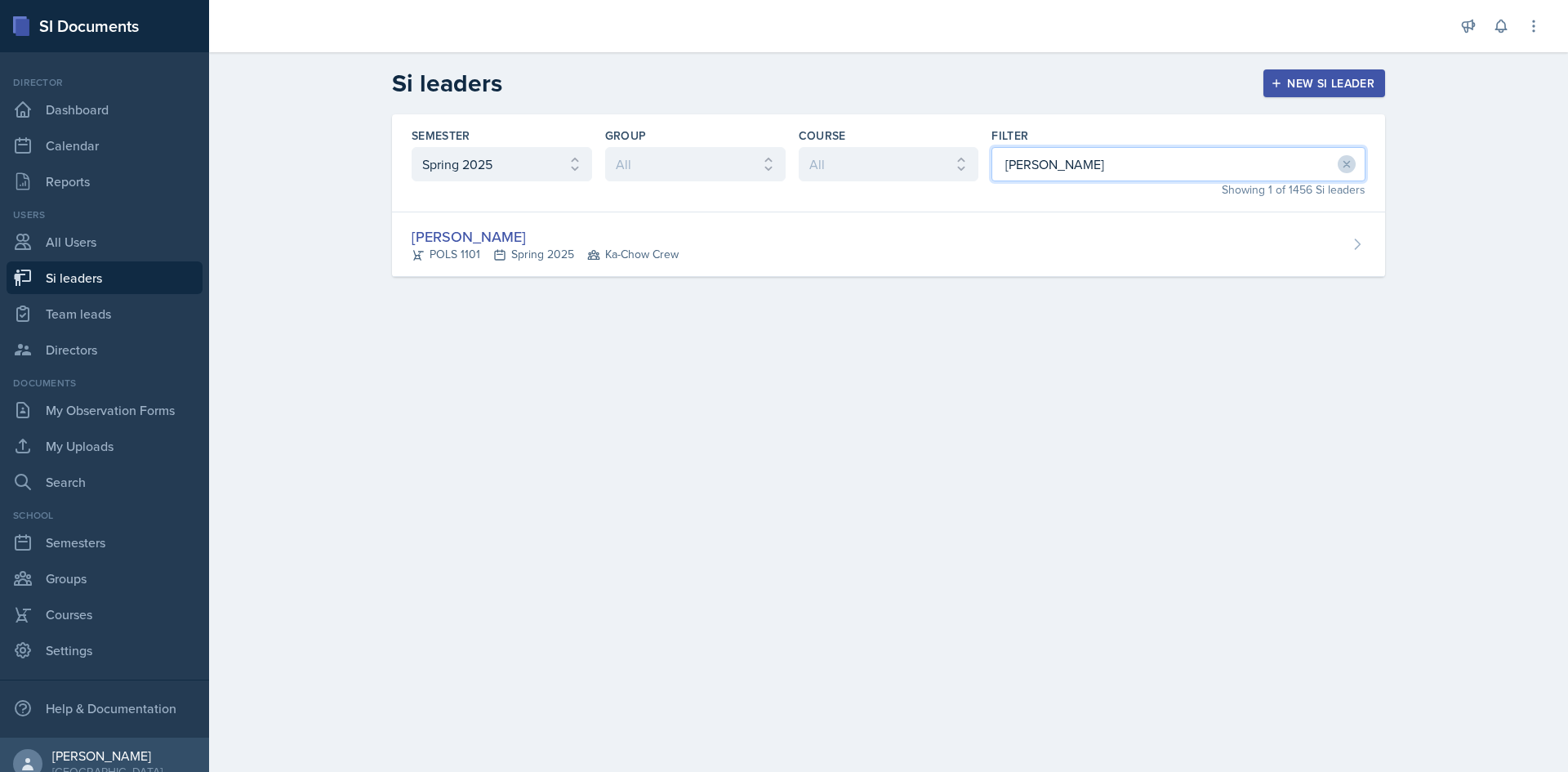
type input "jada"
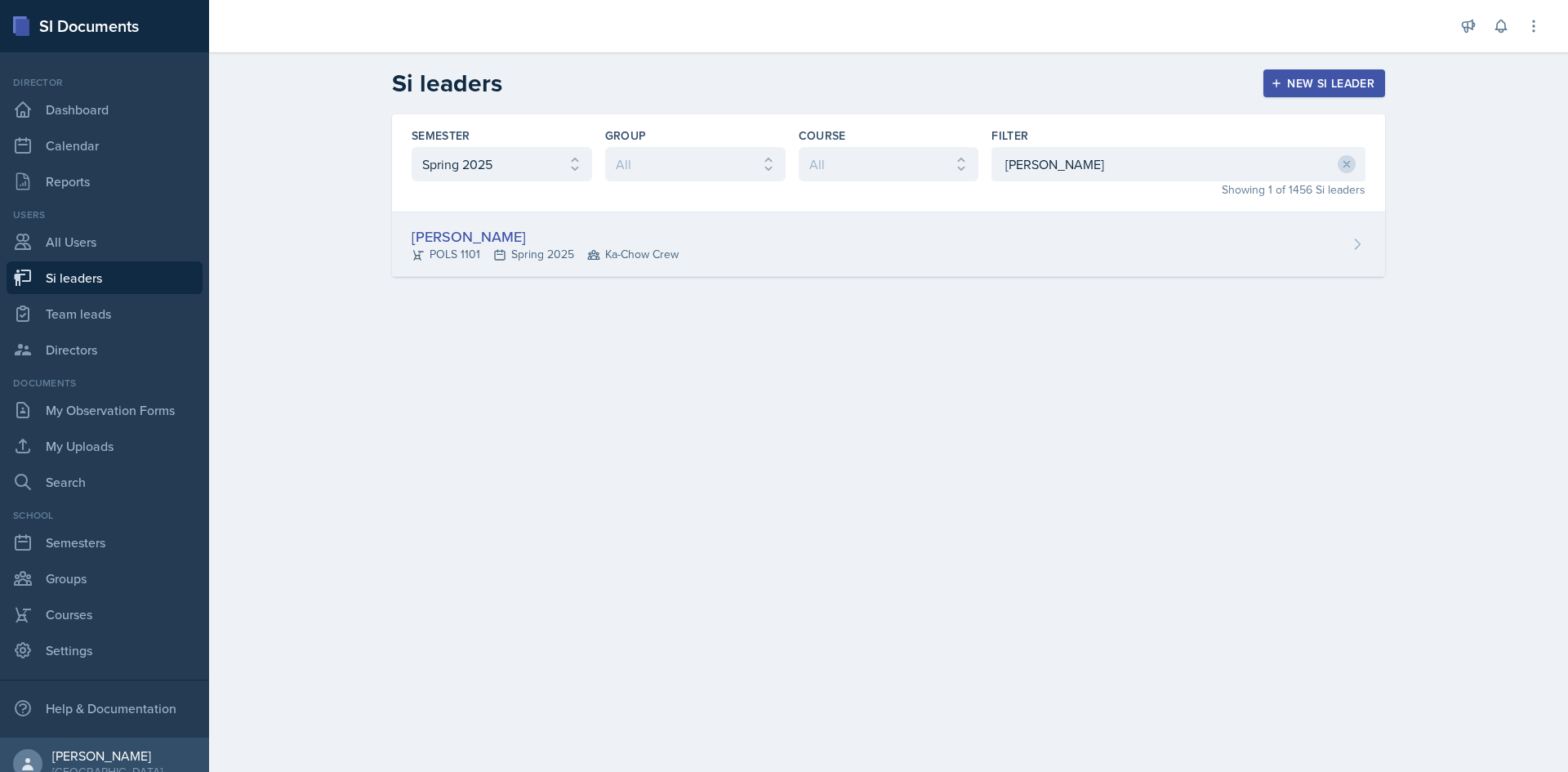
click at [738, 237] on div "Jada Barronton POLS 1101 Spring 2025 Ka-Chow Crew" at bounding box center [889, 244] width 993 height 65
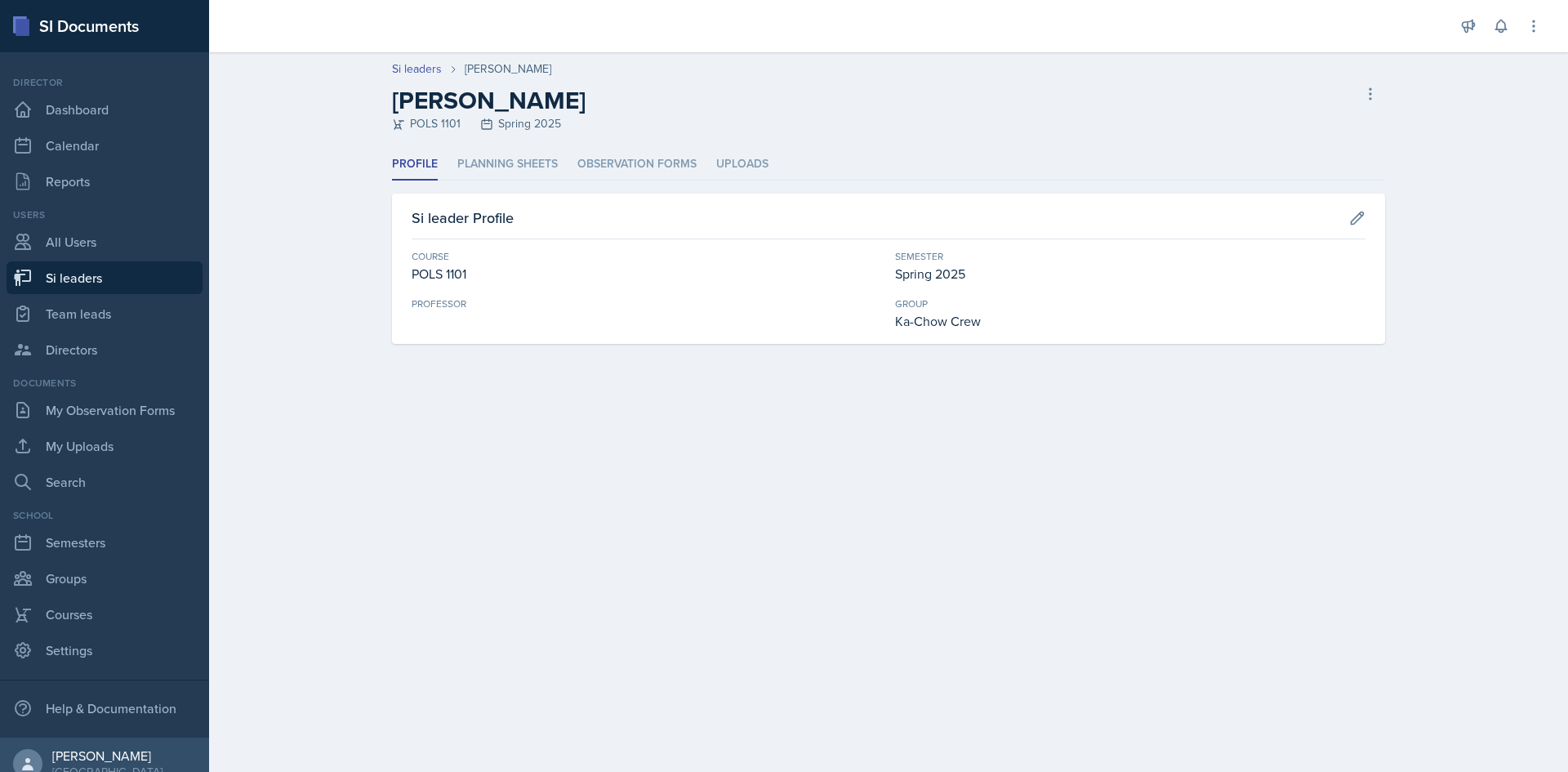
click at [575, 163] on ul "Profile Planning Sheets Observation Forms Uploads" at bounding box center [889, 164] width 993 height 31
click at [587, 163] on li "Observation Forms" at bounding box center [637, 164] width 120 height 31
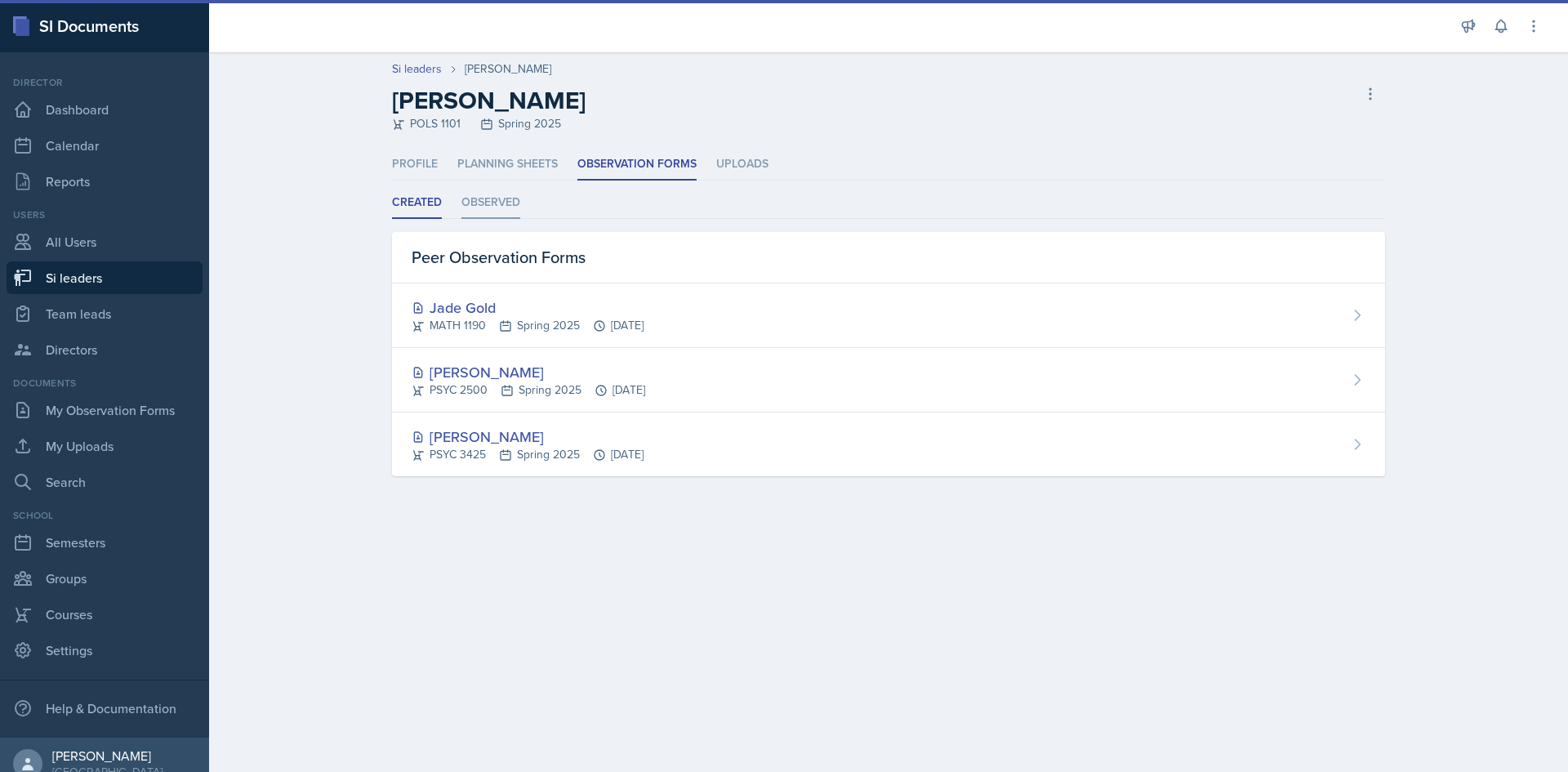
click at [497, 213] on li "Observed" at bounding box center [491, 203] width 59 height 31
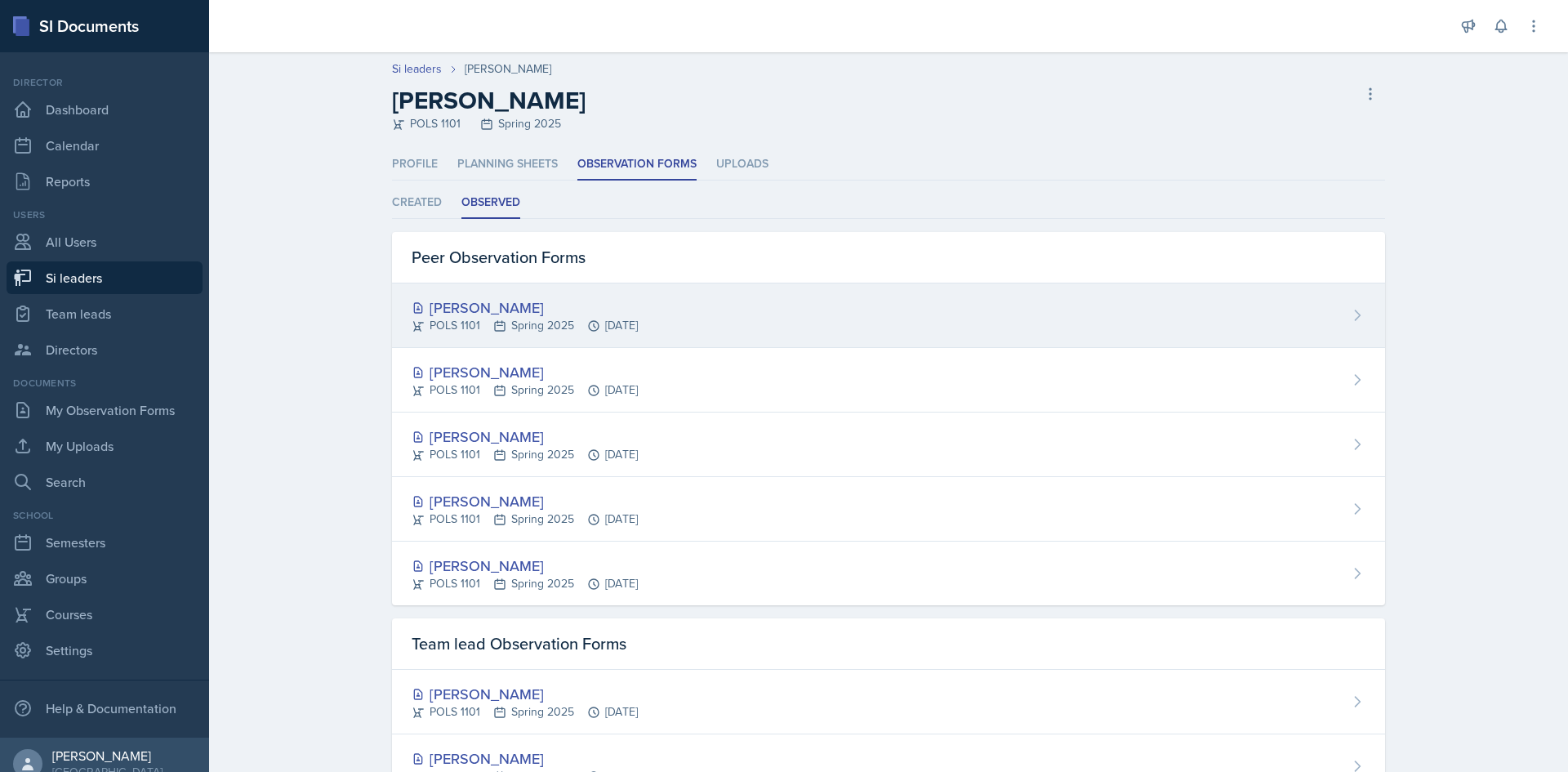
drag, startPoint x: 597, startPoint y: 351, endPoint x: 599, endPoint y: 324, distance: 27.1
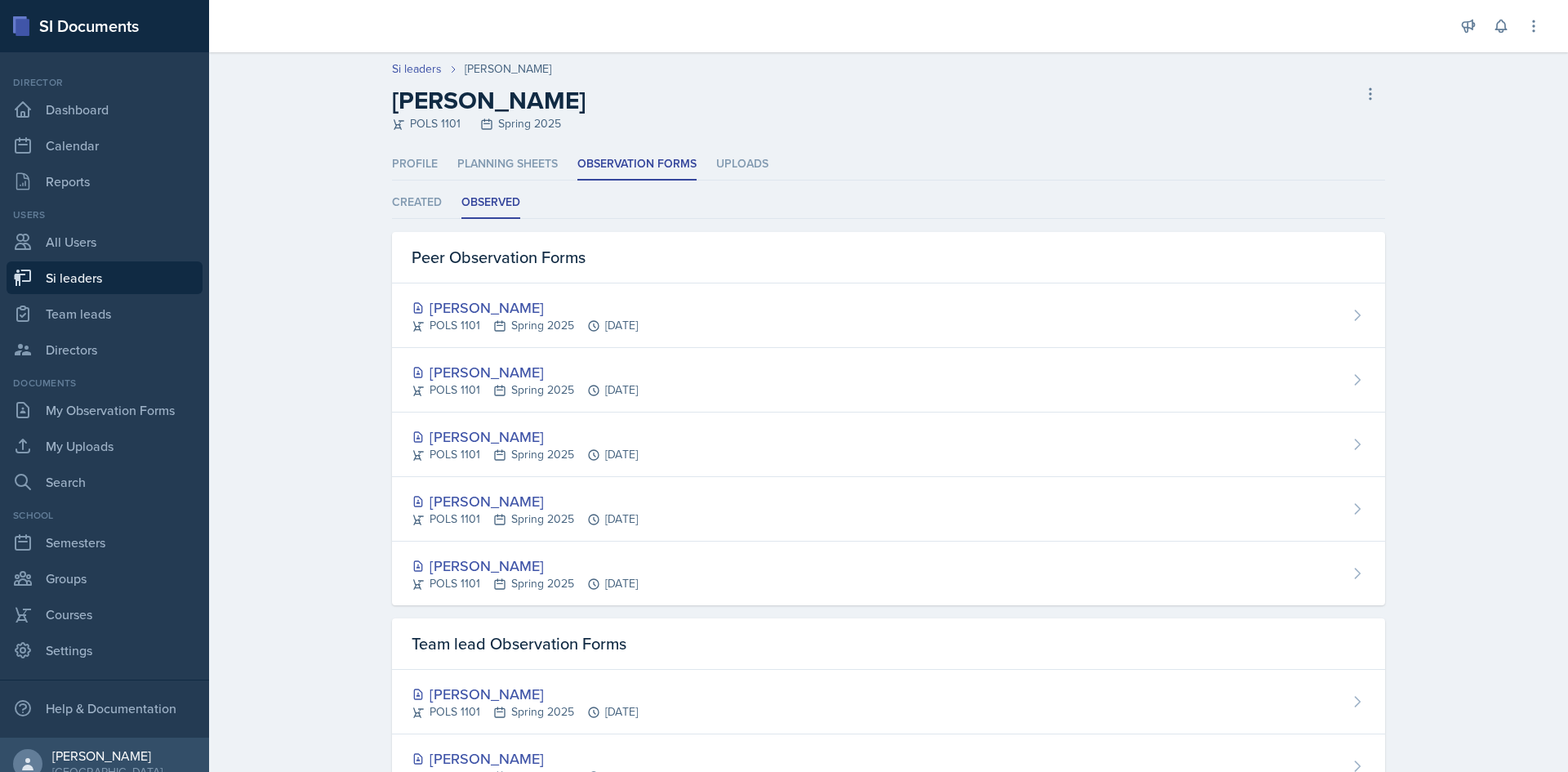
drag, startPoint x: 600, startPoint y: 324, endPoint x: 616, endPoint y: 332, distance: 17.9
click at [616, 332] on div "POLS 1101 Spring 2025 Apr 15th, 2025" at bounding box center [524, 325] width 227 height 17
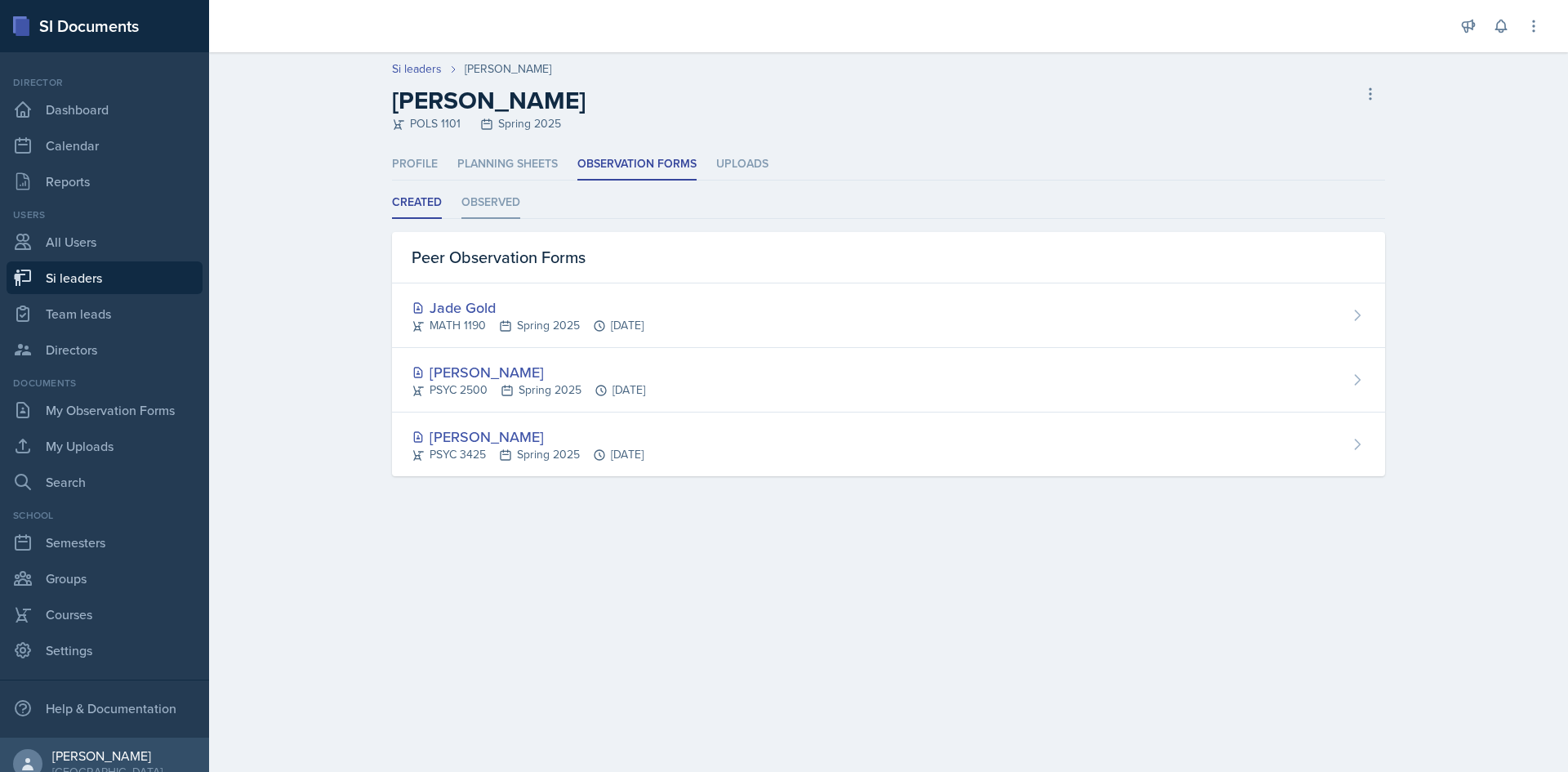
click at [497, 188] on li "Observed" at bounding box center [491, 203] width 59 height 31
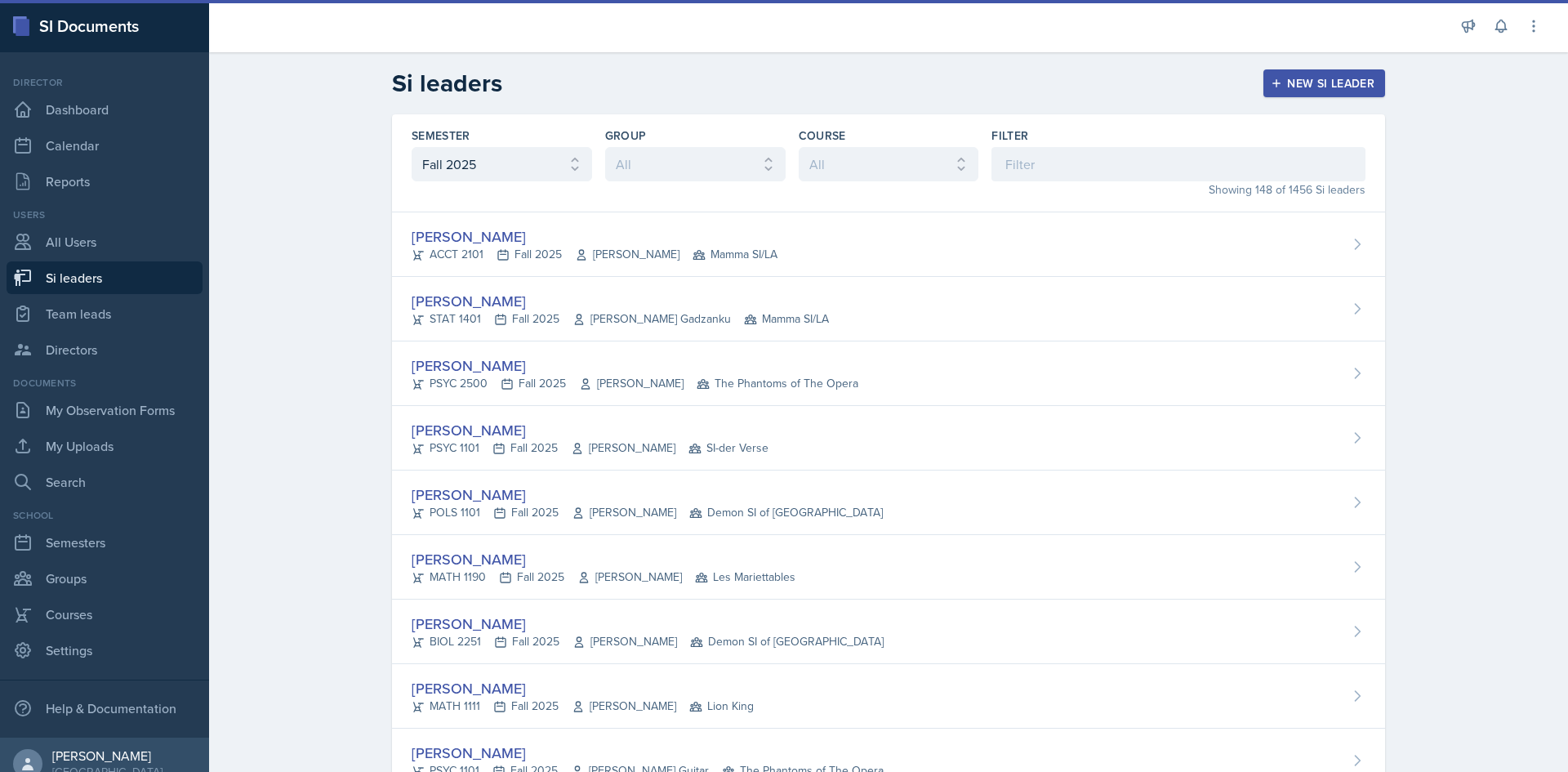
select select "2bed604d-1099-4043-b1bc-2365e8740244"
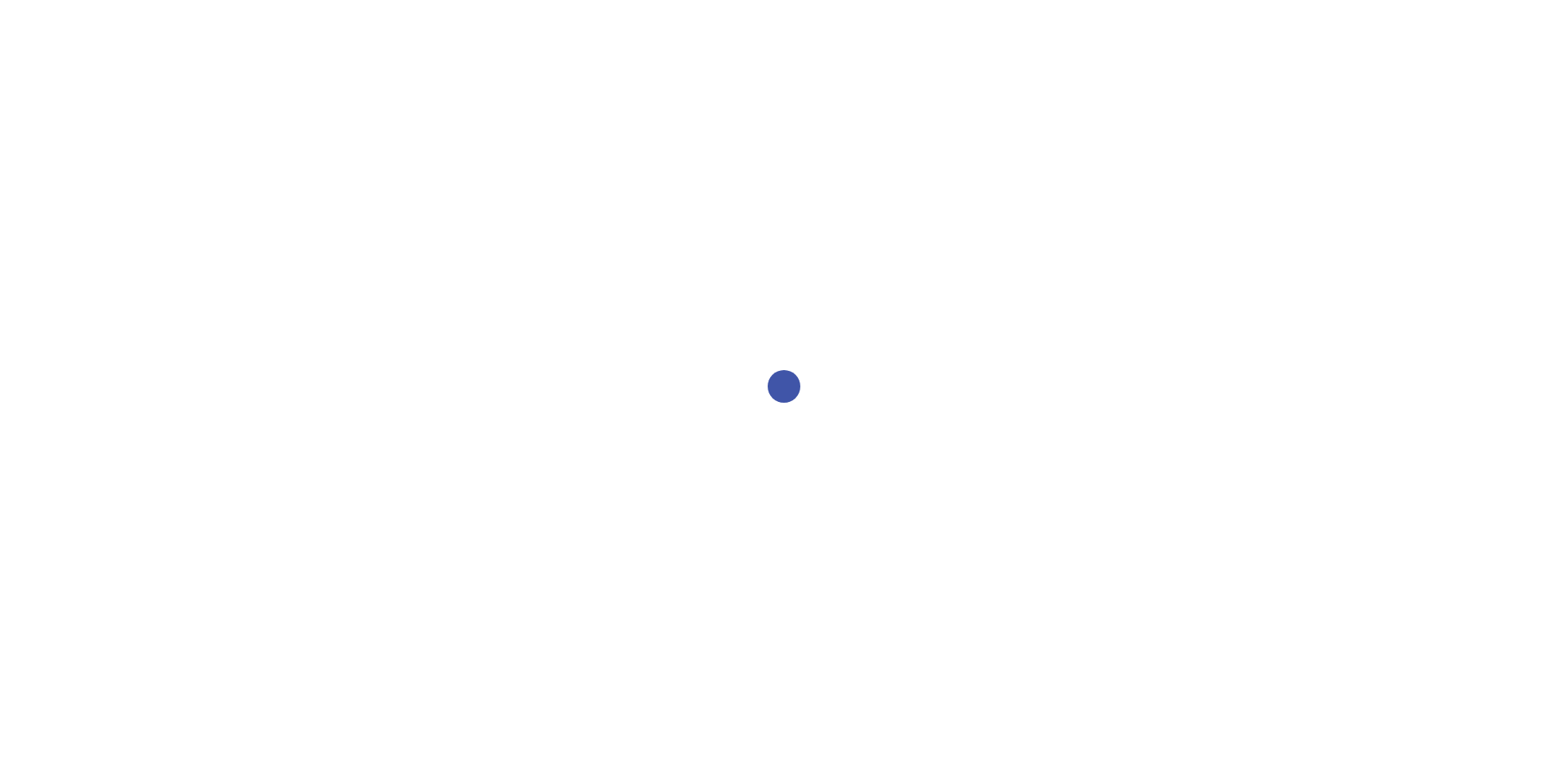
select select "2bed604d-1099-4043-b1bc-2365e8740244"
